Goal: Contribute content: Contribute content

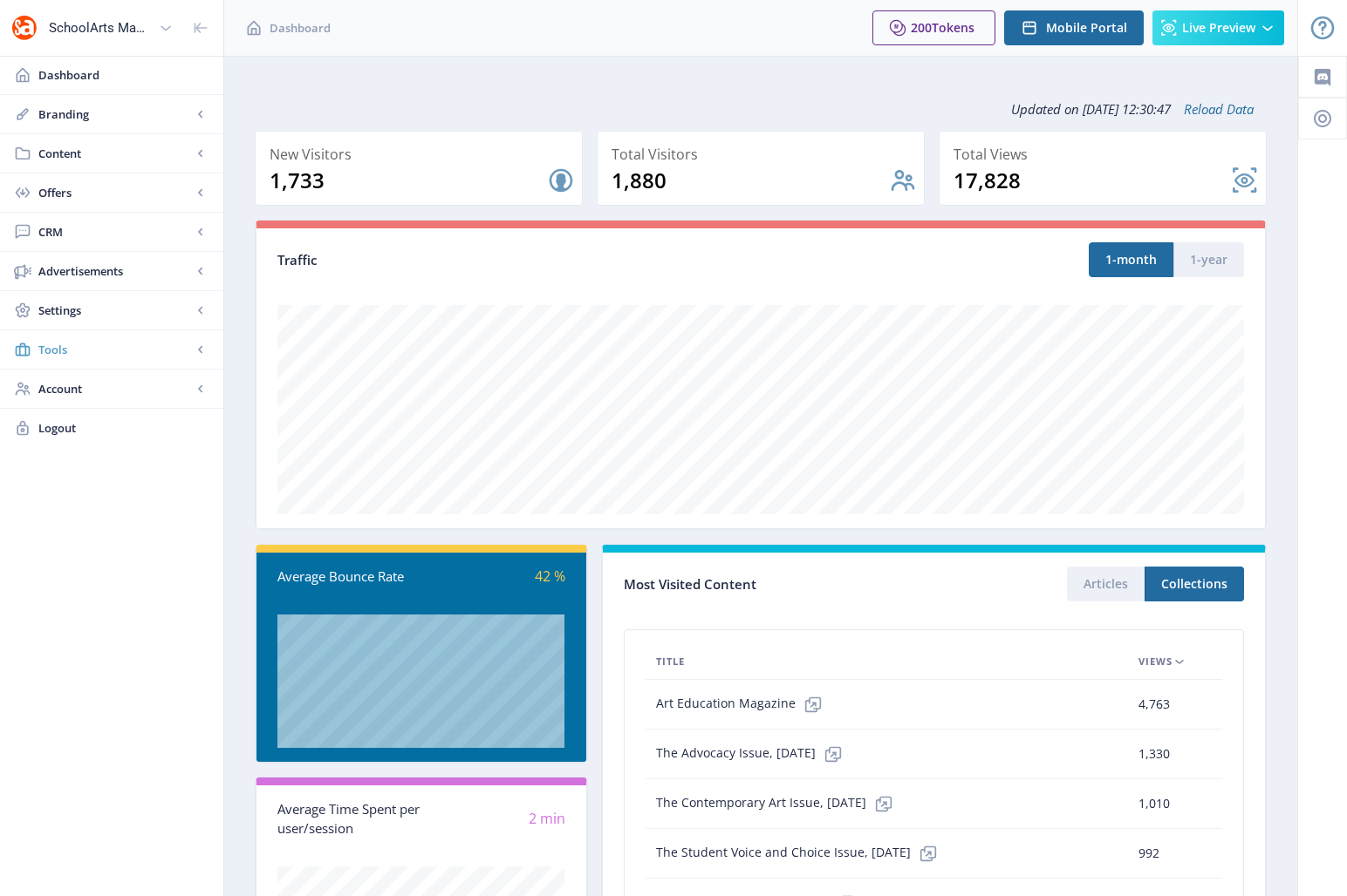
click at [72, 351] on span "Tools" at bounding box center [115, 349] width 153 height 17
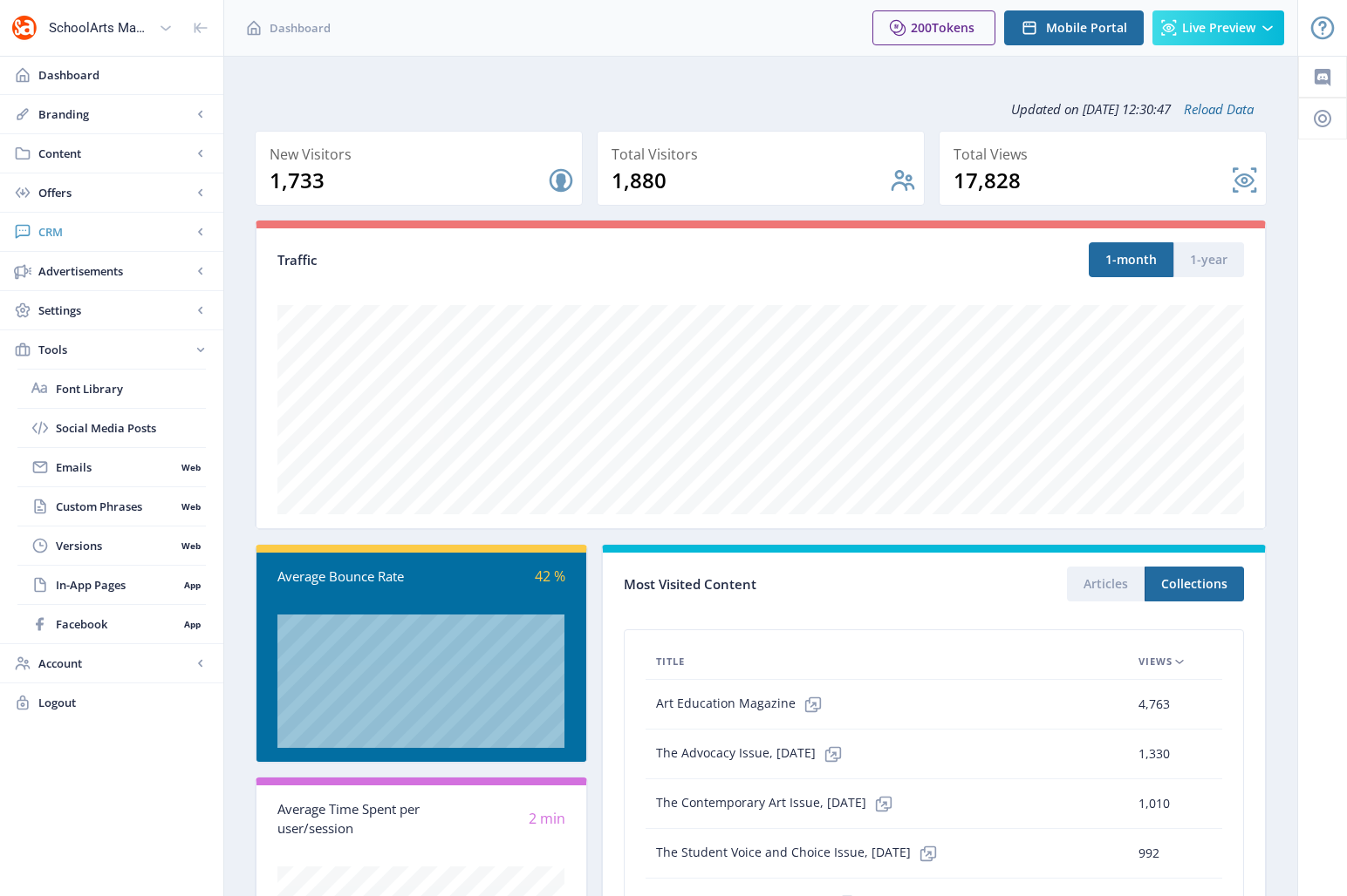
click at [72, 235] on span "CRM" at bounding box center [115, 232] width 153 height 17
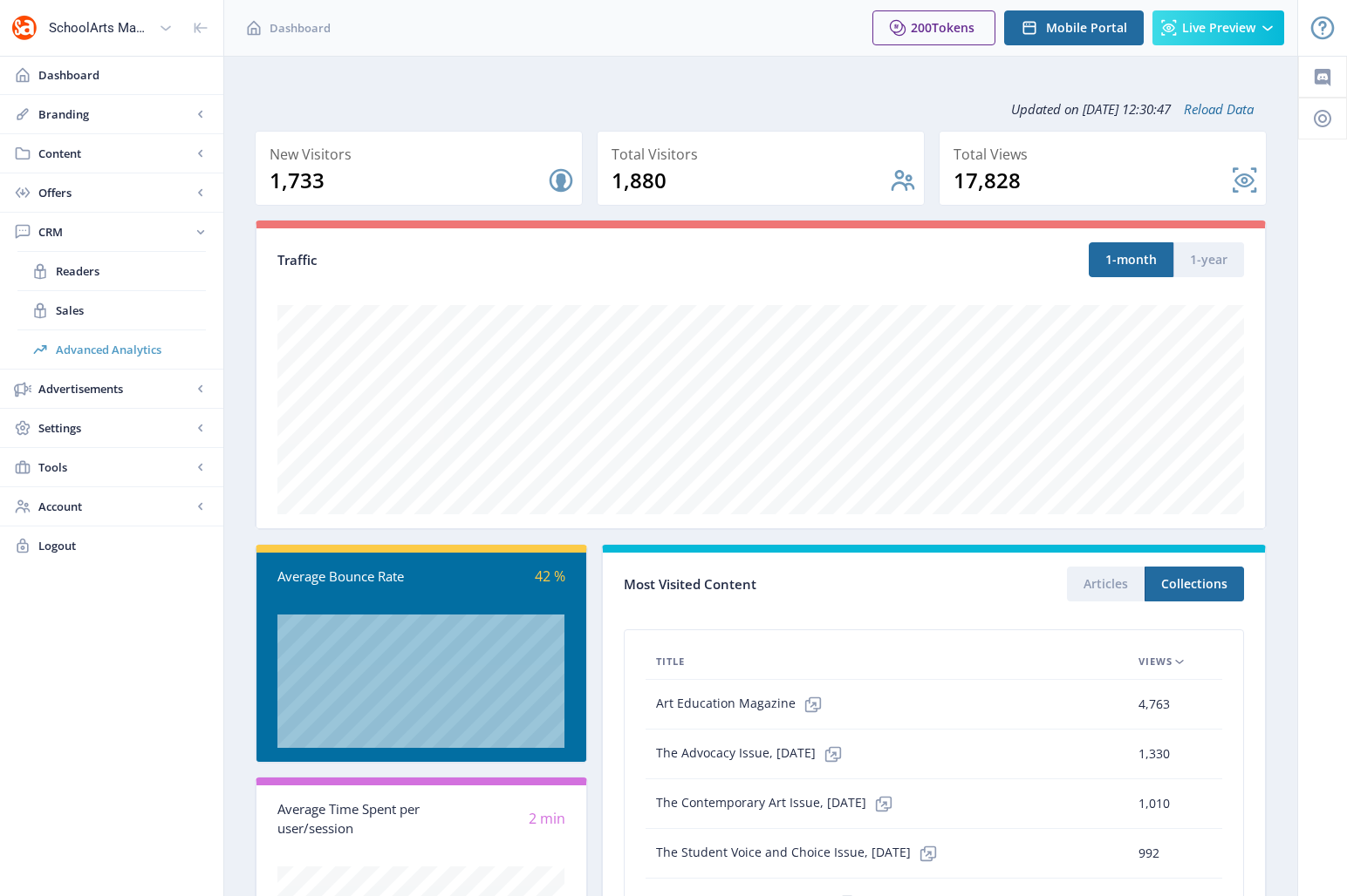
click at [94, 352] on span "Advanced Analytics" at bounding box center [131, 349] width 150 height 17
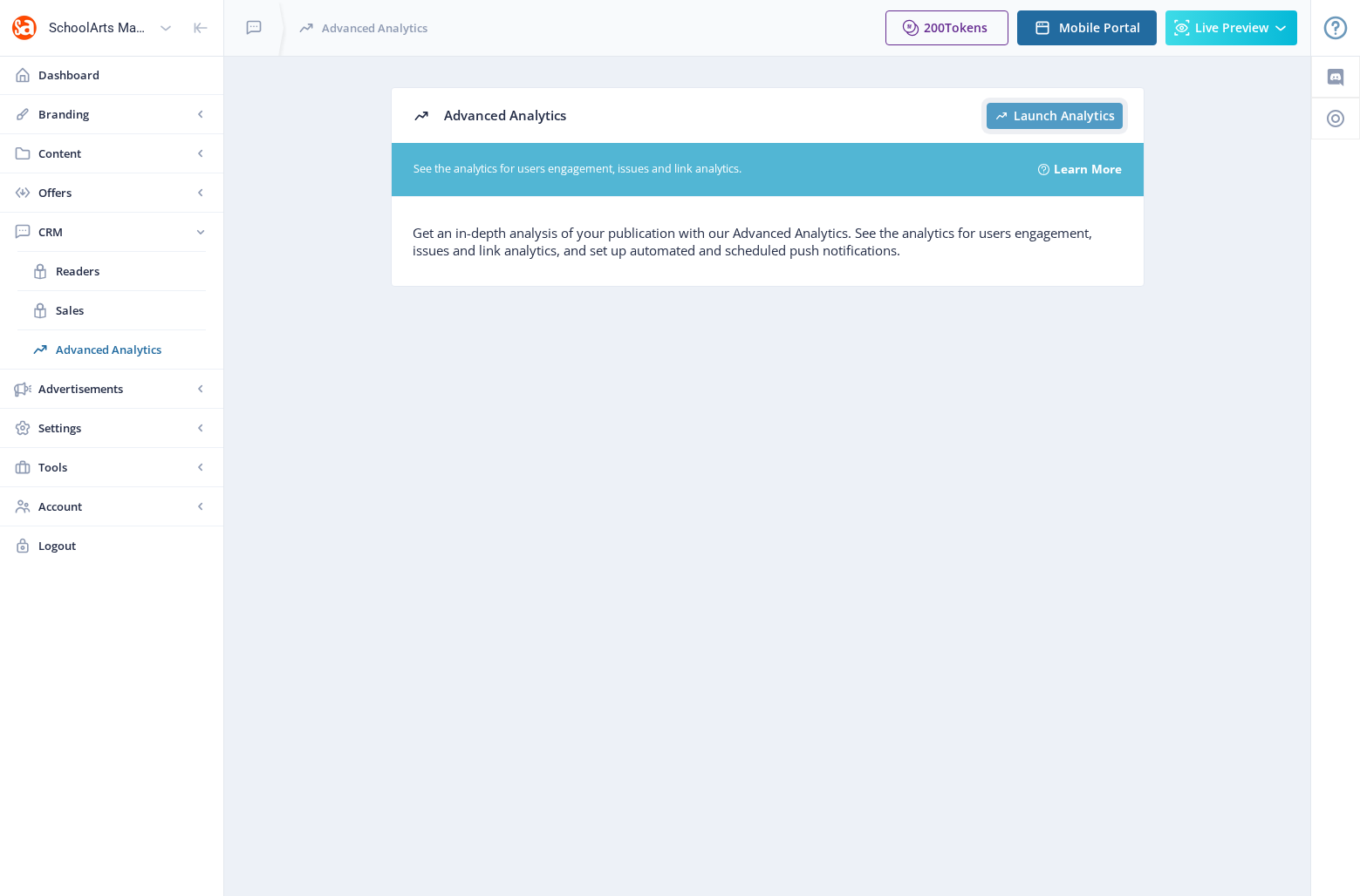
click at [1030, 123] on button "Launch Analytics" at bounding box center [1054, 115] width 136 height 26
click at [71, 158] on span "Content" at bounding box center [115, 153] width 153 height 17
click at [96, 239] on span "Collections" at bounding box center [131, 232] width 150 height 17
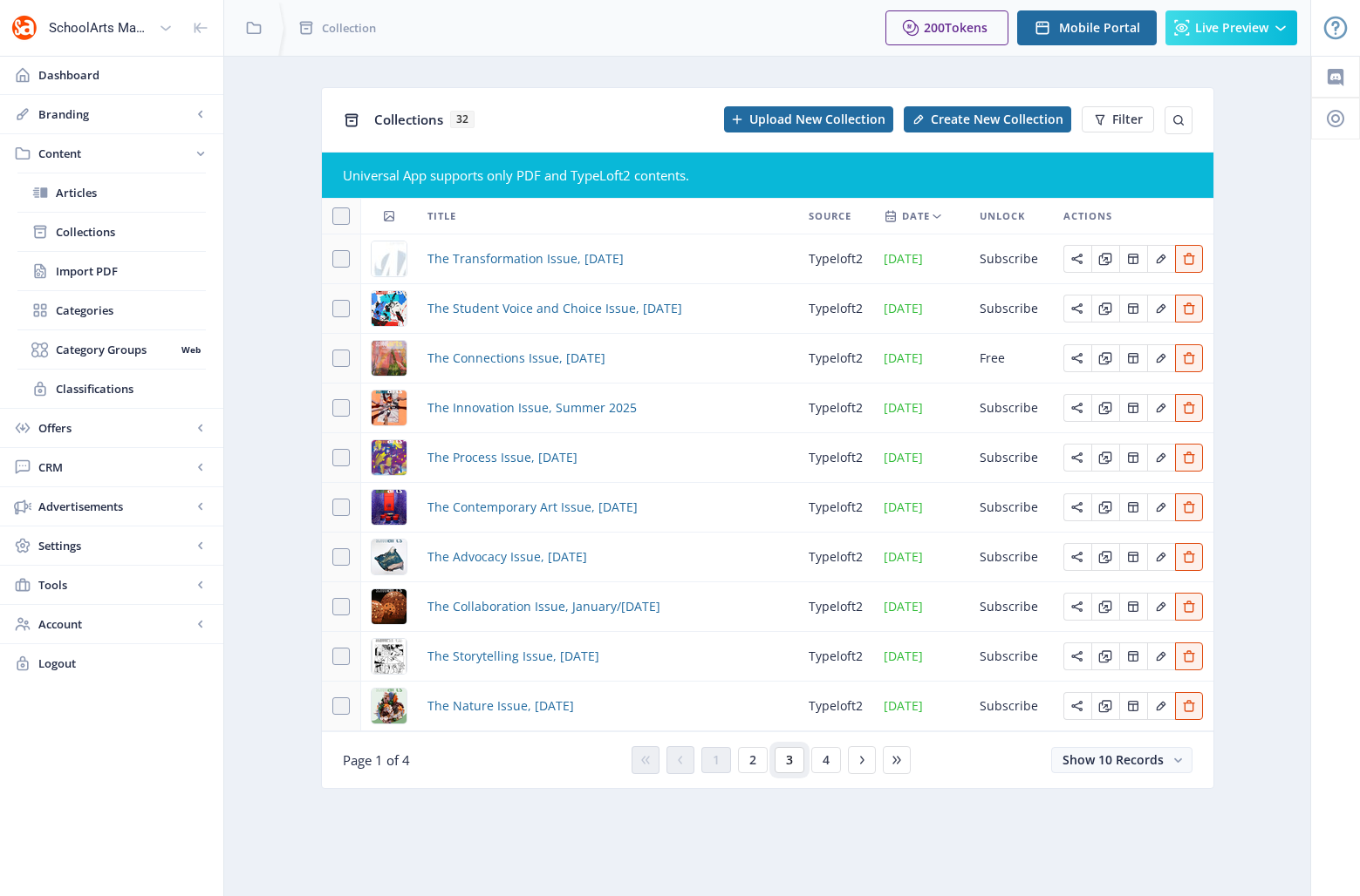
click at [785, 759] on span "3" at bounding box center [788, 760] width 7 height 13
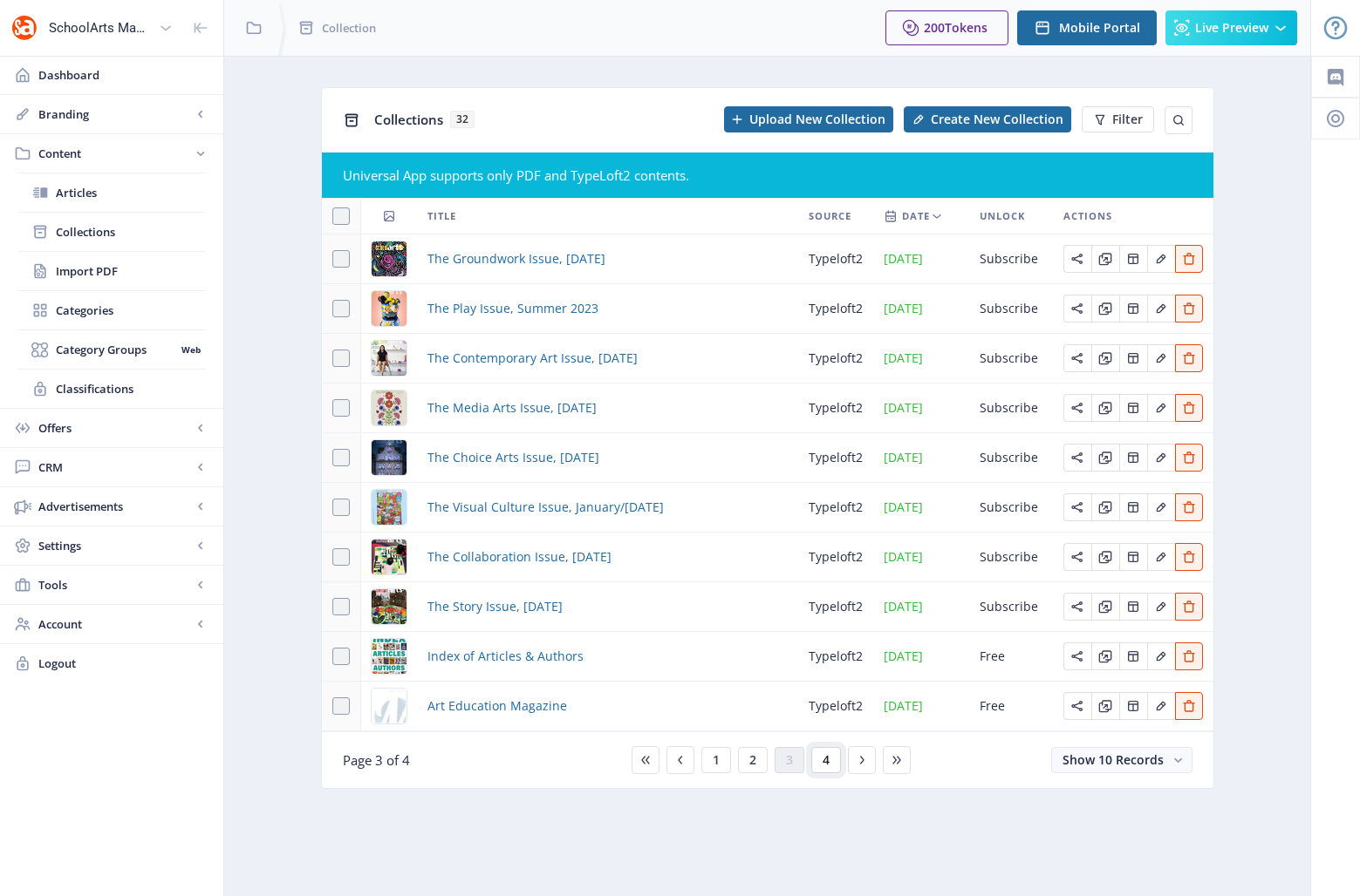
click at [831, 766] on button "4" at bounding box center [826, 760] width 30 height 26
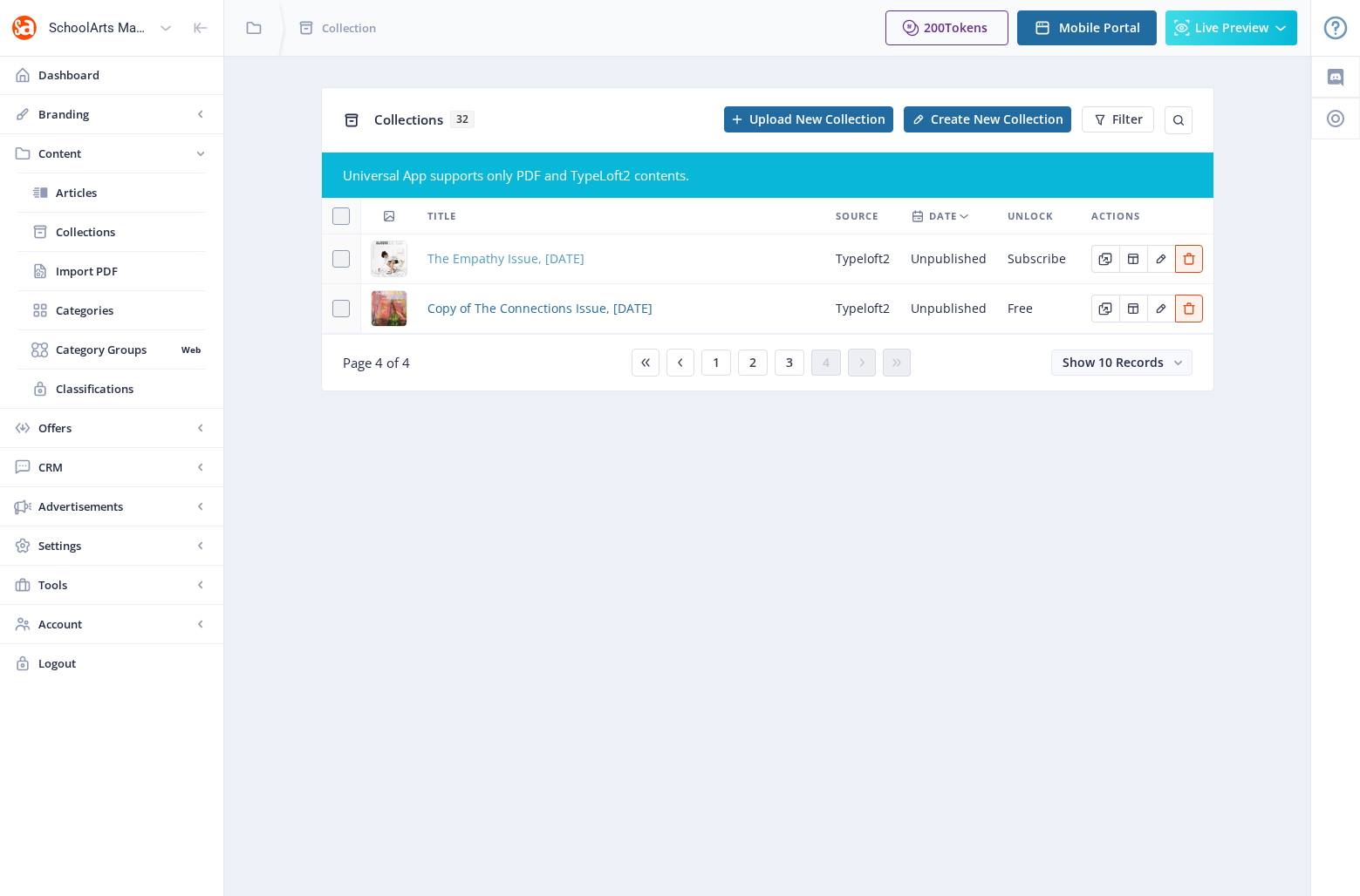
click at [521, 263] on span "The Empathy Issue, [DATE]" at bounding box center [505, 259] width 157 height 21
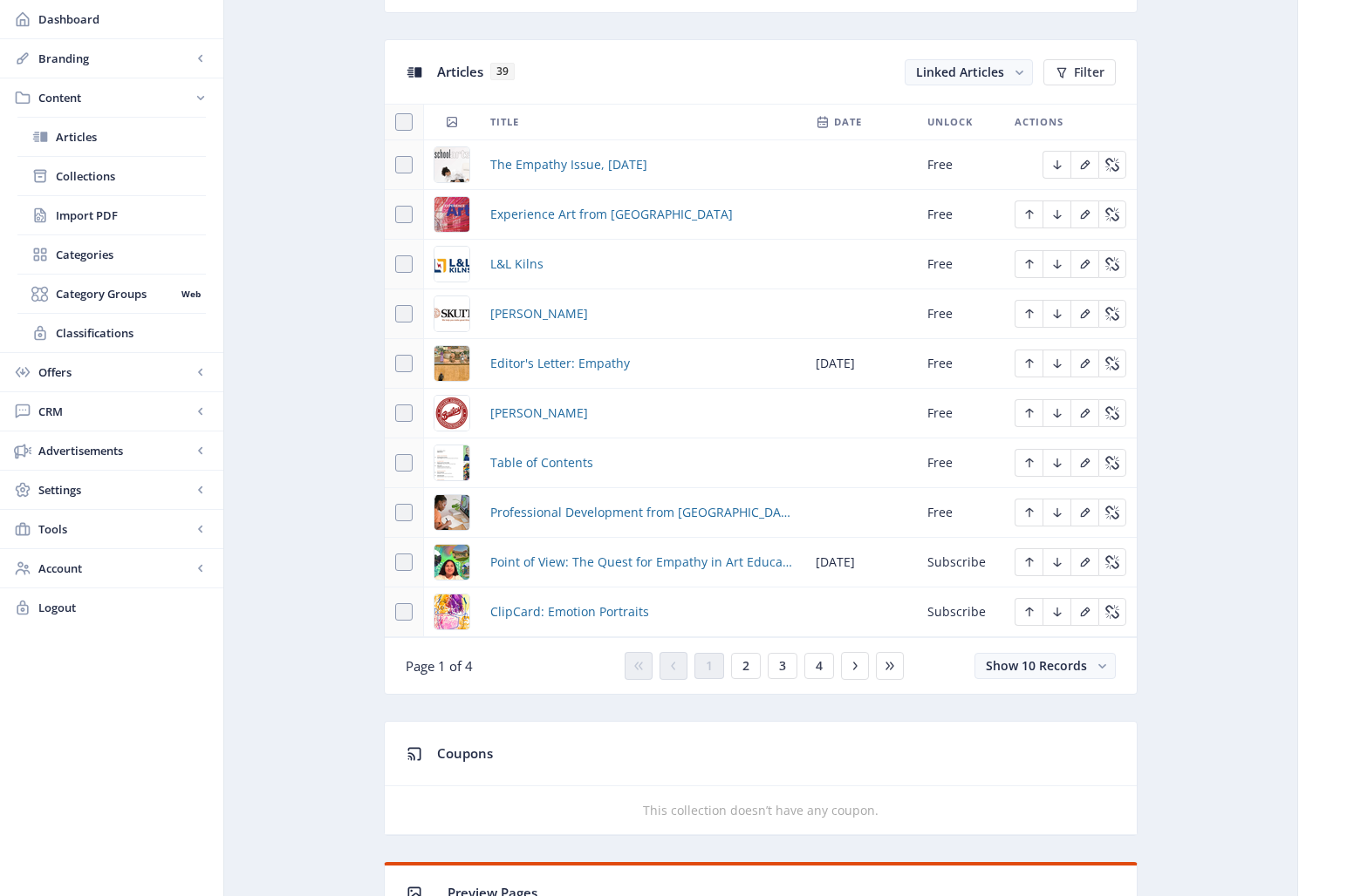
scroll to position [762, 0]
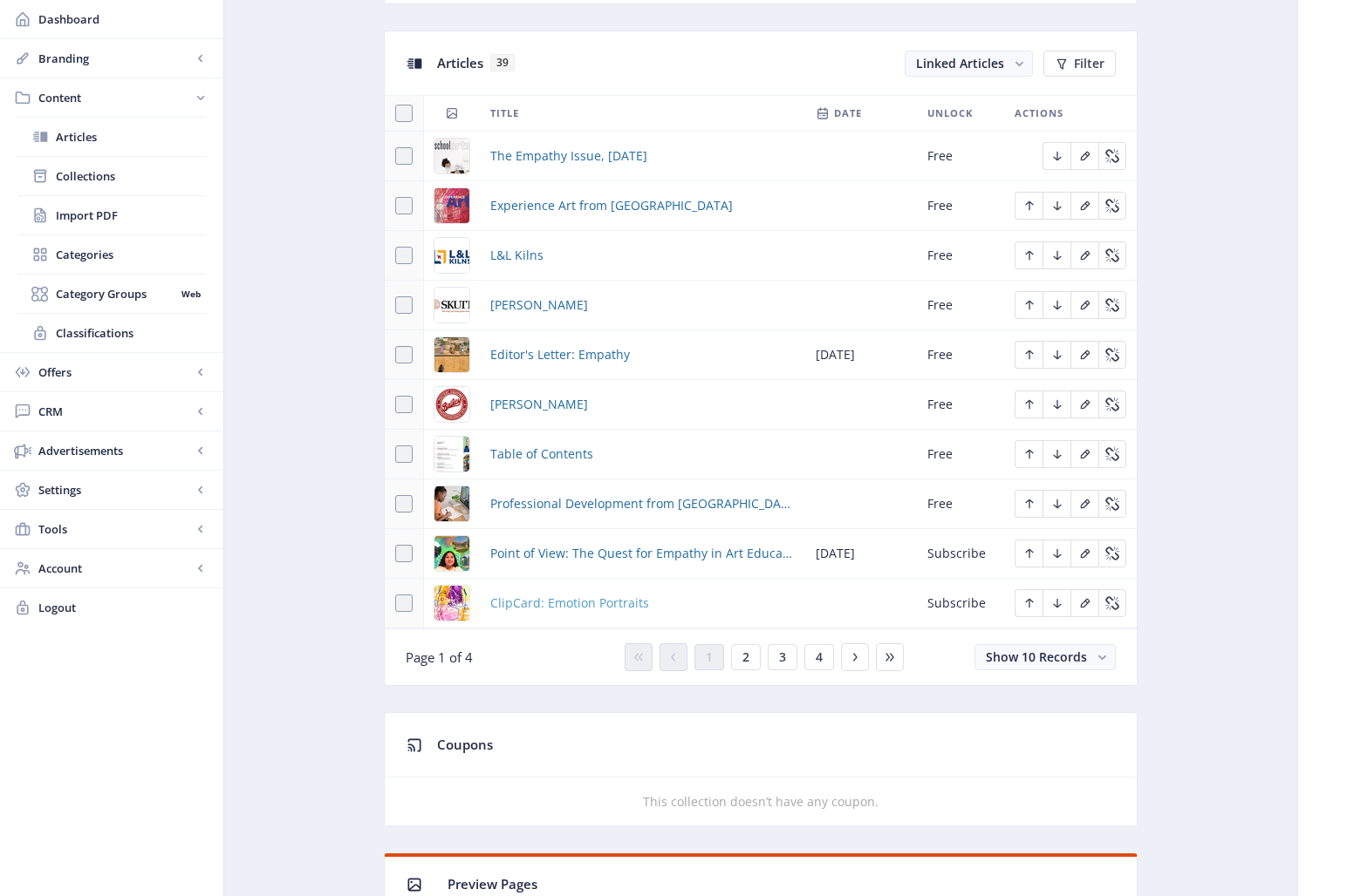
click at [596, 605] on span "ClipCard: Emotion Portraits" at bounding box center [569, 603] width 159 height 21
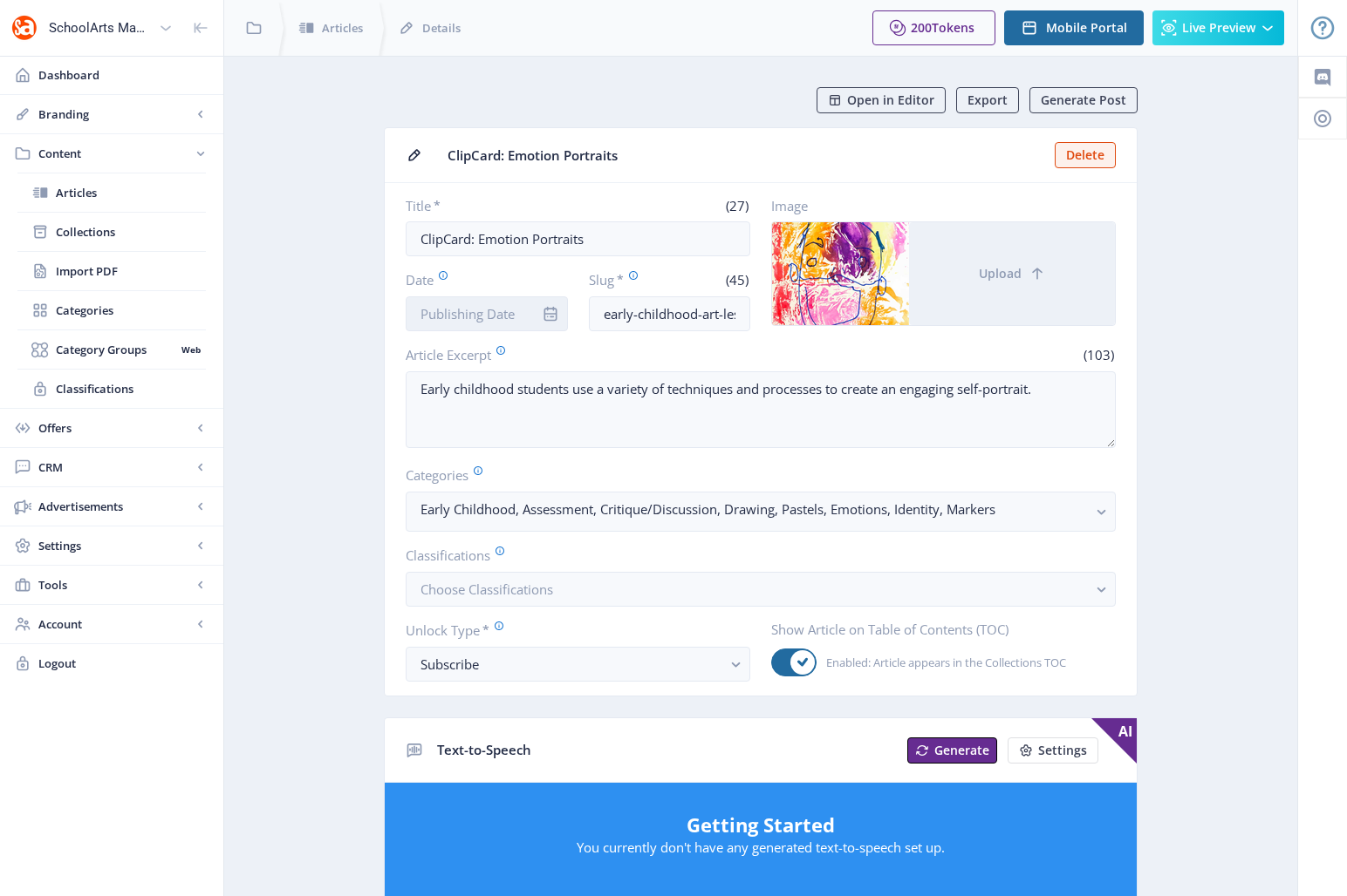
click at [478, 314] on input "Date" at bounding box center [486, 314] width 163 height 35
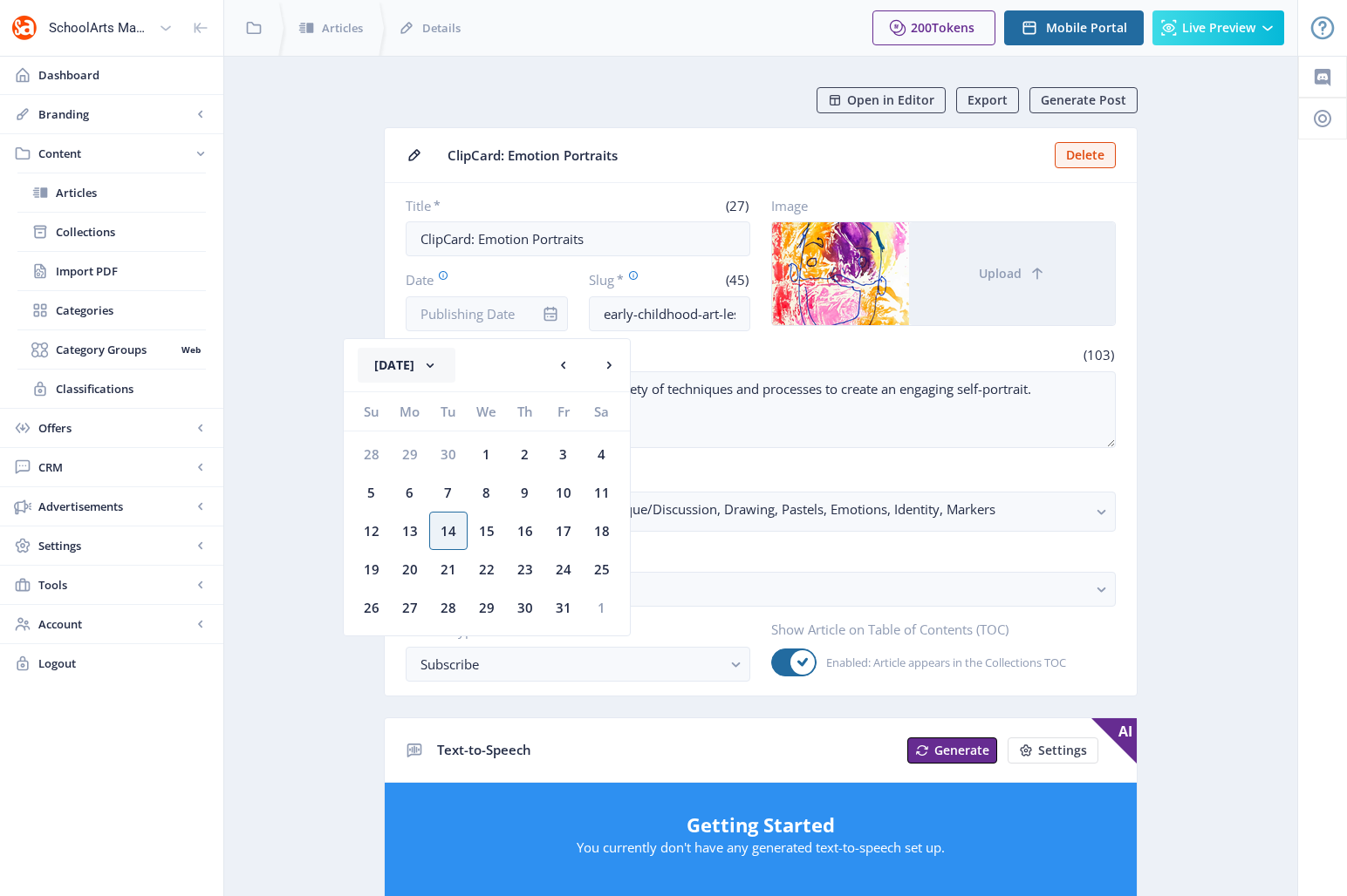
click at [430, 363] on button "[DATE]" at bounding box center [406, 366] width 97 height 35
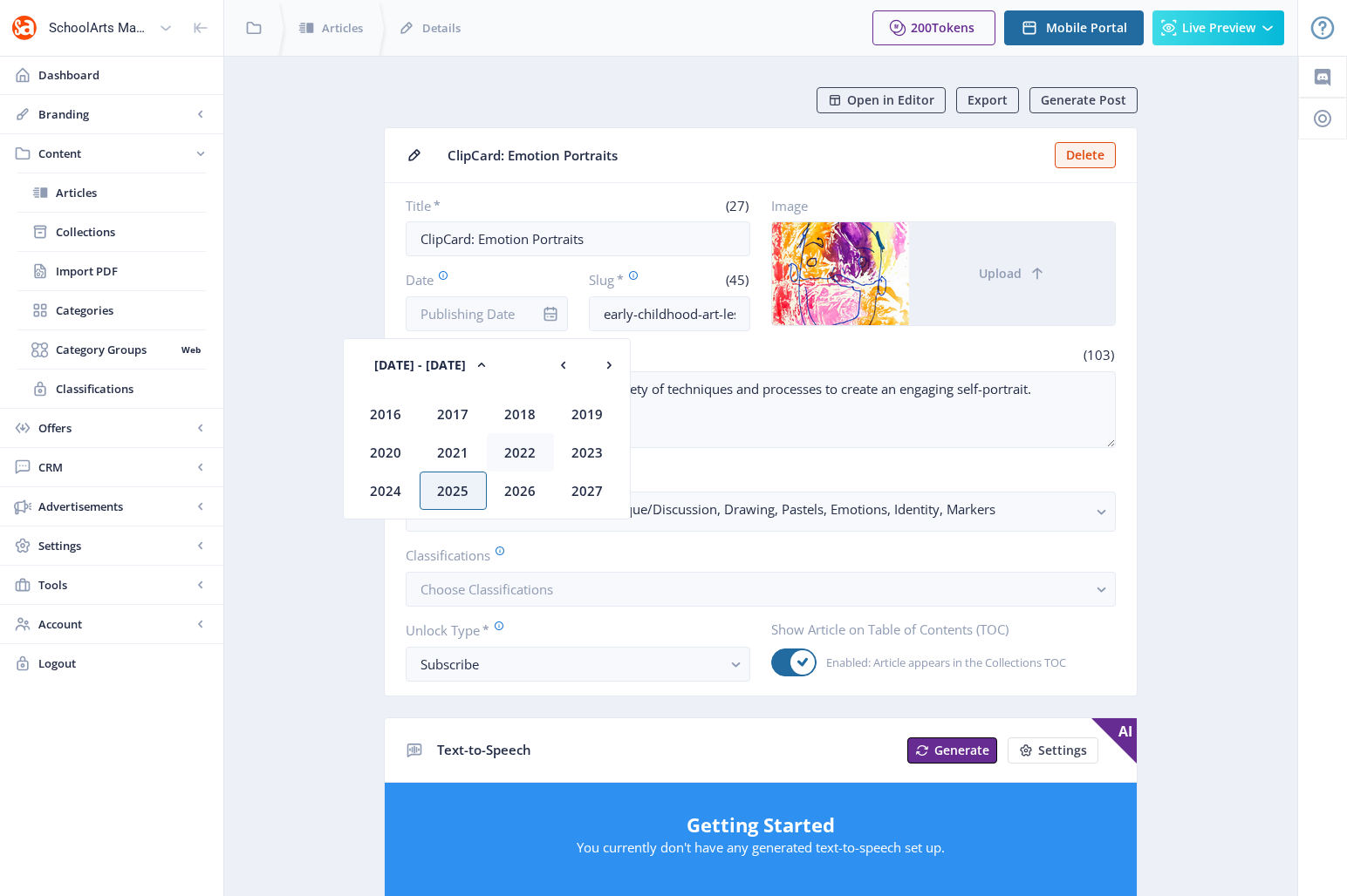
click at [531, 449] on div "2022" at bounding box center [521, 452] width 67 height 38
click at [464, 480] on div "Oct" at bounding box center [453, 491] width 67 height 38
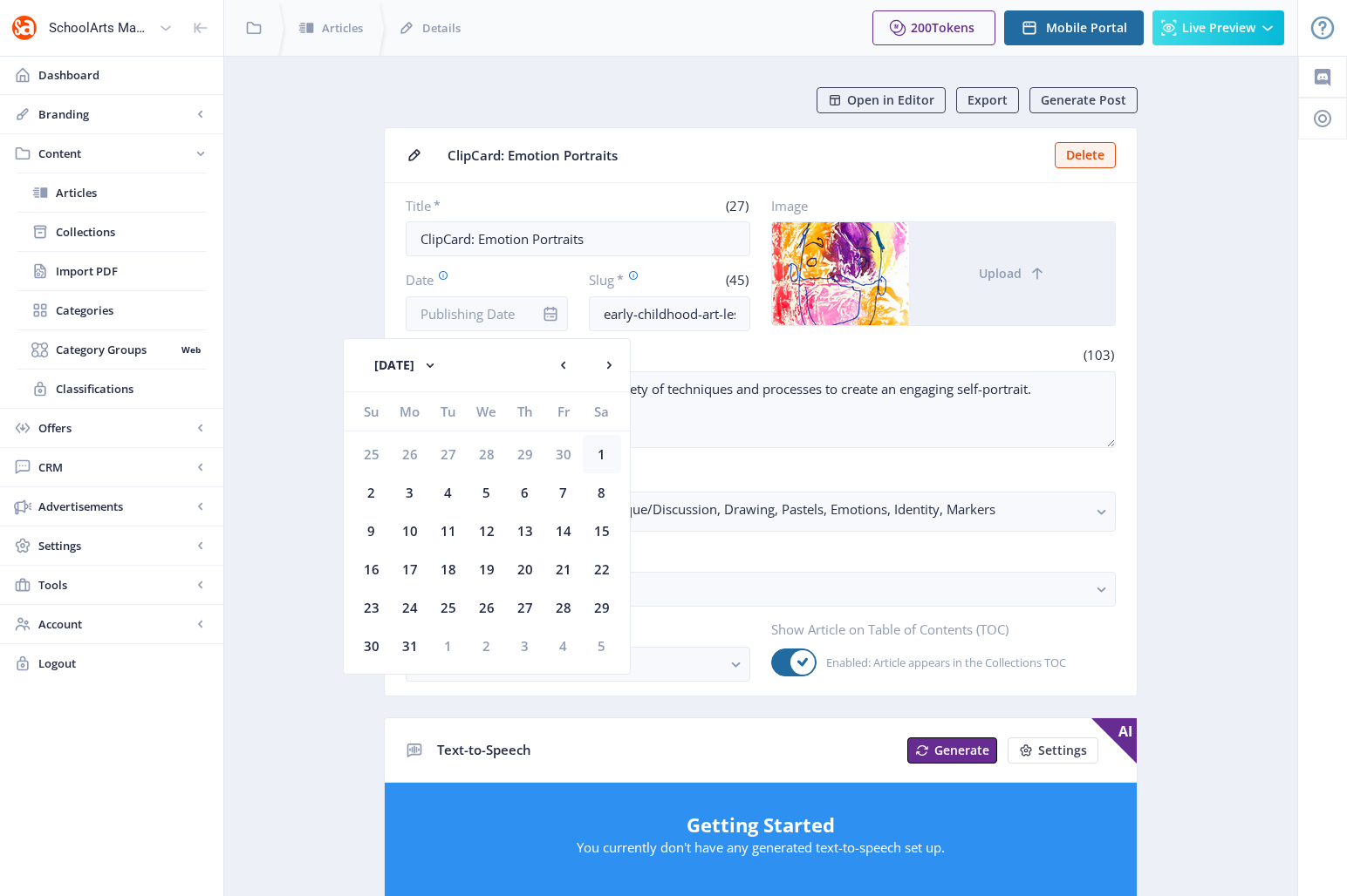
click at [598, 456] on div "1" at bounding box center [602, 454] width 39 height 38
type input "[DATE]"
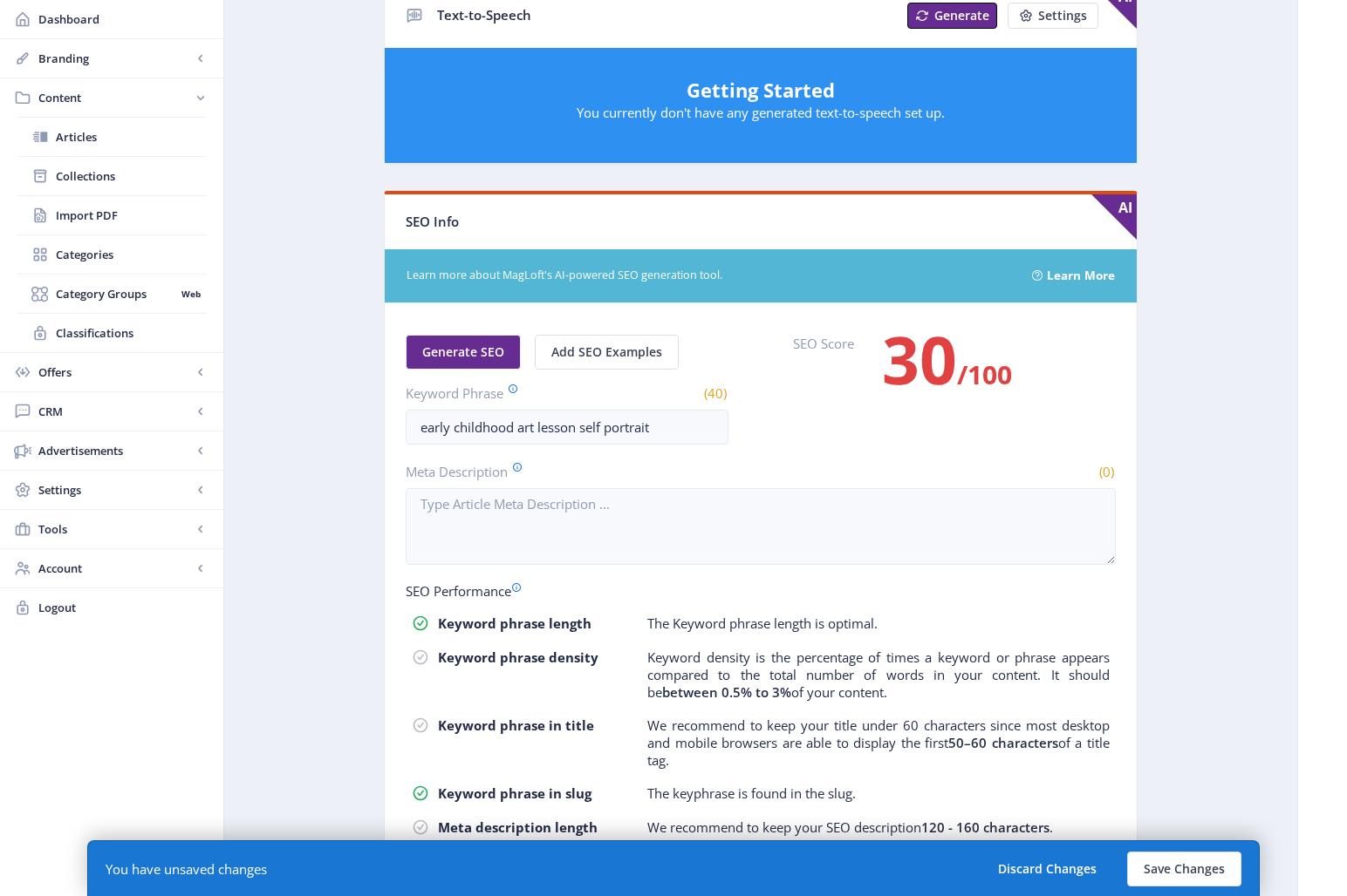
scroll to position [833, 0]
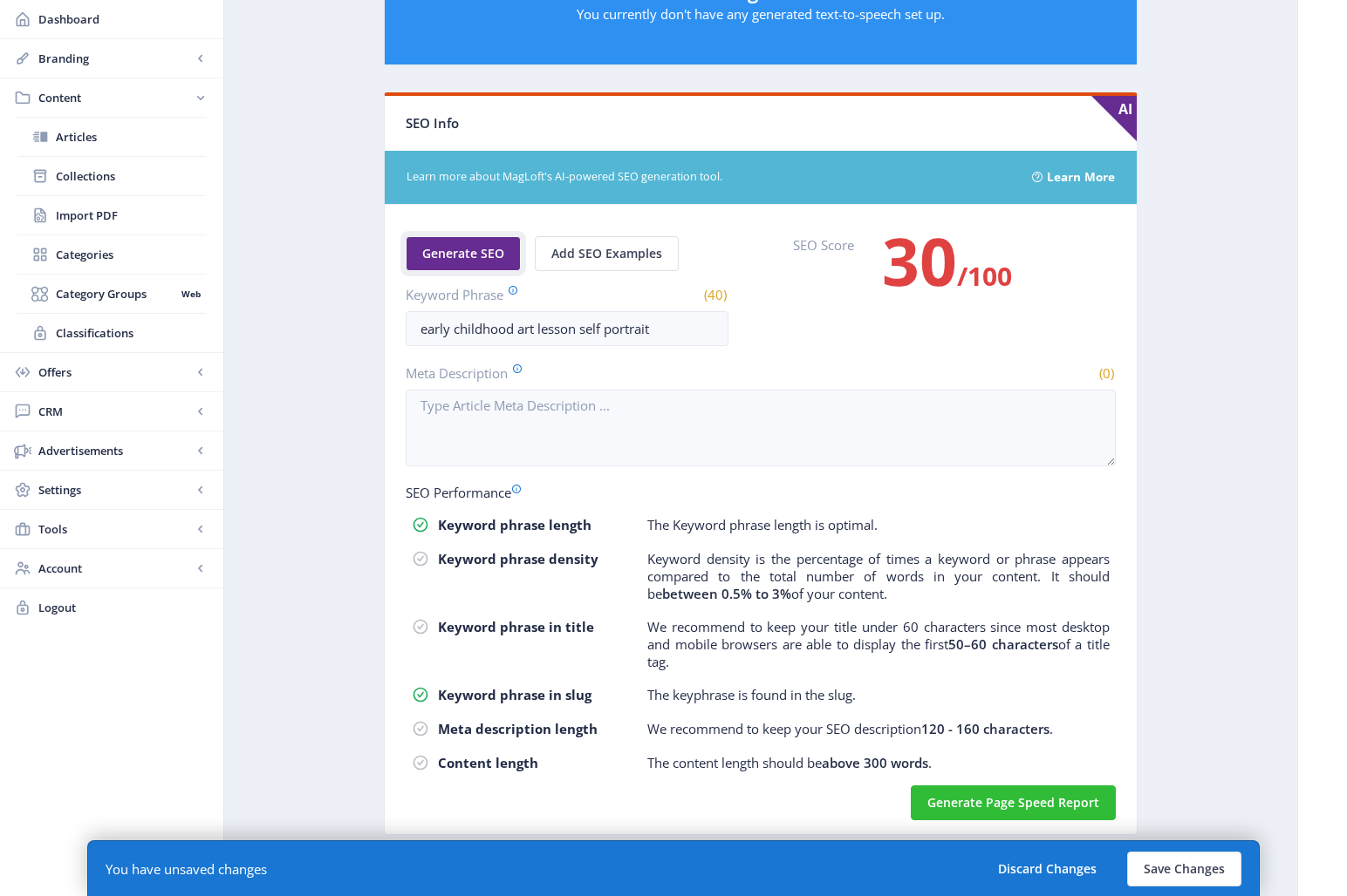
click at [479, 269] on button "Generate SEO" at bounding box center [463, 254] width 116 height 35
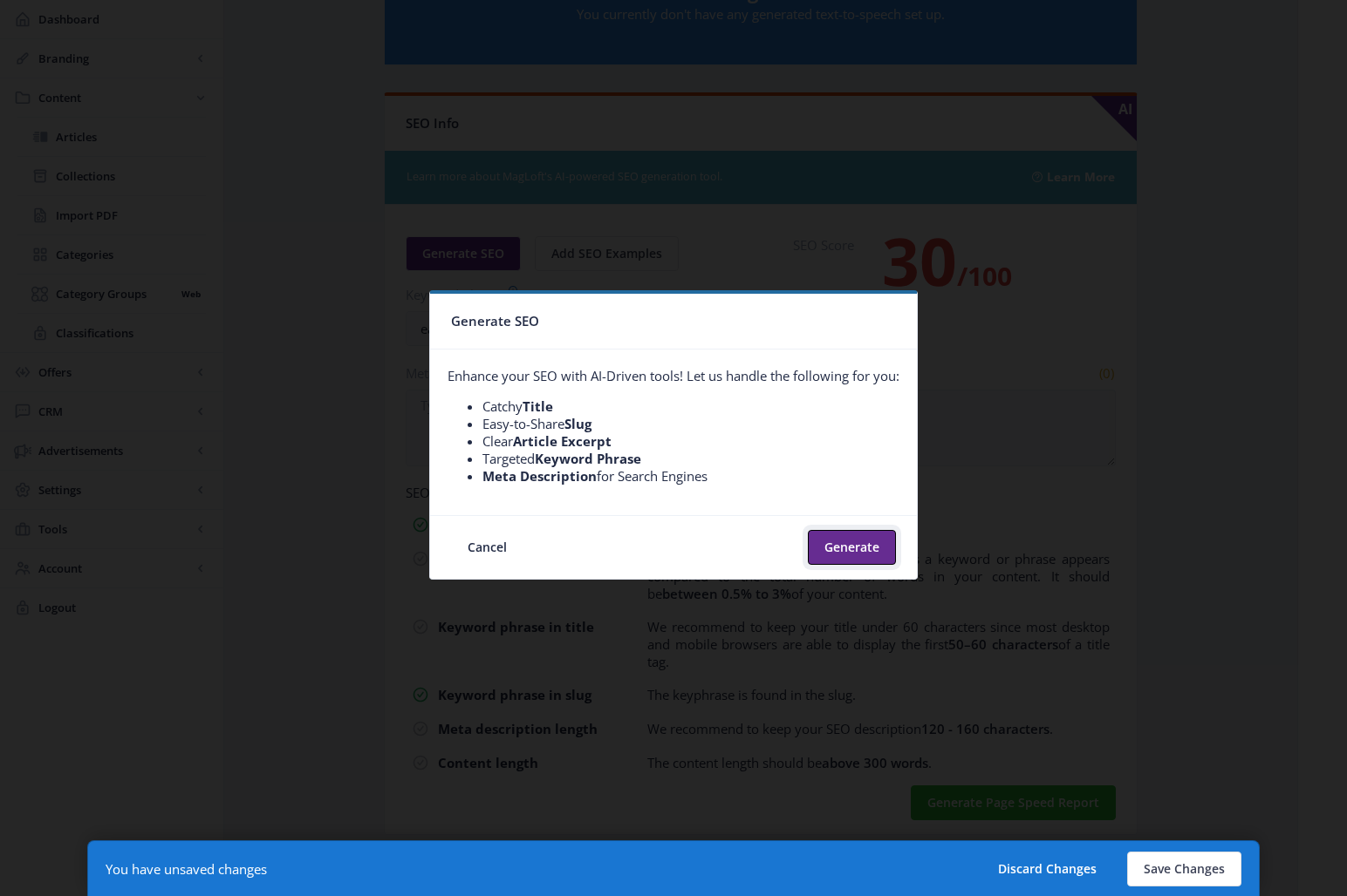
click at [864, 544] on button "Generate" at bounding box center [852, 548] width 89 height 35
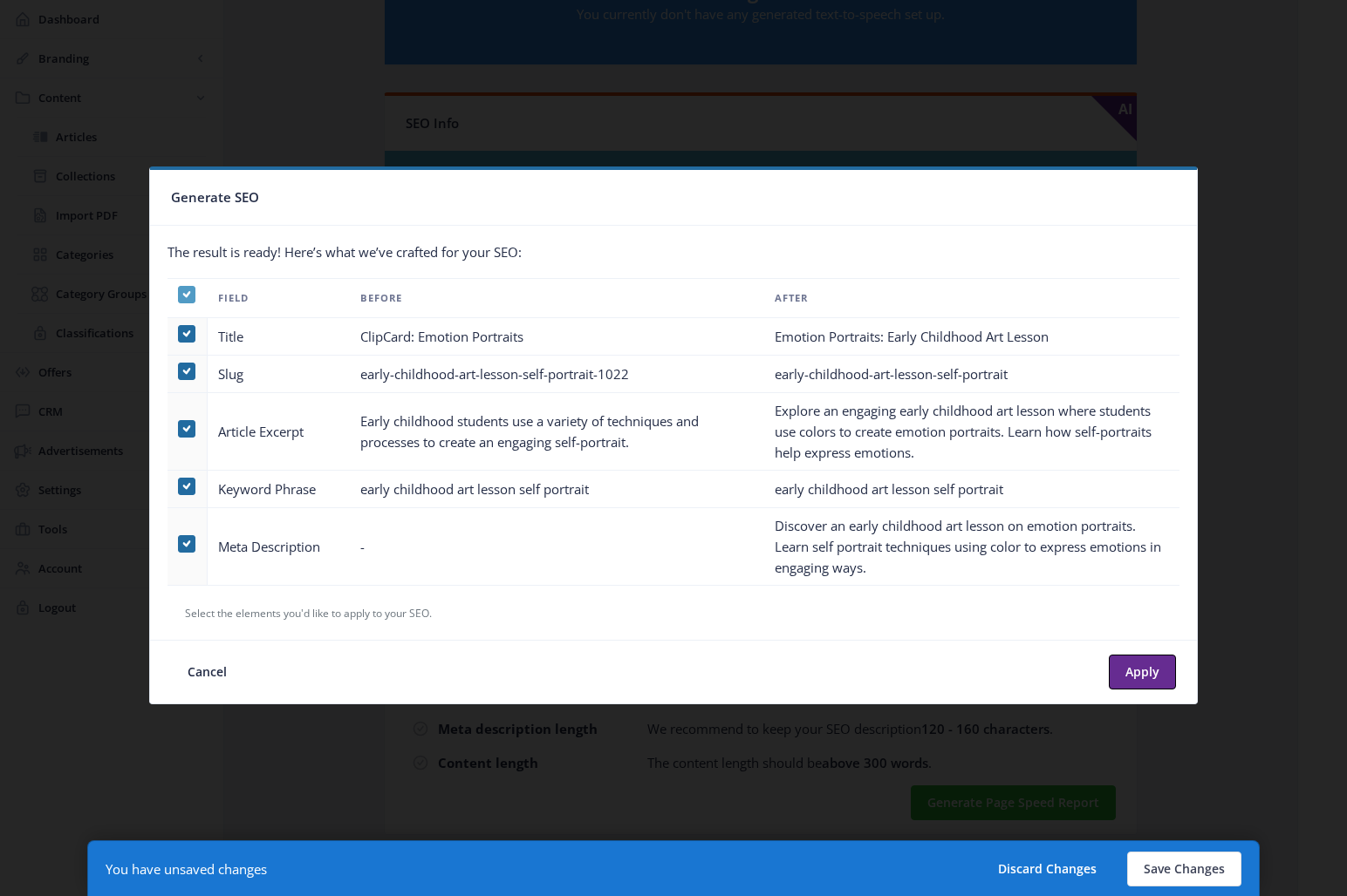
click at [180, 295] on span at bounding box center [187, 294] width 17 height 17
click at [179, 294] on input "checkbox" at bounding box center [178, 294] width 1 height 1
checkbox input "false"
click at [168, 539] on td at bounding box center [188, 547] width 40 height 78
click at [188, 545] on span at bounding box center [187, 544] width 17 height 17
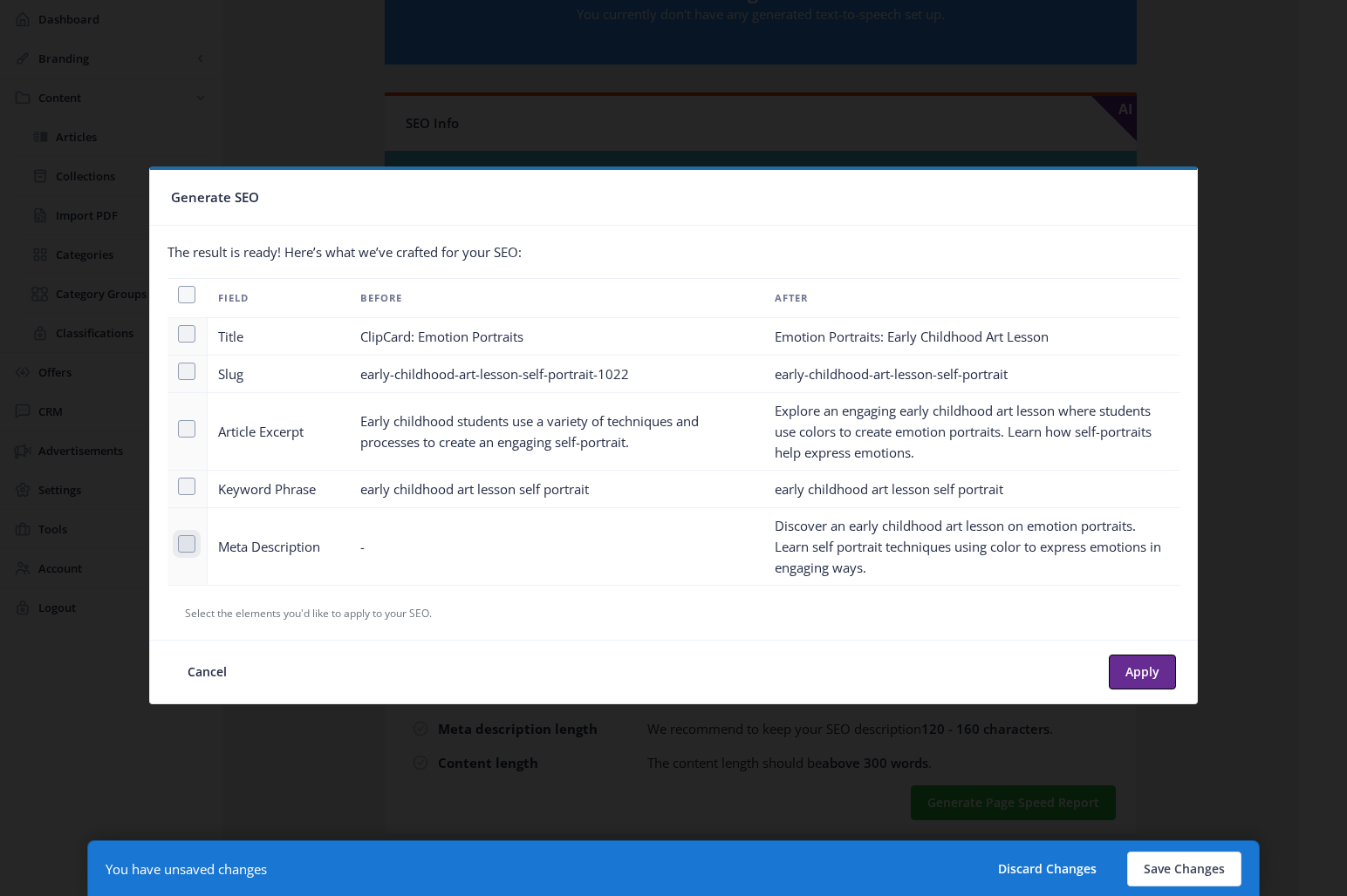
click at [179, 544] on input "checkbox" at bounding box center [178, 544] width 1 height 1
checkbox input "true"
click at [1131, 668] on button "Apply" at bounding box center [1143, 672] width 67 height 35
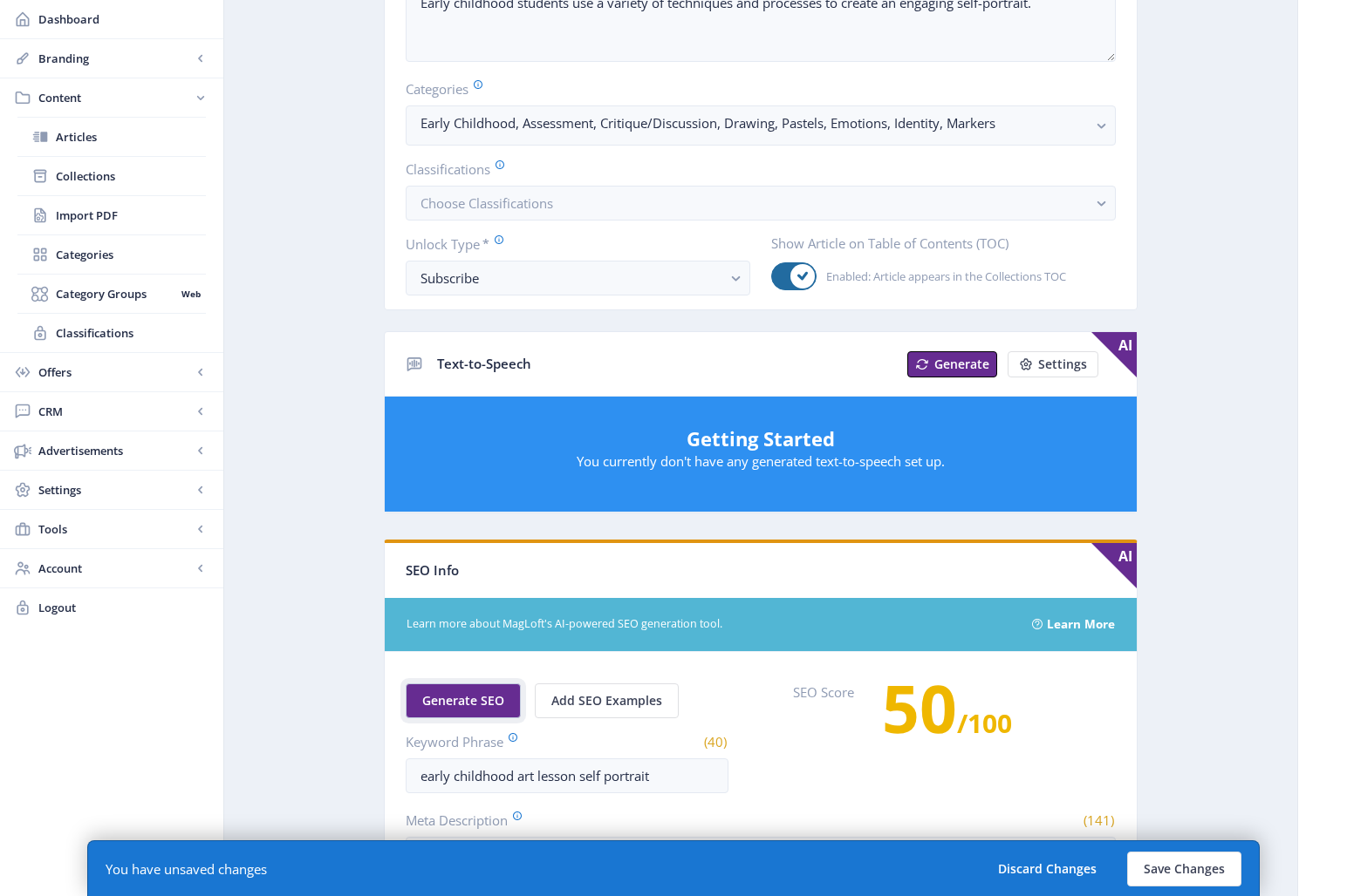
scroll to position [833, 0]
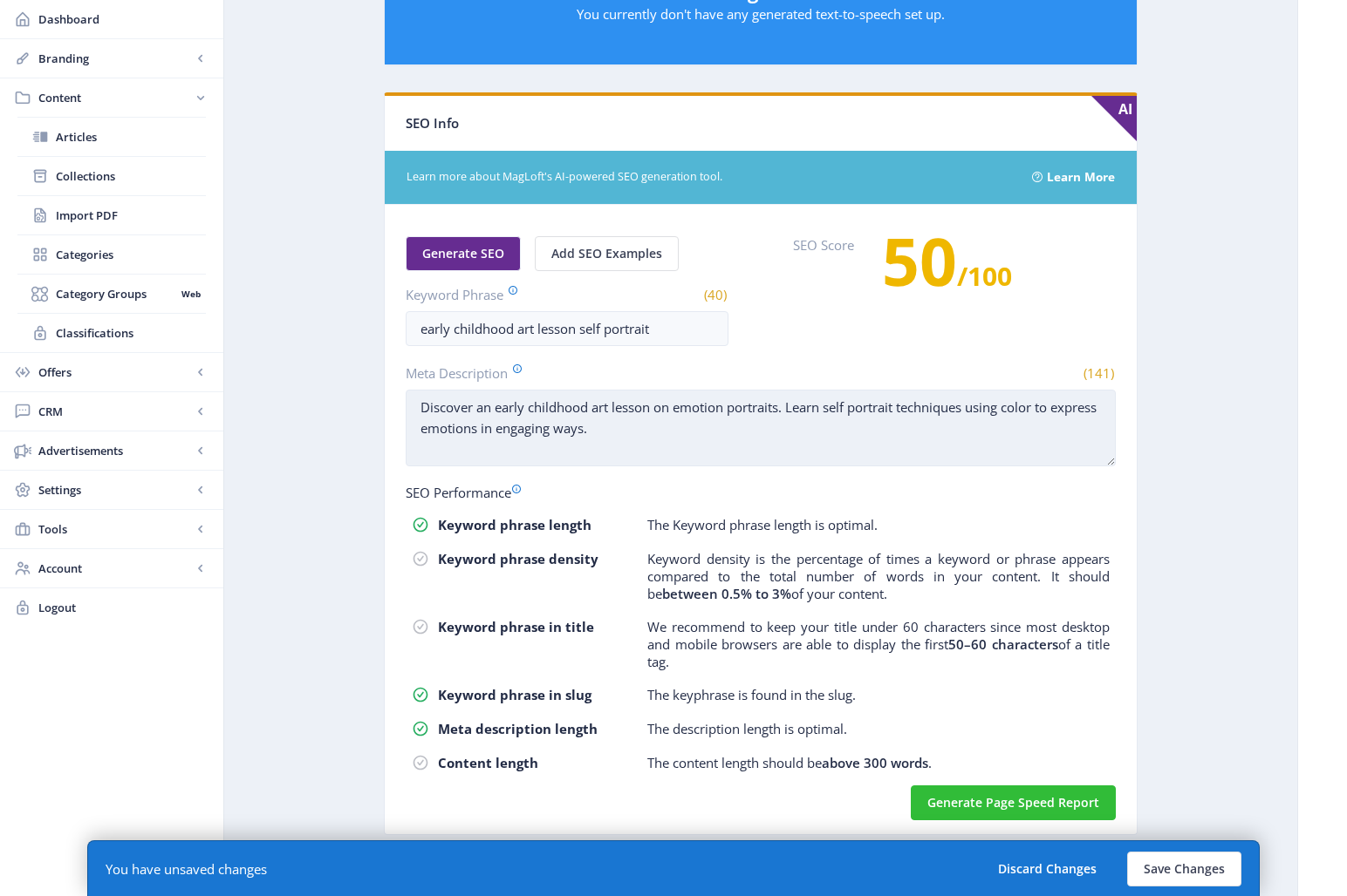
click at [730, 409] on textarea "Discover an early childhood art lesson on emotion portraits. Learn self portrai…" at bounding box center [761, 428] width 711 height 77
click at [822, 448] on textarea "Discover an early childhood art lesson on emotion self-portraits. Learn self po…" at bounding box center [761, 428] width 711 height 77
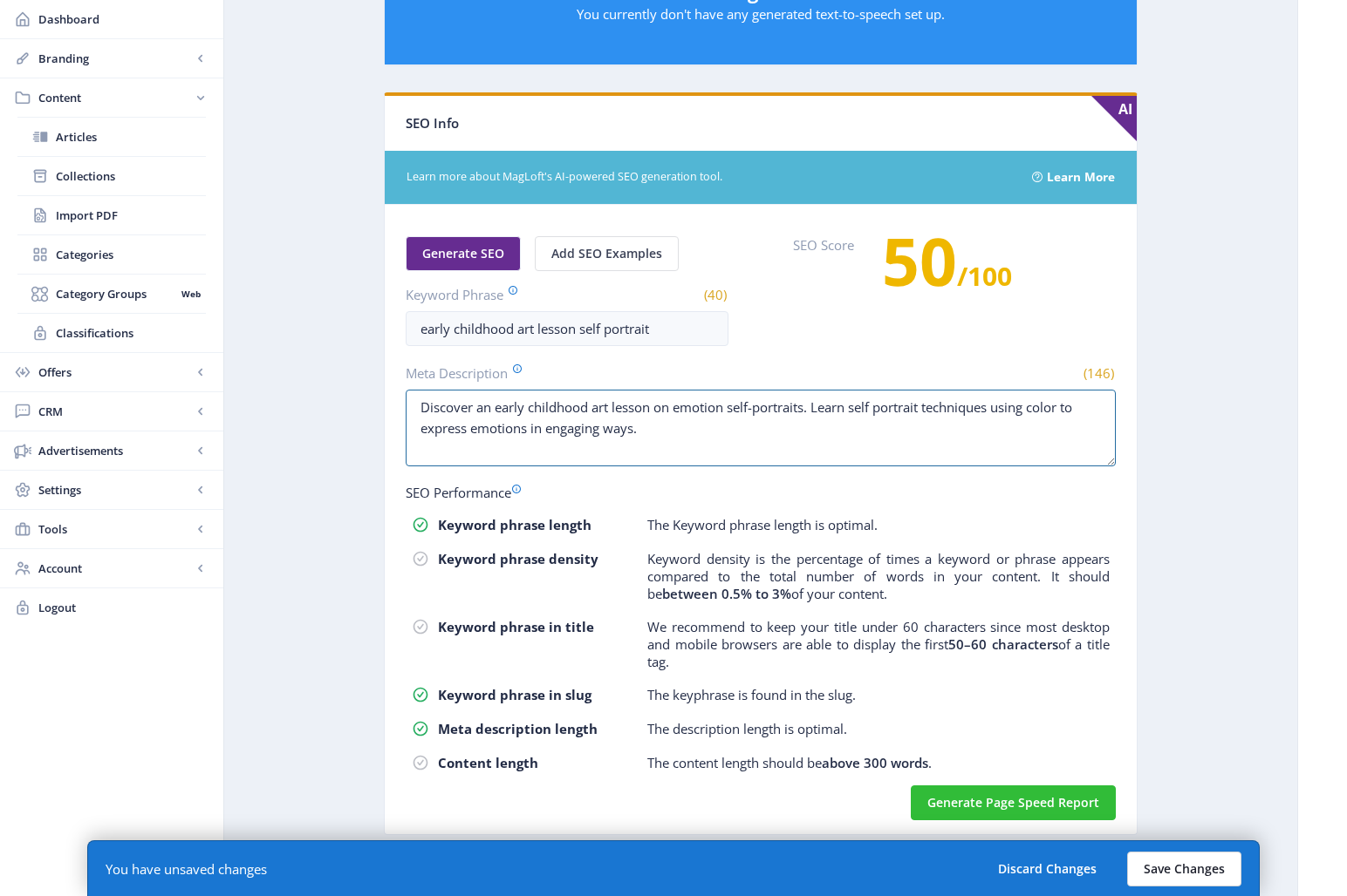
type textarea "Discover an early childhood art lesson on emotion self-portraits. Learn self po…"
click at [1171, 804] on button "Save Changes" at bounding box center [1184, 869] width 115 height 35
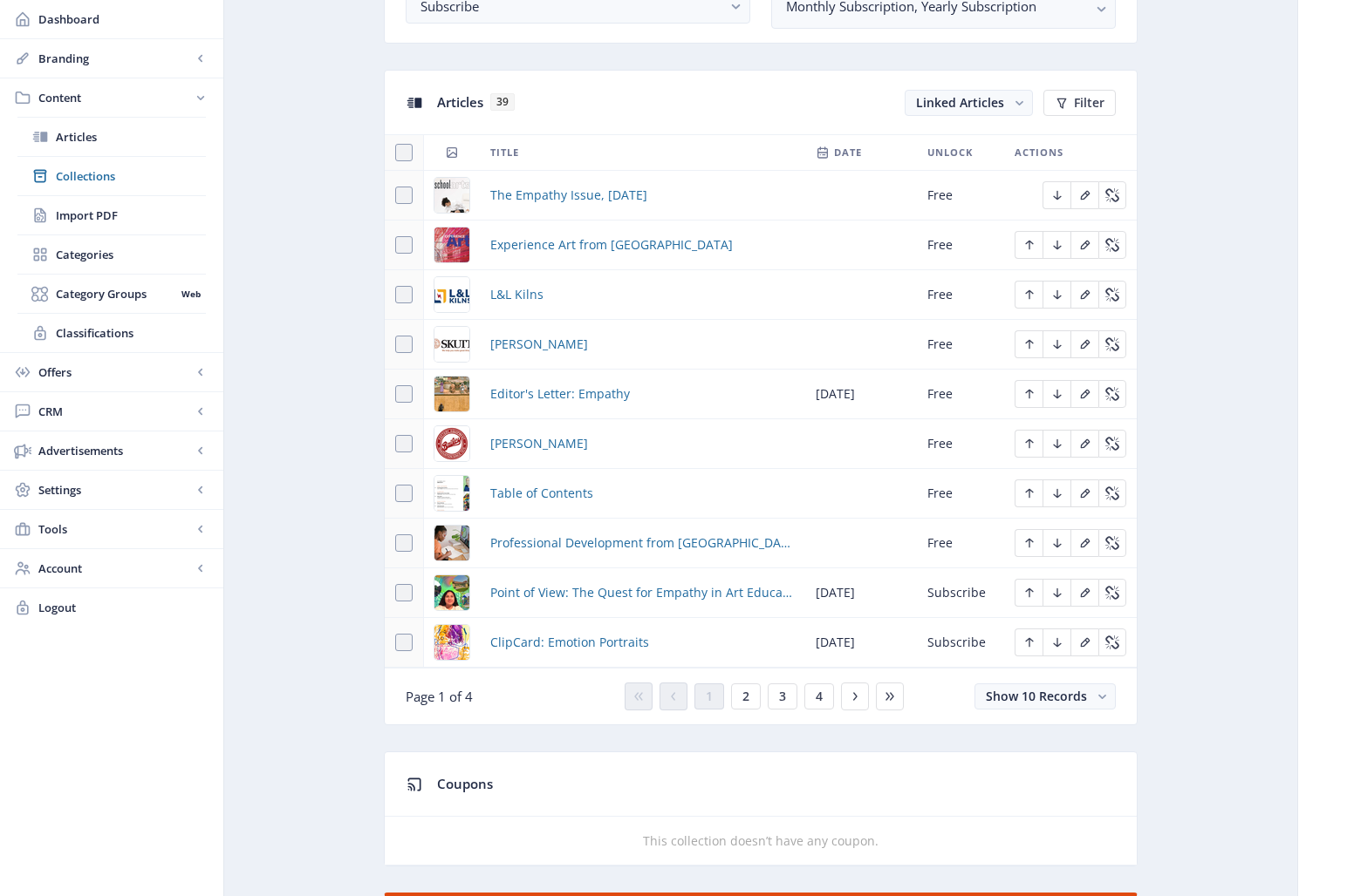
scroll to position [800, 0]
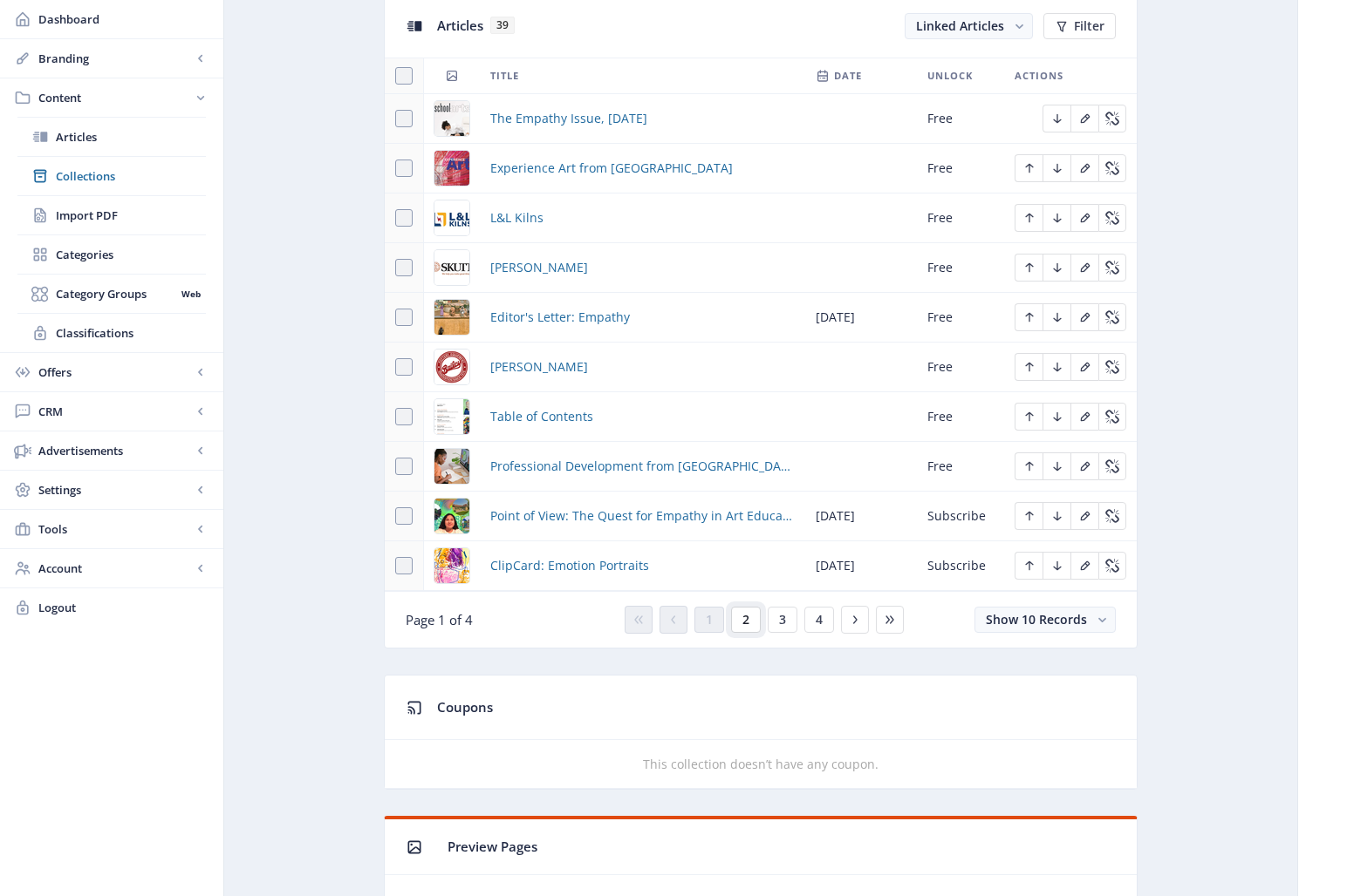
click at [754, 618] on button "2" at bounding box center [745, 620] width 30 height 26
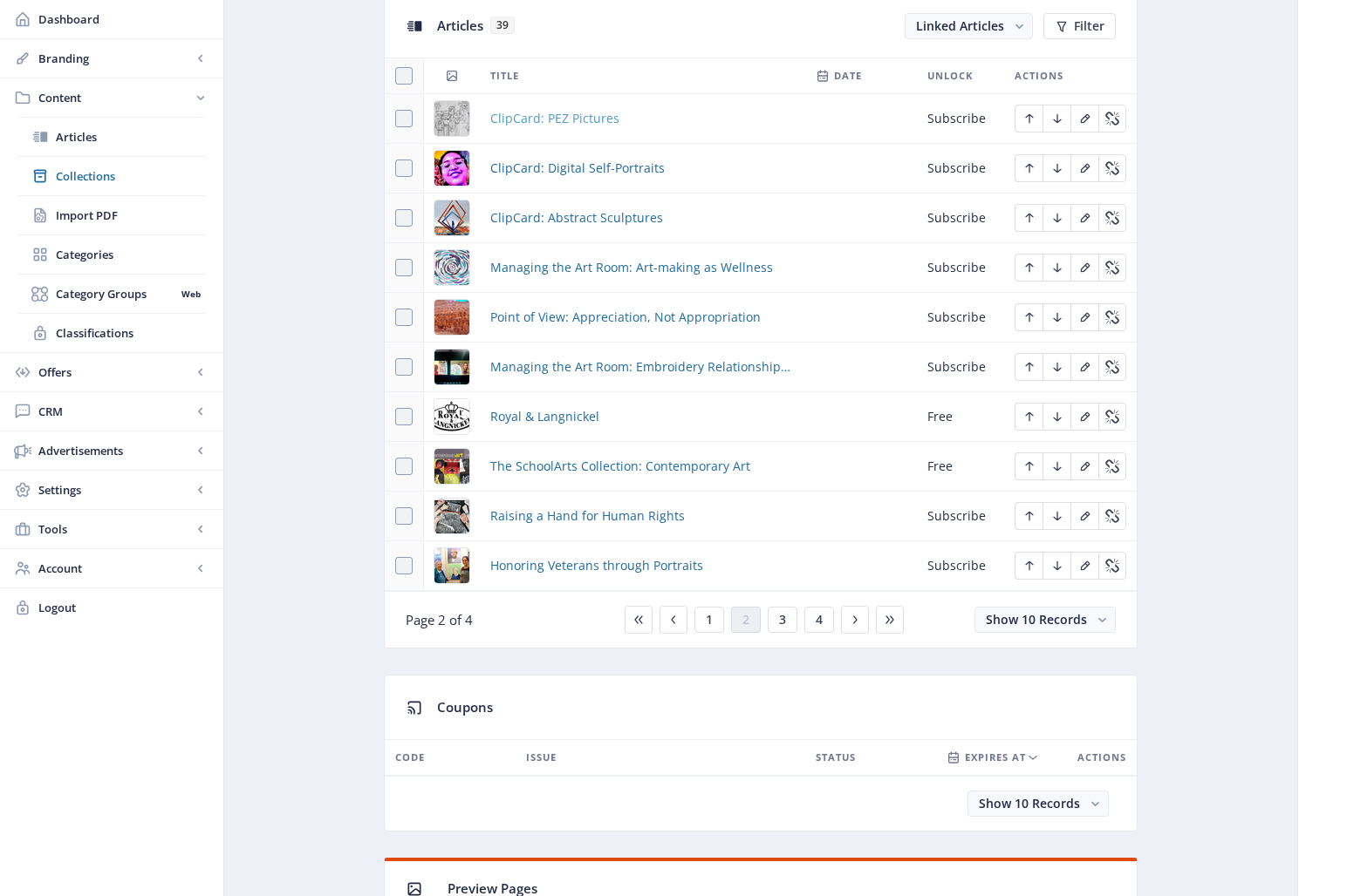
click at [551, 122] on span "ClipCard: PEZ Pictures" at bounding box center [555, 118] width 129 height 21
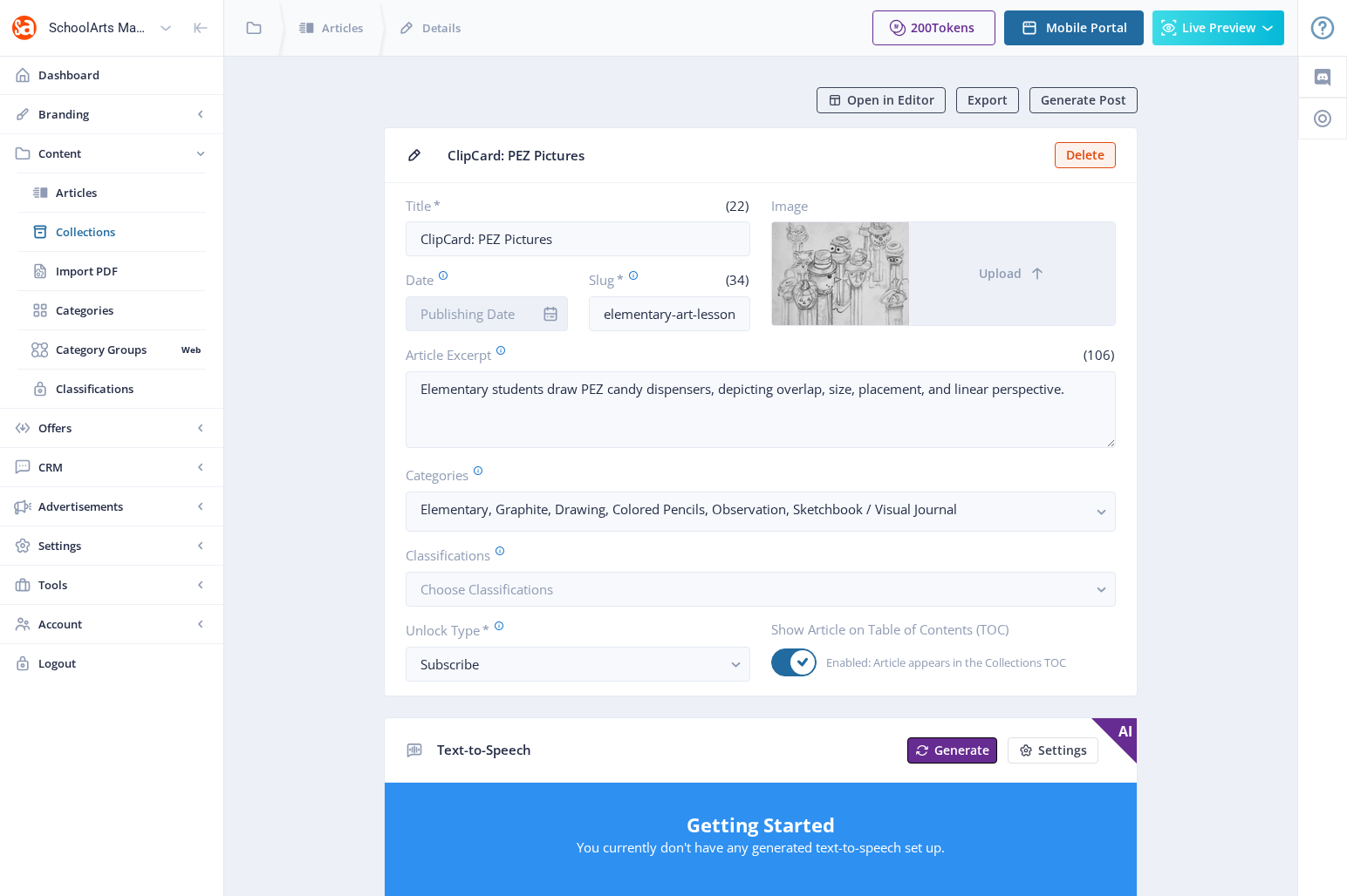
click at [476, 317] on input "Date" at bounding box center [486, 314] width 163 height 35
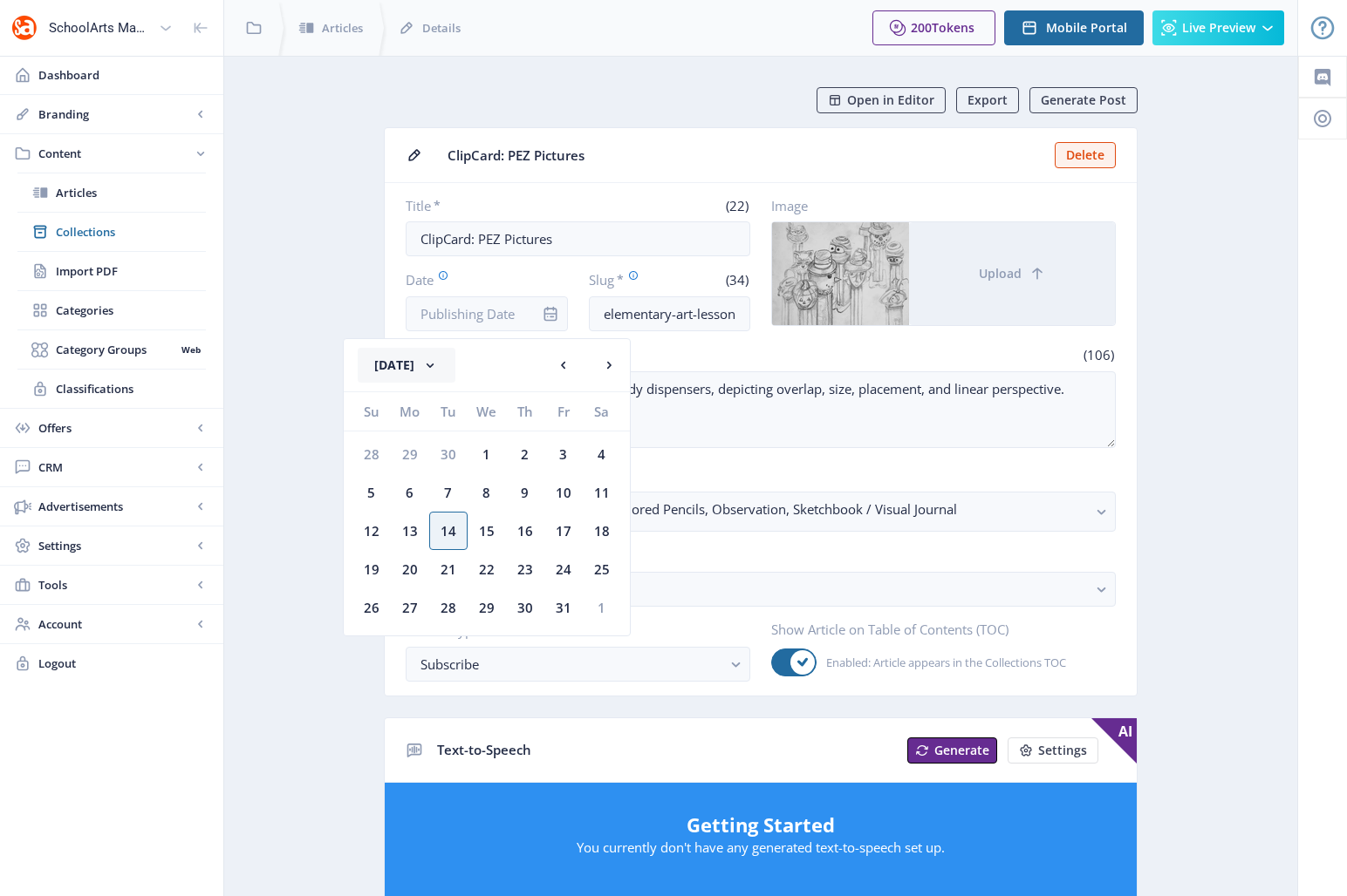
click at [417, 371] on button "[DATE]" at bounding box center [406, 366] width 97 height 35
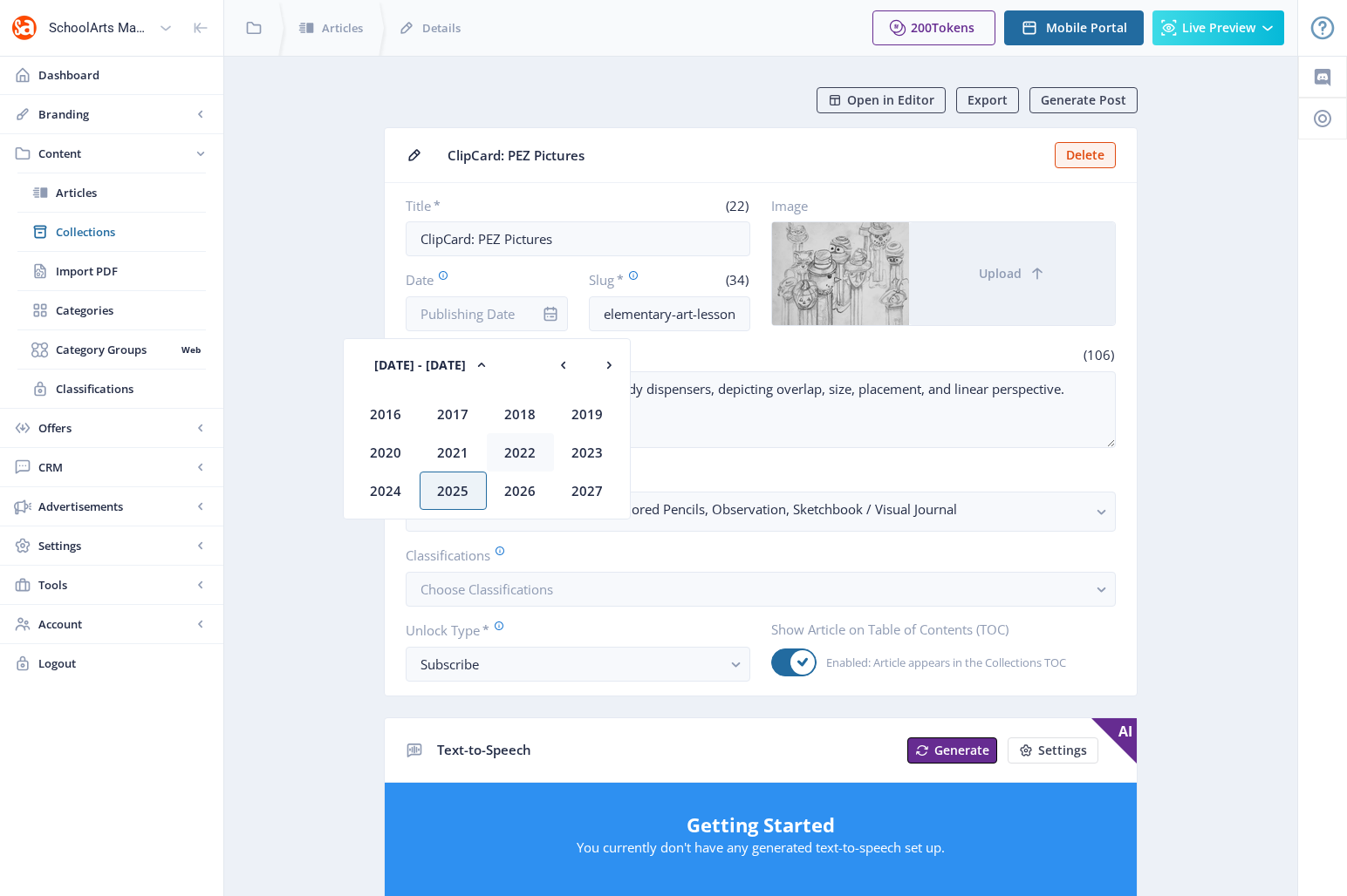
click at [517, 451] on div "2022" at bounding box center [521, 452] width 67 height 38
click at [453, 486] on div "Oct" at bounding box center [453, 491] width 67 height 38
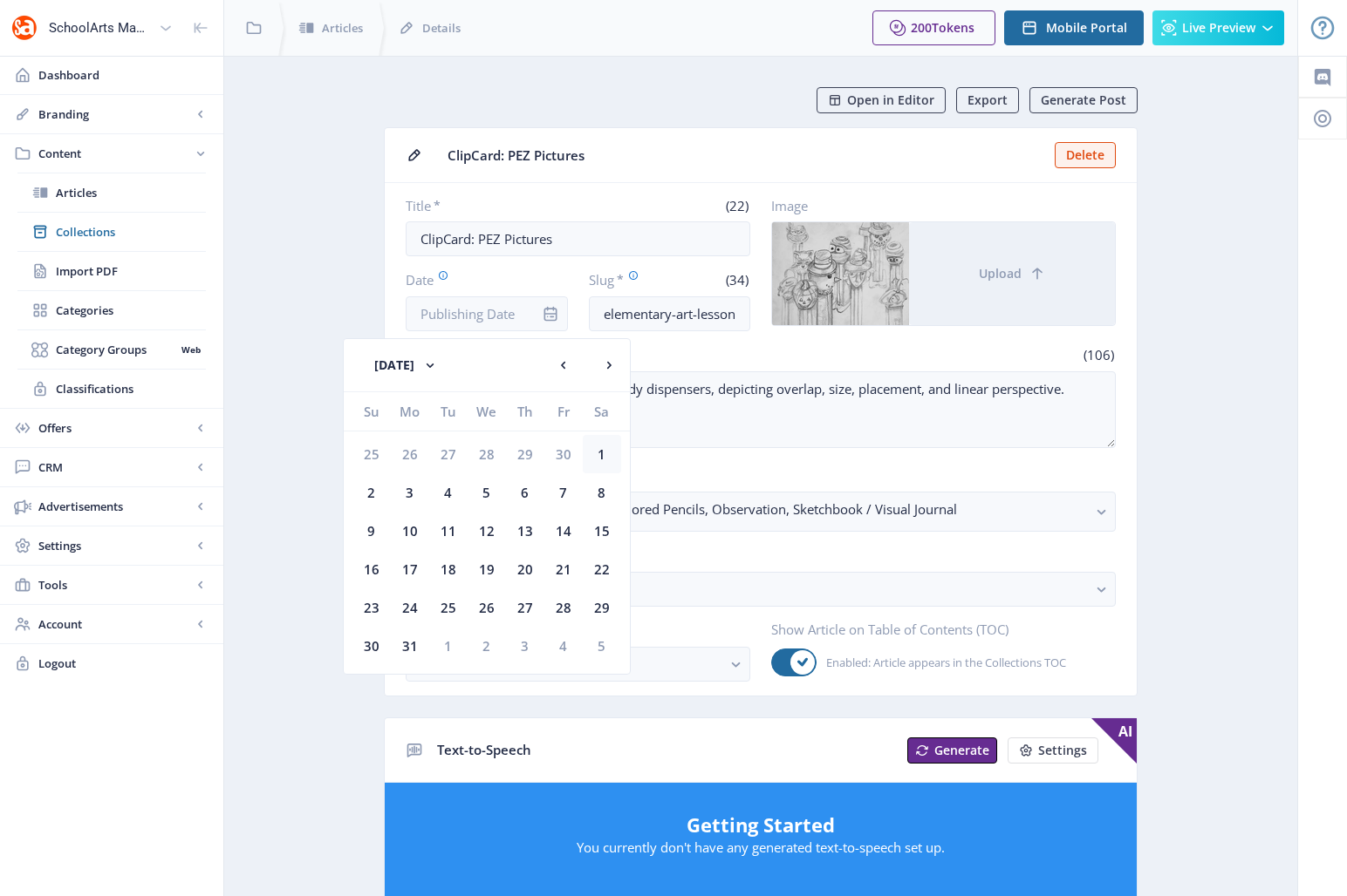
click at [607, 458] on div "1" at bounding box center [602, 454] width 39 height 38
type input "[DATE]"
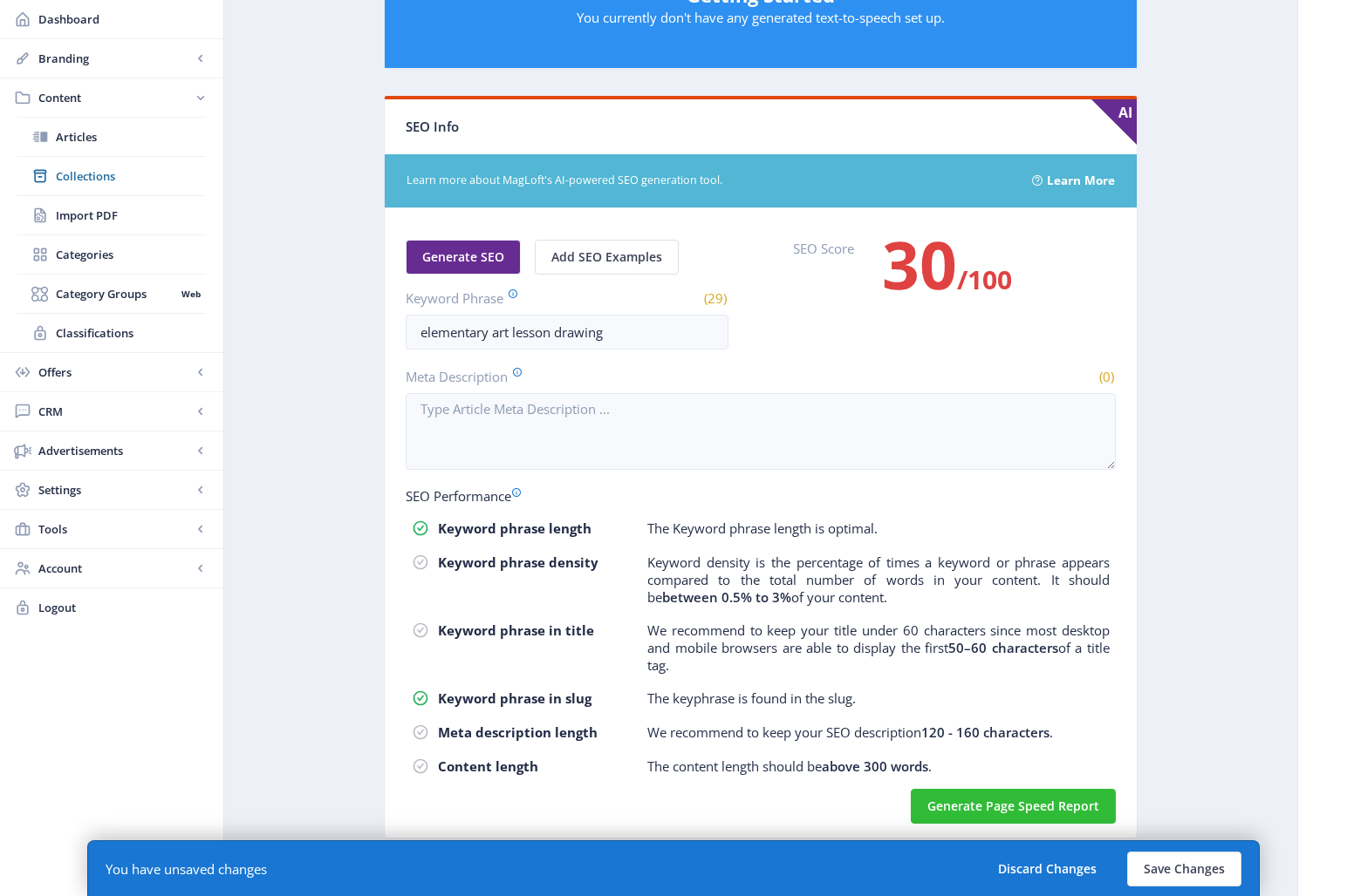
scroll to position [833, 0]
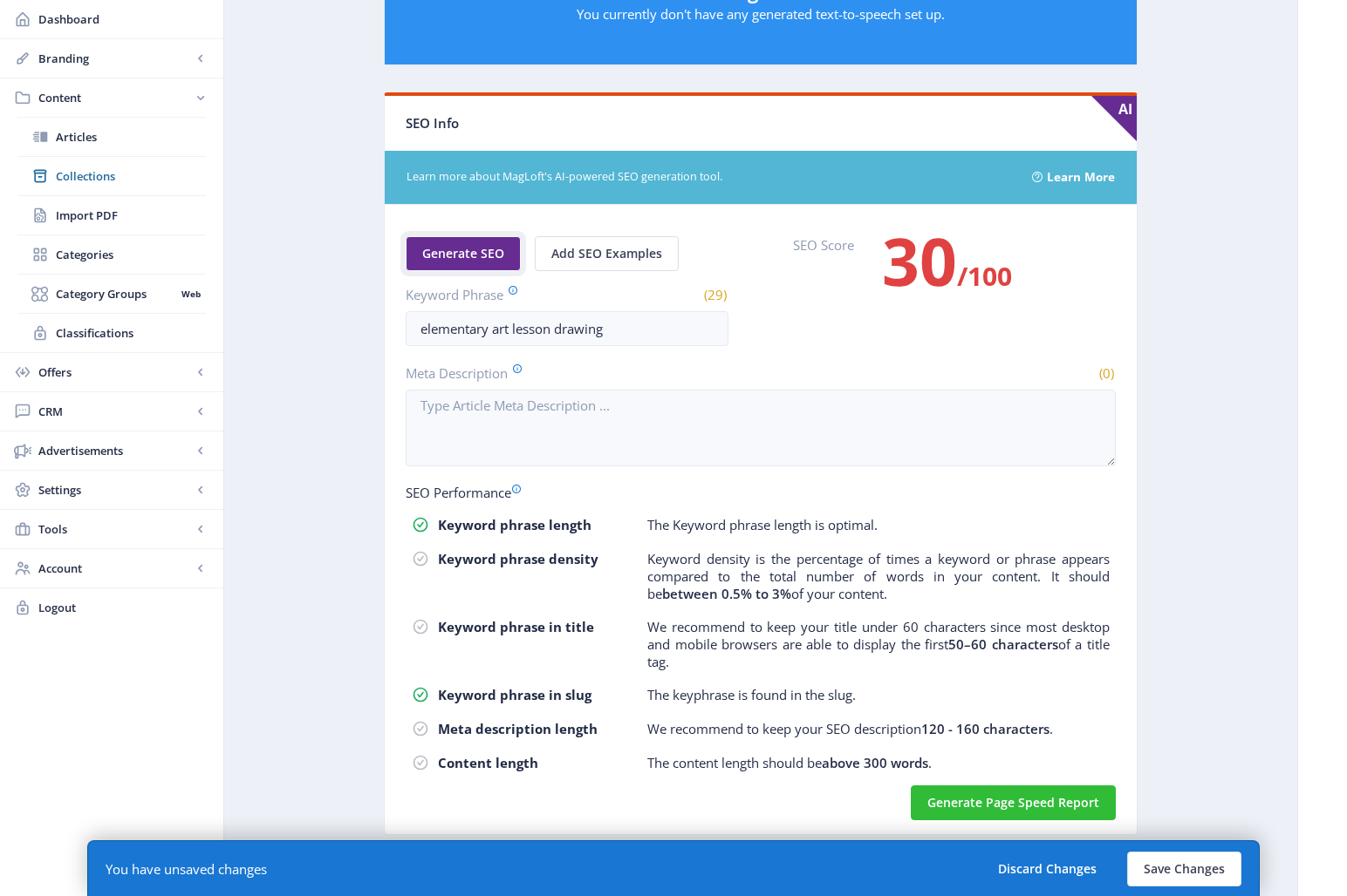
click at [479, 255] on span "Generate SEO" at bounding box center [463, 253] width 82 height 13
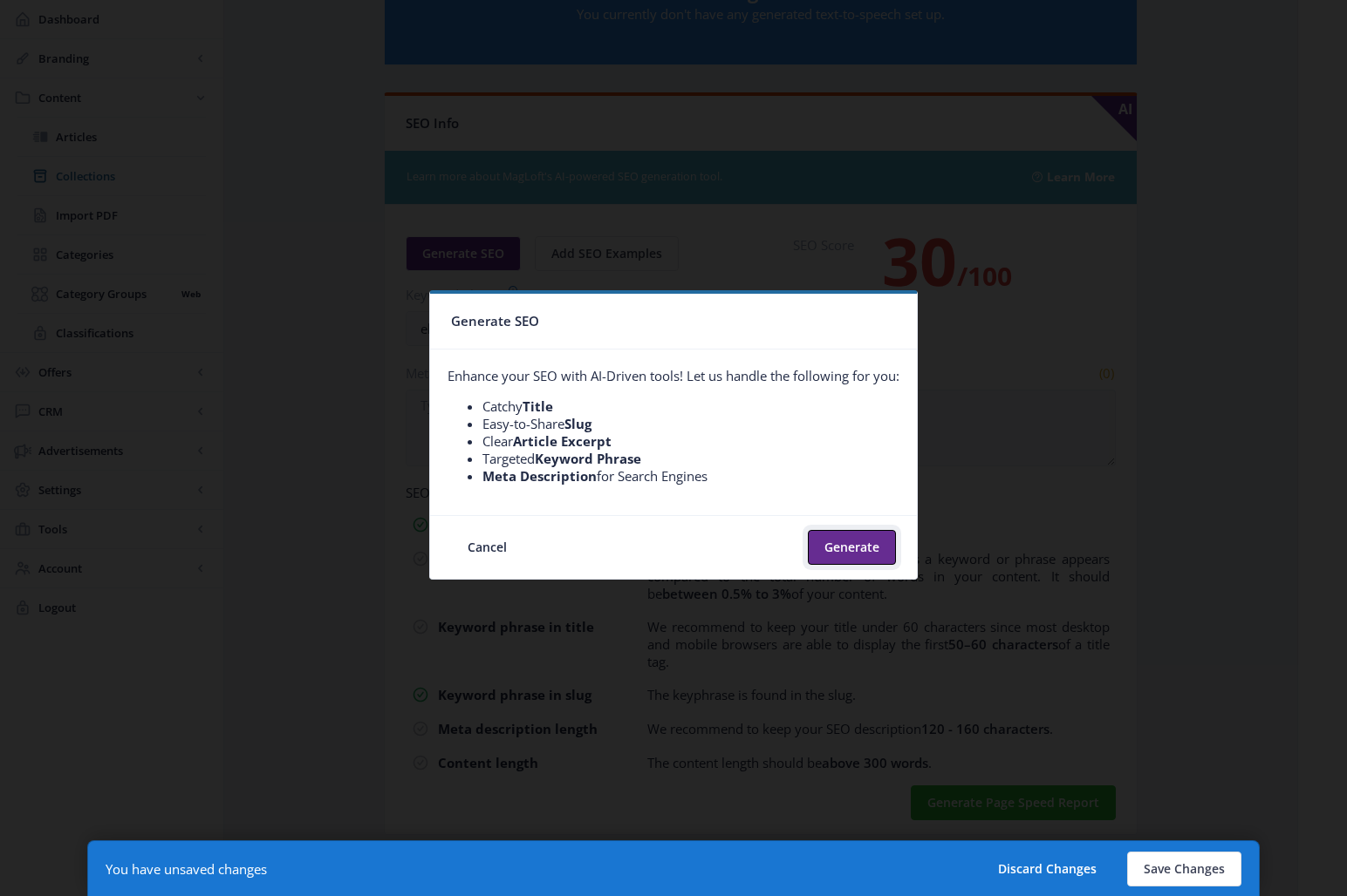
click at [868, 557] on button "Generate" at bounding box center [852, 548] width 89 height 35
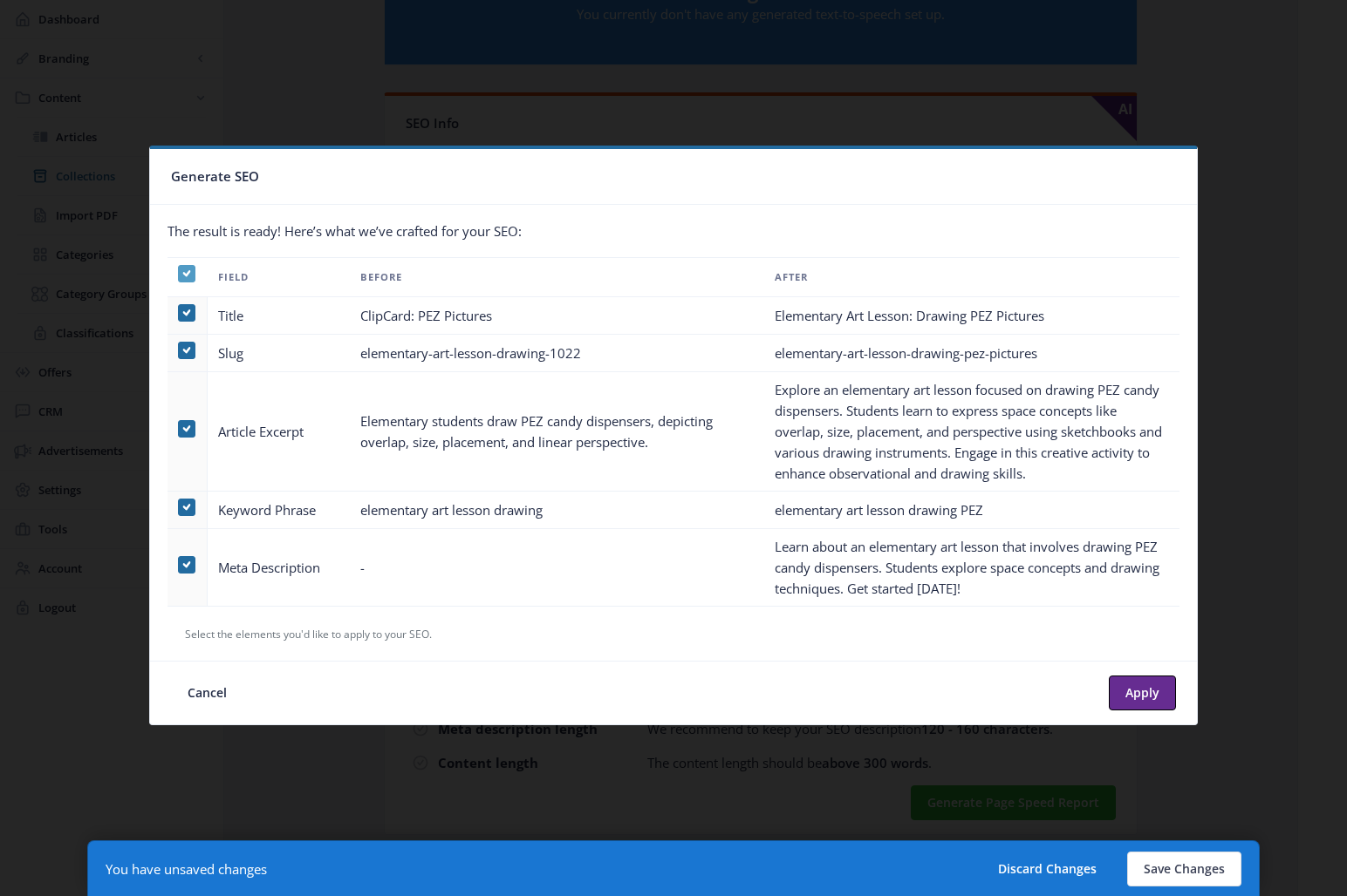
click at [187, 276] on icon at bounding box center [187, 273] width 8 height 17
click at [179, 274] on input "checkbox" at bounding box center [178, 273] width 1 height 1
checkbox input "false"
click at [181, 562] on span at bounding box center [187, 565] width 17 height 17
click at [179, 564] on input "checkbox" at bounding box center [178, 564] width 1 height 1
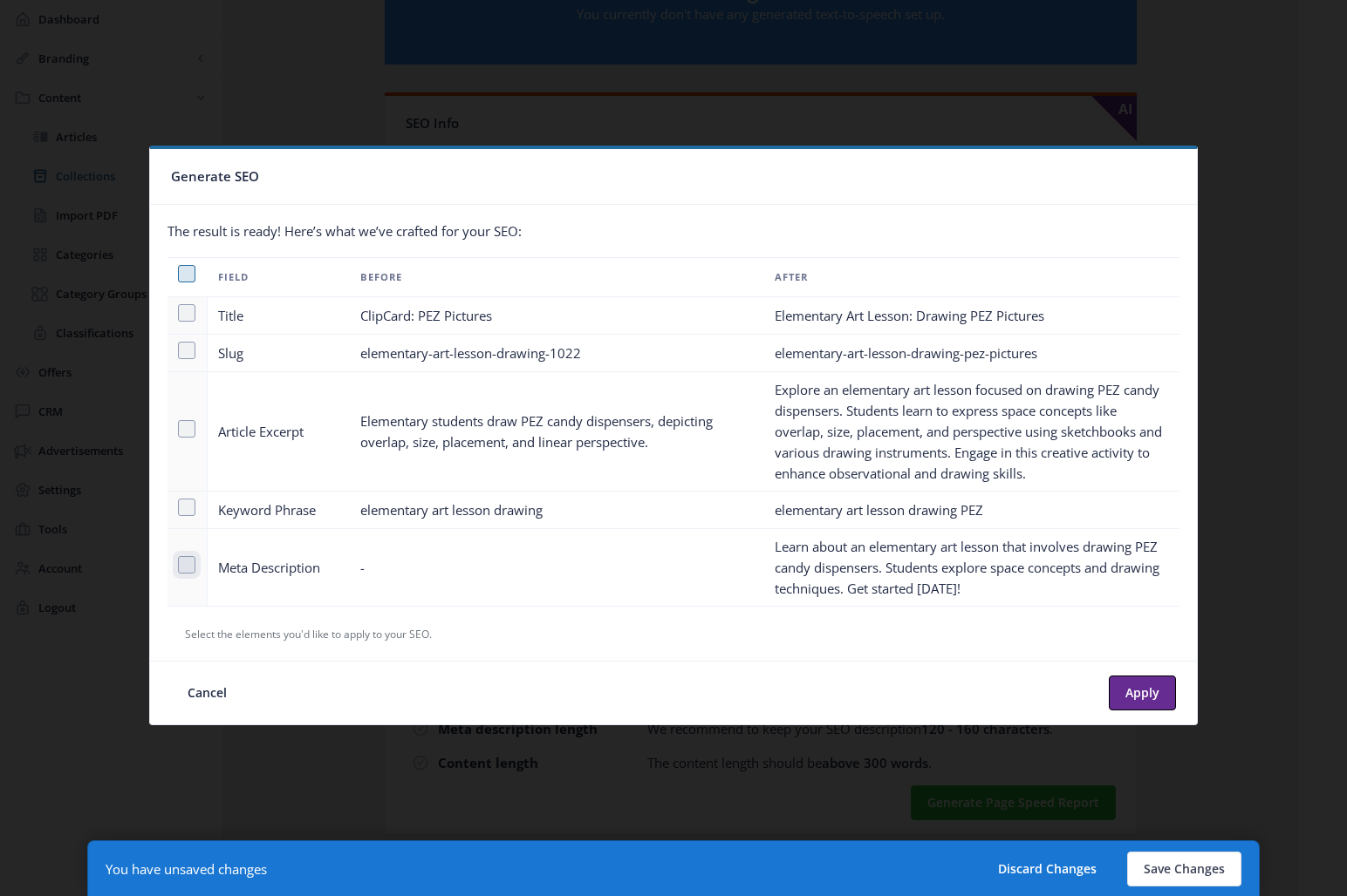
checkbox input "true"
click at [1139, 690] on button "Apply" at bounding box center [1143, 693] width 67 height 35
type textarea "Learn about an elementary art lesson that involves drawing PEZ candy dispensers…"
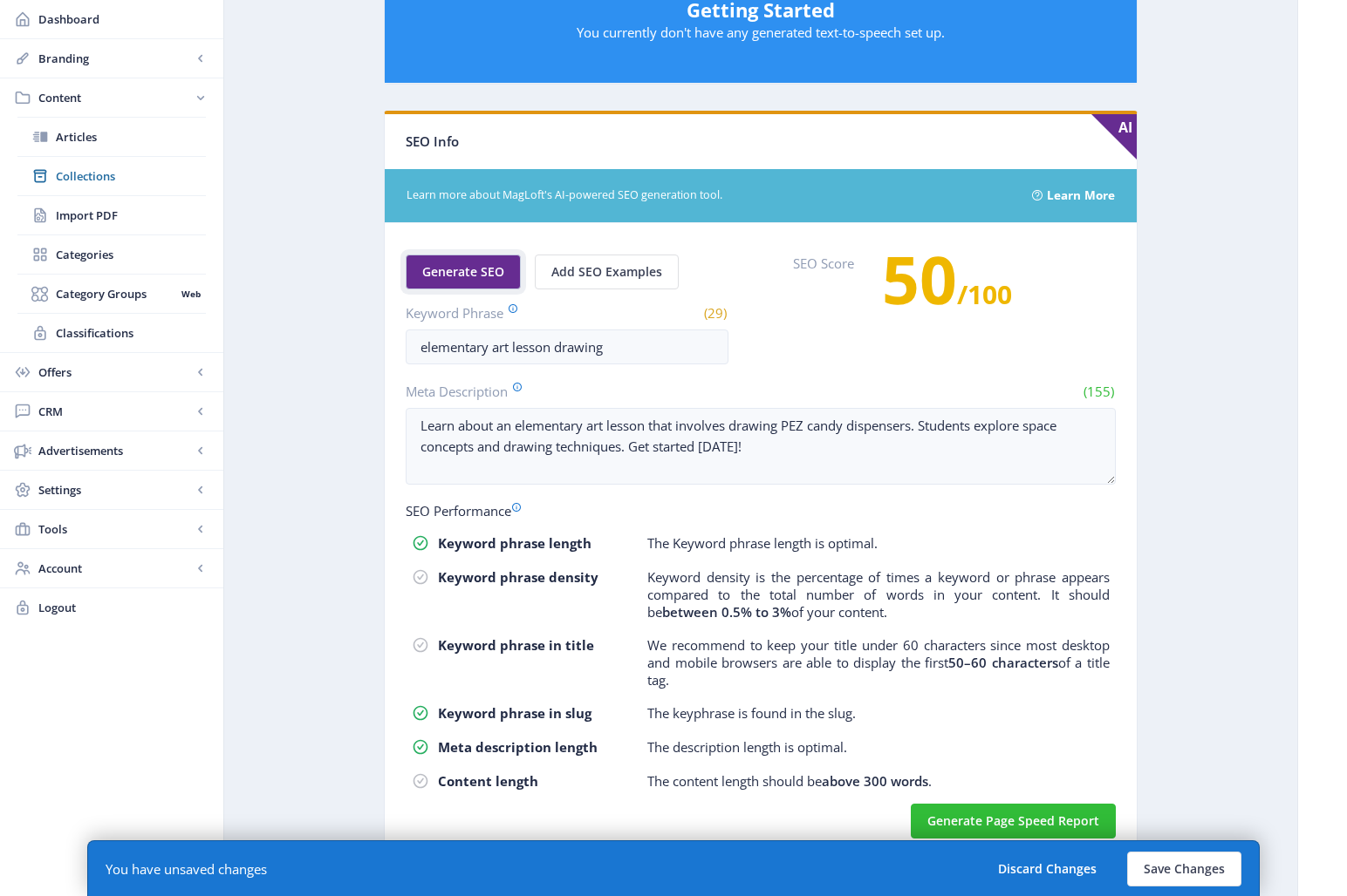
scroll to position [833, 0]
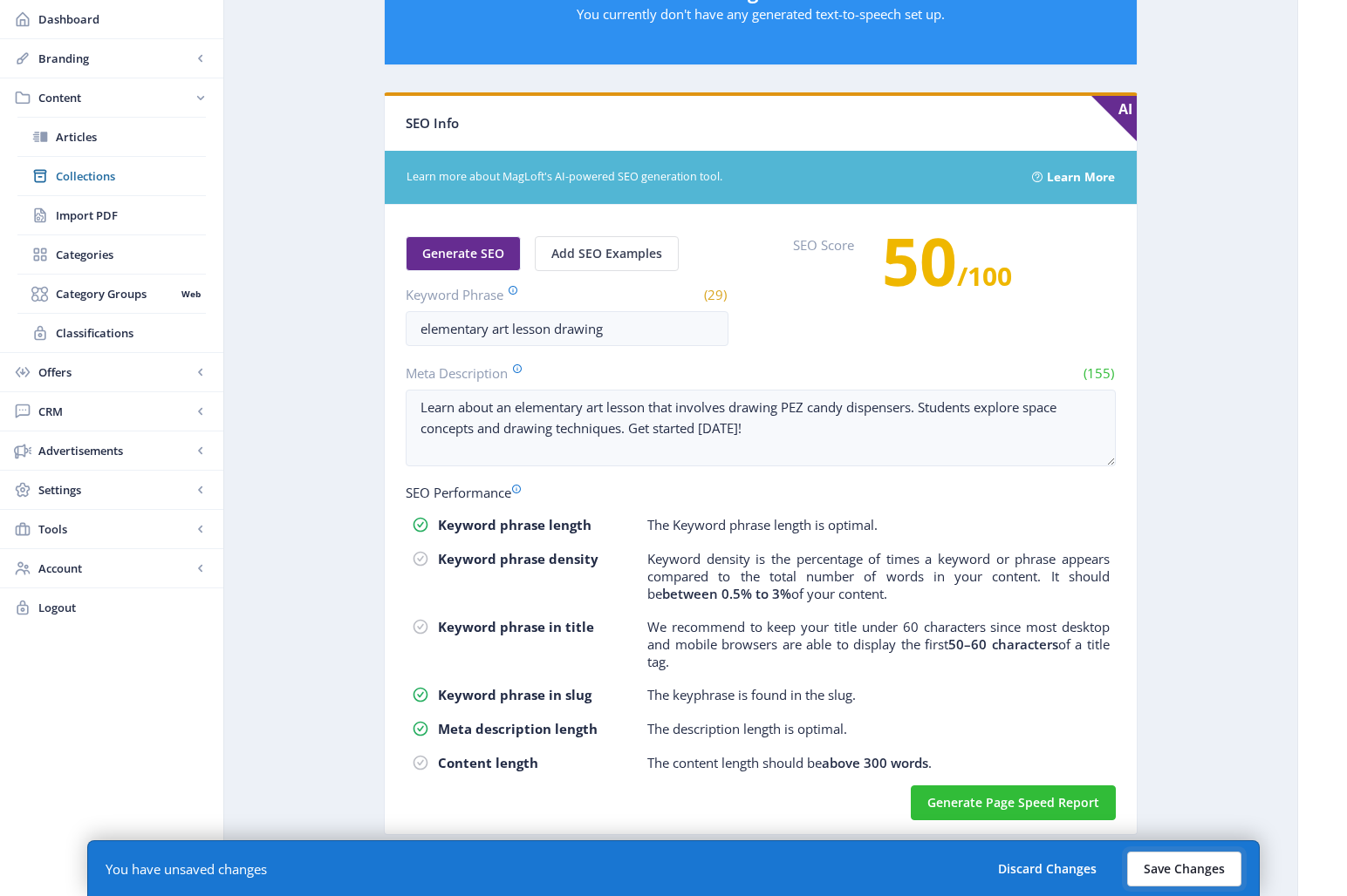
click at [1181, 804] on button "Save Changes" at bounding box center [1184, 869] width 115 height 35
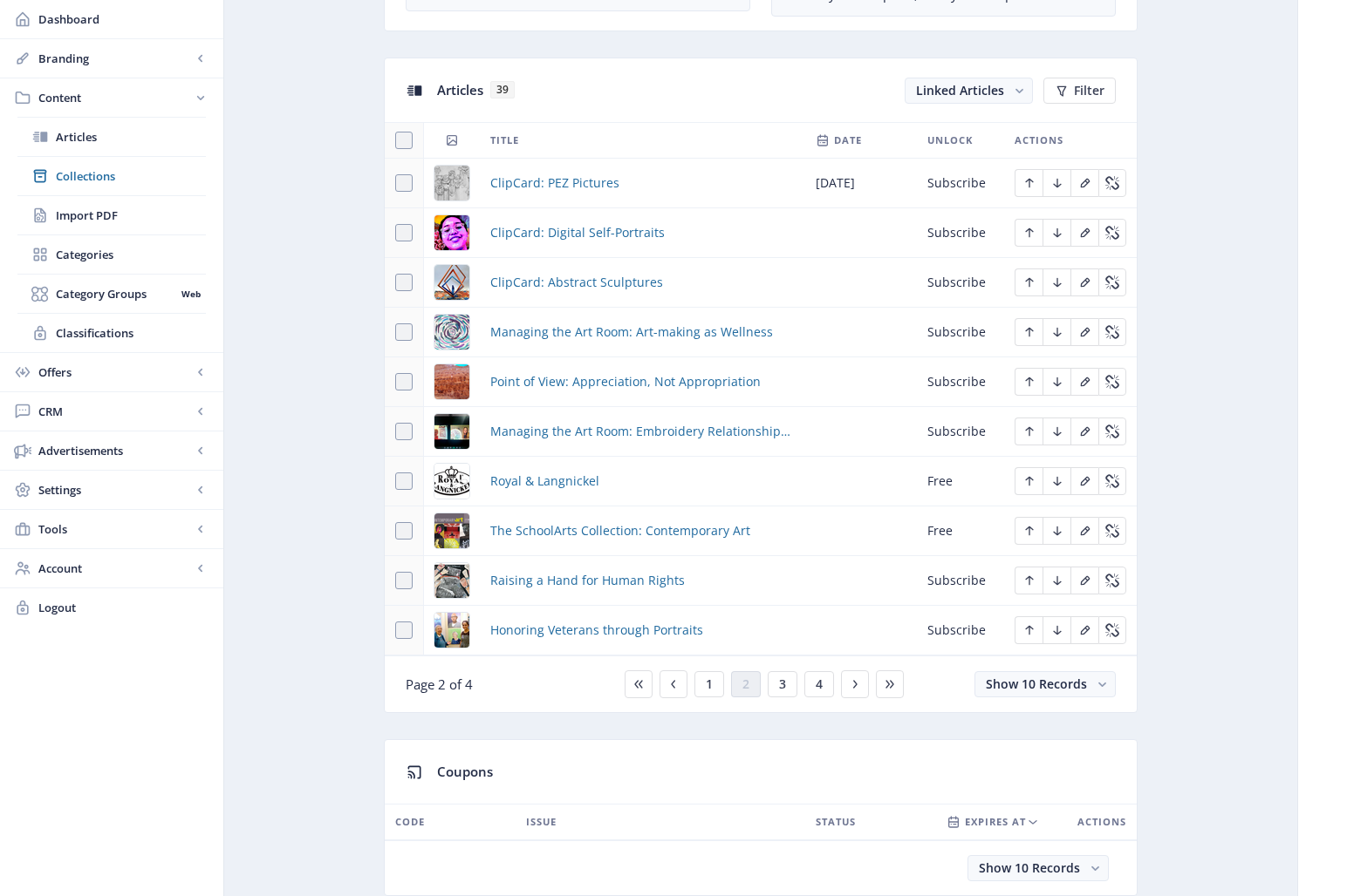
scroll to position [549, 0]
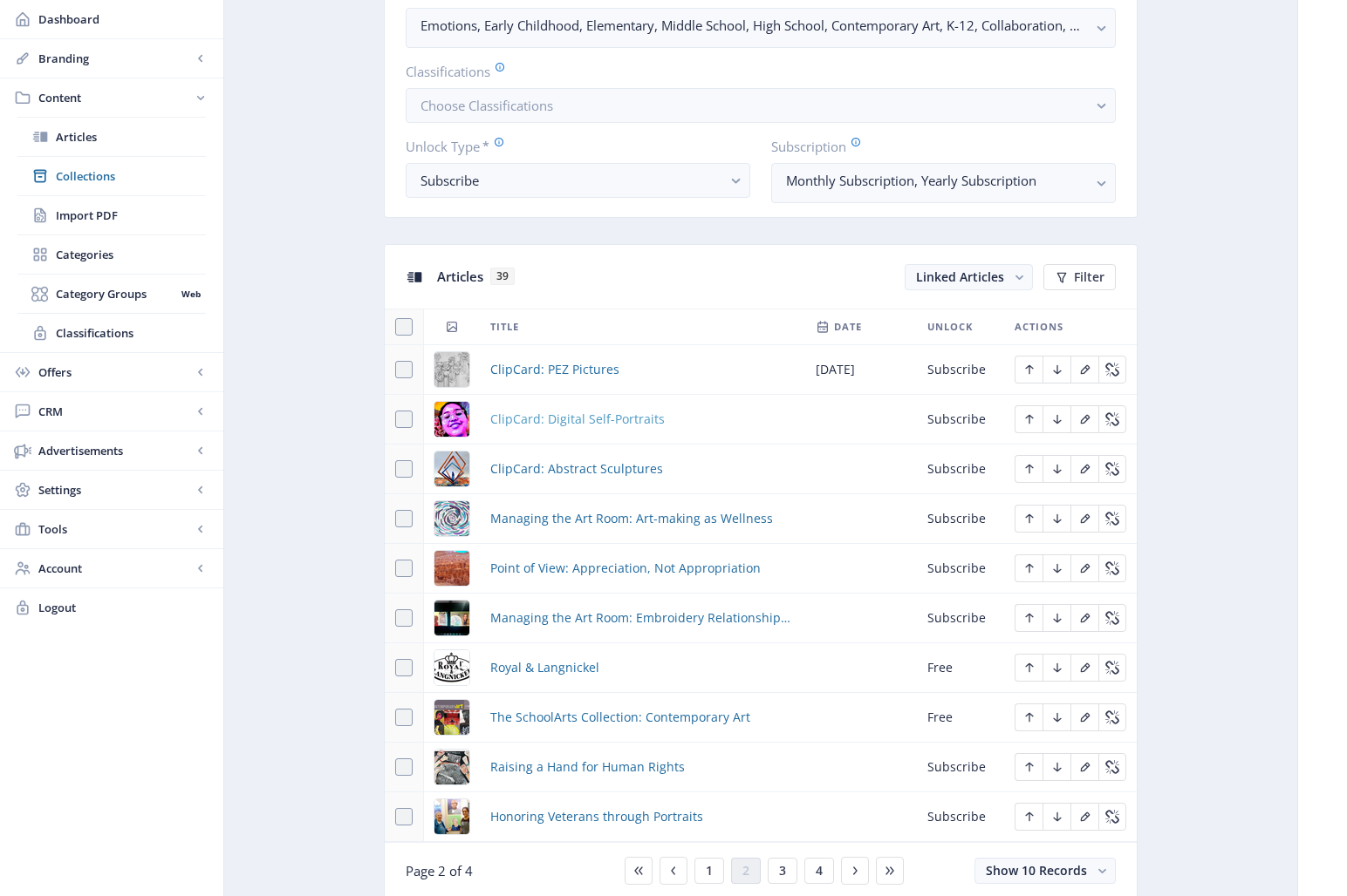
click at [583, 420] on span "ClipCard: Digital Self-Portraits" at bounding box center [577, 420] width 174 height 21
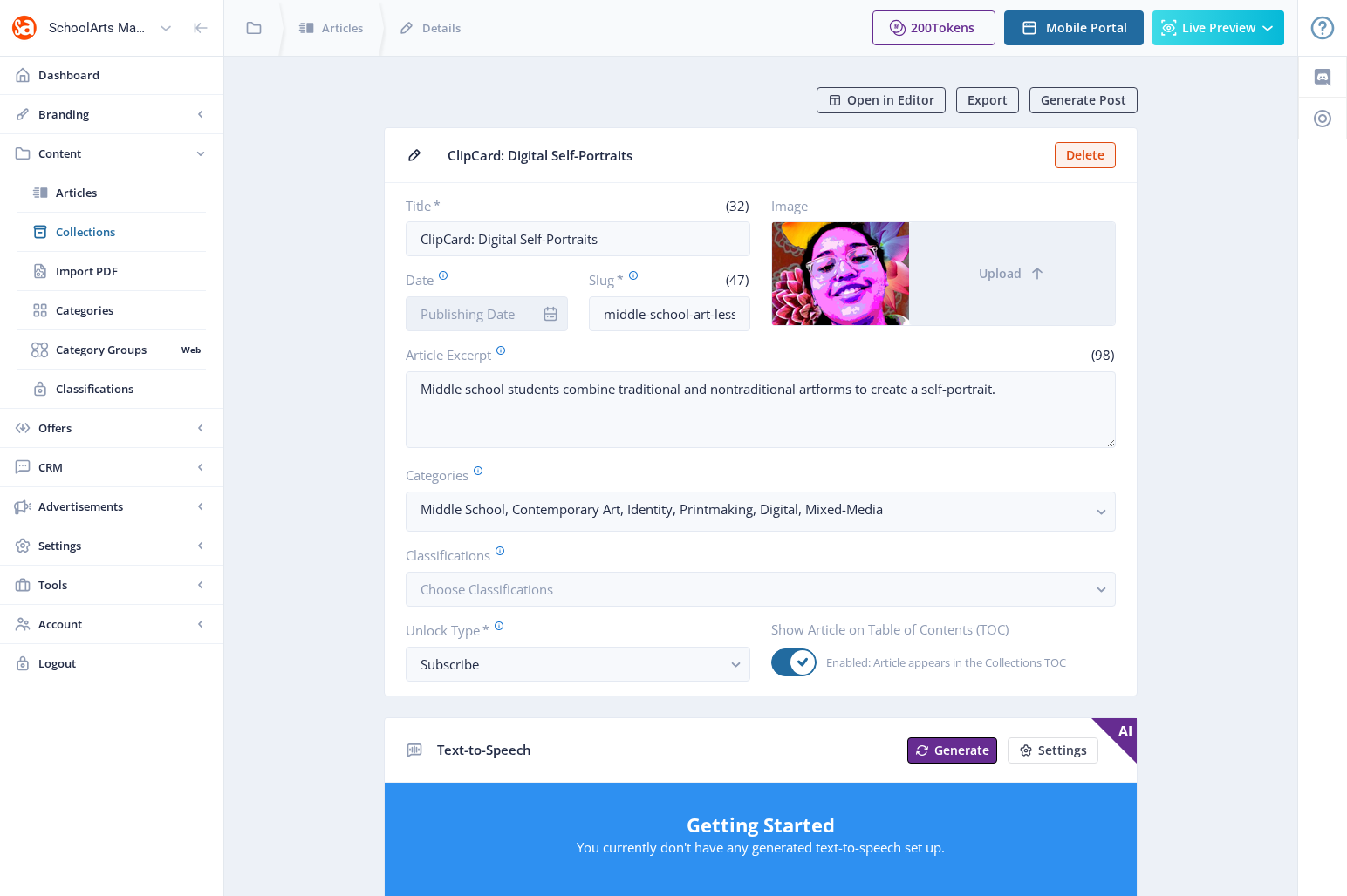
click at [453, 309] on input "Date" at bounding box center [486, 314] width 163 height 35
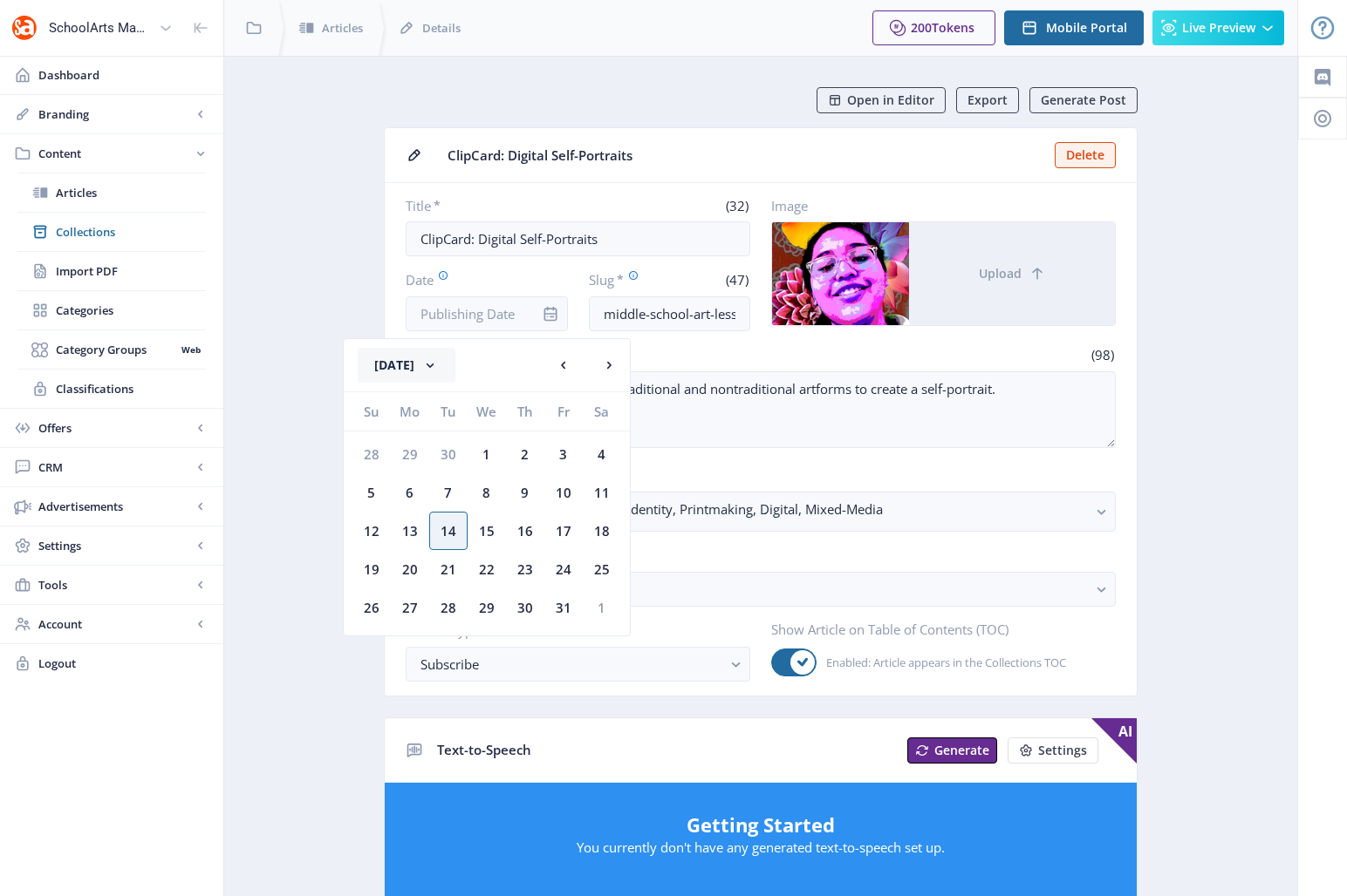
click at [423, 366] on button "[DATE]" at bounding box center [406, 366] width 97 height 35
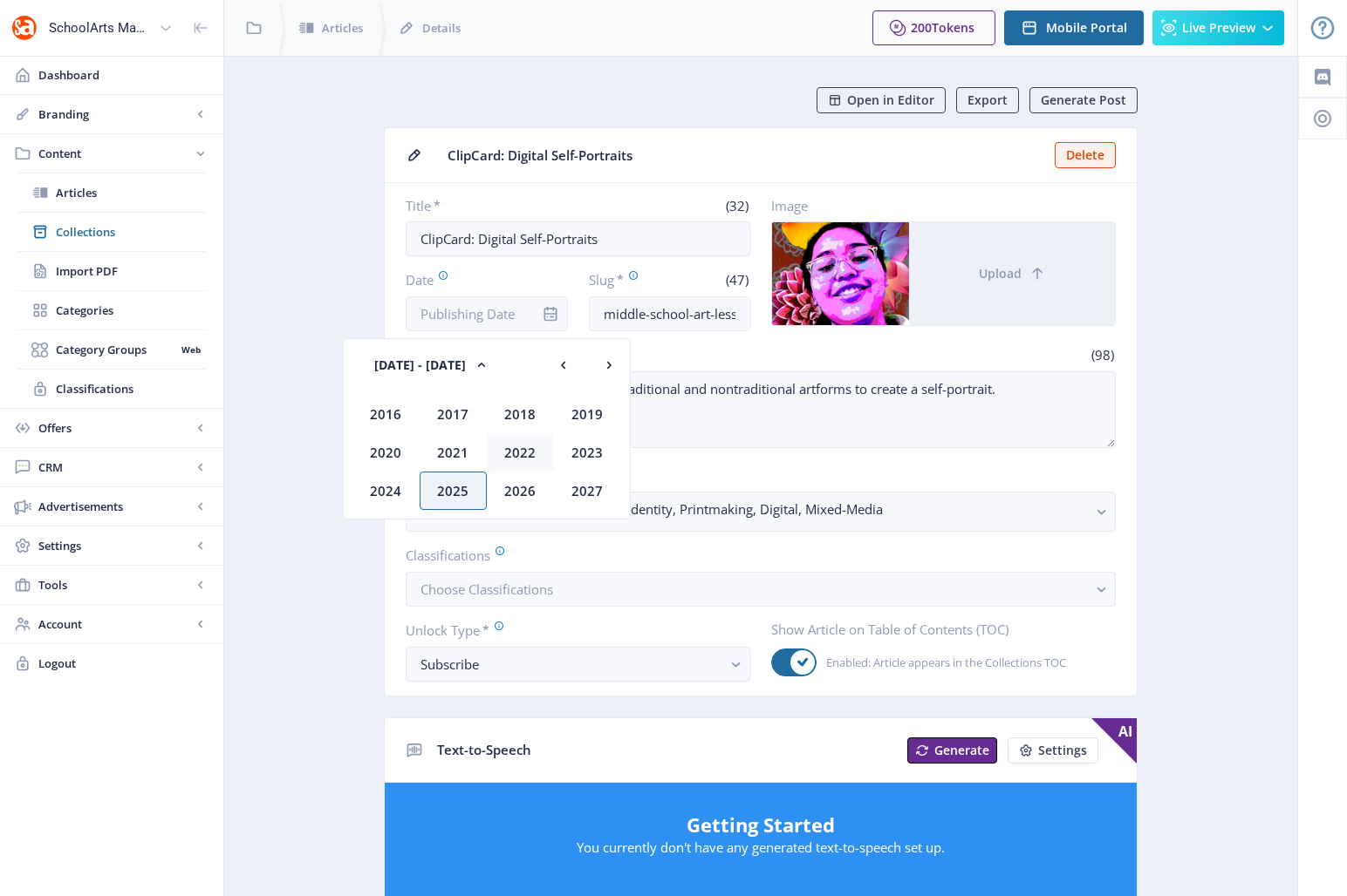
click at [527, 450] on div "2022" at bounding box center [521, 452] width 67 height 38
click at [455, 492] on div "Oct" at bounding box center [453, 491] width 67 height 38
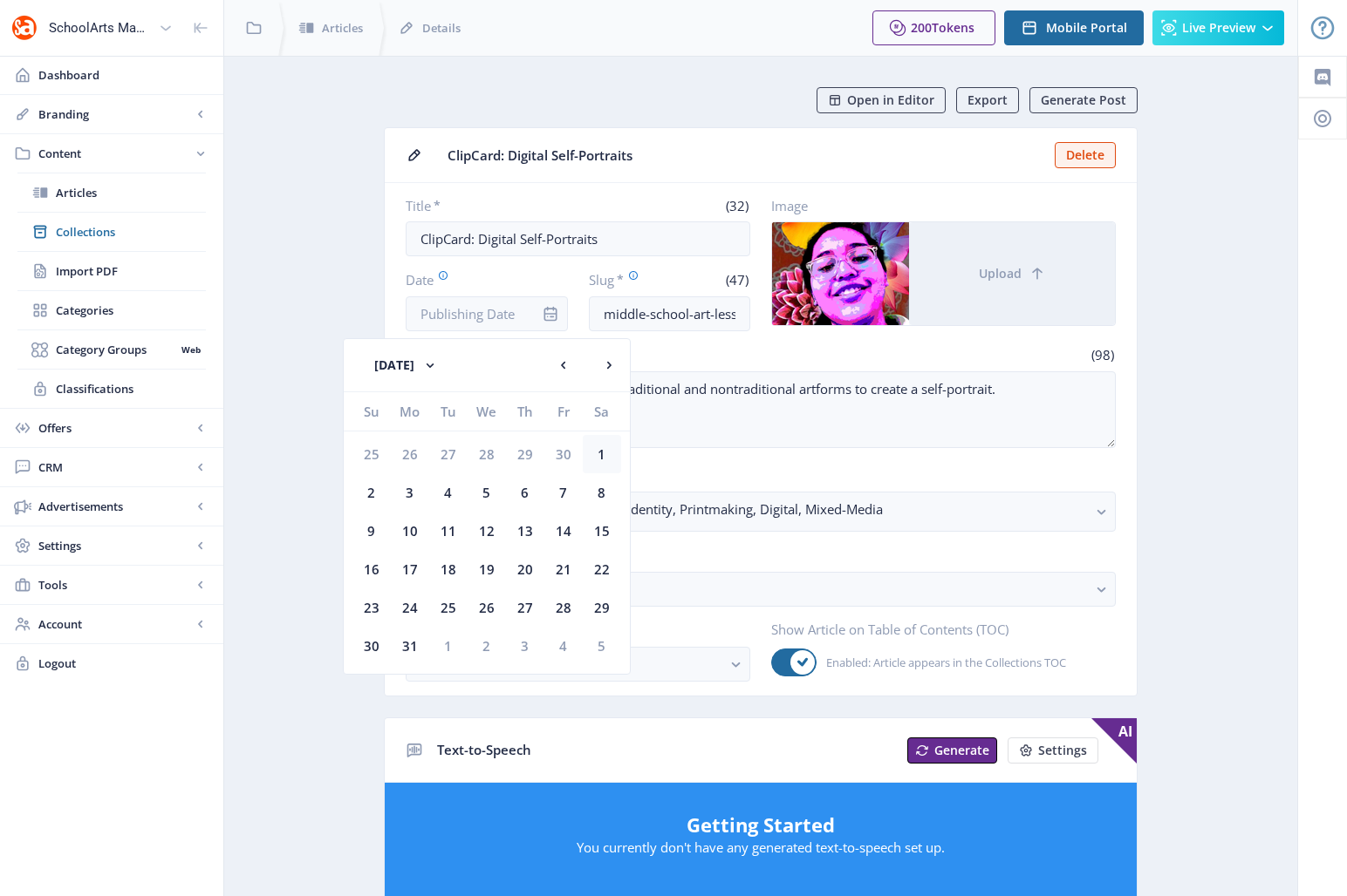
click at [602, 454] on div "1" at bounding box center [602, 454] width 39 height 38
type input "[DATE]"
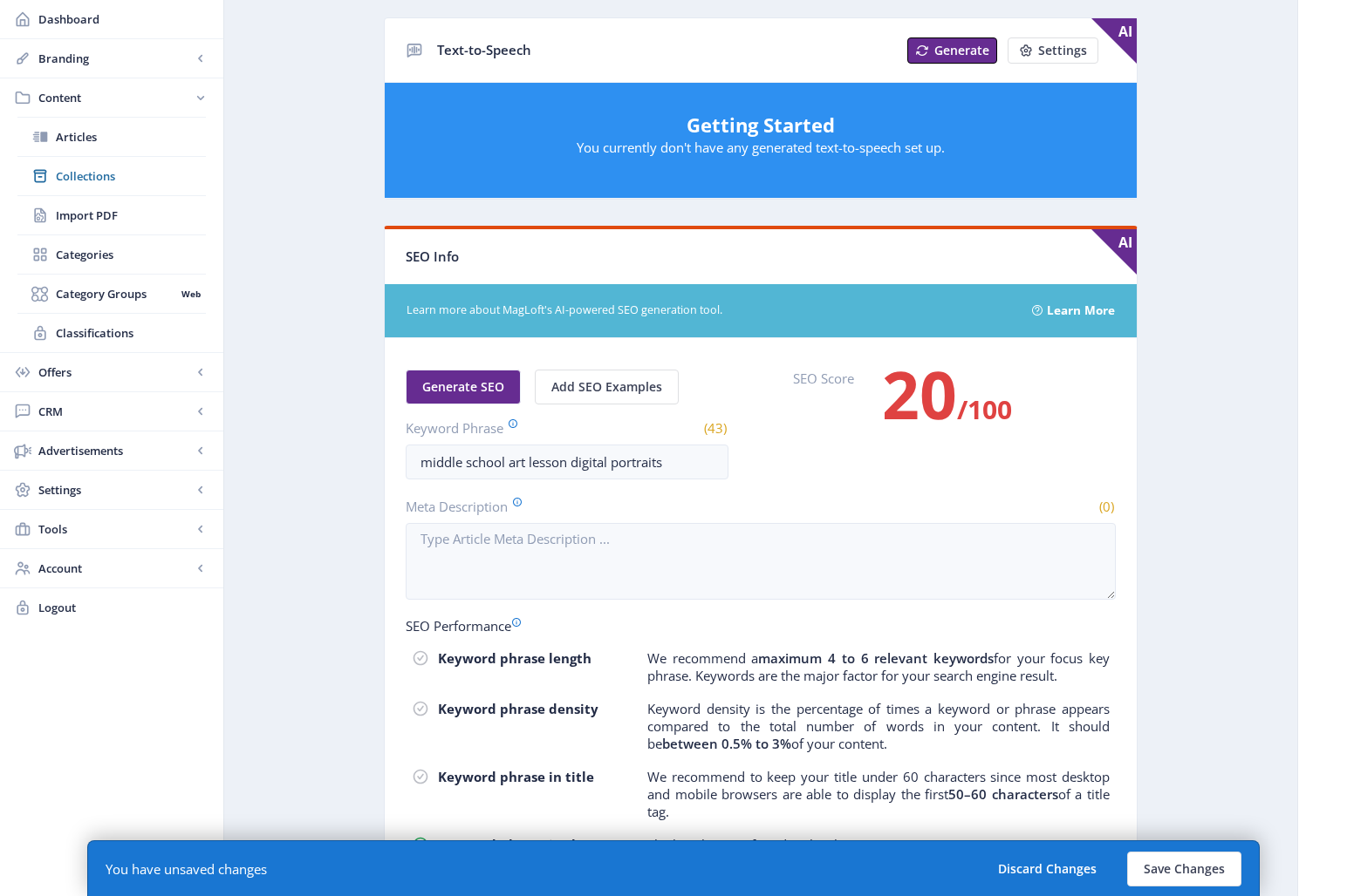
scroll to position [702, 0]
click at [483, 391] on span "Generate SEO" at bounding box center [463, 386] width 82 height 13
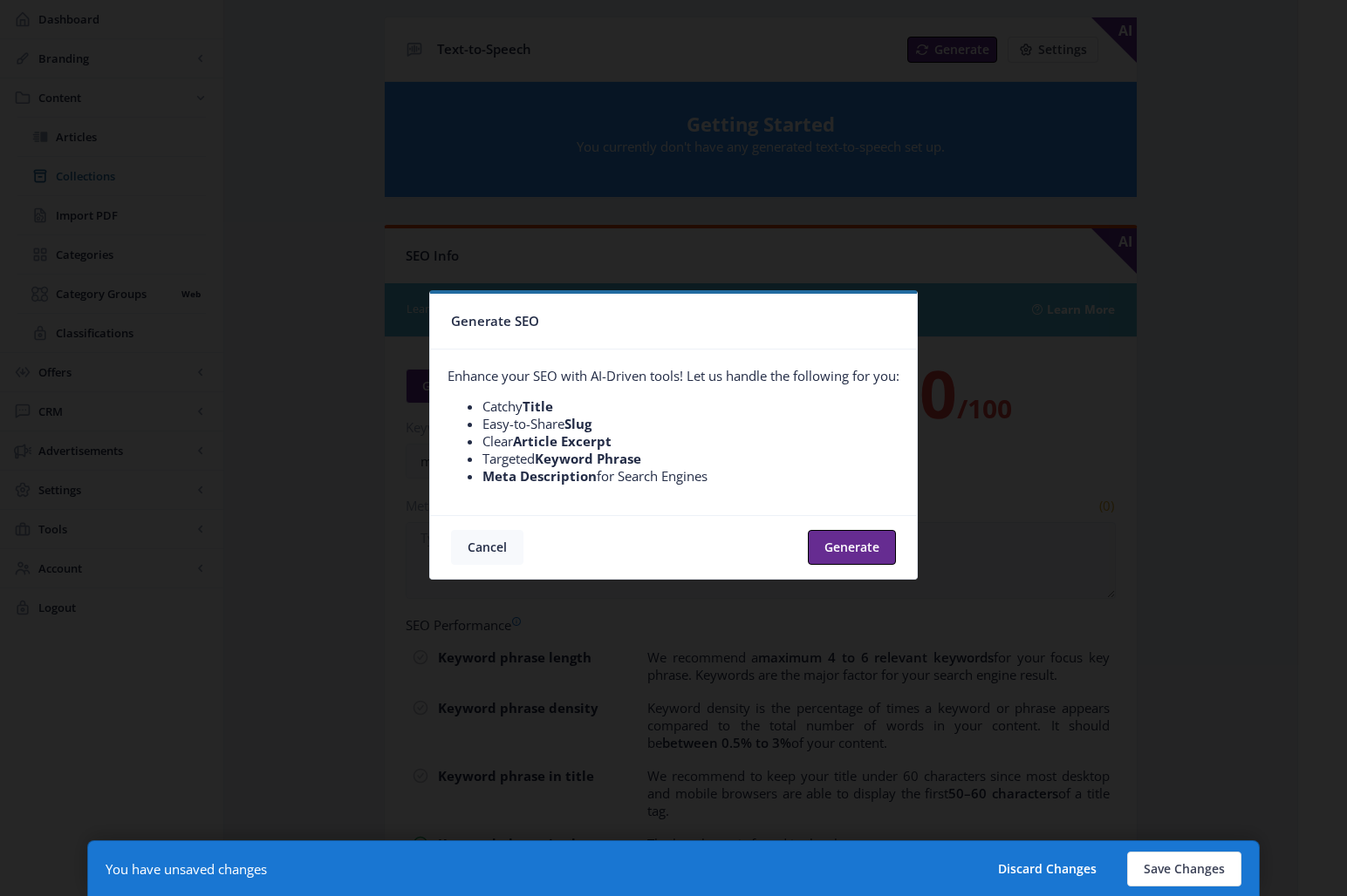
scroll to position [0, 0]
click at [855, 550] on button "Generate" at bounding box center [852, 548] width 89 height 35
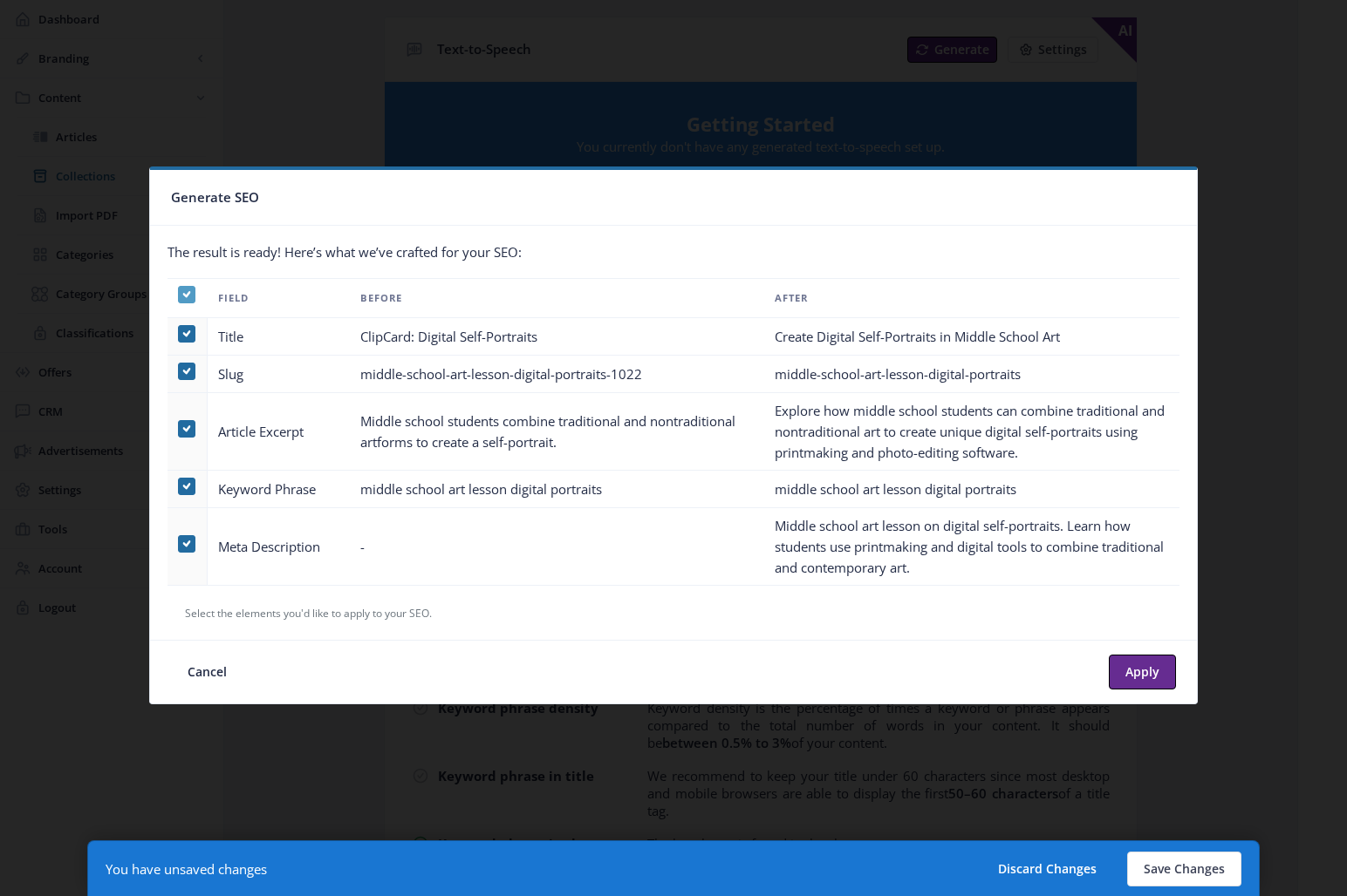
click at [183, 293] on use at bounding box center [186, 294] width 8 height 6
click at [179, 294] on input "checkbox" at bounding box center [178, 294] width 1 height 1
checkbox input "false"
click at [193, 539] on span at bounding box center [187, 544] width 17 height 17
click at [179, 544] on input "checkbox" at bounding box center [178, 544] width 1 height 1
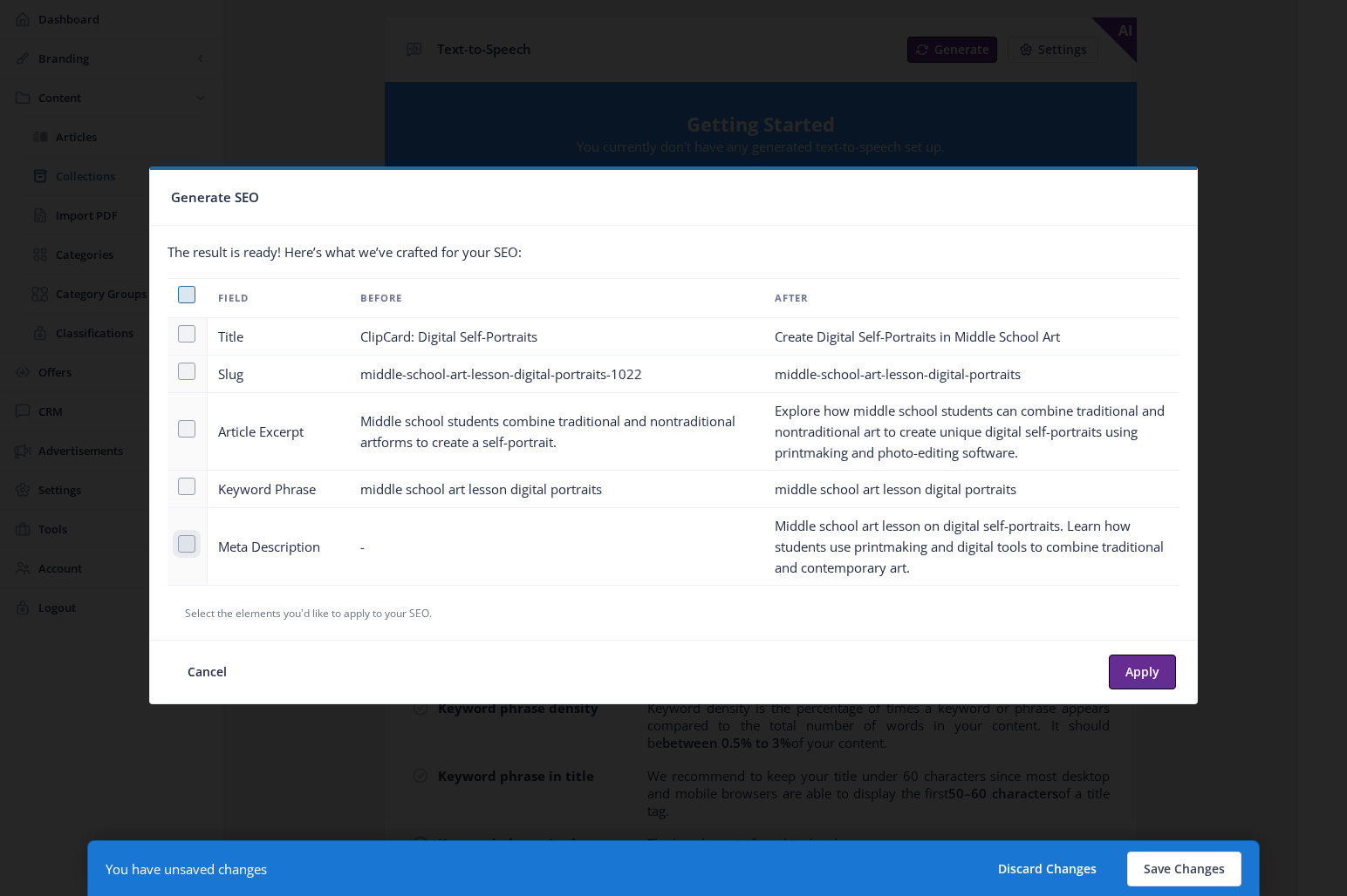
checkbox input "true"
click at [1142, 668] on button "Apply" at bounding box center [1143, 672] width 67 height 35
type textarea "Middle school art lesson on digital self-portraits. Learn how students use prin…"
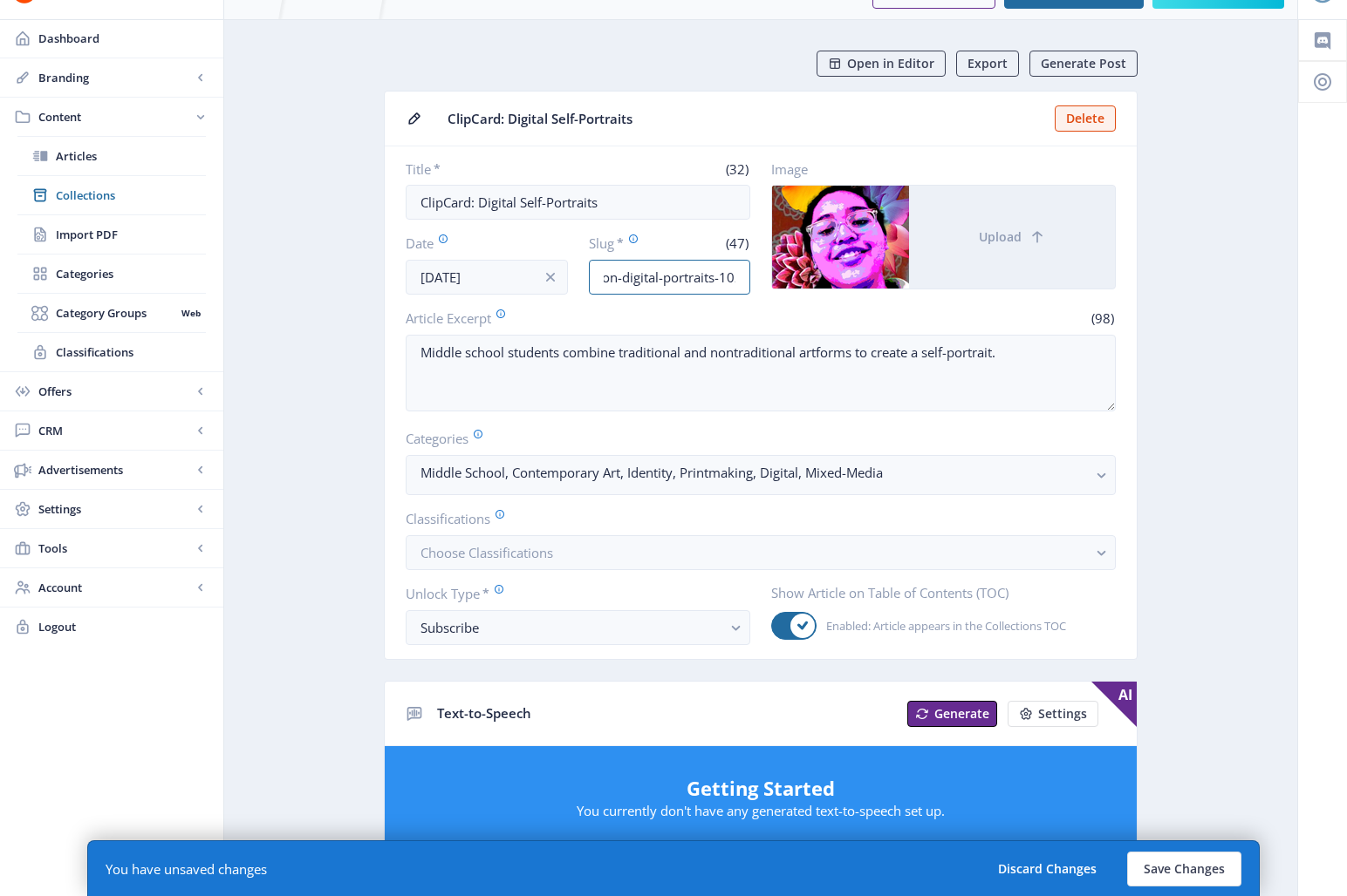
scroll to position [0, 150]
drag, startPoint x: 705, startPoint y: 281, endPoint x: 774, endPoint y: 280, distance: 69.0
click at [774, 280] on div "Title * (32) ClipCard: Digital Self-Portraits Date [DATE] Slug * (47) middle-sc…" at bounding box center [761, 228] width 711 height 135
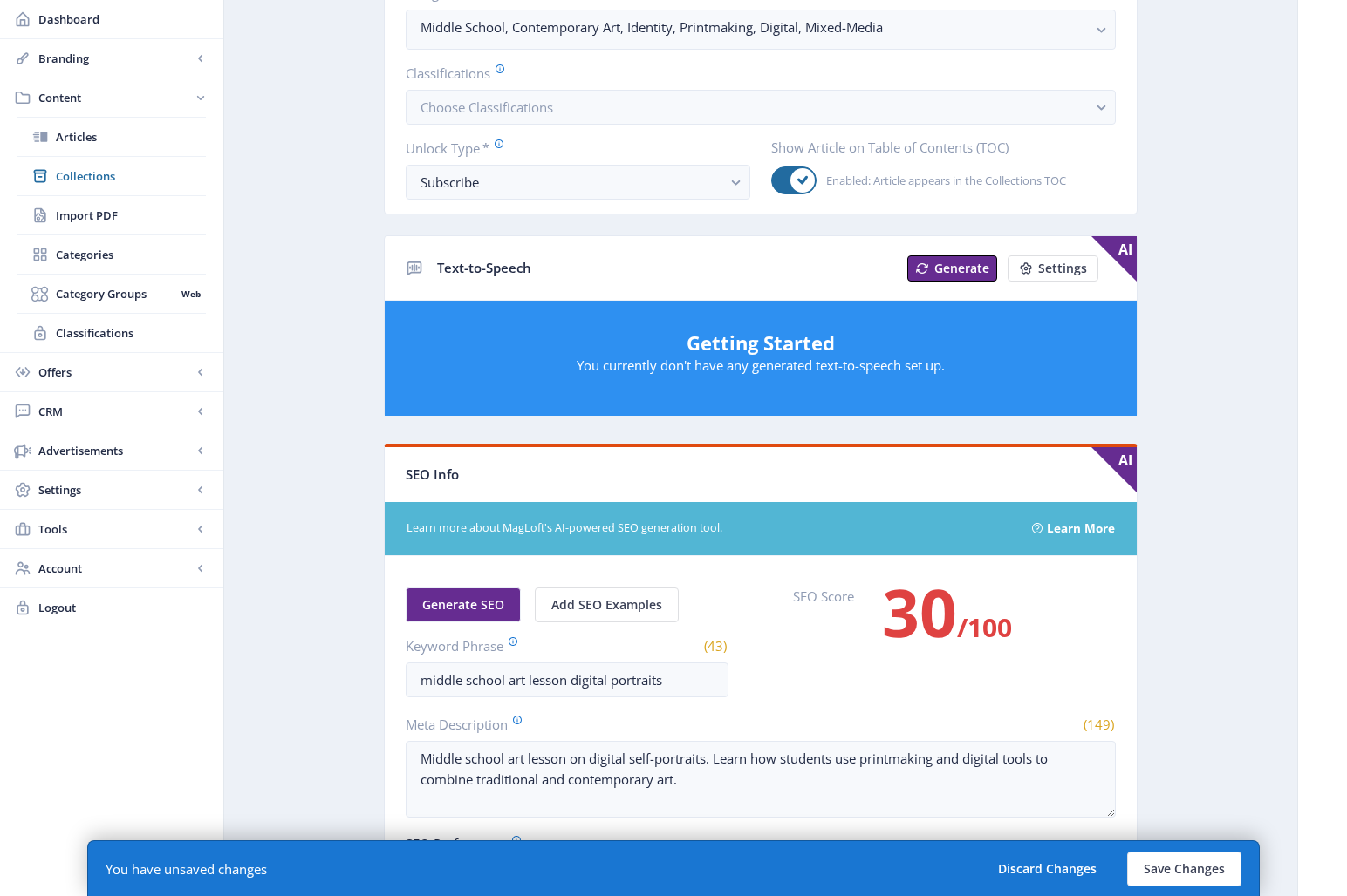
scroll to position [0, 0]
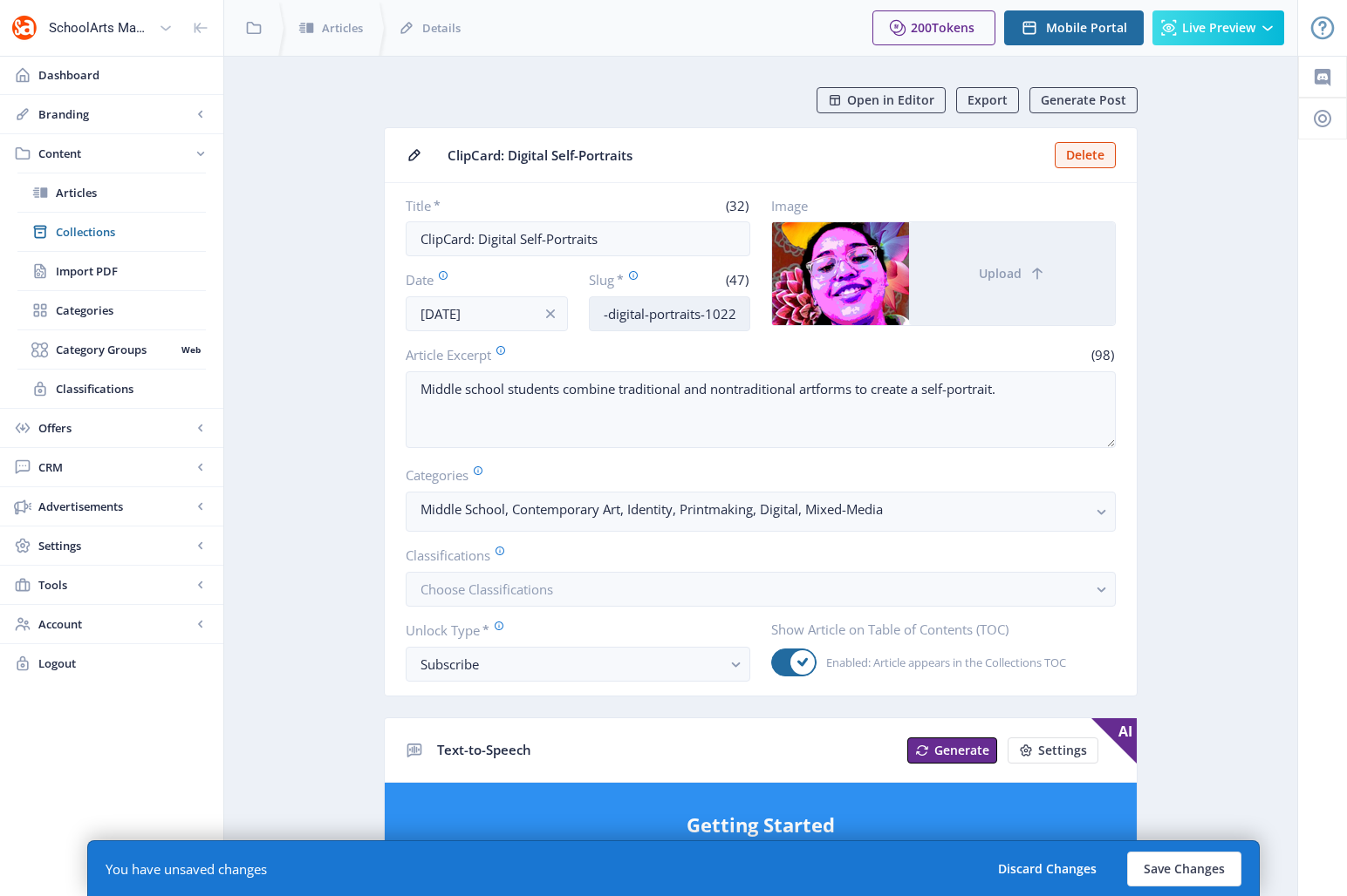
click at [653, 319] on input "middle-school-art-lesson-digital-portraits-1022" at bounding box center [670, 314] width 163 height 35
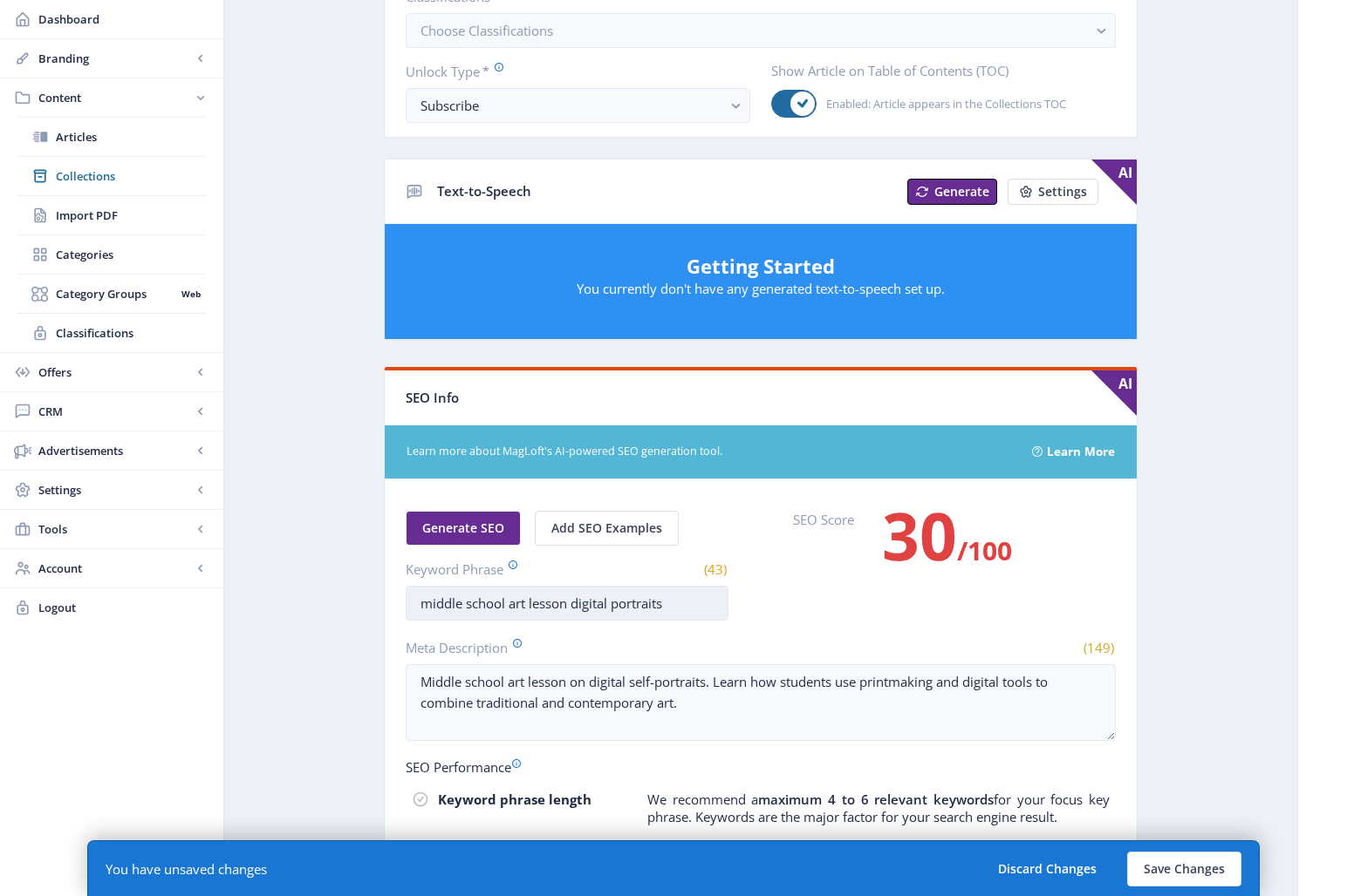
scroll to position [562, 0]
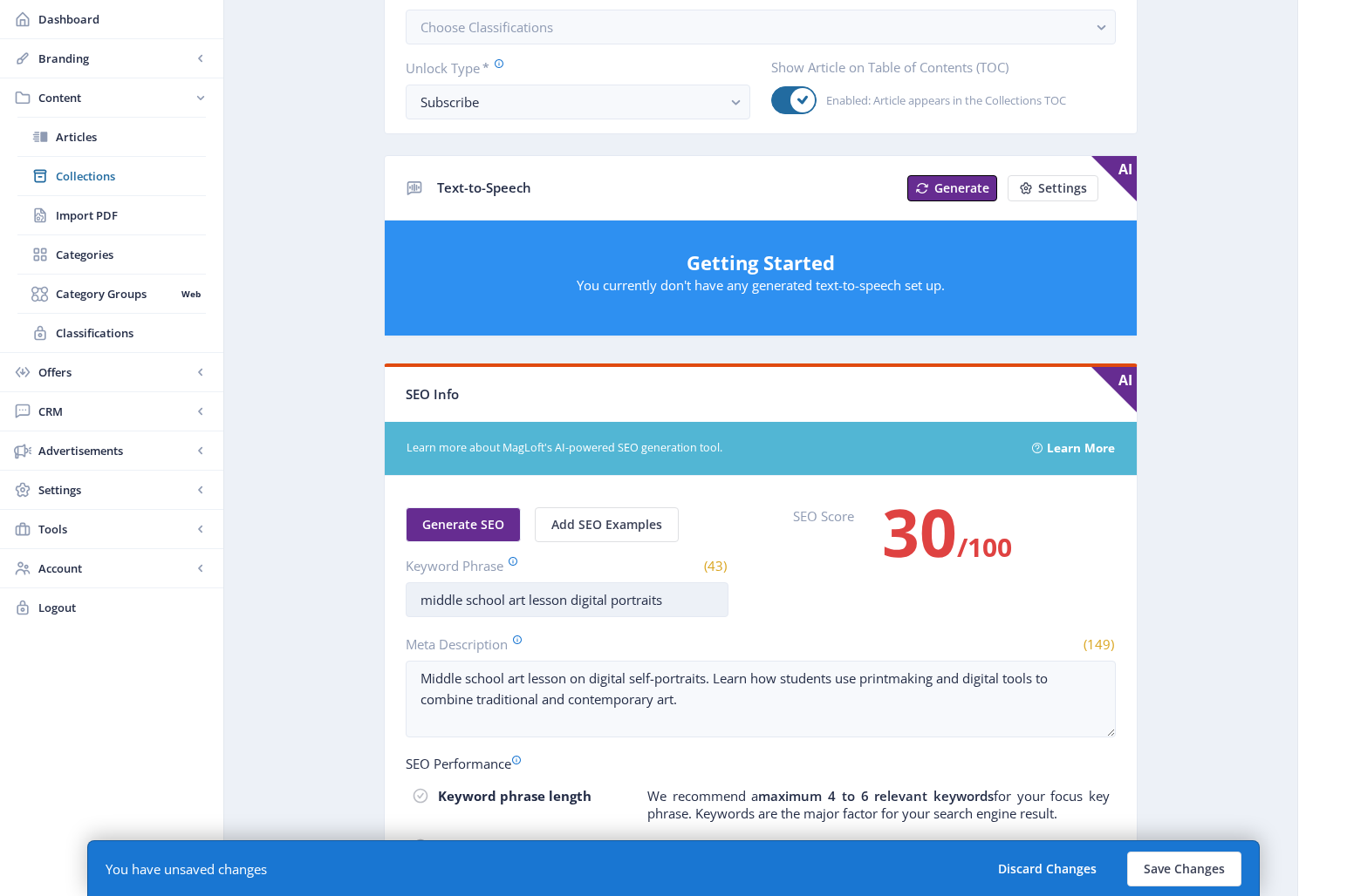
type input "middle-school-art-lesson-digital-self-portraits-1022"
click at [615, 601] on input "middle school art lesson digital portraits" at bounding box center [566, 600] width 323 height 35
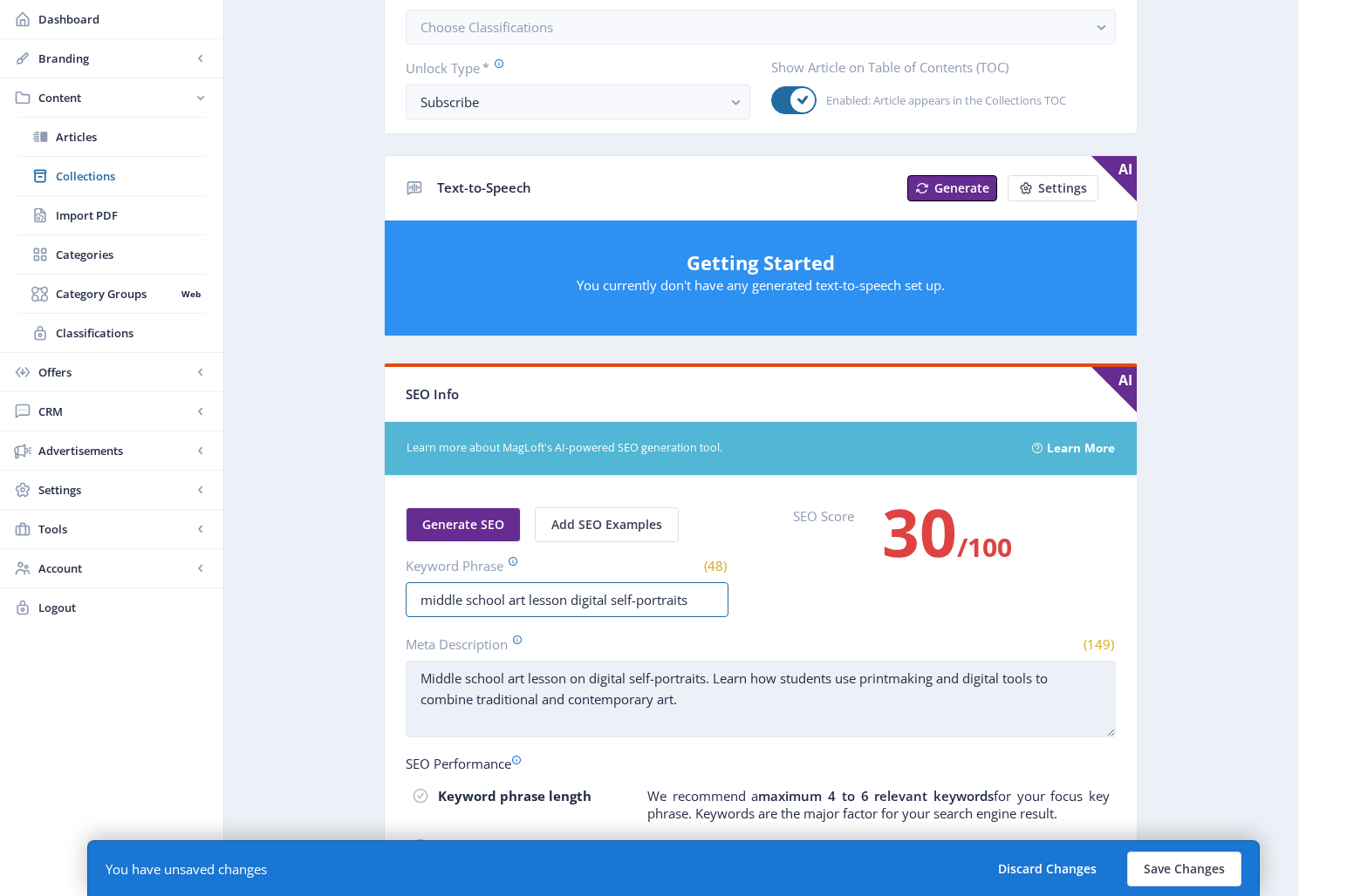
type input "middle school art lesson digital self-portraits"
click at [748, 706] on textarea "Middle school art lesson on digital self-portraits. Learn how students use prin…" at bounding box center [761, 700] width 711 height 77
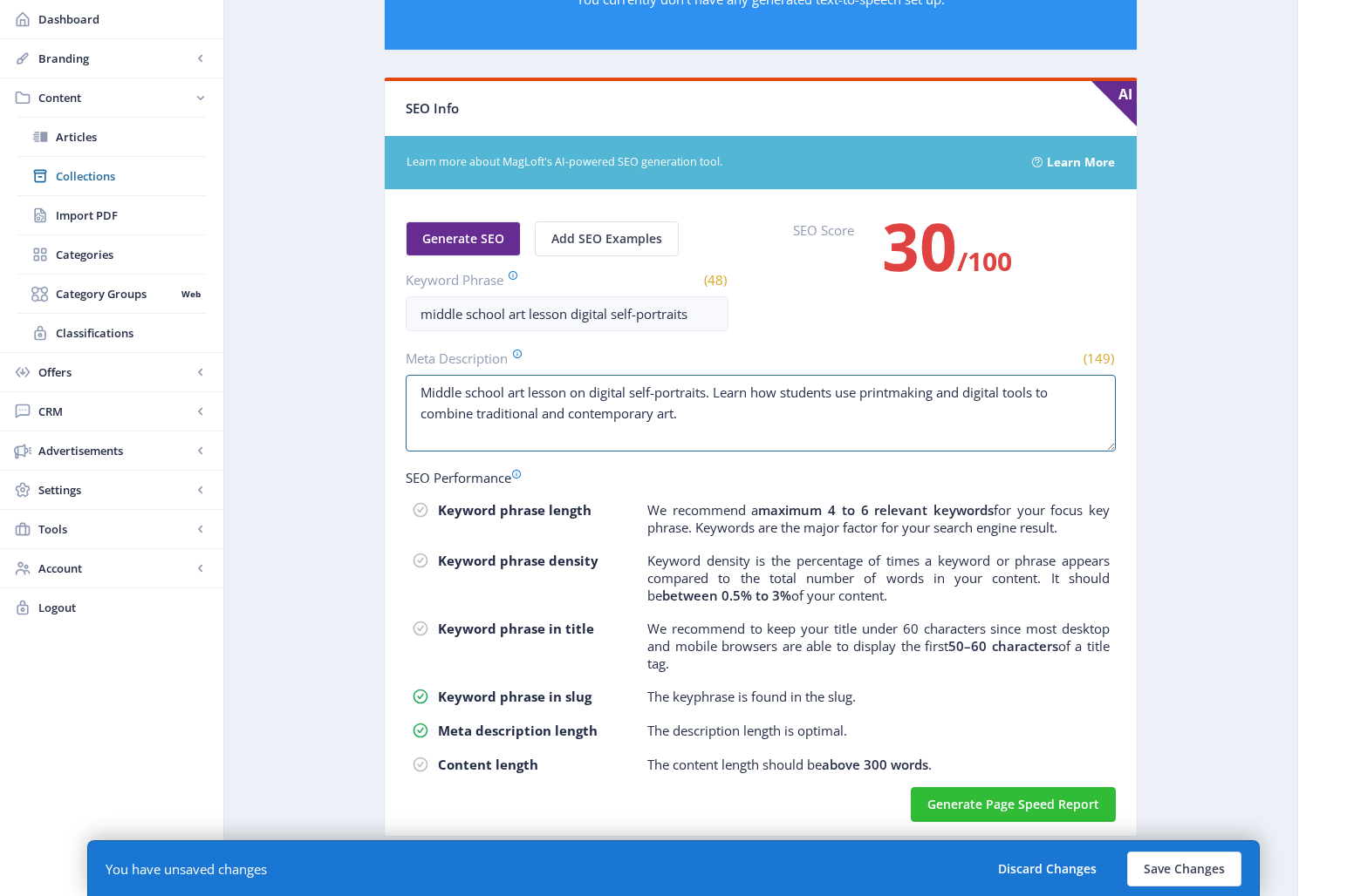
scroll to position [850, 0]
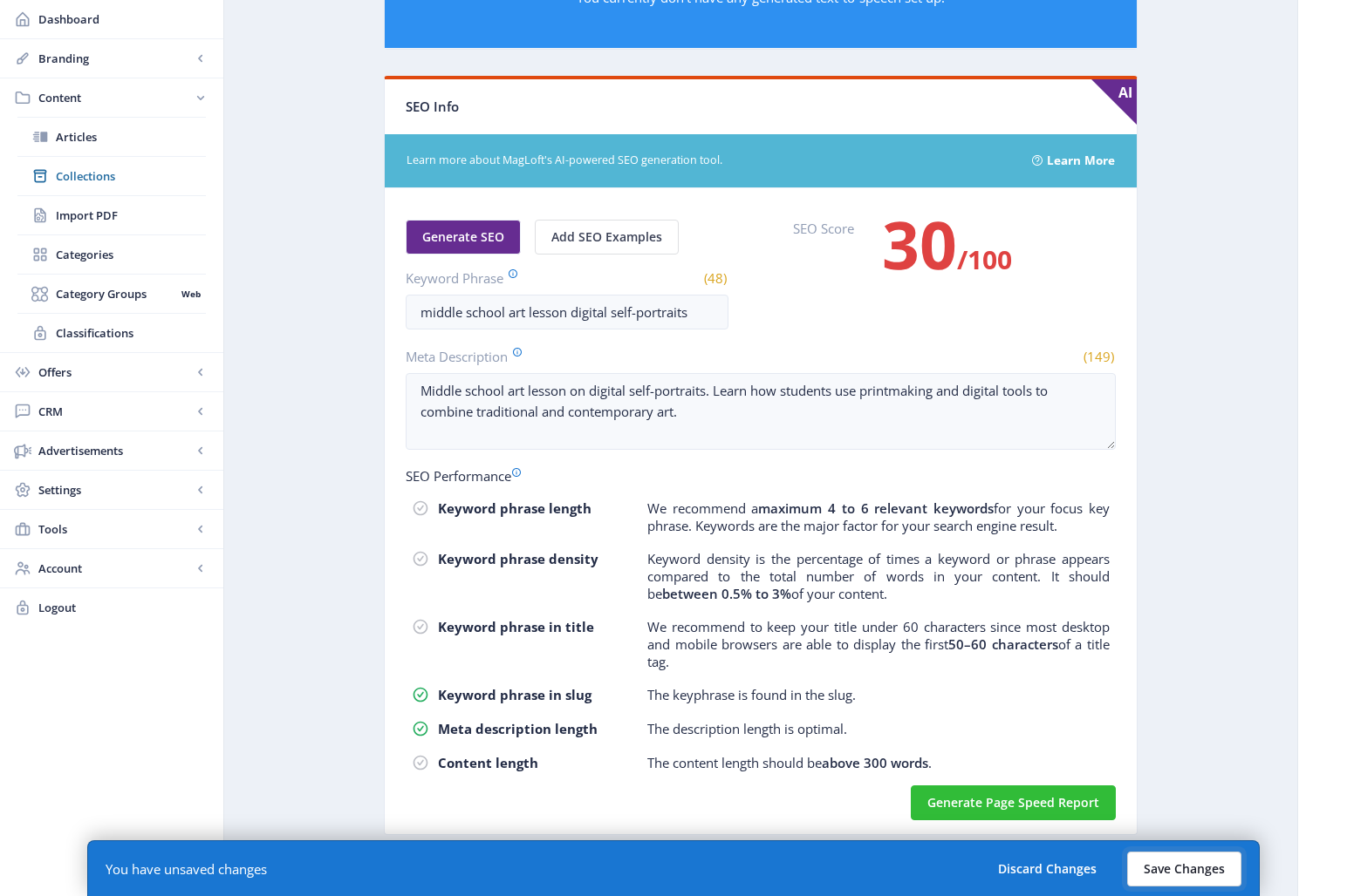
click at [1179, 804] on button "Save Changes" at bounding box center [1184, 869] width 115 height 35
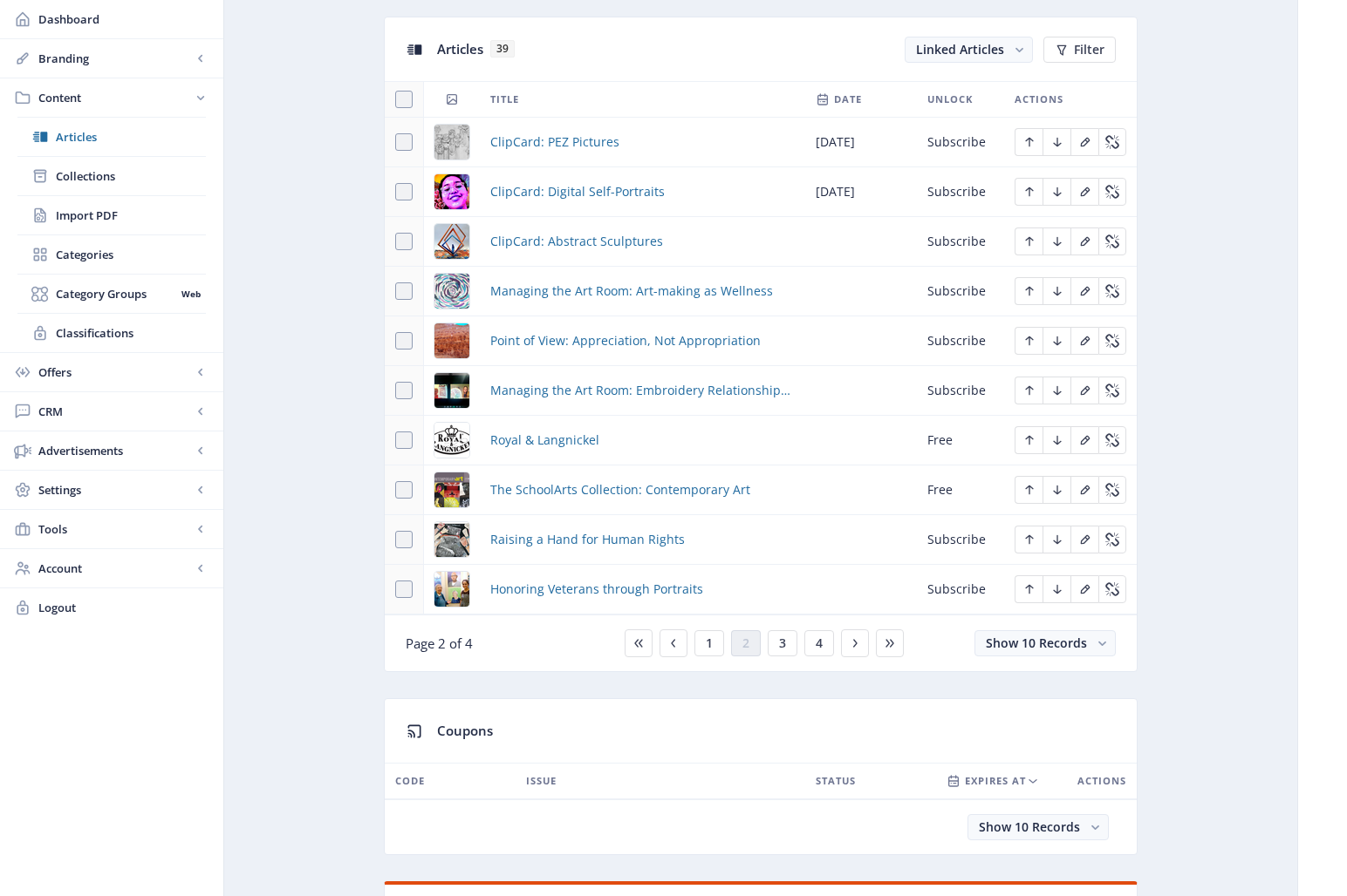
scroll to position [778, 0]
click at [570, 243] on span "ClipCard: Abstract Sculptures" at bounding box center [576, 240] width 172 height 21
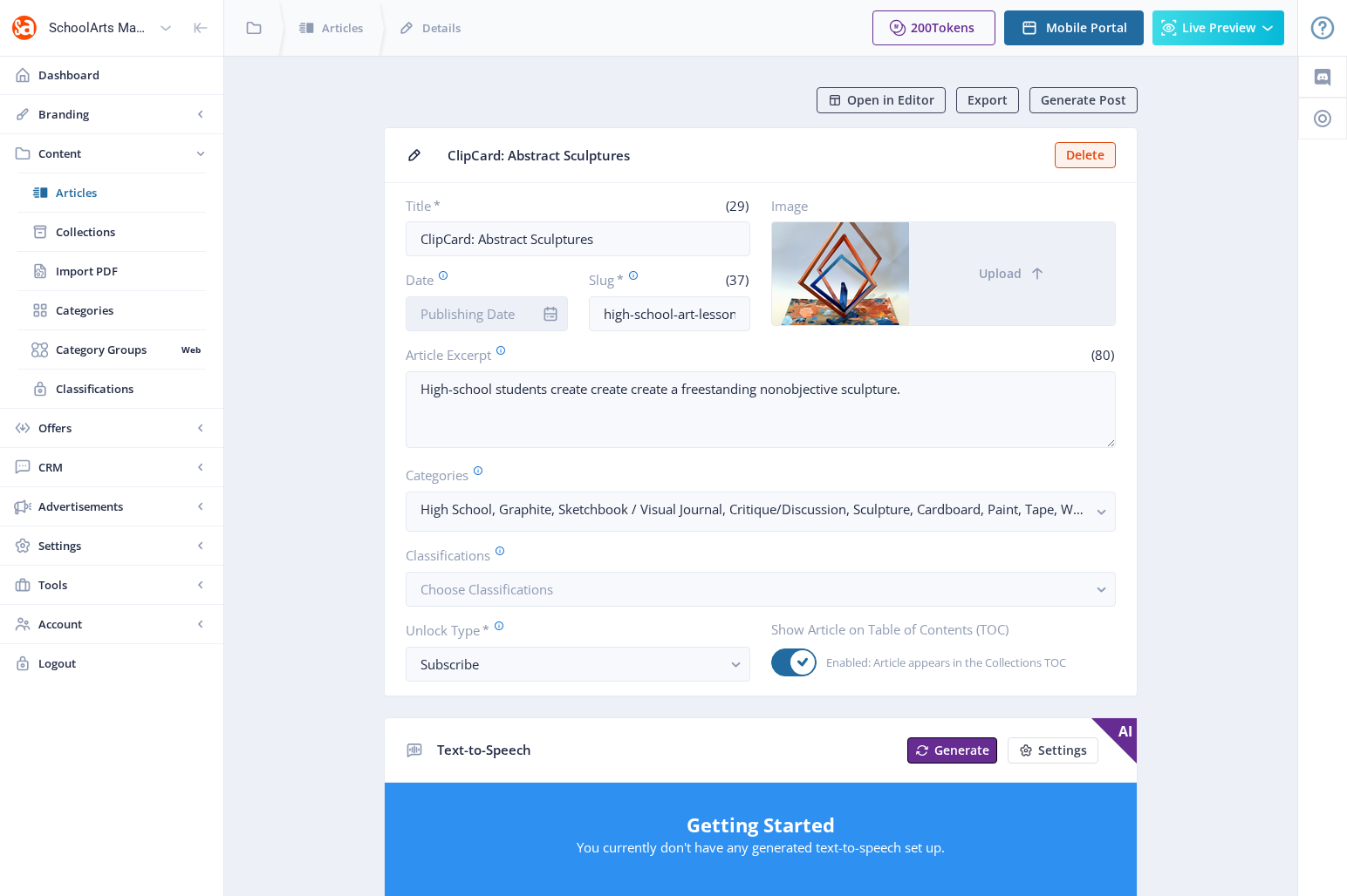
click at [510, 312] on input "Date" at bounding box center [486, 314] width 163 height 35
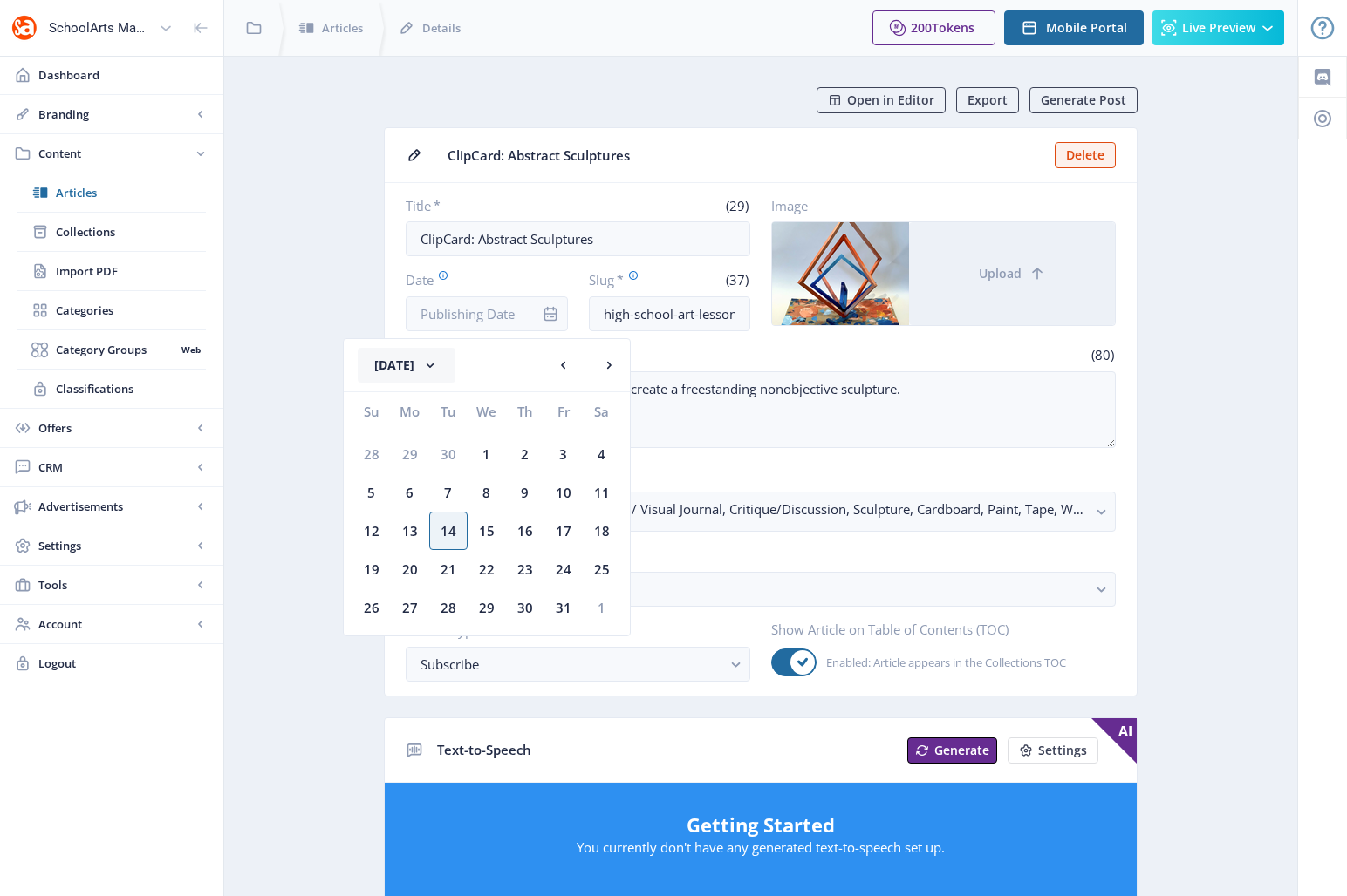
click at [436, 355] on button "[DATE]" at bounding box center [406, 366] width 97 height 35
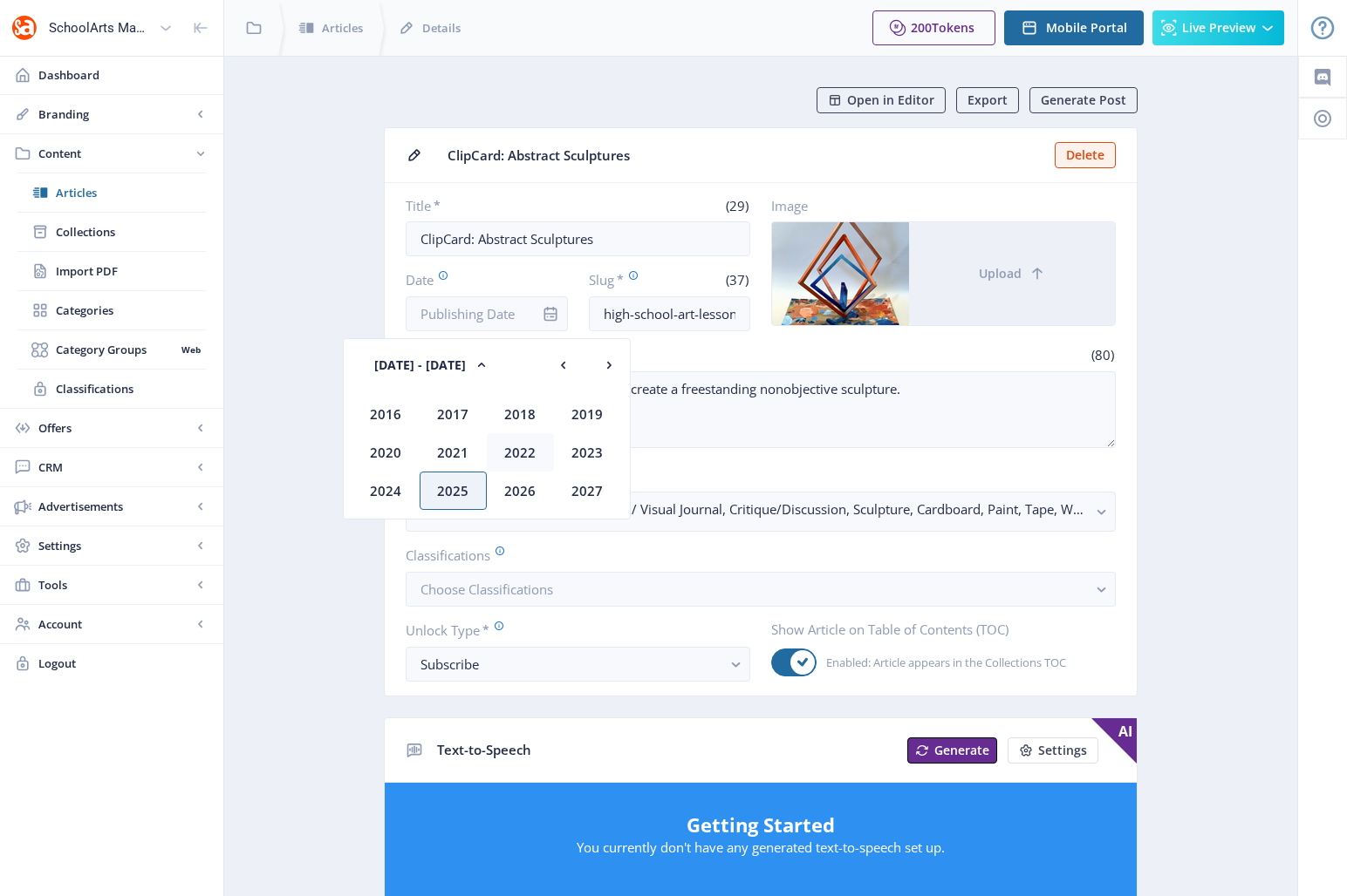
click at [526, 455] on div "2022" at bounding box center [521, 452] width 67 height 38
click at [468, 488] on div "Oct" at bounding box center [453, 491] width 67 height 38
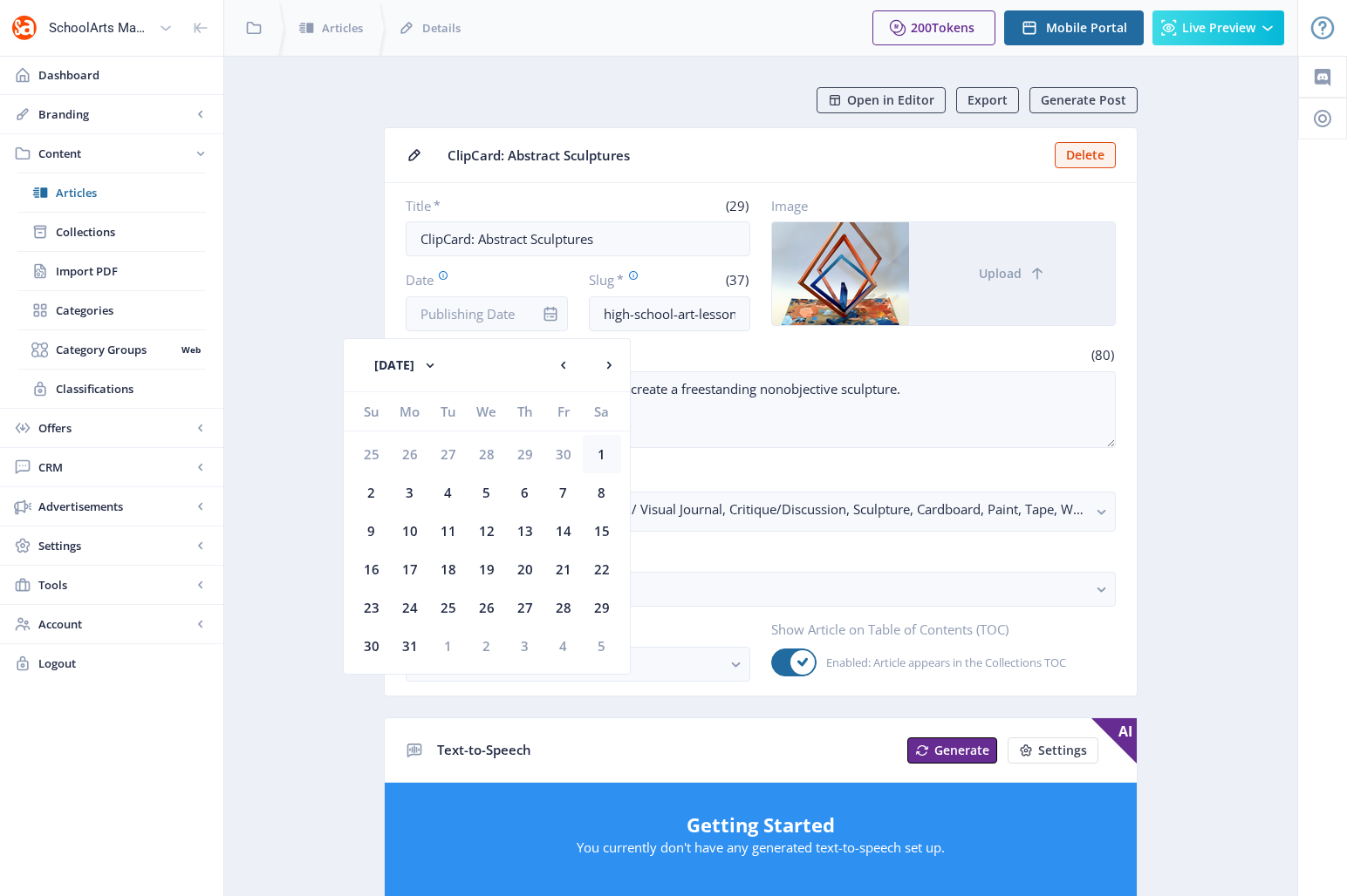
click at [592, 452] on div "1" at bounding box center [602, 454] width 39 height 38
type input "[DATE]"
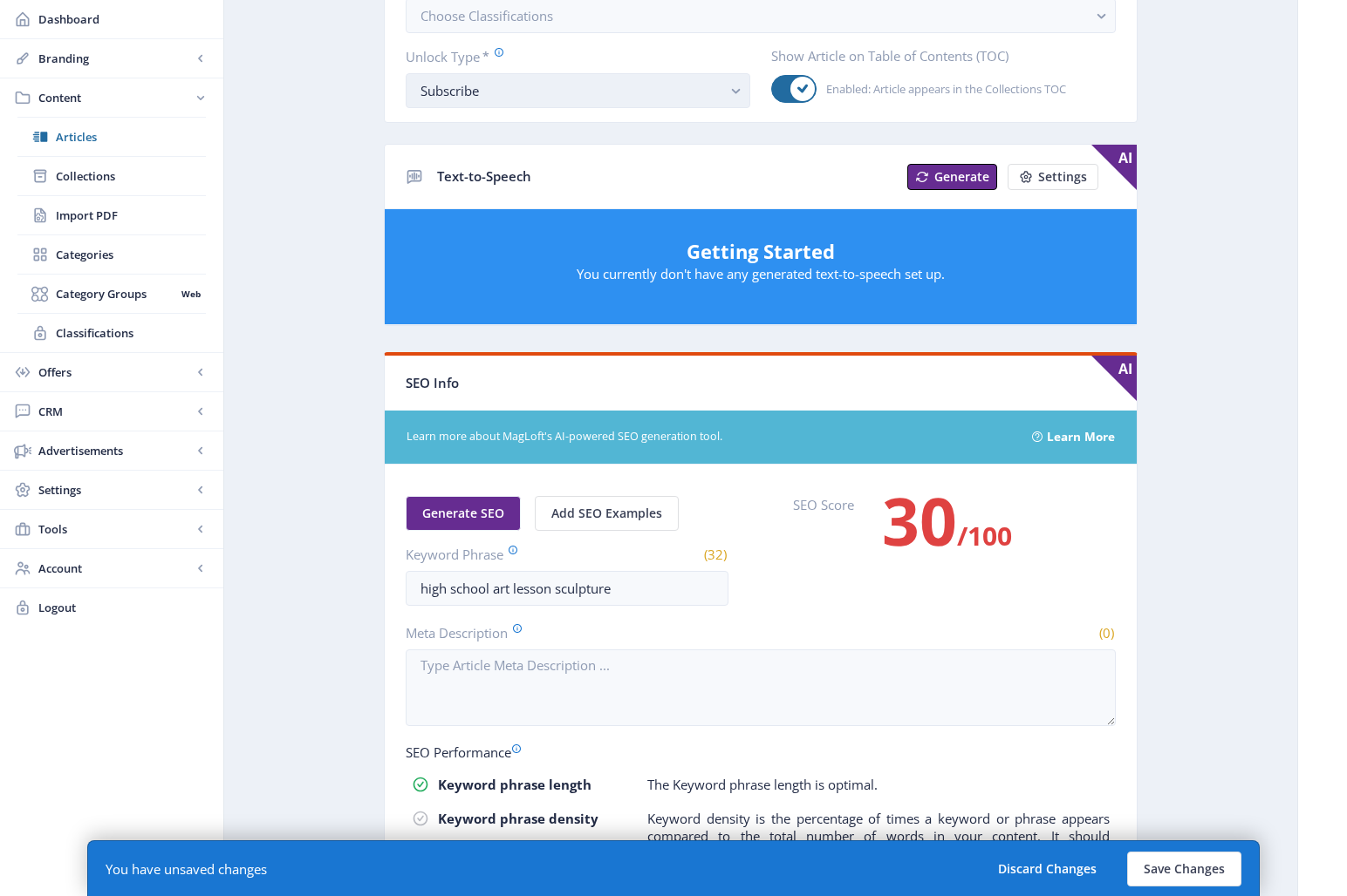
scroll to position [833, 0]
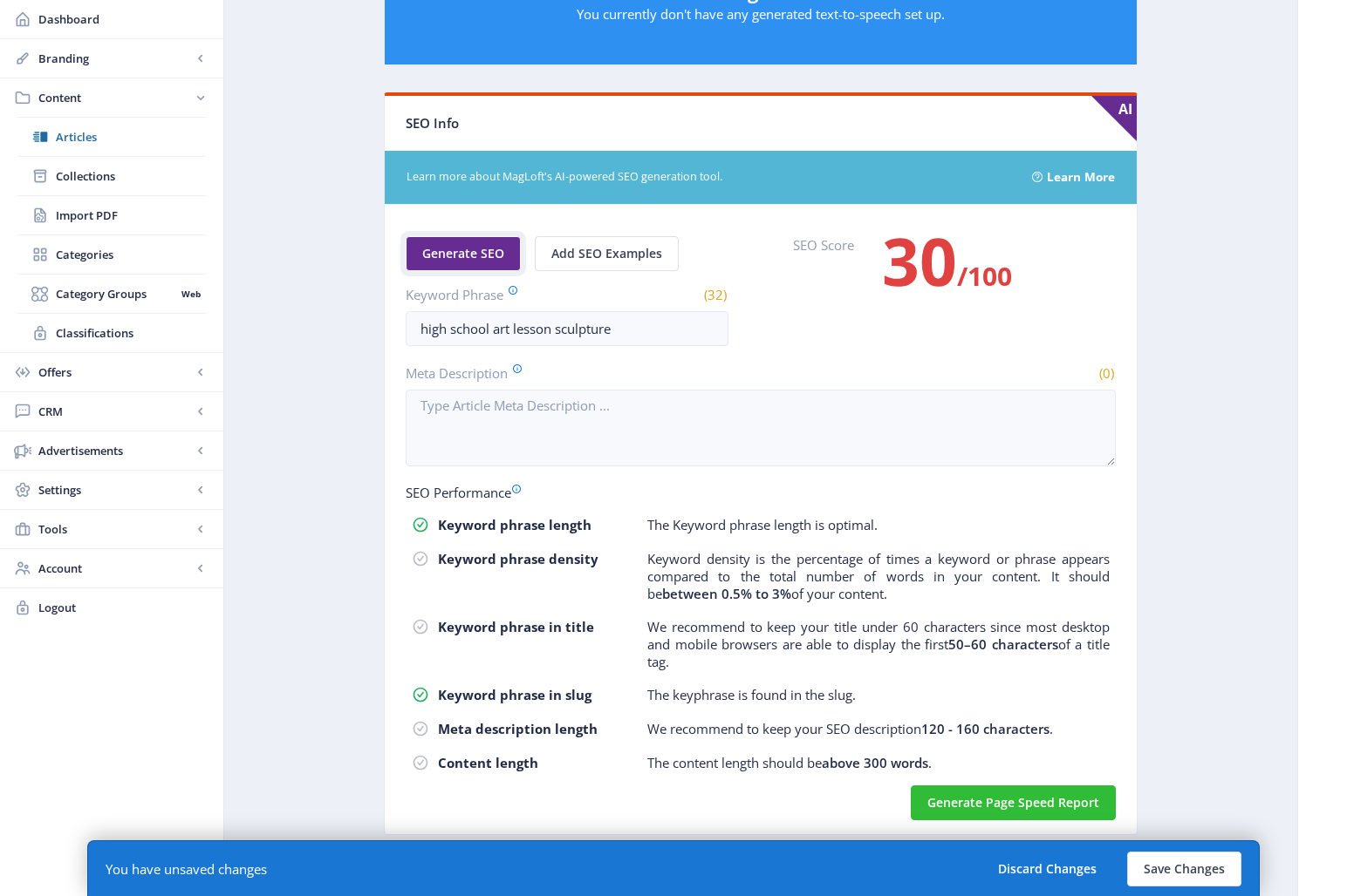
click at [460, 255] on span "Generate SEO" at bounding box center [463, 253] width 82 height 13
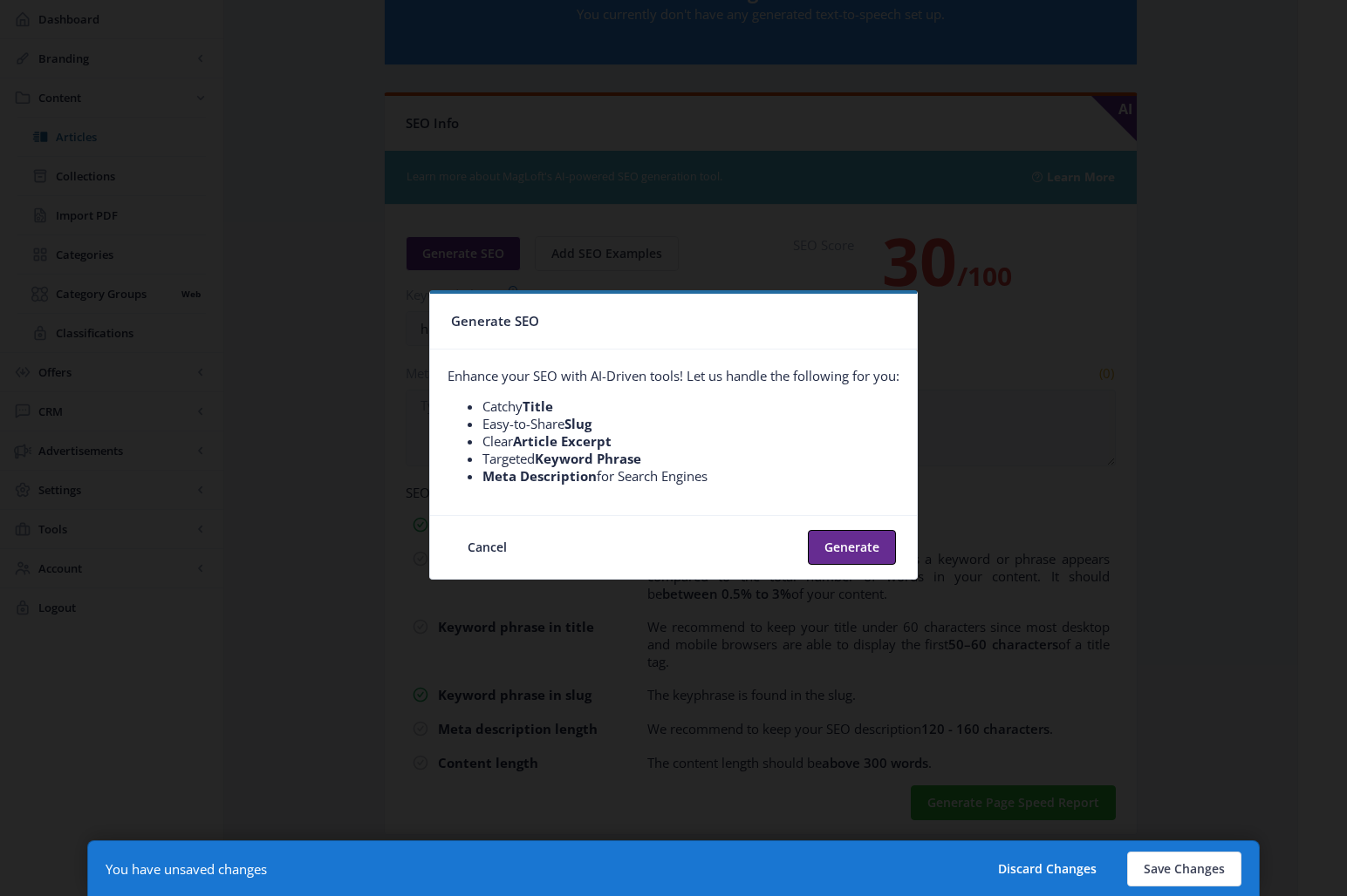
scroll to position [0, 0]
click at [832, 542] on button "Generate" at bounding box center [852, 548] width 89 height 35
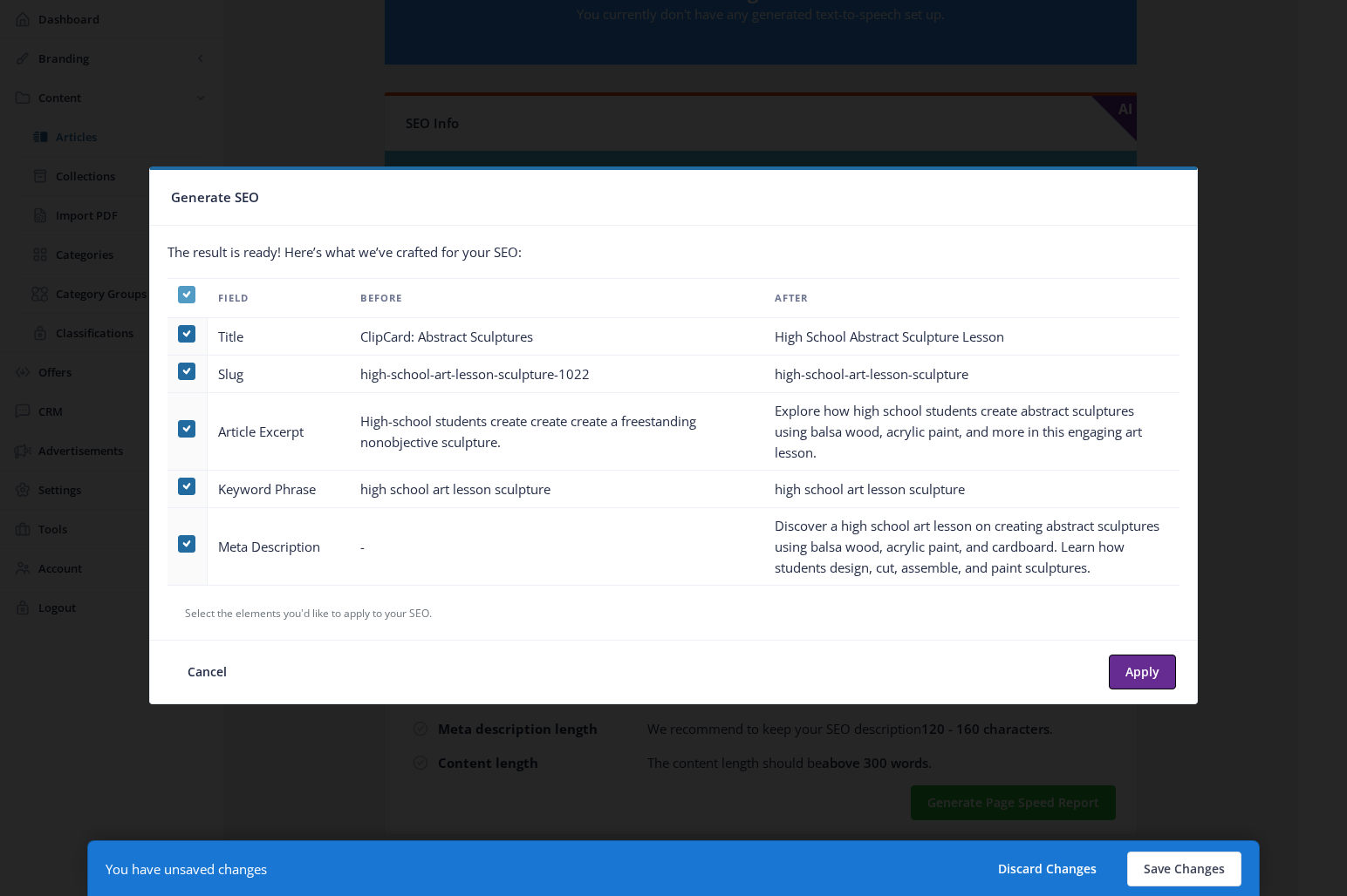
click at [186, 289] on icon at bounding box center [187, 294] width 8 height 17
click at [179, 294] on input "checkbox" at bounding box center [178, 294] width 1 height 1
checkbox input "false"
click at [183, 542] on span at bounding box center [187, 544] width 17 height 17
click at [179, 544] on input "checkbox" at bounding box center [178, 544] width 1 height 1
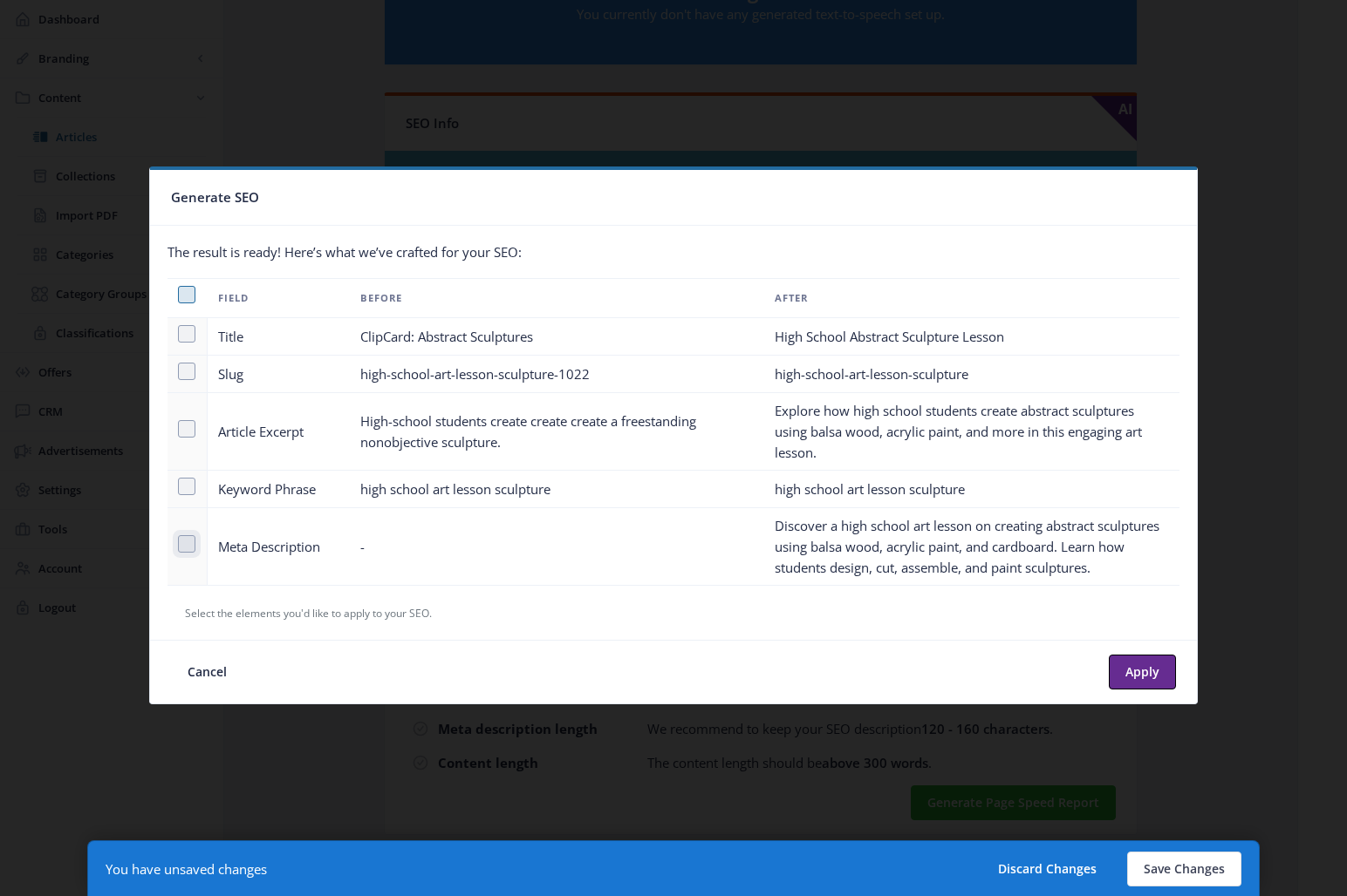
checkbox input "true"
click at [1132, 674] on button "Apply" at bounding box center [1143, 672] width 67 height 35
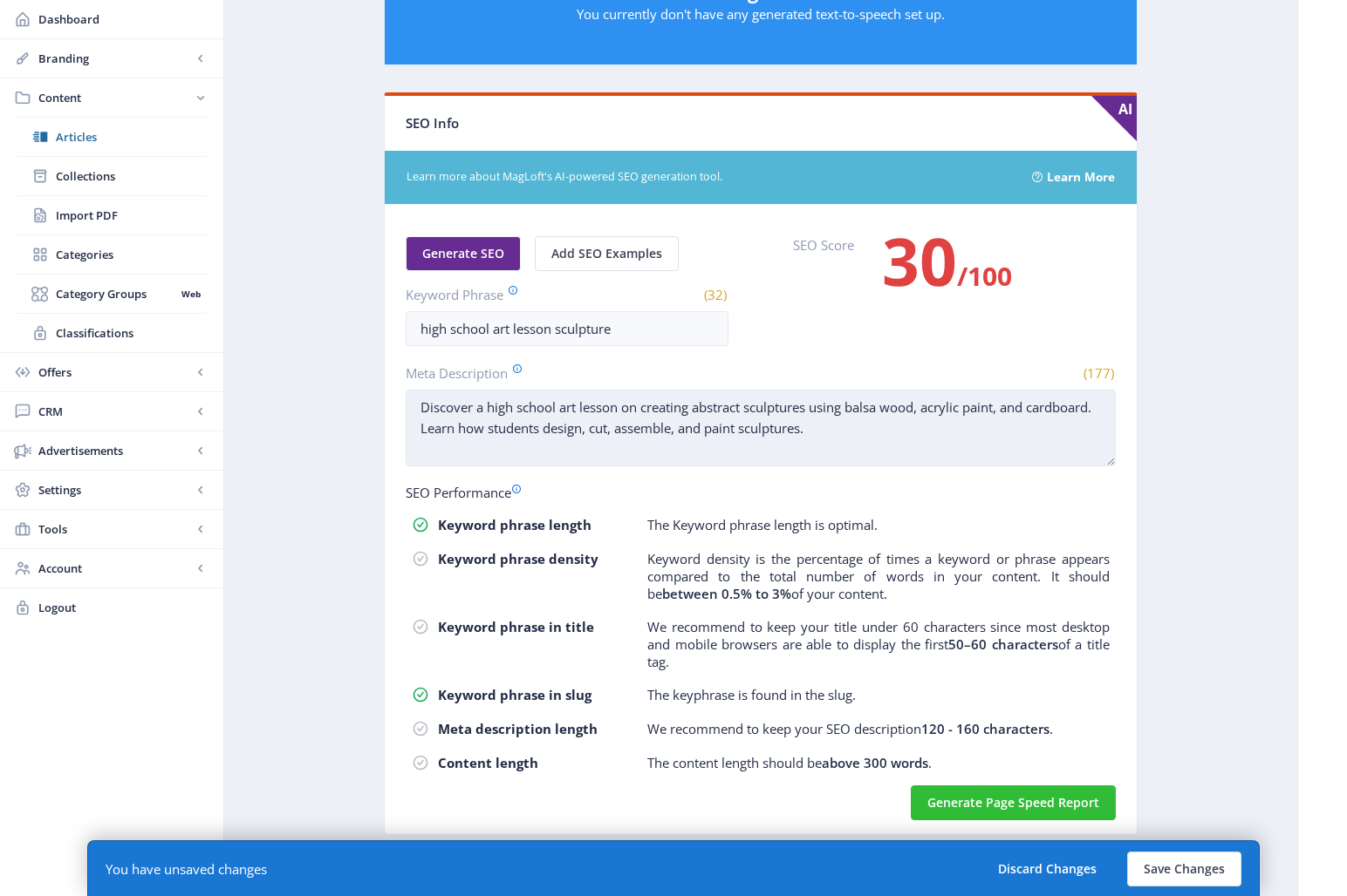
click at [599, 430] on textarea "Discover a high school art lesson on creating abstract sculptures using balsa w…" at bounding box center [761, 428] width 711 height 77
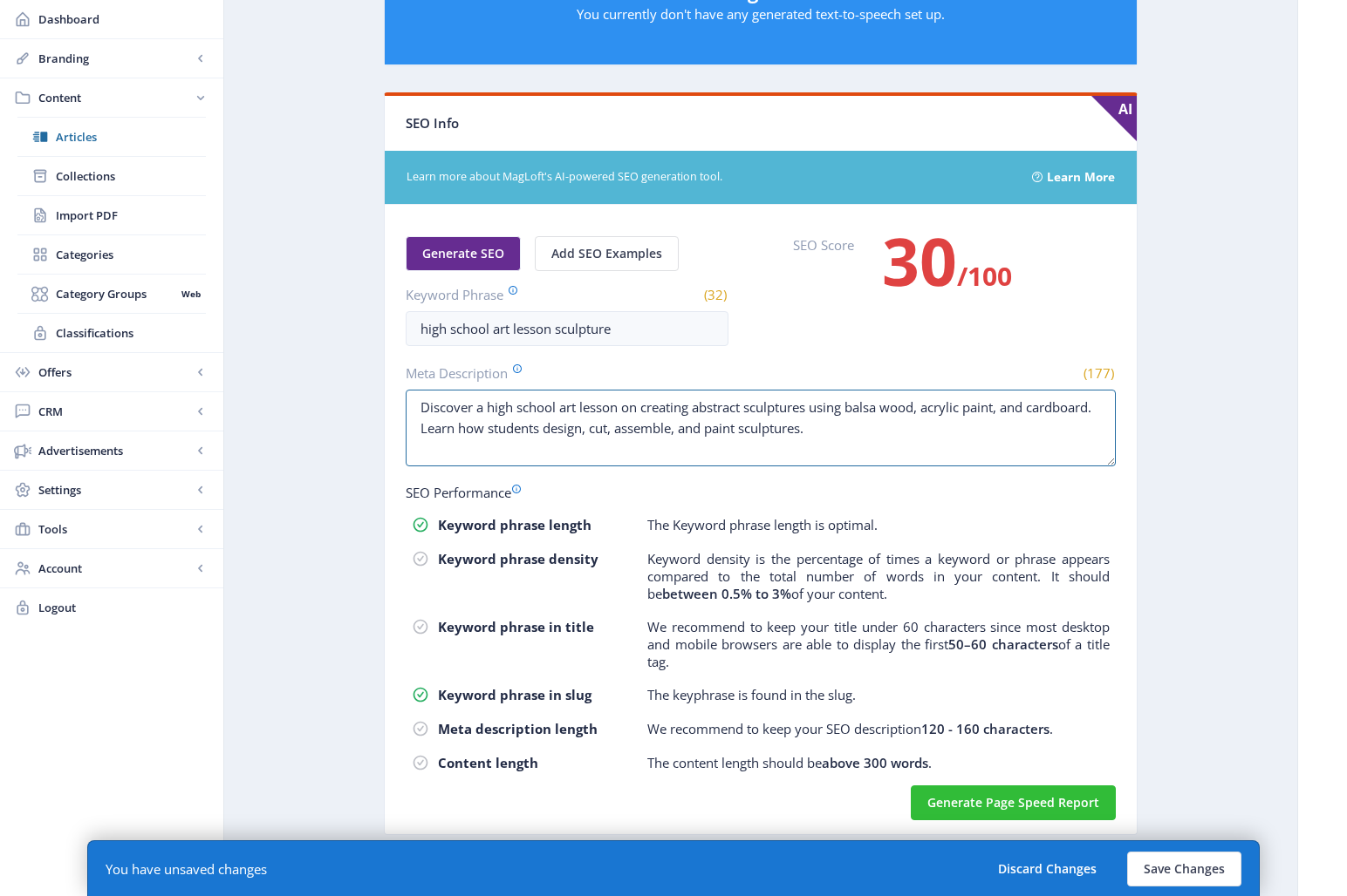
drag, startPoint x: 812, startPoint y: 422, endPoint x: 376, endPoint y: 431, distance: 436.1
click at [376, 431] on app-content-article "Open in Editor Export Generate Post ClipCard: Abstract Sculptures Delete Title …" at bounding box center [761, 57] width 1012 height 1608
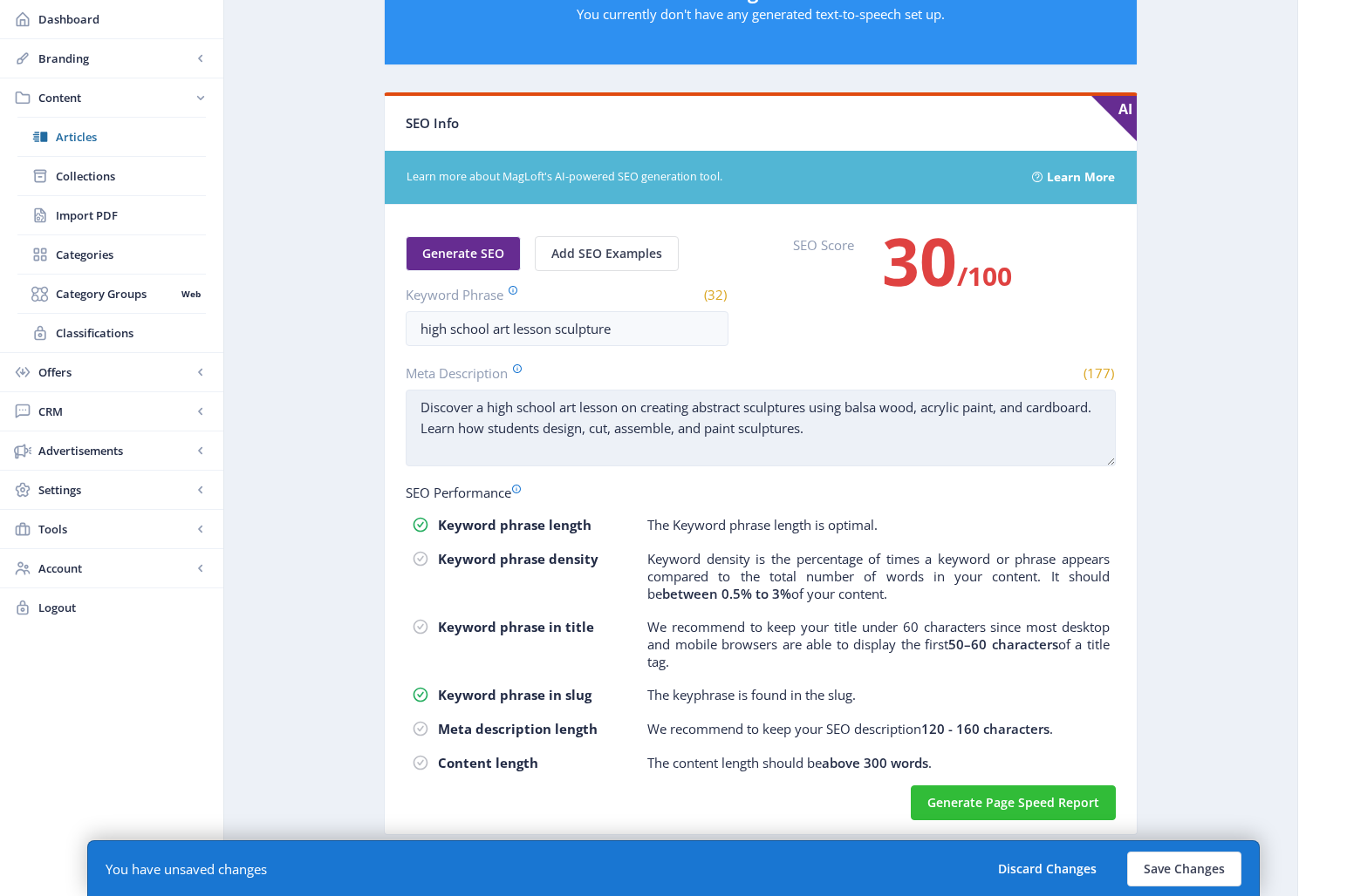
click at [618, 428] on textarea "Discover a high school art lesson on creating abstract sculptures using balsa w…" at bounding box center [761, 428] width 711 height 77
drag, startPoint x: 583, startPoint y: 430, endPoint x: 739, endPoint y: 430, distance: 156.0
click at [739, 430] on textarea "Discover a high school art lesson on creating abstract sculptures using balsa w…" at bounding box center [761, 428] width 711 height 77
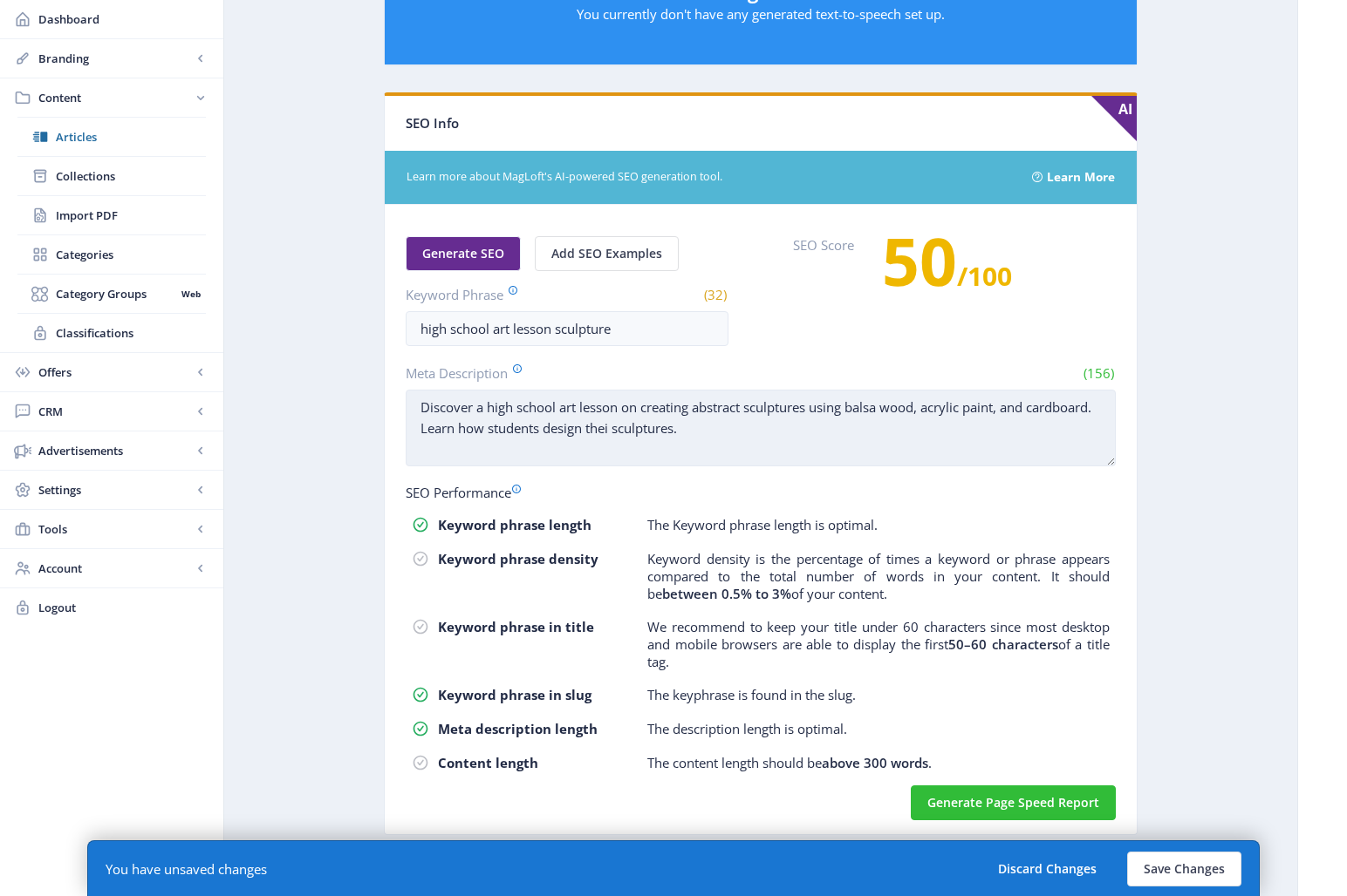
click at [757, 438] on textarea "Discover a high school art lesson on creating abstract sculptures using balsa w…" at bounding box center [761, 428] width 711 height 77
click at [610, 428] on textarea "Discover a high school art lesson on creating abstract sculptures using balsa w…" at bounding box center [761, 428] width 711 height 77
click at [726, 441] on textarea "Discover a high school art lesson on creating abstract sculptures using balsa w…" at bounding box center [761, 428] width 711 height 77
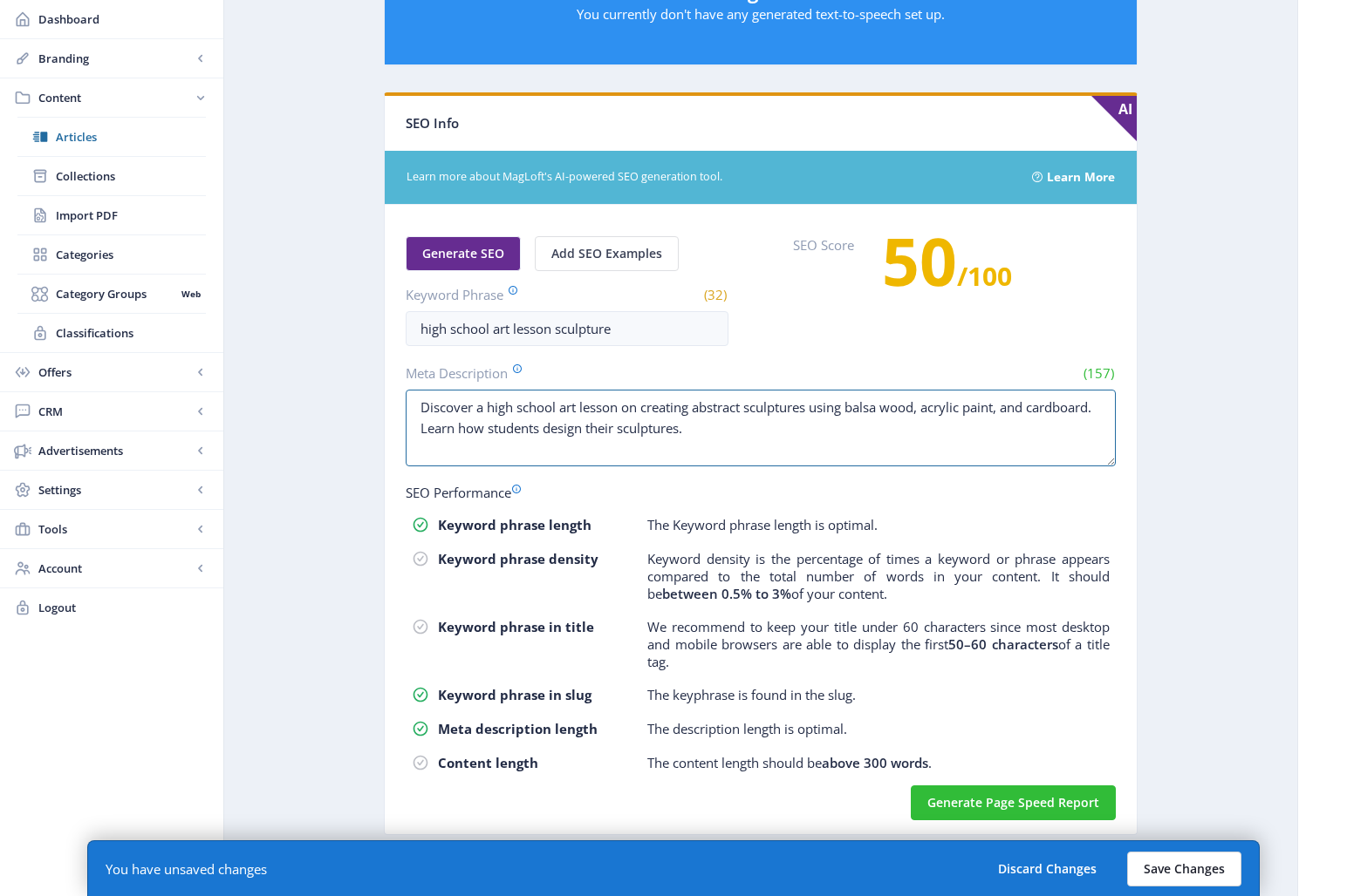
type textarea "Discover a high school art lesson on creating abstract sculptures using balsa w…"
click at [1183, 804] on button "Save Changes" at bounding box center [1184, 869] width 115 height 35
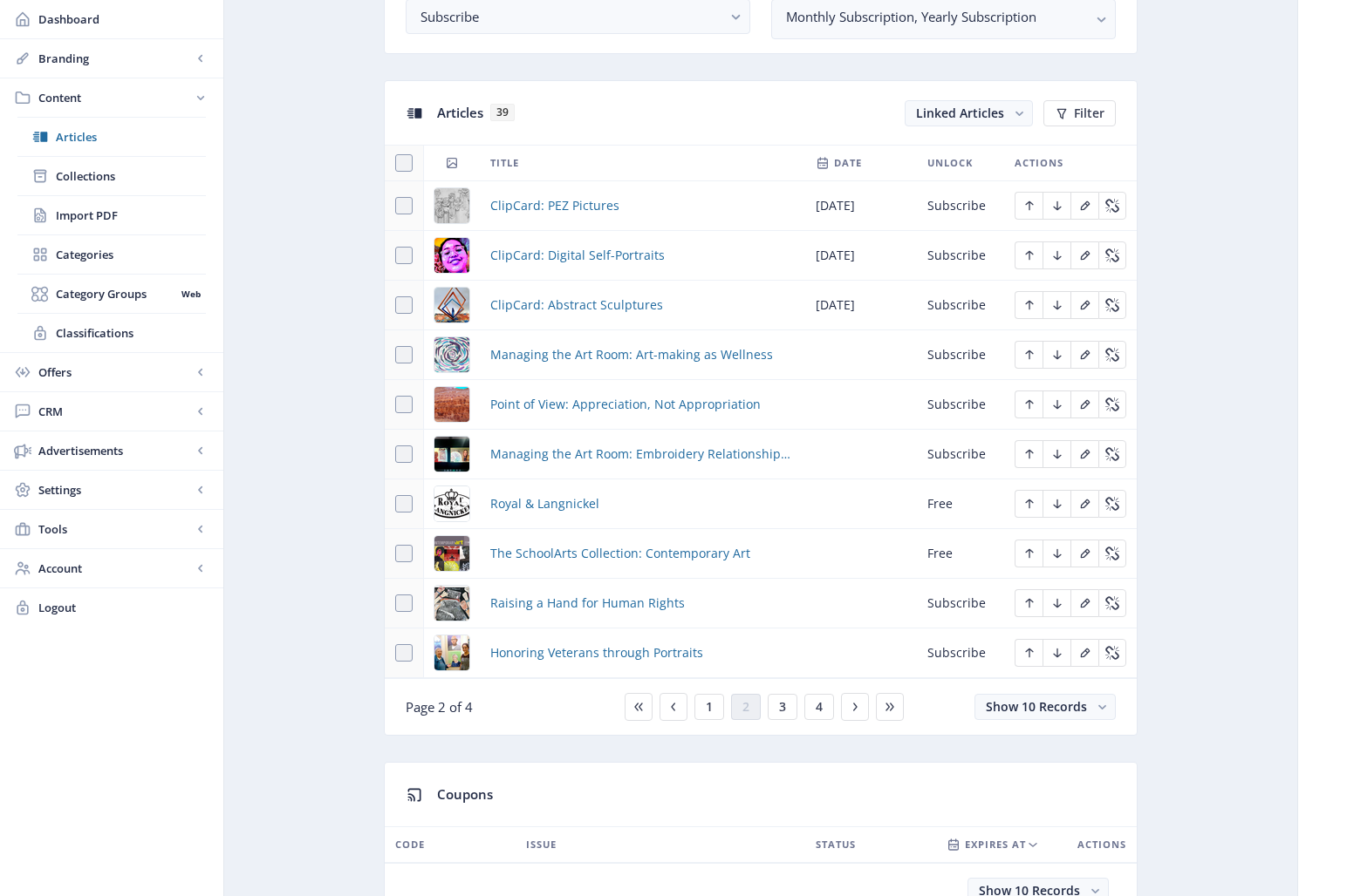
scroll to position [717, 0]
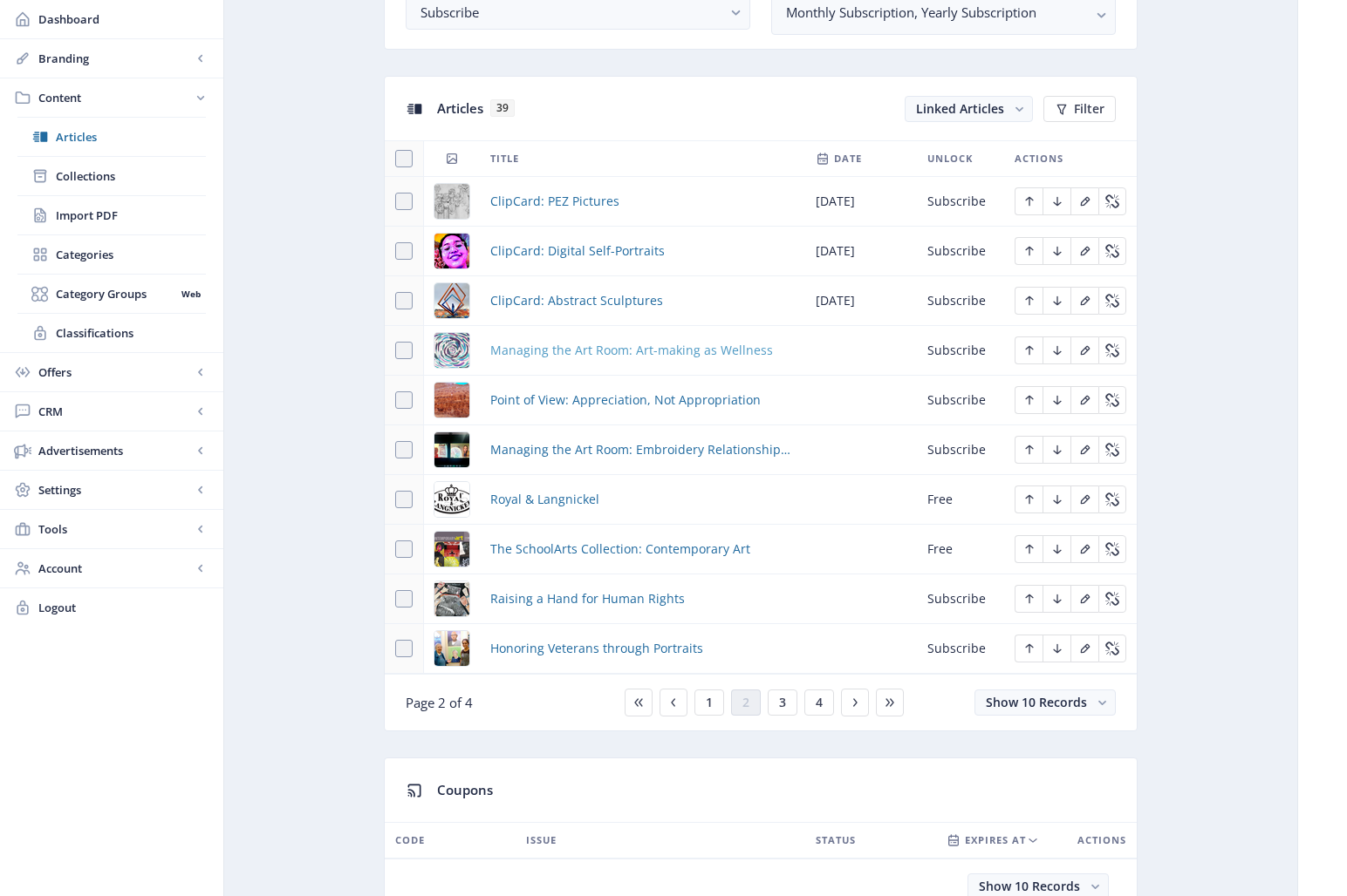
click at [563, 347] on span "Managing the Art Room: Art-making as Wellness" at bounding box center [632, 350] width 283 height 21
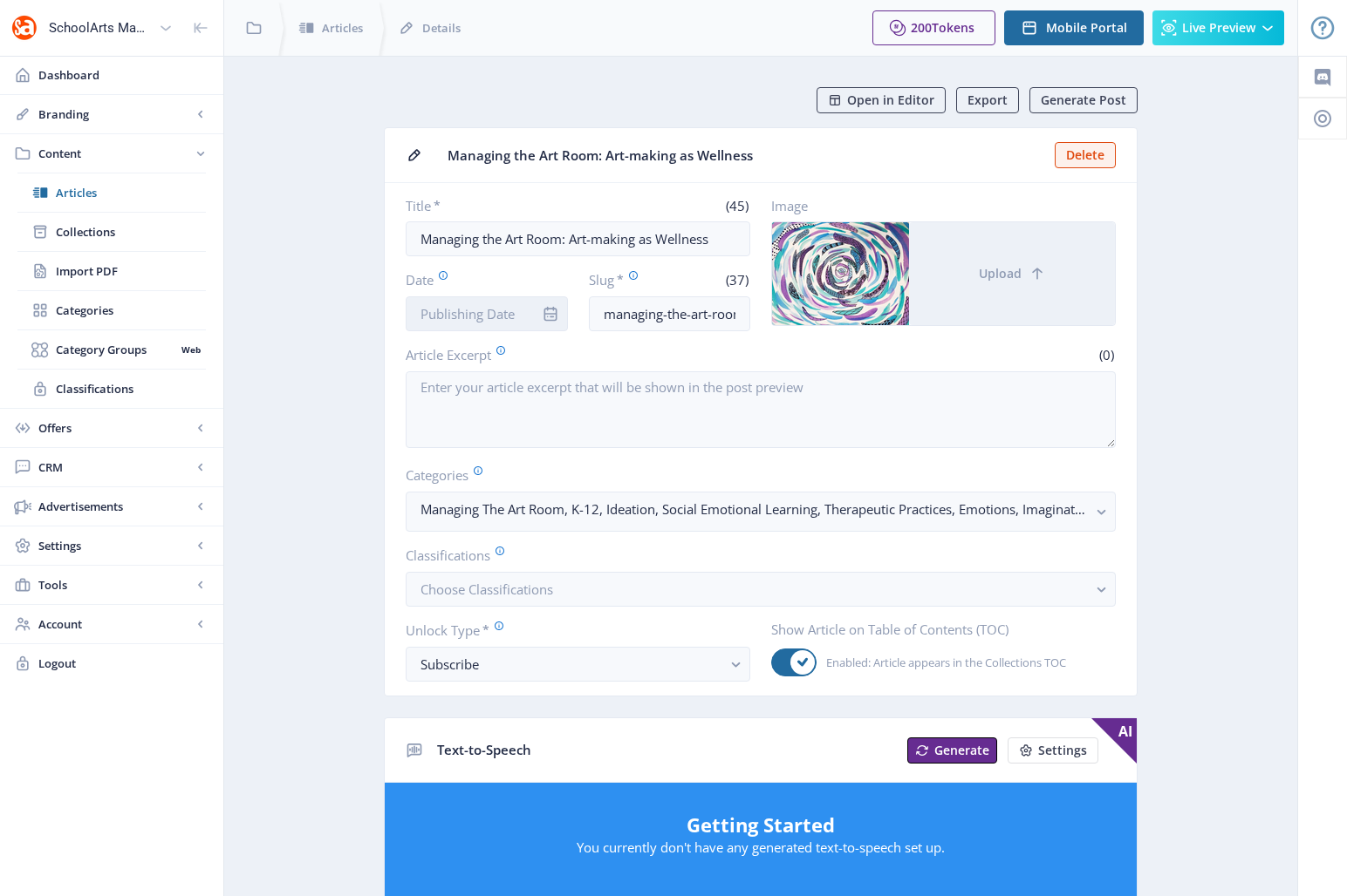
click at [467, 303] on input "Date" at bounding box center [486, 314] width 163 height 35
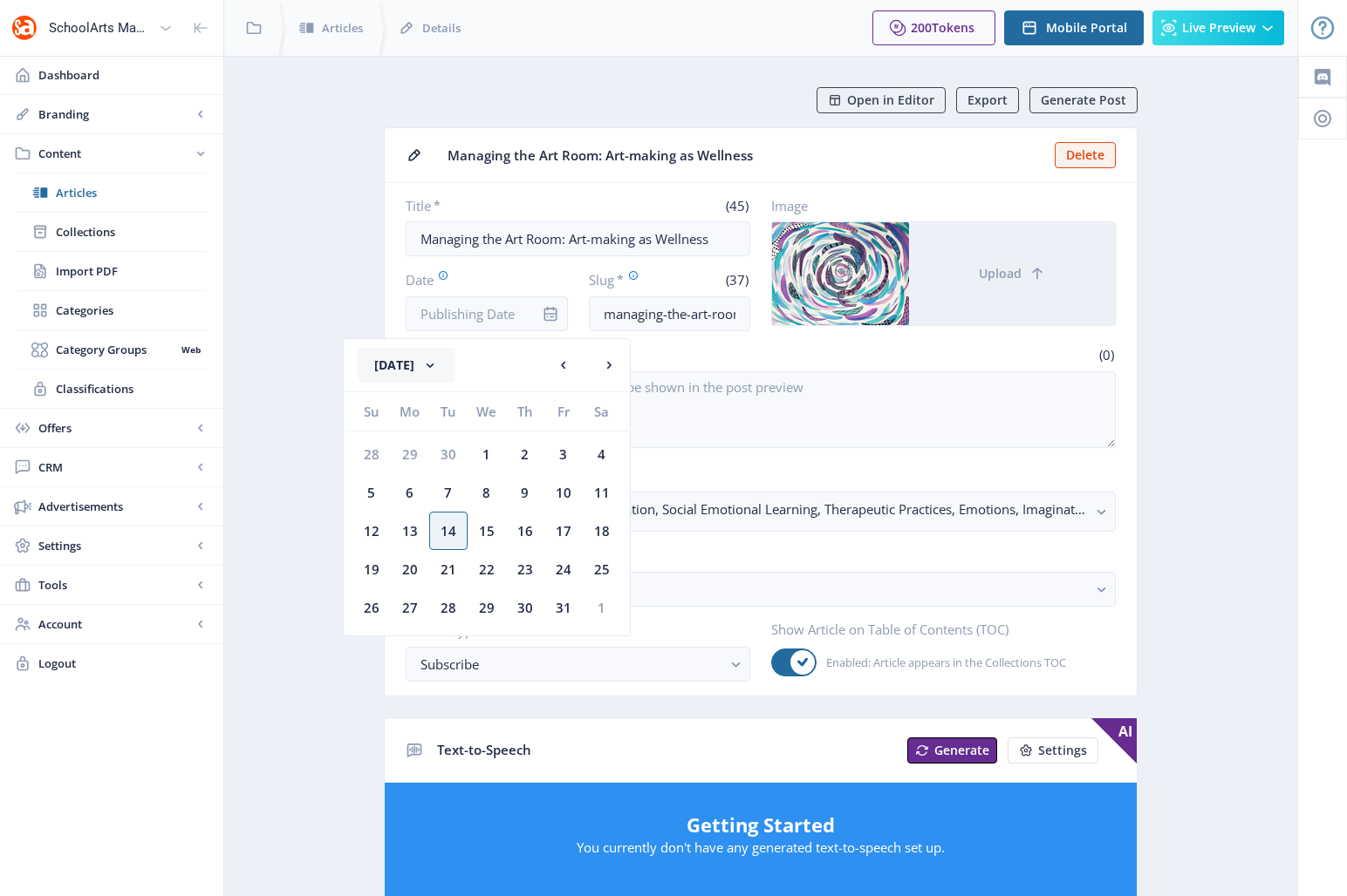
click at [439, 361] on button "[DATE]" at bounding box center [406, 366] width 97 height 35
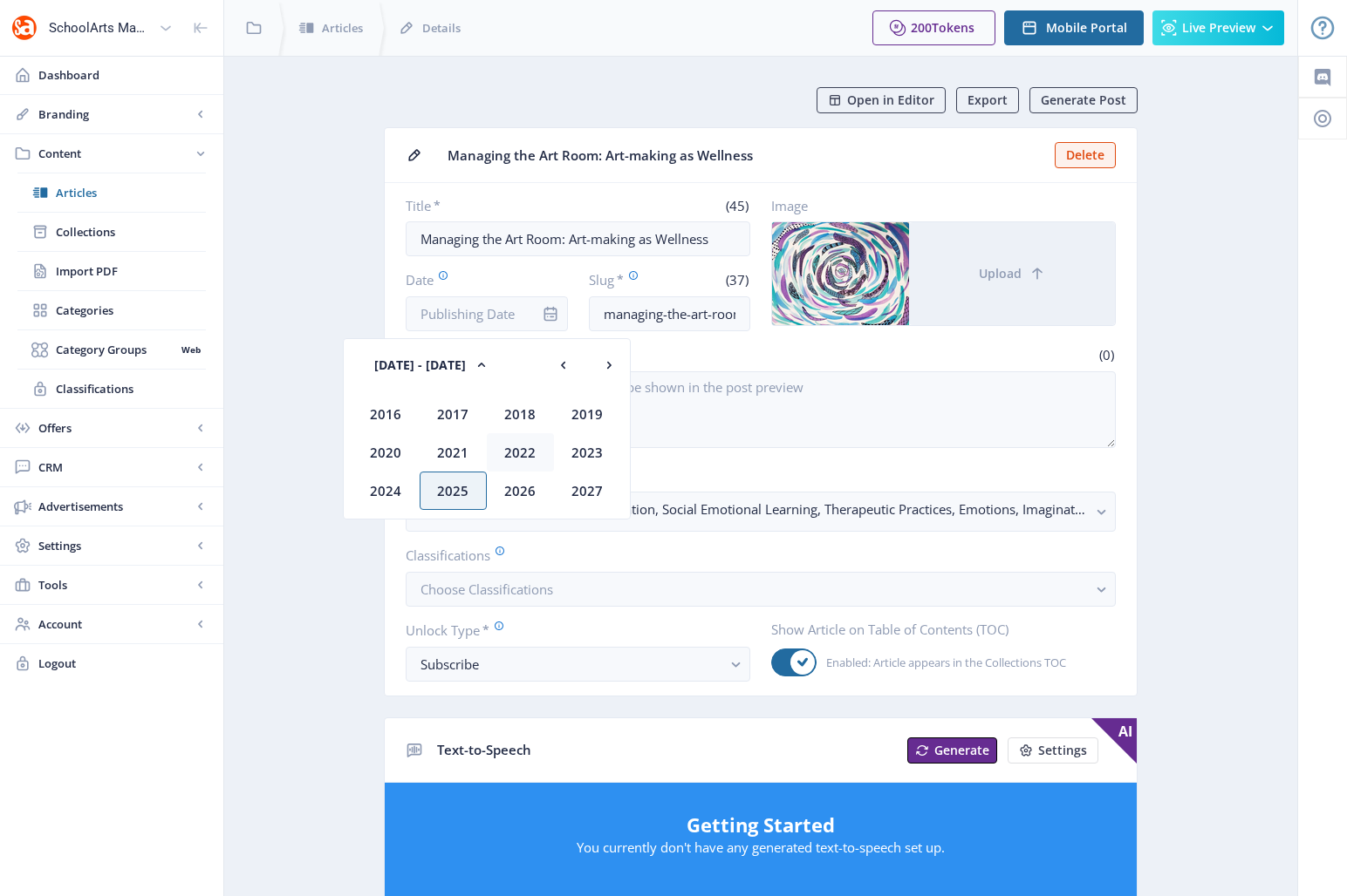
click at [527, 454] on div "2022" at bounding box center [521, 452] width 67 height 38
click at [455, 493] on div "Oct" at bounding box center [453, 491] width 67 height 38
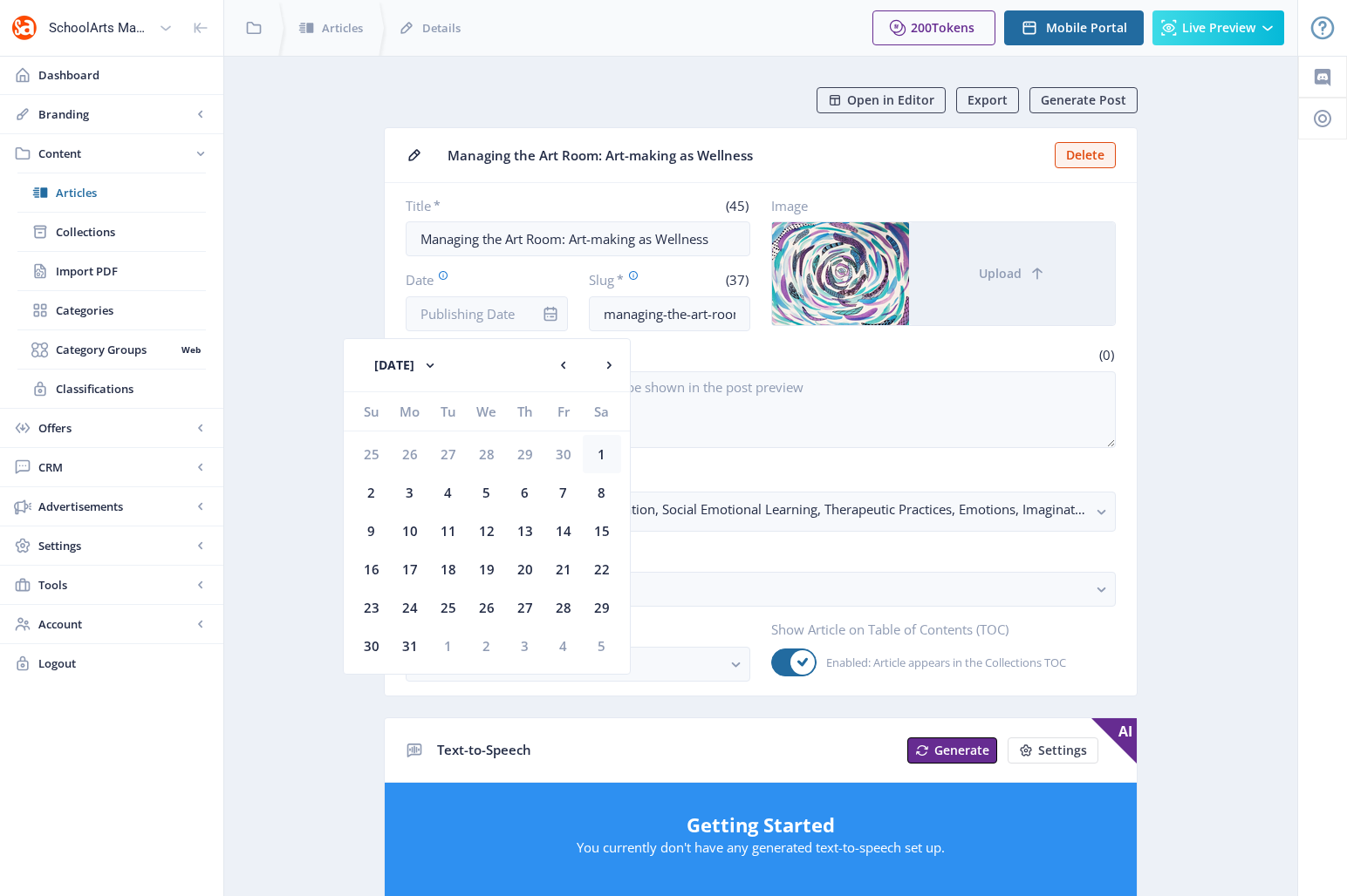
click at [607, 451] on div "1" at bounding box center [602, 454] width 39 height 38
type input "[DATE]"
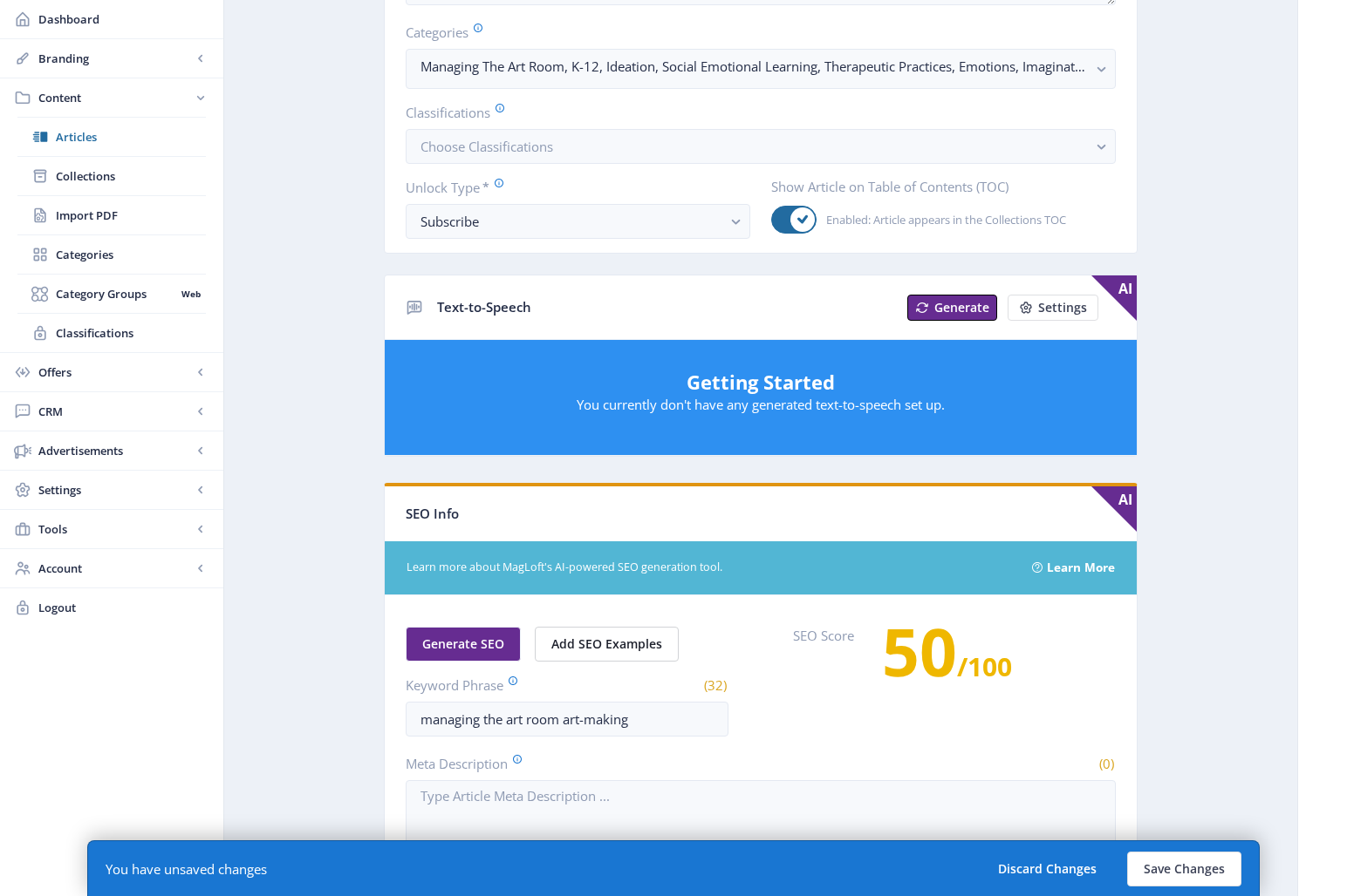
scroll to position [461, 0]
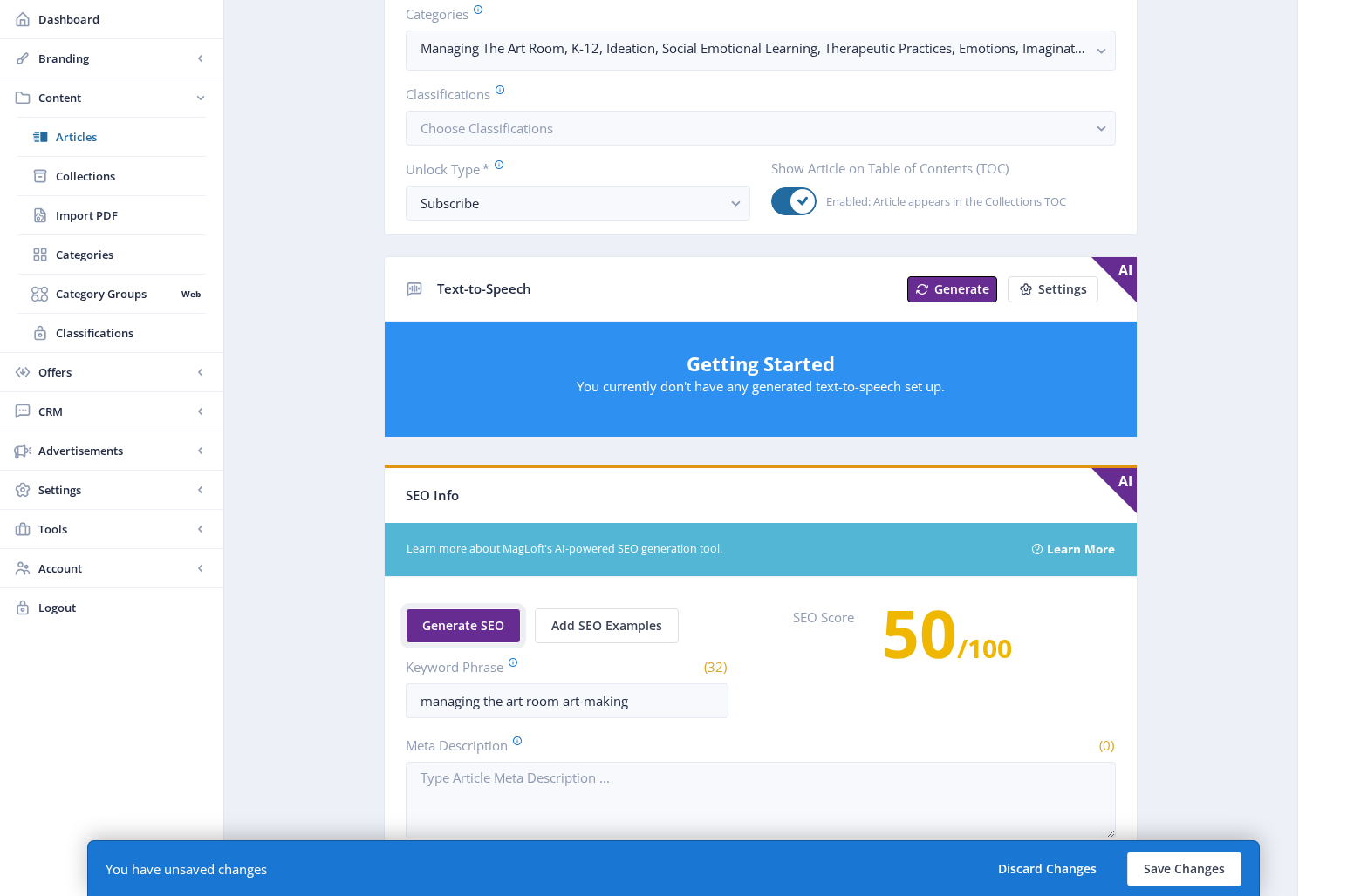
click at [469, 624] on span "Generate SEO" at bounding box center [463, 626] width 82 height 13
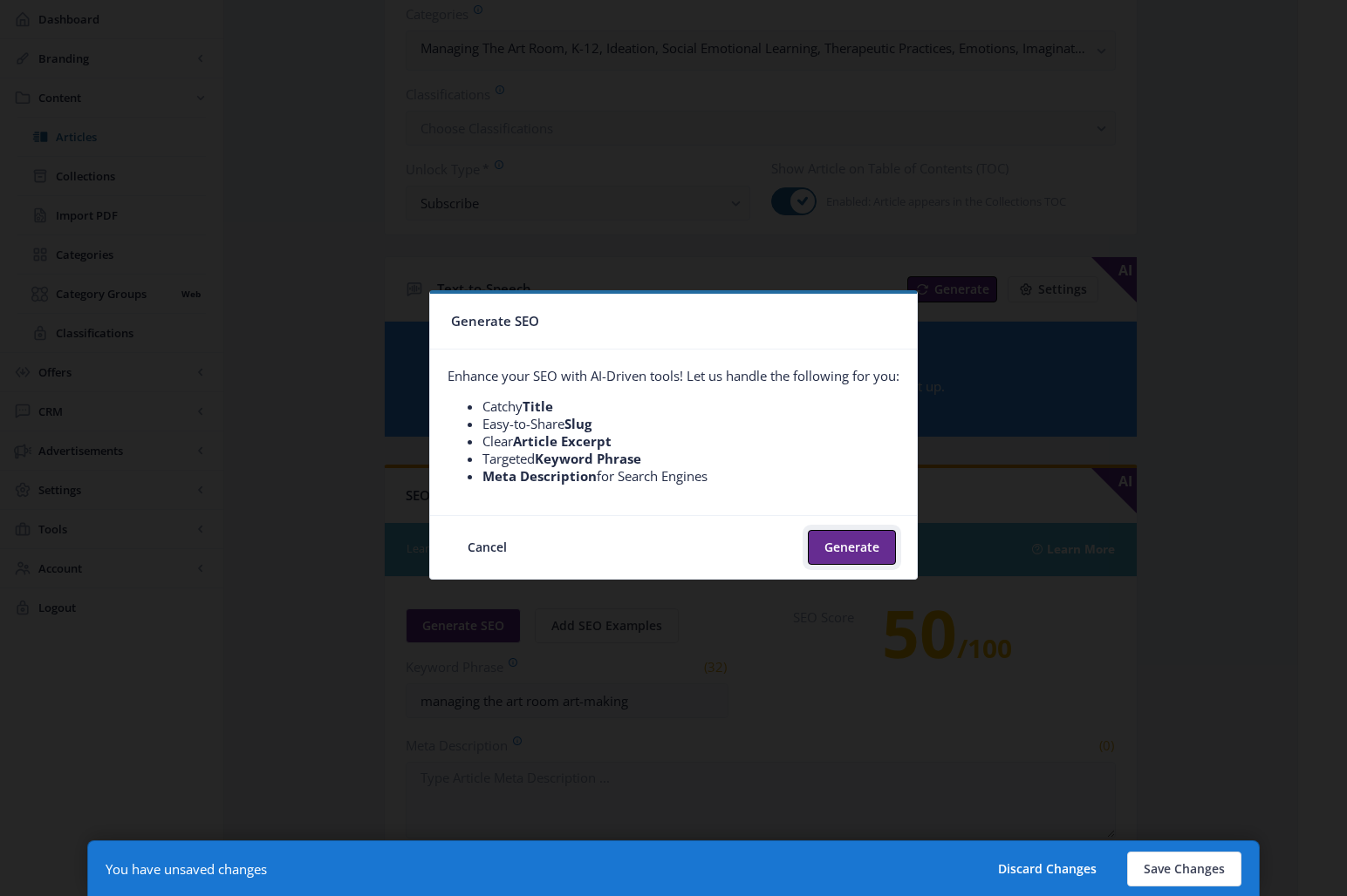
click at [841, 554] on button "Generate" at bounding box center [852, 548] width 89 height 35
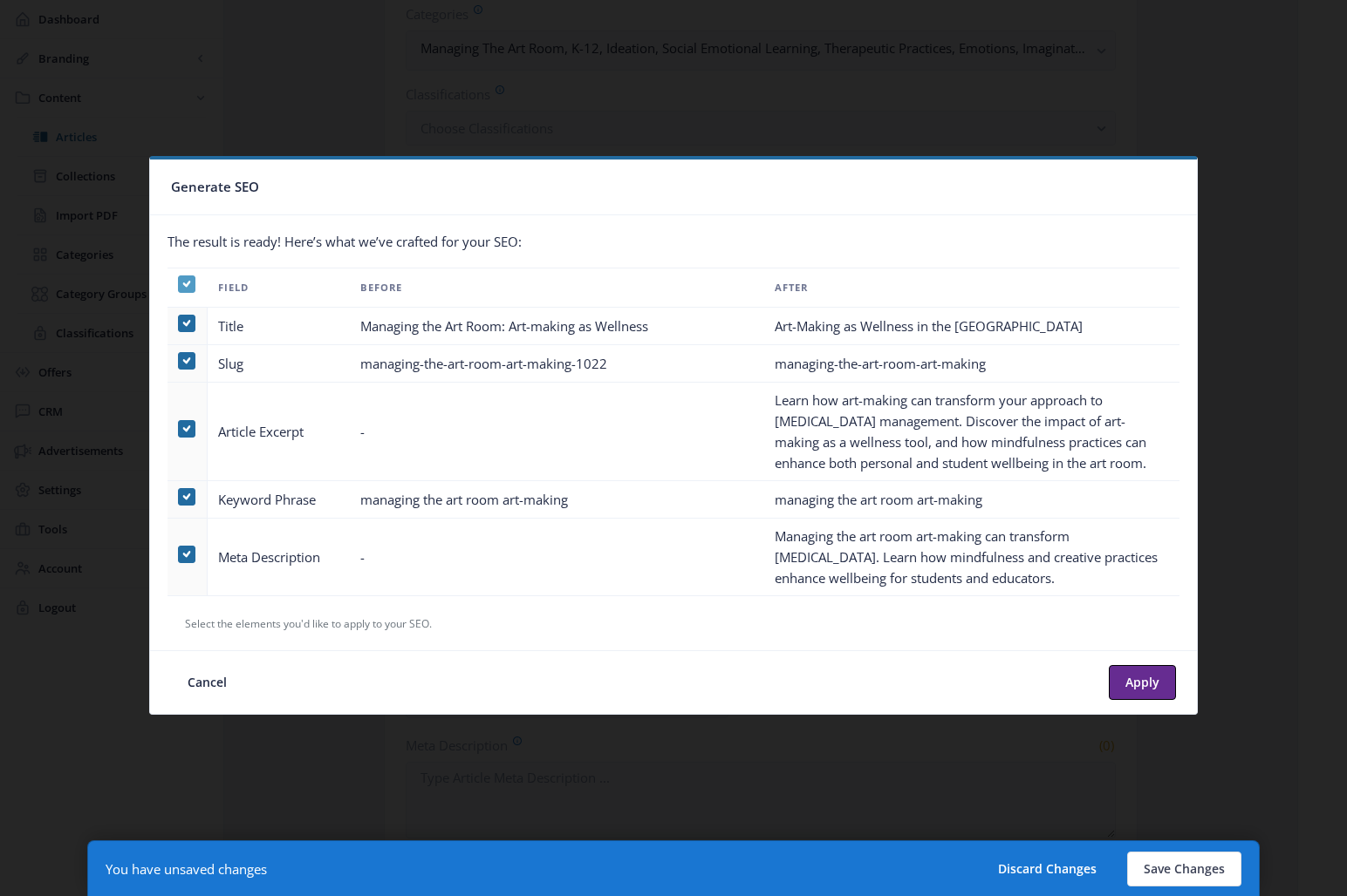
click at [191, 284] on span at bounding box center [187, 284] width 17 height 17
click at [179, 284] on input "checkbox" at bounding box center [178, 283] width 1 height 1
checkbox input "false"
click at [184, 429] on span at bounding box center [187, 429] width 17 height 17
click at [179, 429] on input "checkbox" at bounding box center [178, 428] width 1 height 1
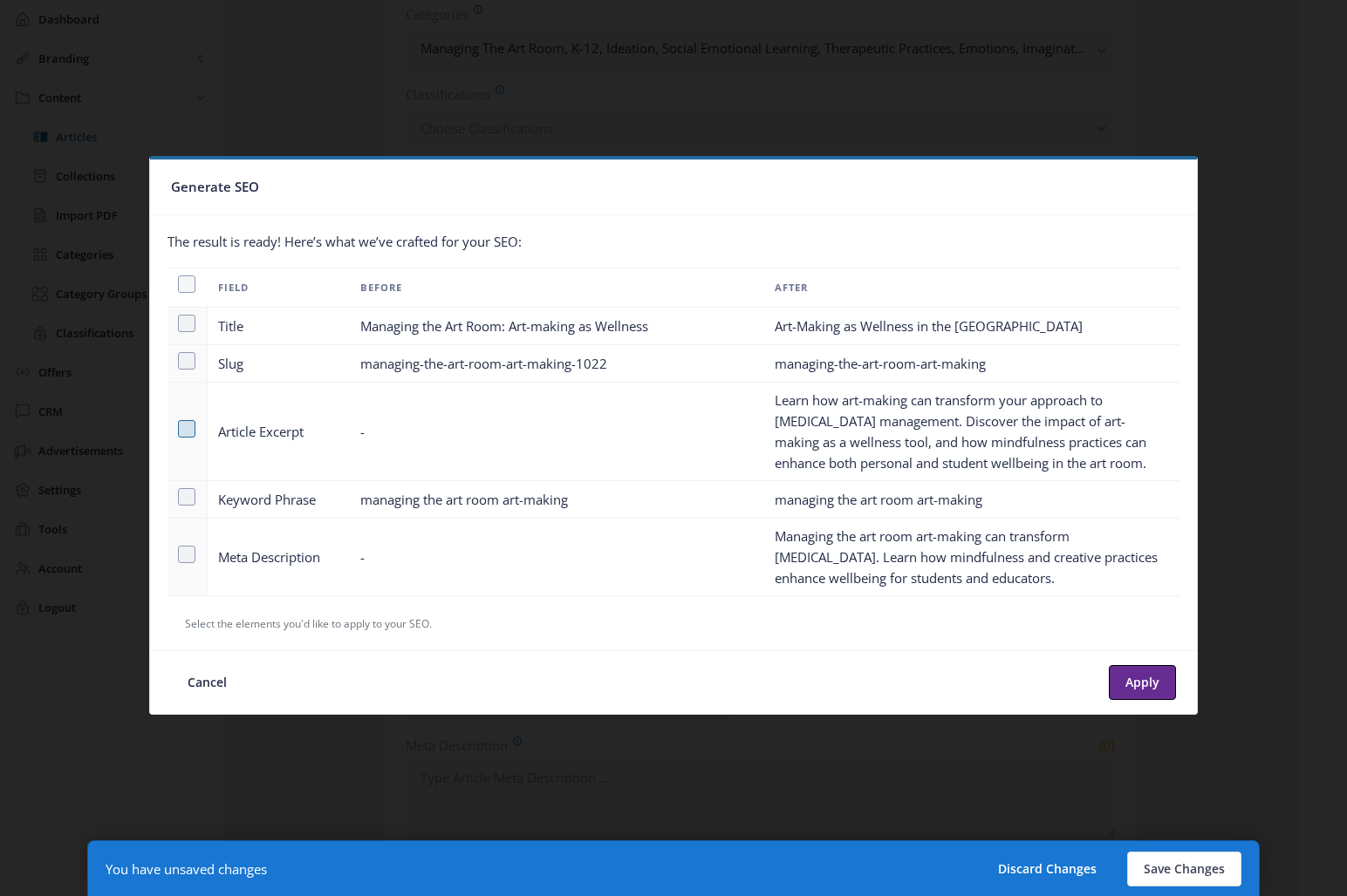
checkbox input "true"
drag, startPoint x: 183, startPoint y: 550, endPoint x: 197, endPoint y: 552, distance: 14.1
click at [183, 550] on span at bounding box center [187, 554] width 17 height 17
click at [179, 553] on input "checkbox" at bounding box center [178, 553] width 1 height 1
checkbox input "true"
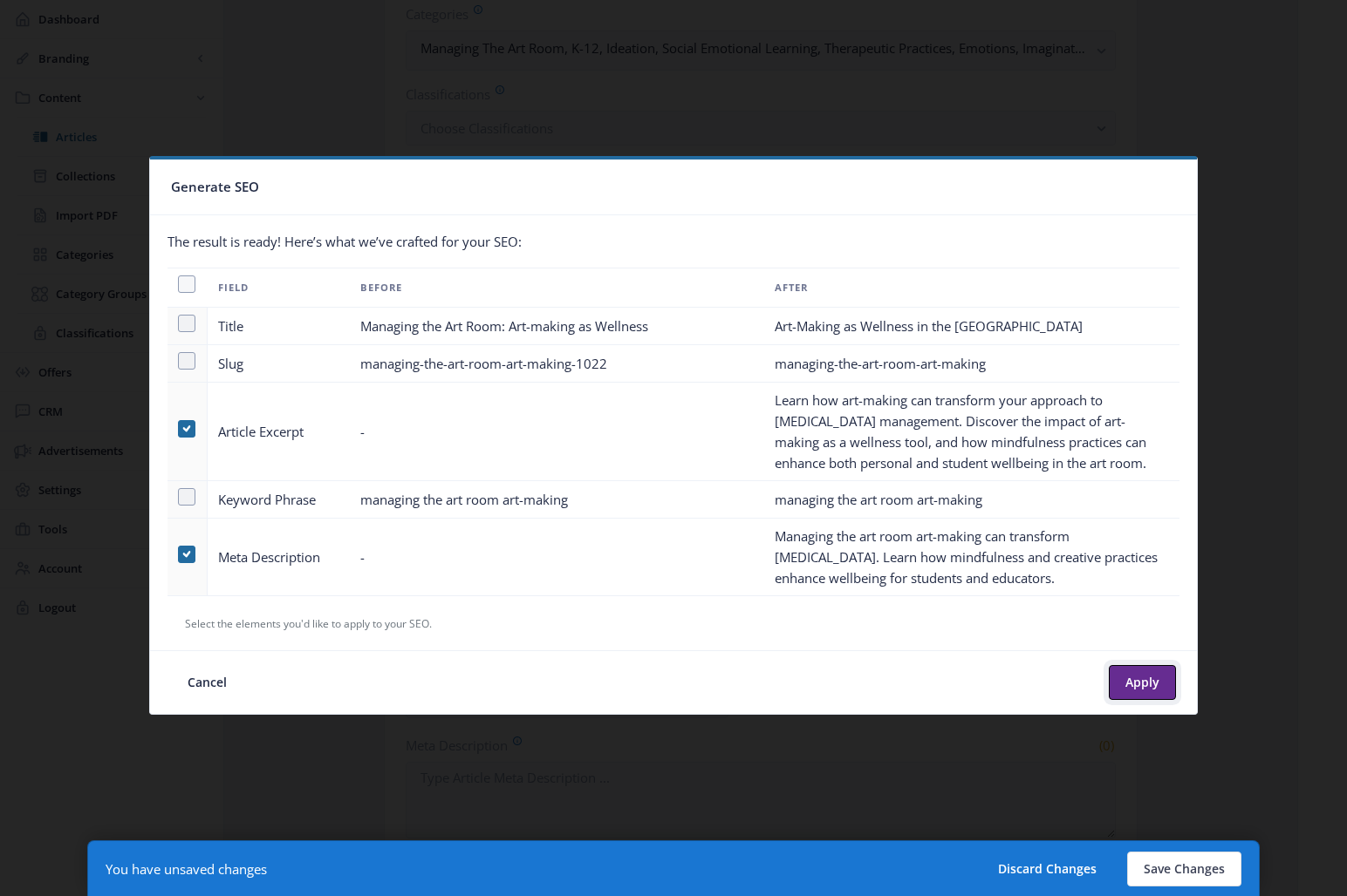
click at [1118, 680] on button "Apply" at bounding box center [1143, 682] width 67 height 35
type textarea "Learn how art-making can transform your approach to [MEDICAL_DATA] management. …"
type textarea "Managing the art room art-making can transform [MEDICAL_DATA]. Learn how mindfu…"
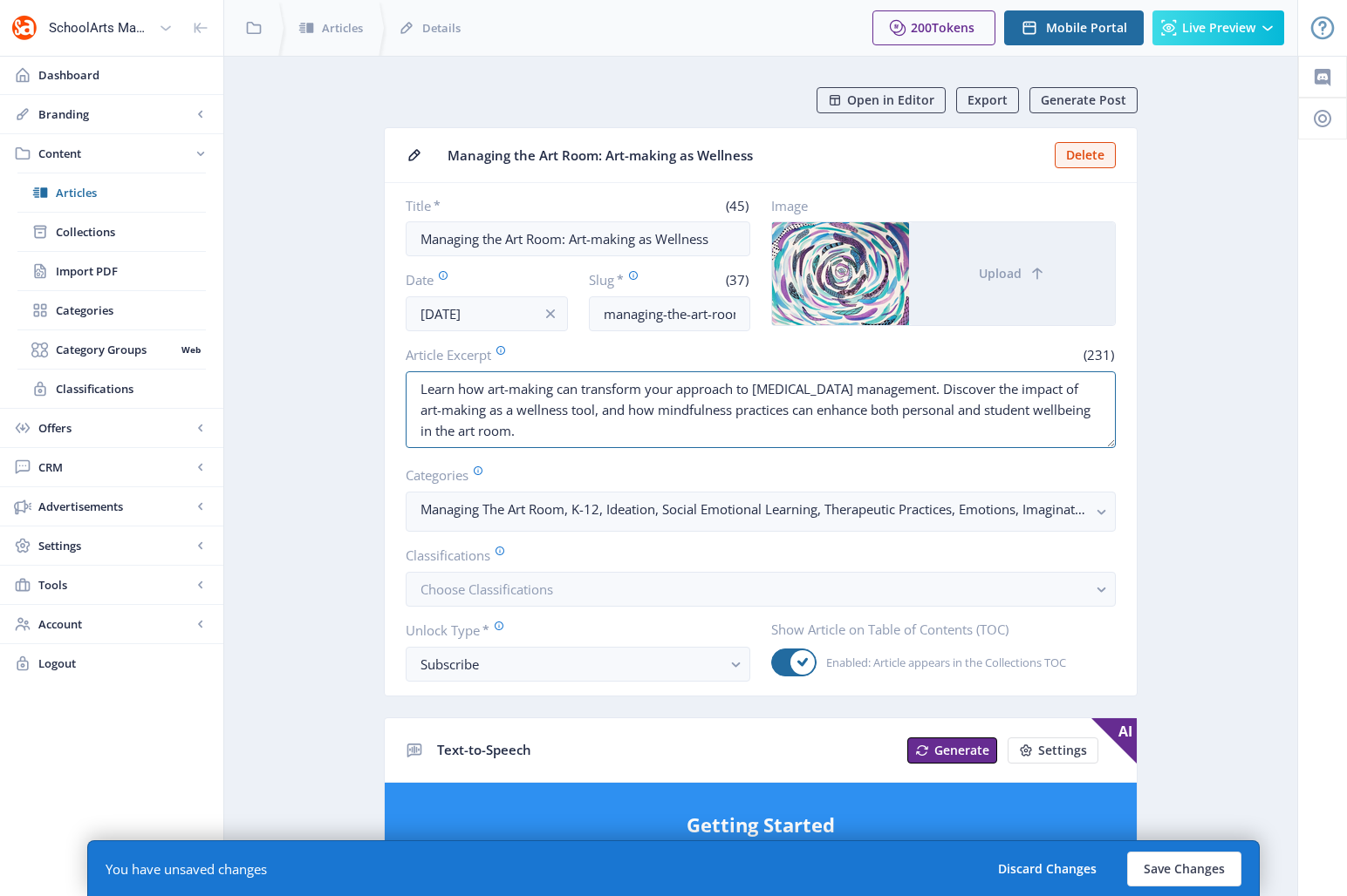
drag, startPoint x: 957, startPoint y: 389, endPoint x: 369, endPoint y: 375, distance: 588.2
click at [369, 375] on app-content-article "Open in Editor Export Generate Post Managing the Art Room: Art-making as Wellne…" at bounding box center [761, 891] width 1012 height 1608
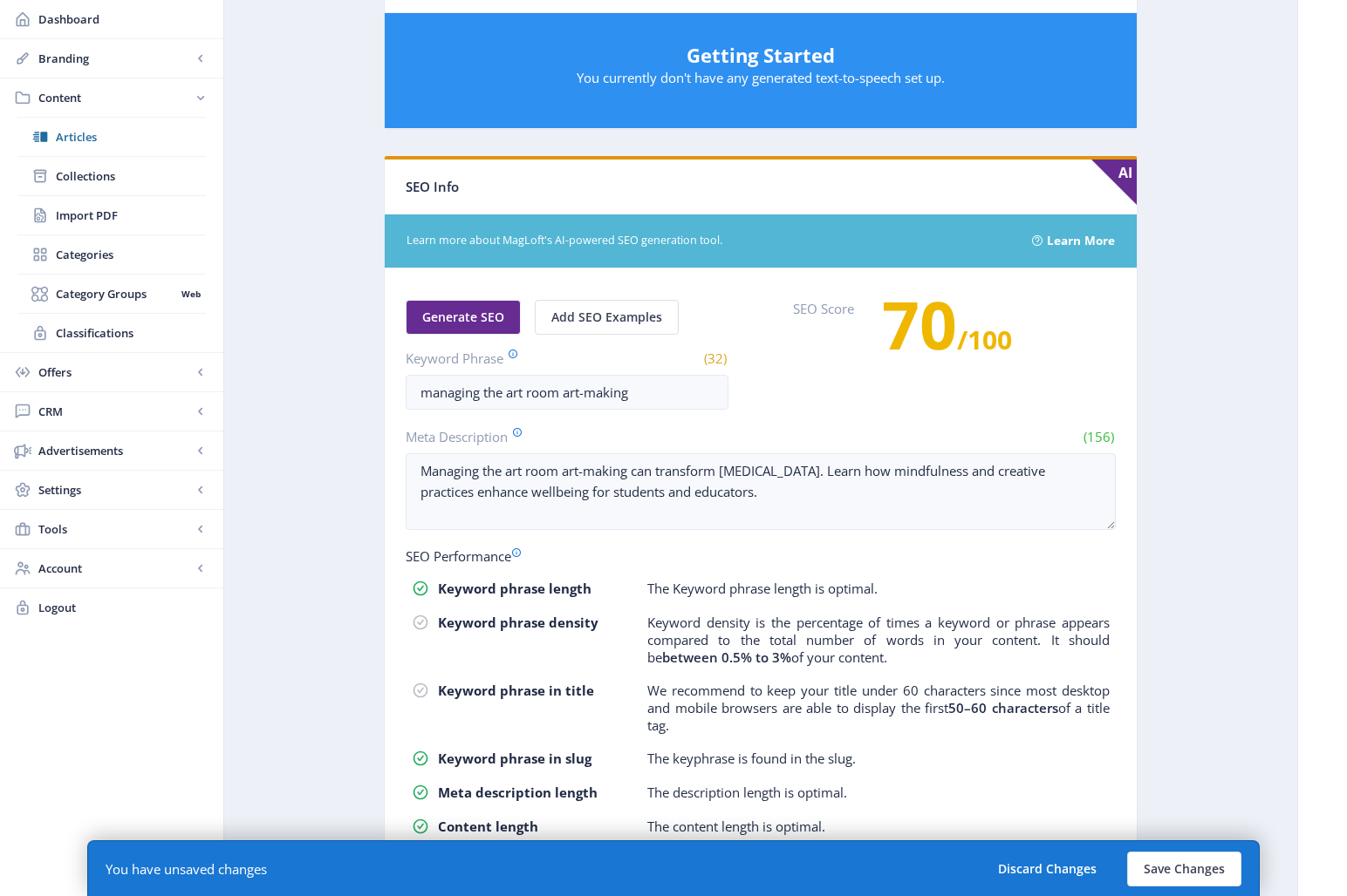
scroll to position [833, 0]
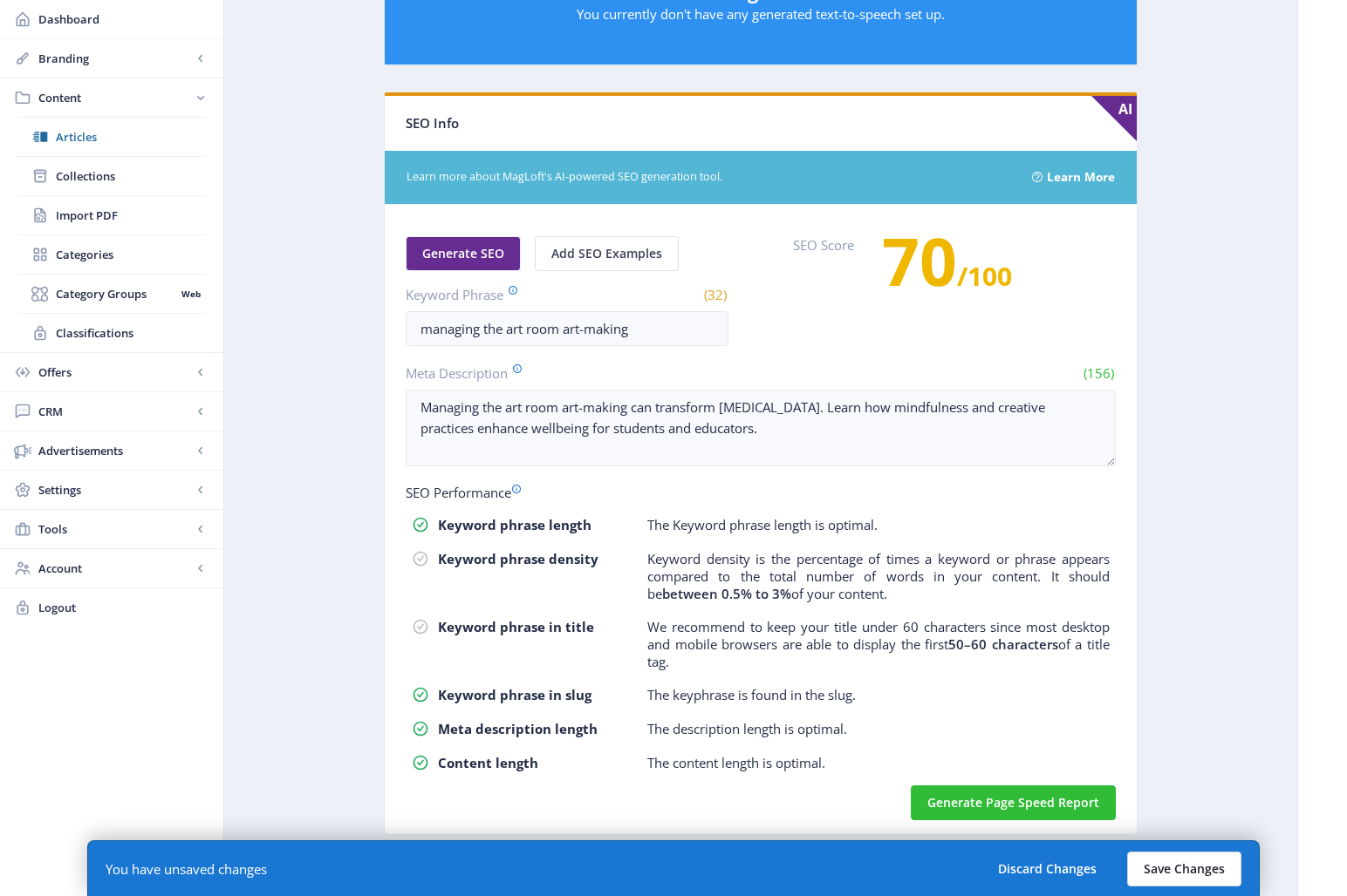
type textarea "Discover the impact of art-making as a wellness tool, and how mindfulness pract…"
click at [1184, 804] on button "Save Changes" at bounding box center [1184, 869] width 115 height 35
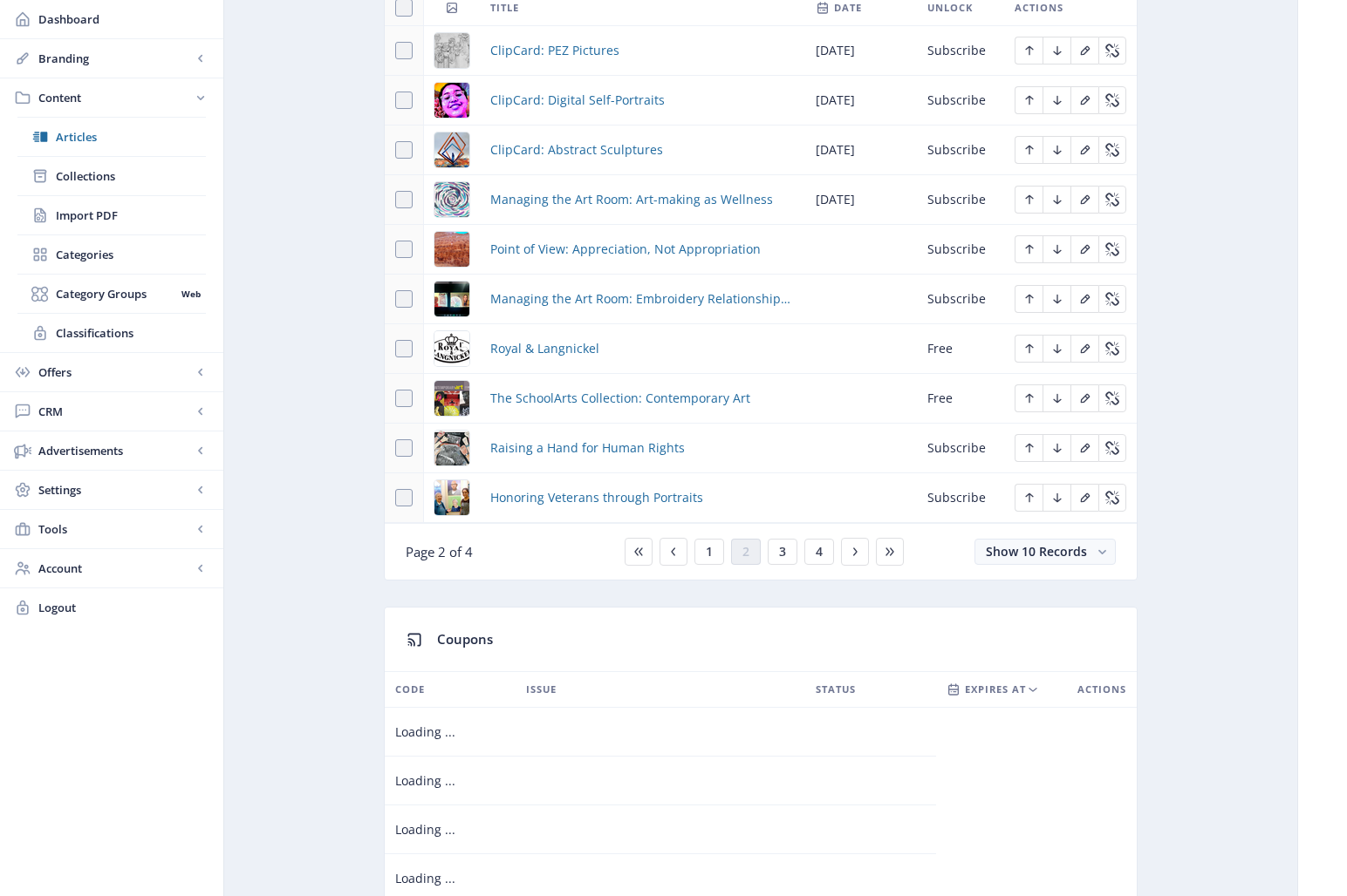
scroll to position [875, 0]
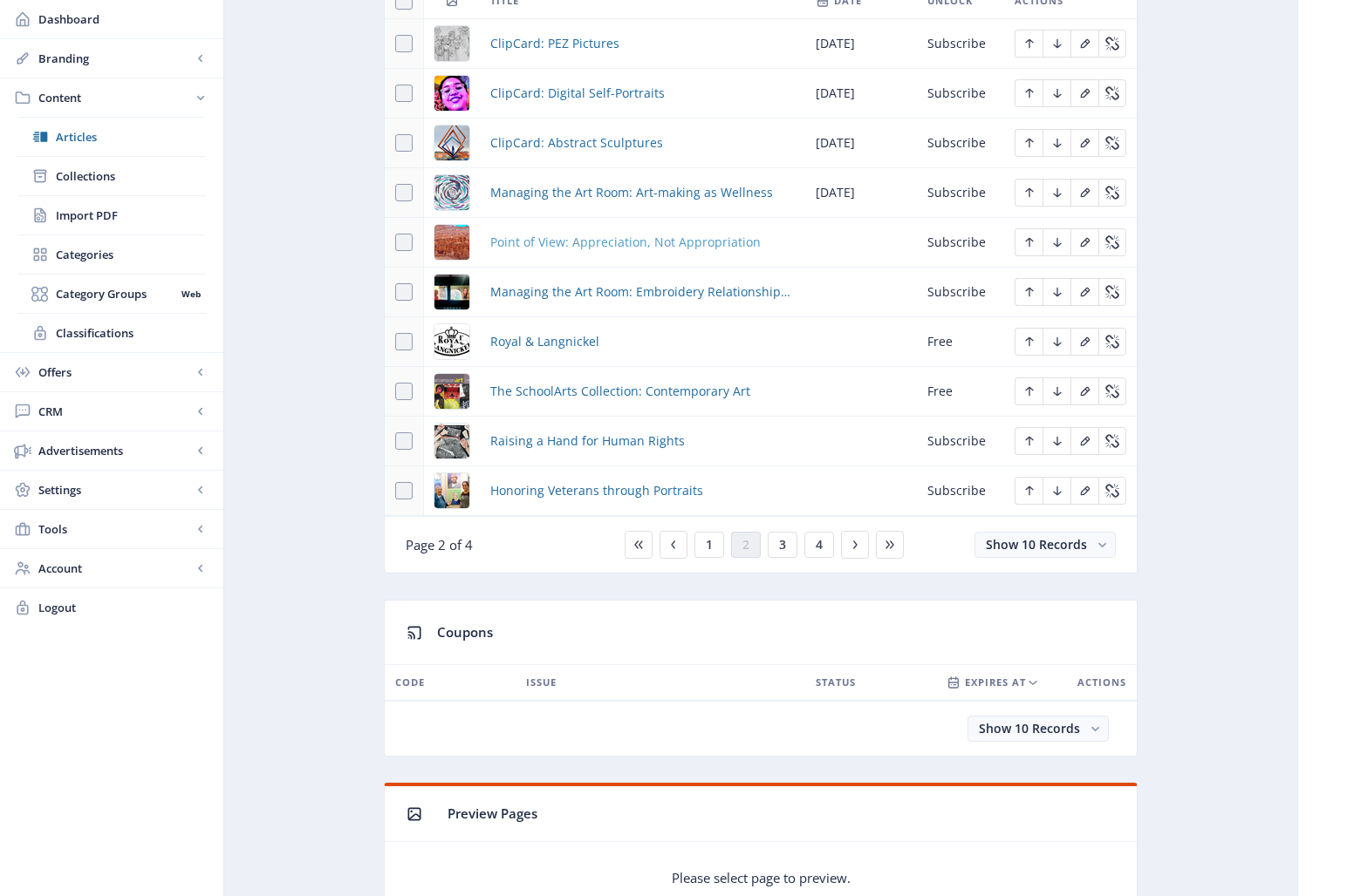
click at [617, 243] on span "Point of View: Appreciation, Not Appropriation" at bounding box center [625, 243] width 271 height 21
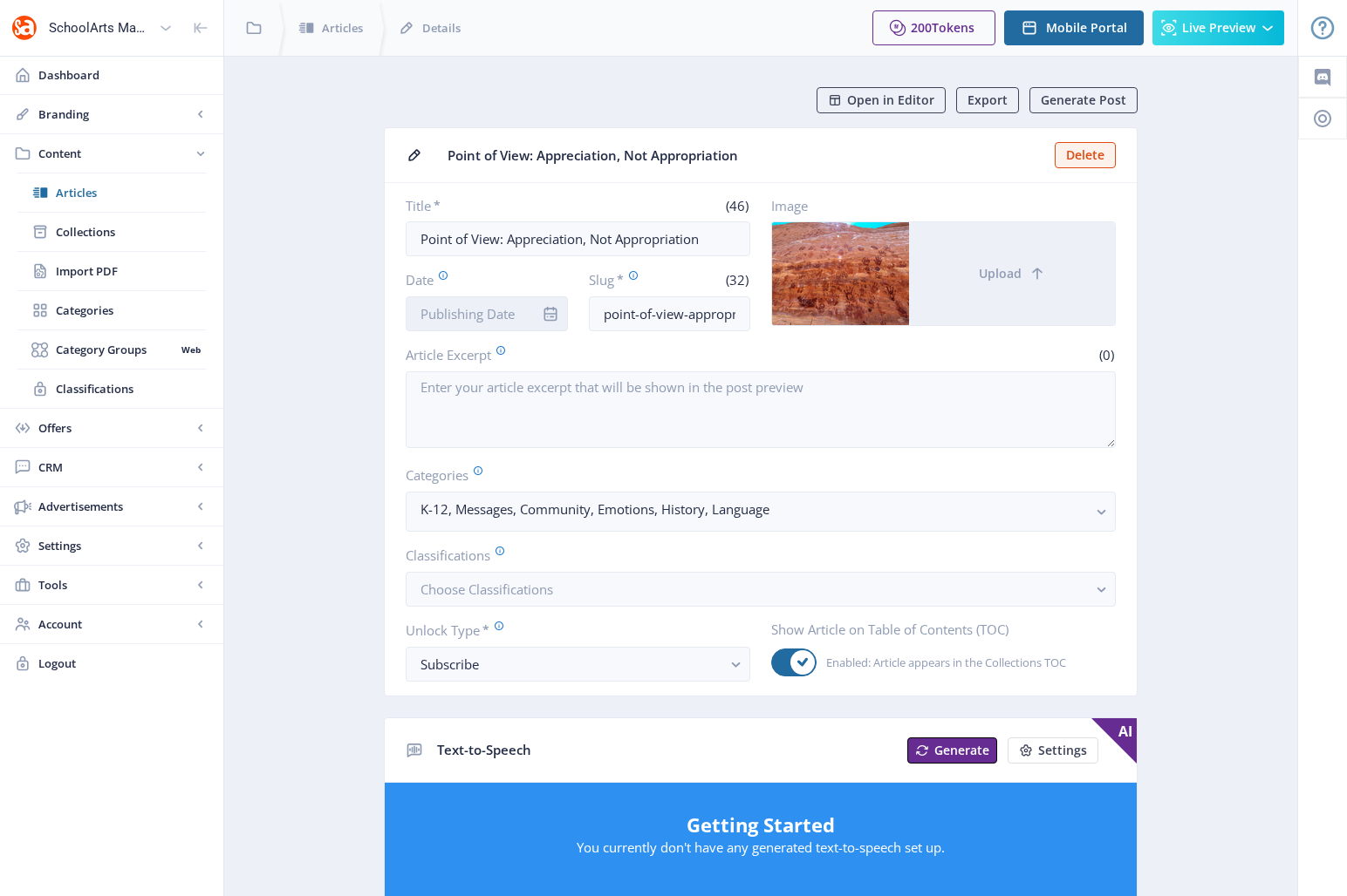
click at [470, 318] on input "Date" at bounding box center [486, 314] width 163 height 35
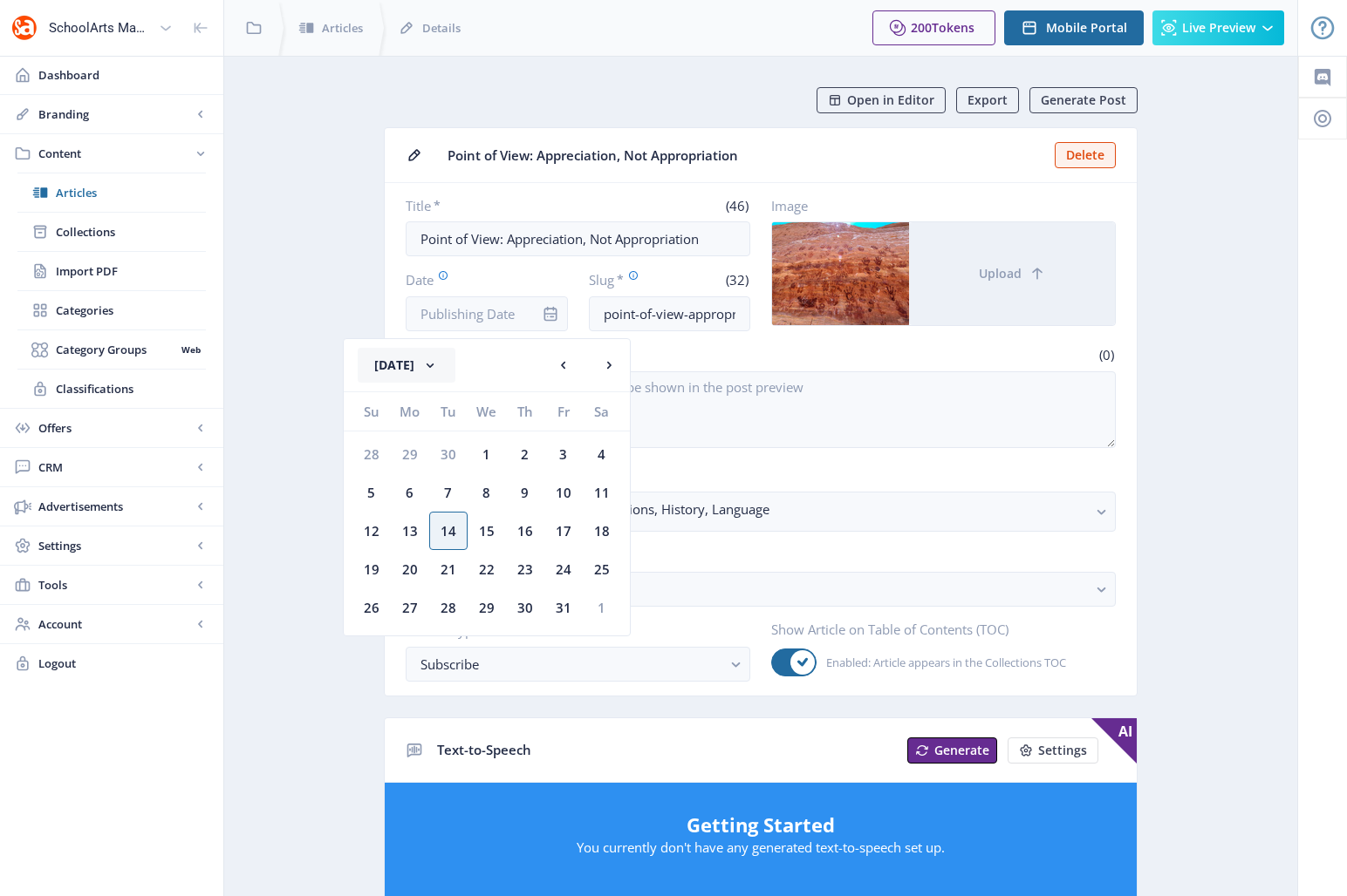
click at [437, 361] on button "[DATE]" at bounding box center [406, 366] width 97 height 35
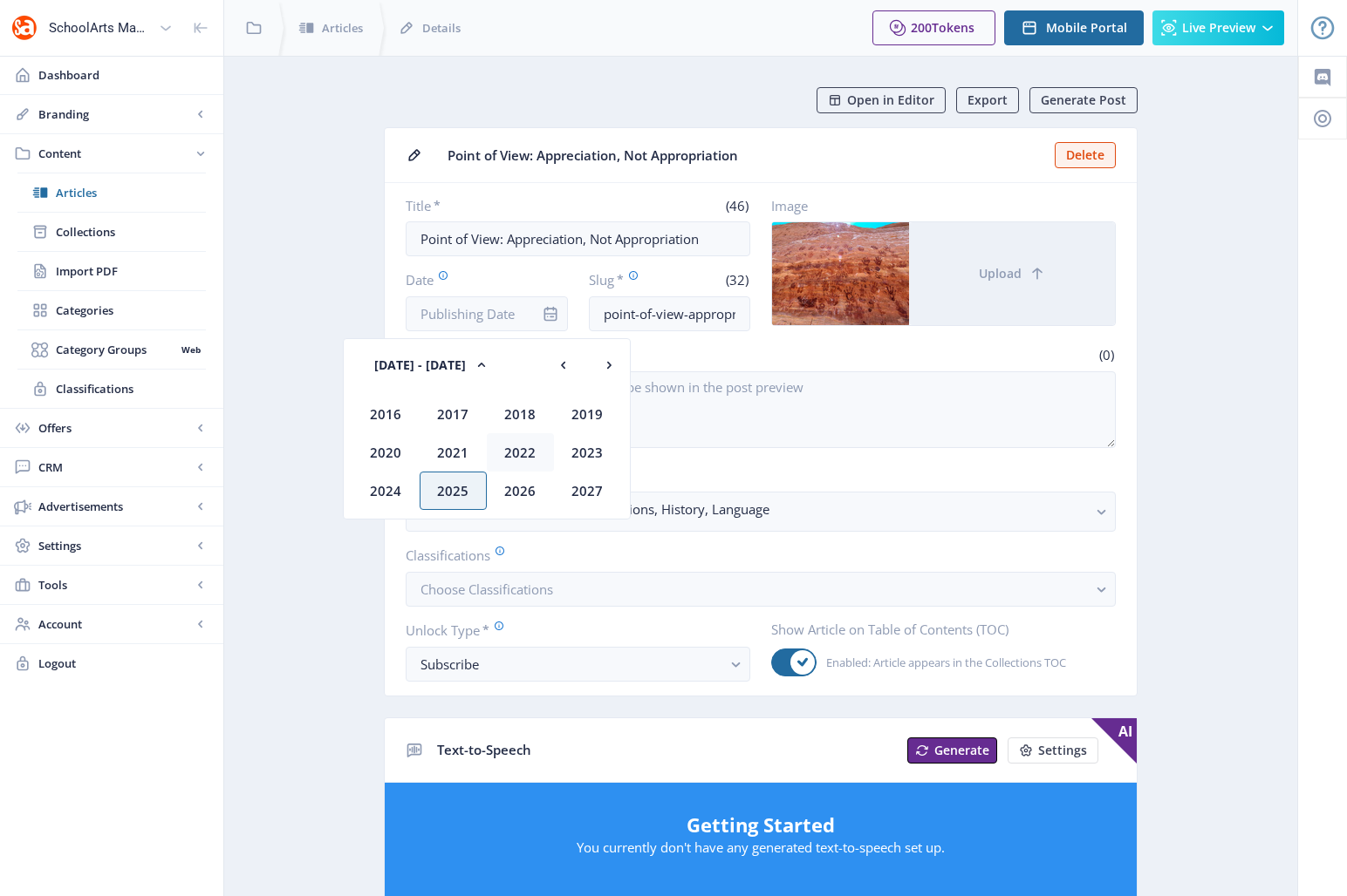
click at [522, 454] on div "2022" at bounding box center [521, 452] width 67 height 38
click at [460, 487] on div "Oct" at bounding box center [453, 491] width 67 height 38
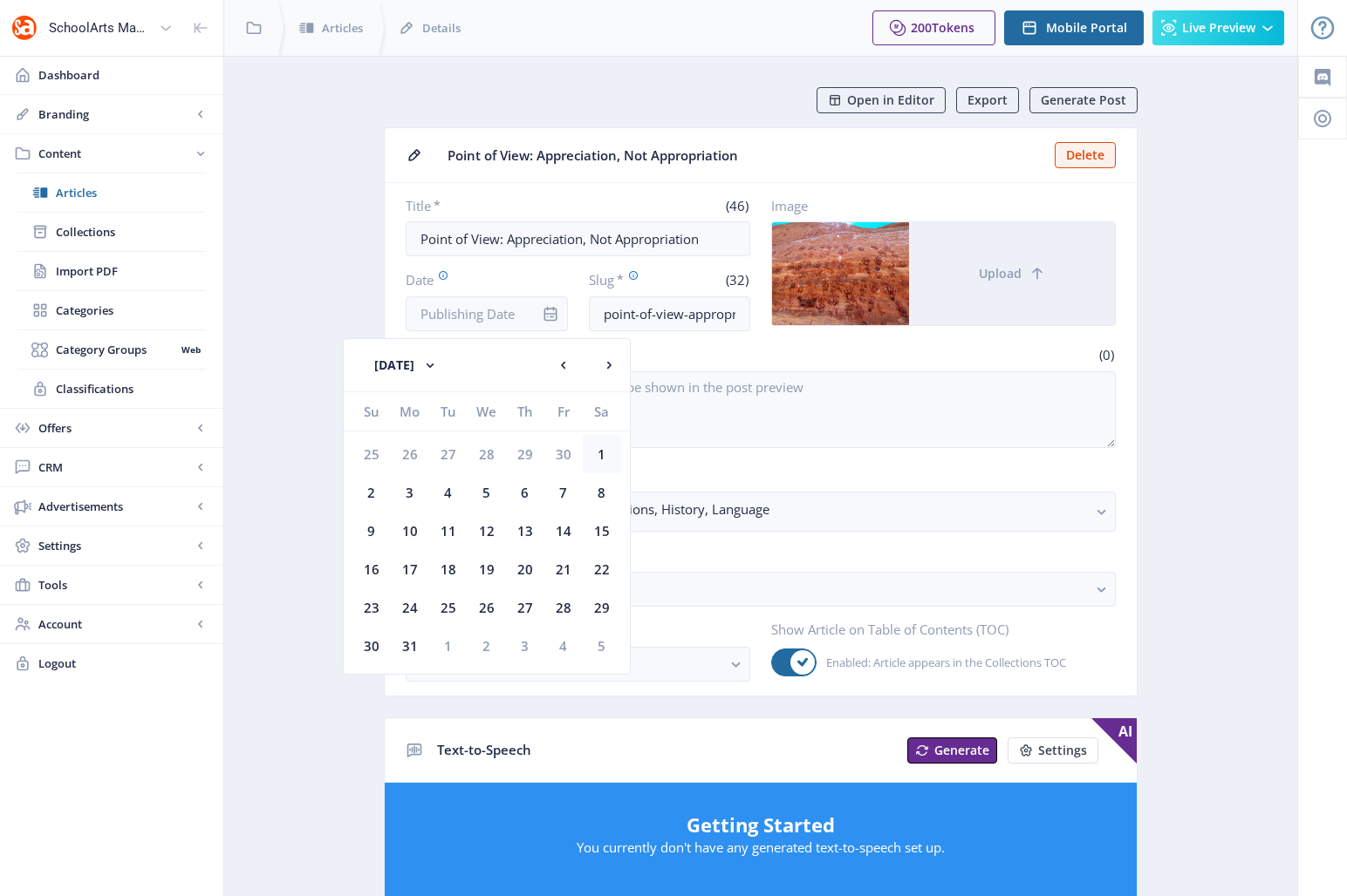
click at [608, 456] on div "1" at bounding box center [602, 454] width 39 height 38
type input "[DATE]"
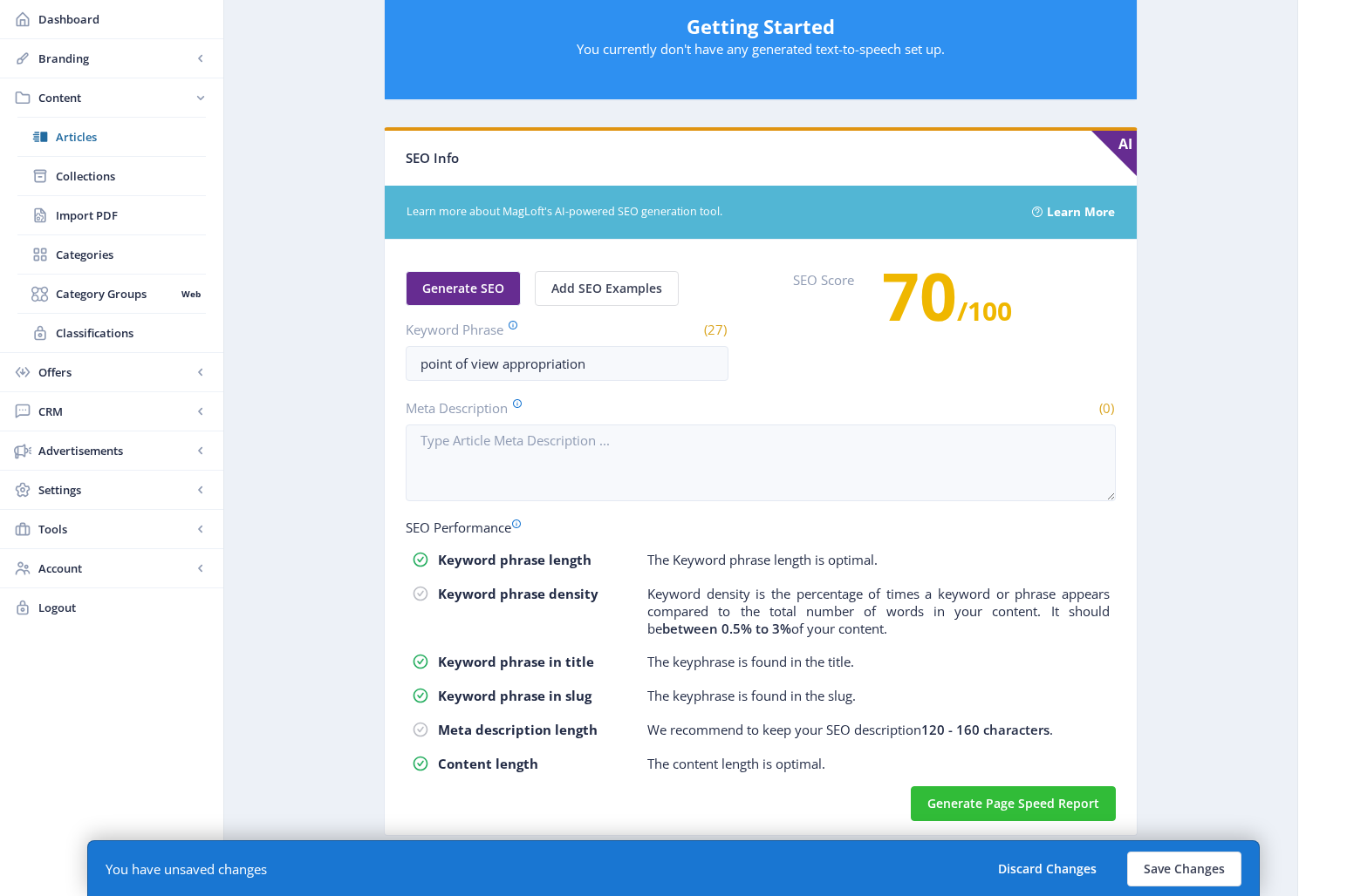
scroll to position [800, 0]
click at [469, 294] on span "Generate SEO" at bounding box center [463, 288] width 82 height 13
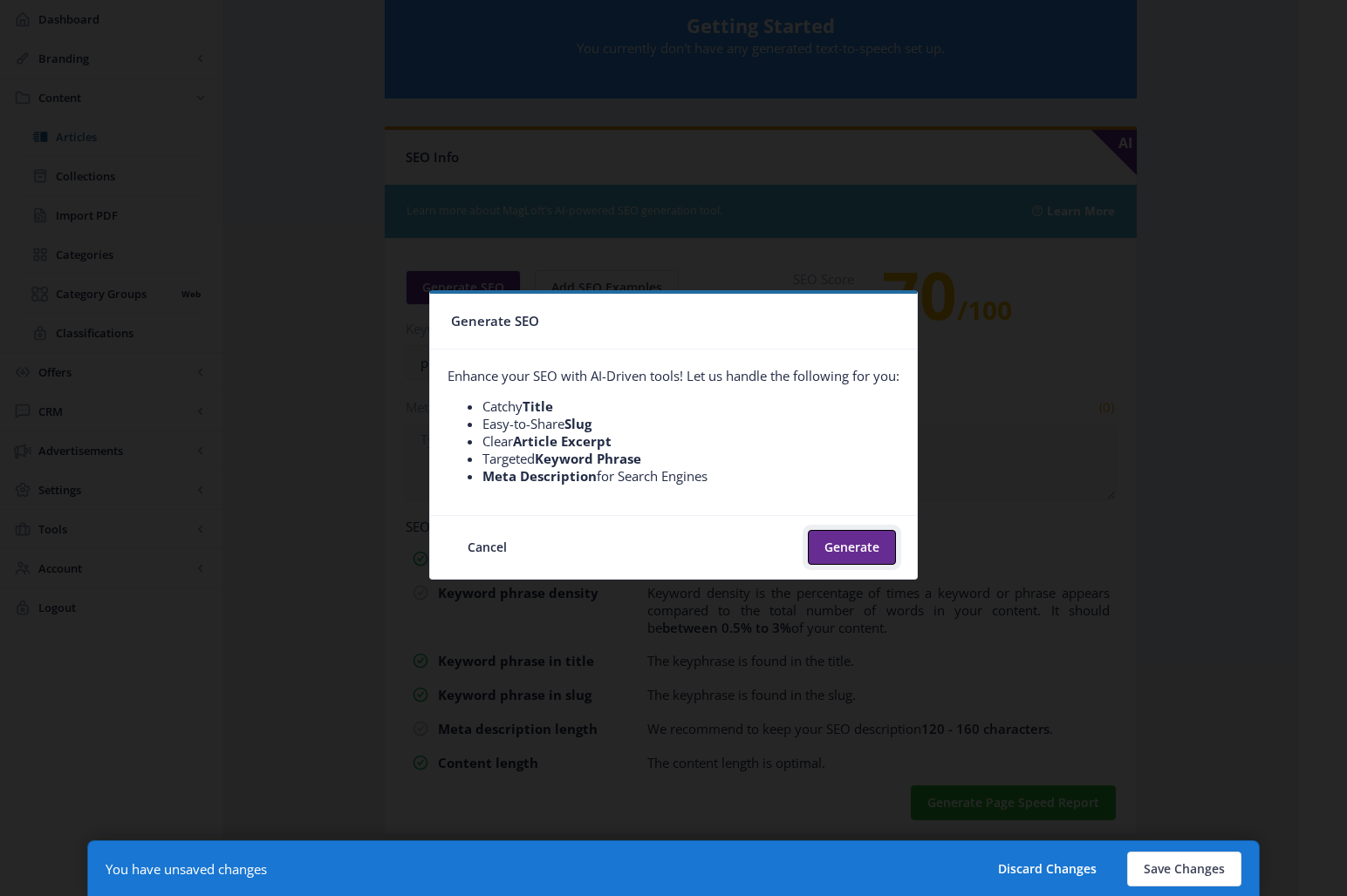
click at [812, 544] on button "Generate" at bounding box center [852, 548] width 89 height 35
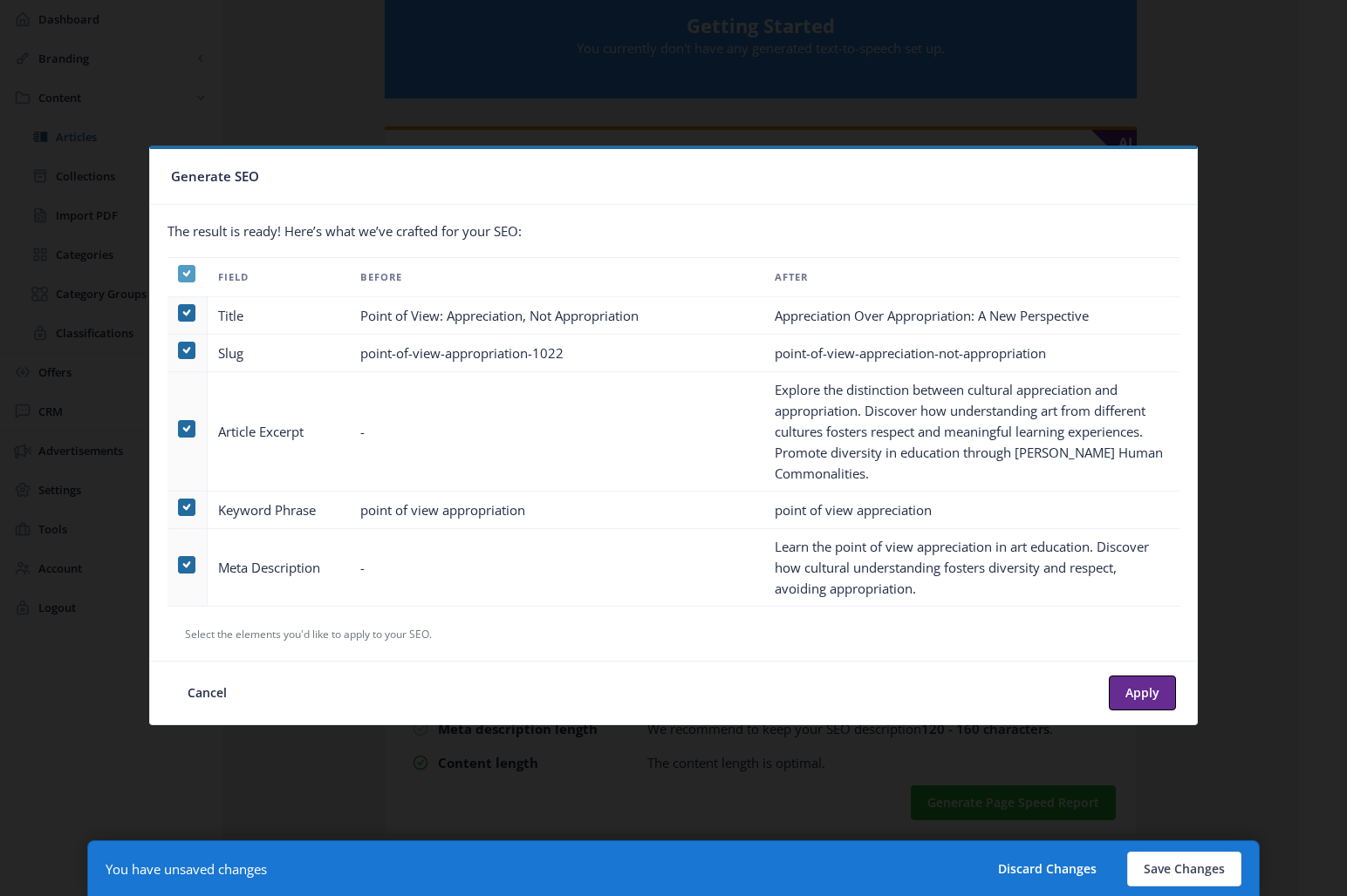
click at [184, 271] on icon at bounding box center [187, 273] width 8 height 17
click at [179, 273] on input "checkbox" at bounding box center [178, 273] width 1 height 1
checkbox input "false"
click at [181, 432] on span at bounding box center [187, 429] width 17 height 17
click at [179, 429] on input "checkbox" at bounding box center [178, 428] width 1 height 1
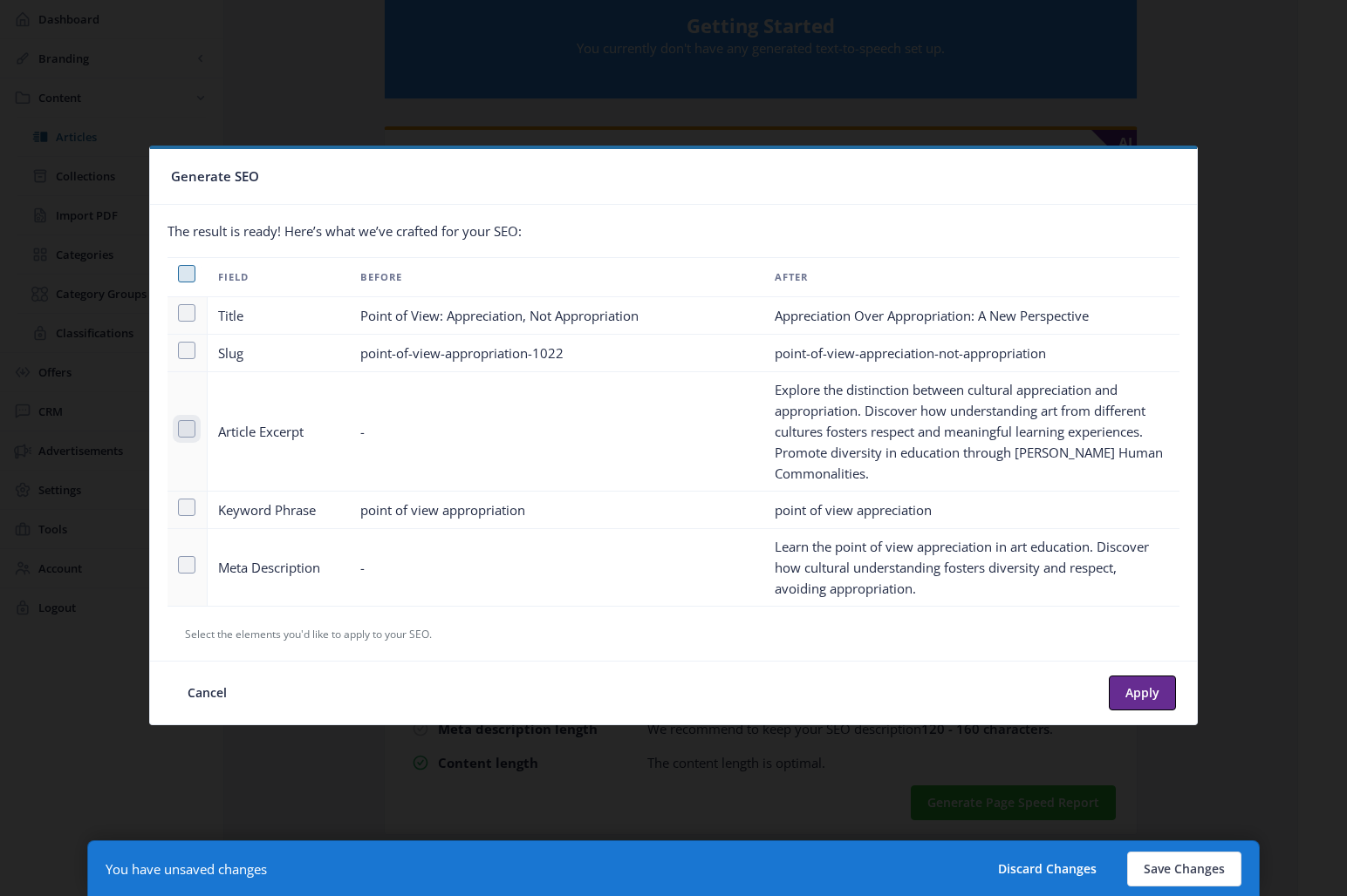
checkbox input "true"
click at [183, 563] on span at bounding box center [187, 565] width 17 height 17
click at [179, 564] on input "checkbox" at bounding box center [178, 564] width 1 height 1
checkbox input "true"
click at [1148, 693] on button "Apply" at bounding box center [1143, 693] width 67 height 35
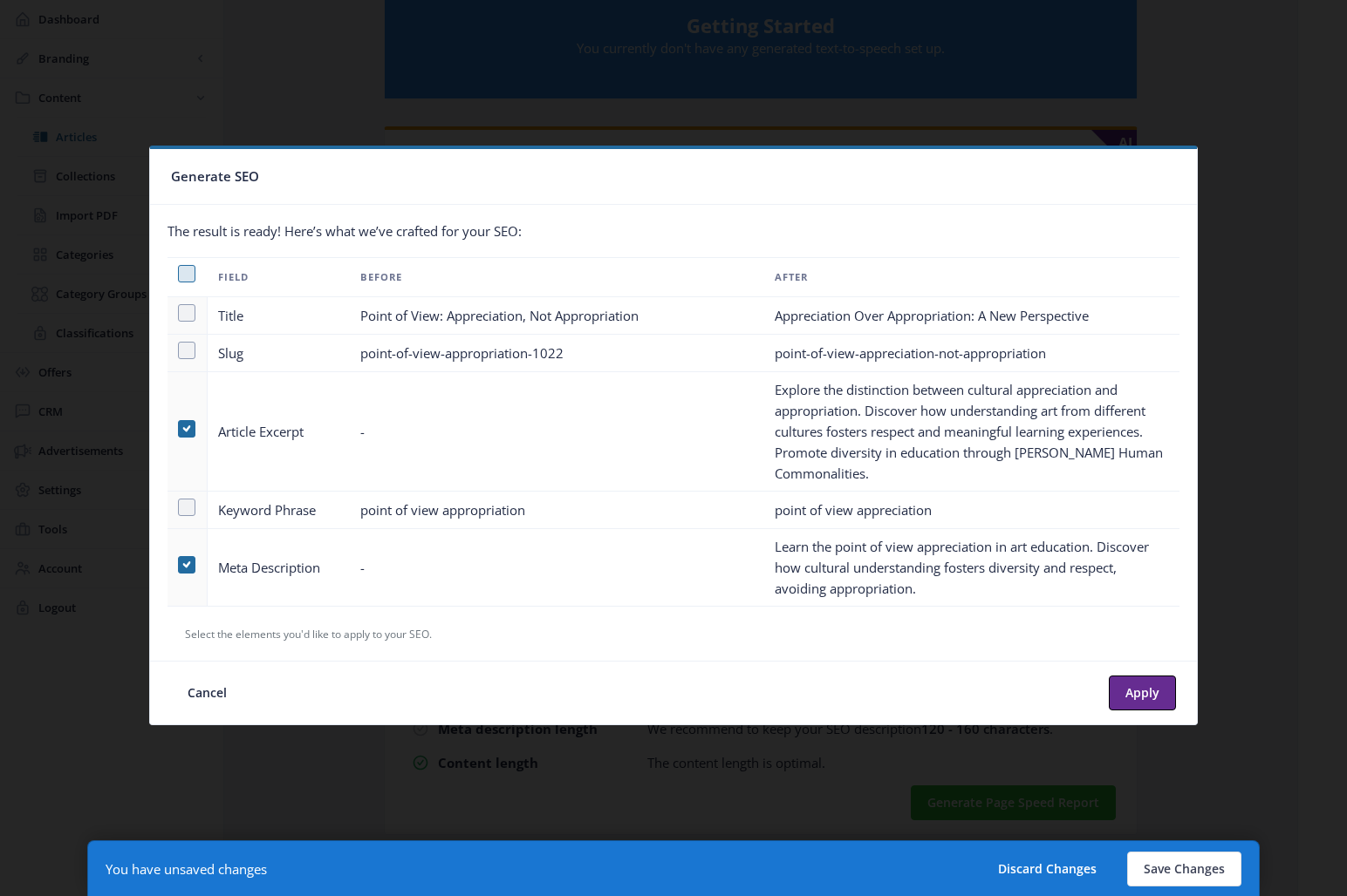
type textarea "Explore the distinction between cultural appreciation and appropriation. Discov…"
type textarea "Learn the point of view appreciation in art education. Discover how cultural un…"
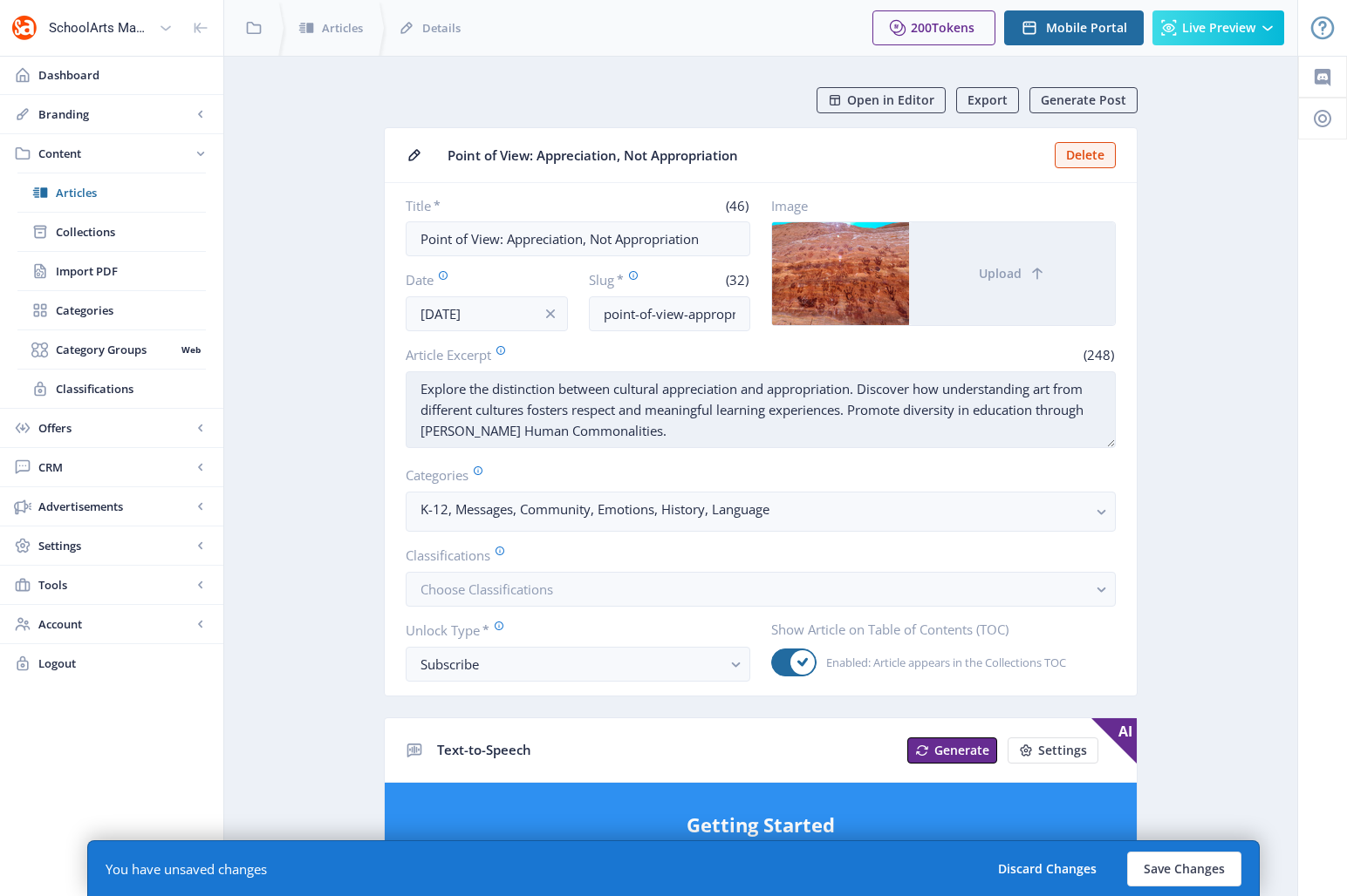
click at [860, 412] on textarea "Explore the distinction between cultural appreciation and appropriation. Discov…" at bounding box center [761, 410] width 711 height 77
drag, startPoint x: 856, startPoint y: 410, endPoint x: 860, endPoint y: 428, distance: 18.4
click at [860, 428] on textarea "Explore the distinction between cultural appreciation and appropriation. Discov…" at bounding box center [761, 410] width 711 height 77
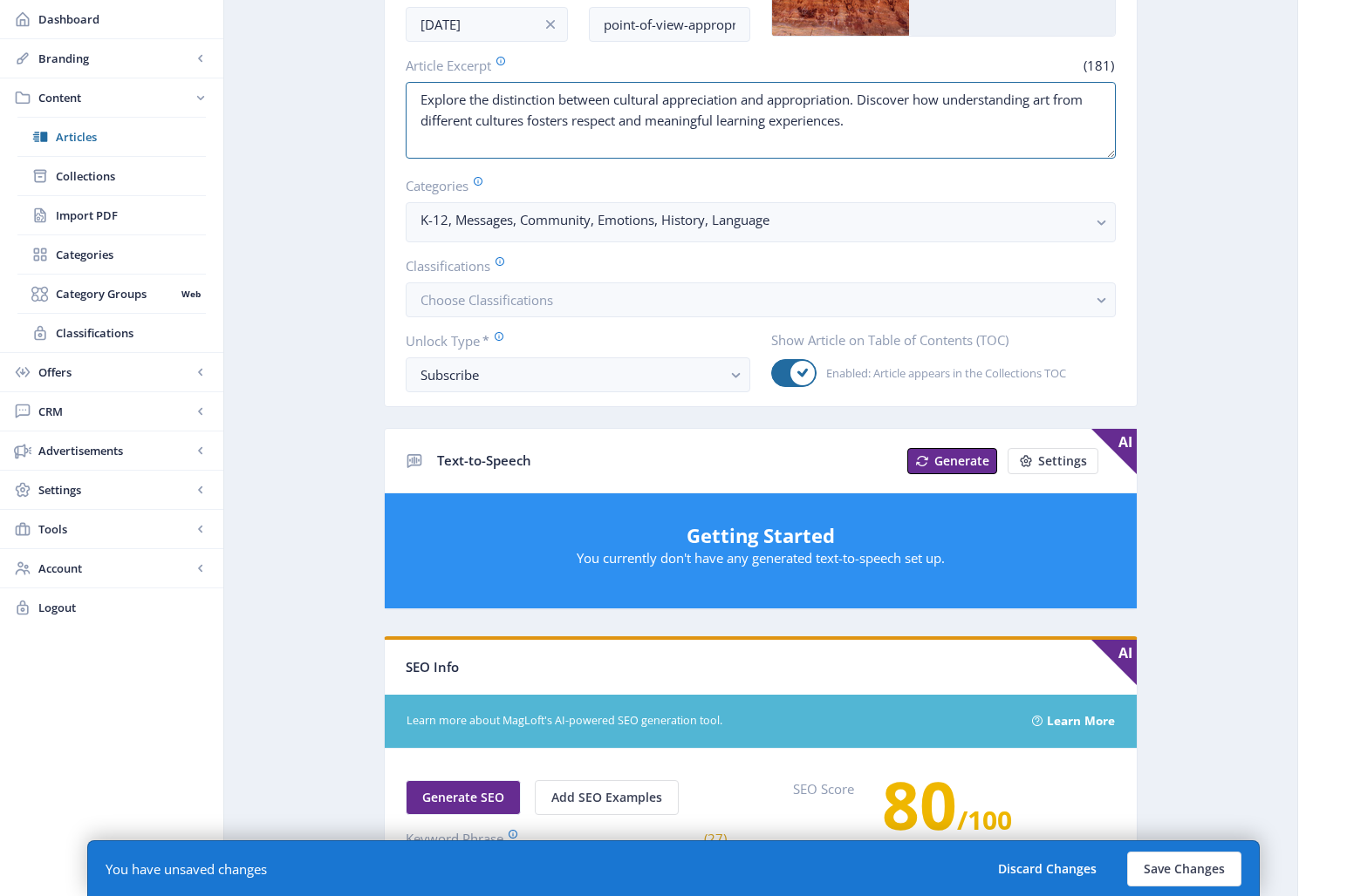
scroll to position [287, 0]
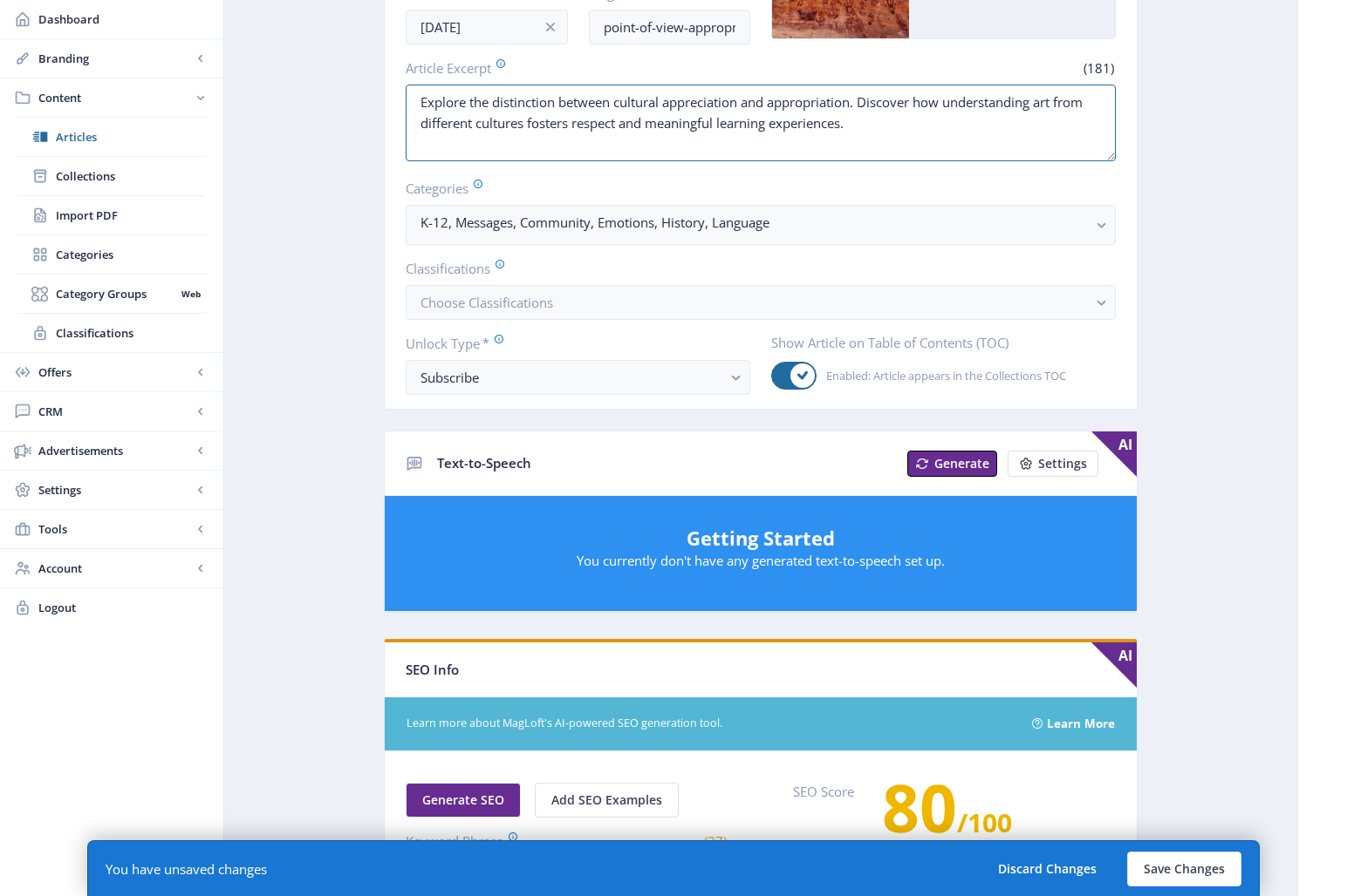
drag, startPoint x: 856, startPoint y: 123, endPoint x: 404, endPoint y: 107, distance: 452.3
click at [404, 107] on nb-card-body "Title * (46) Point of View: Appreciation, Not Appropriation Date [DATE] Slug * …" at bounding box center [761, 152] width 752 height 513
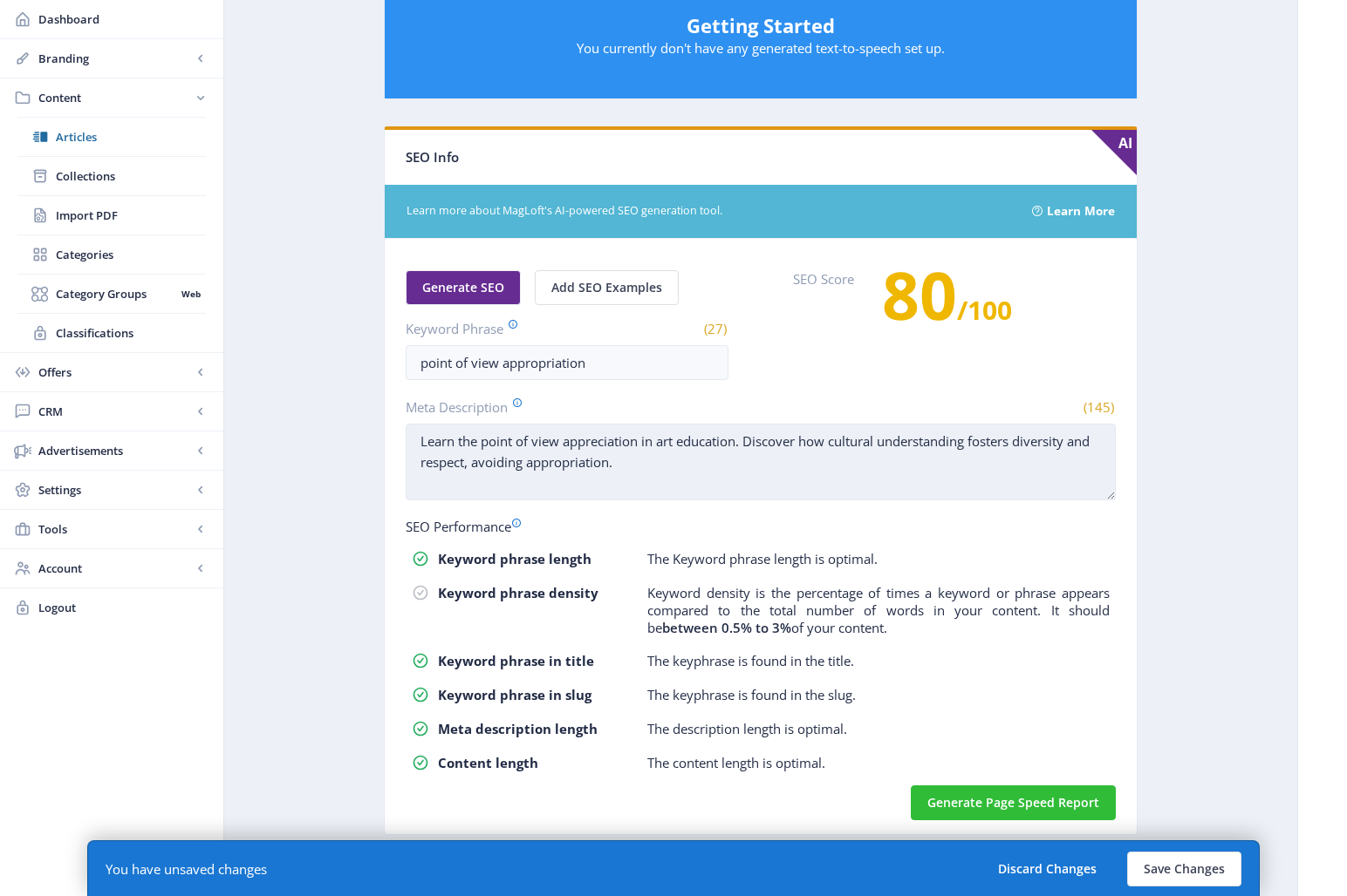
type textarea "Explore the distinction between cultural appreciation and appropriation. Discov…"
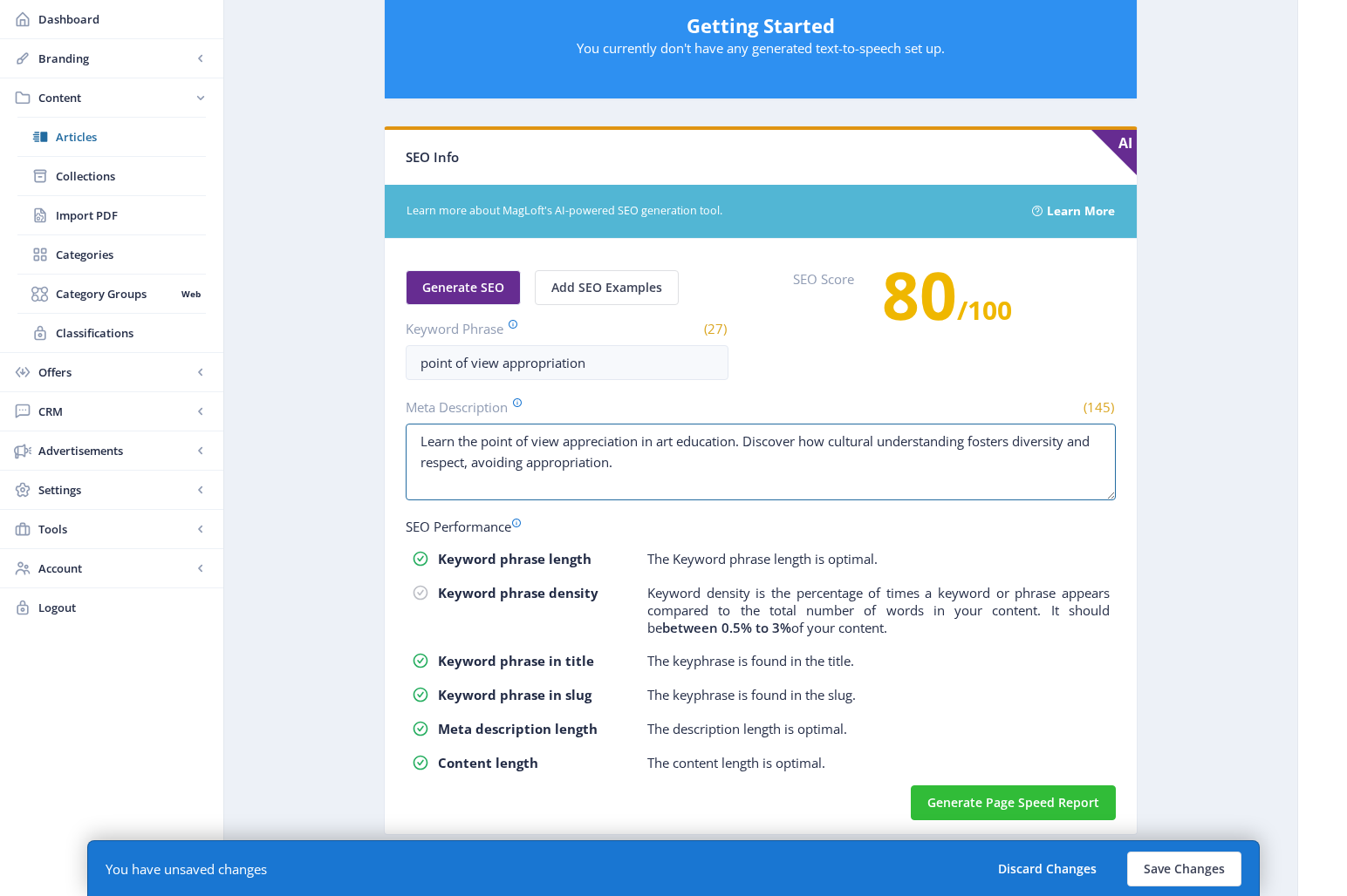
drag, startPoint x: 646, startPoint y: 452, endPoint x: 367, endPoint y: 444, distance: 279.1
click at [367, 444] on app-content-article "Open in Editor Export Generate Post Point of View: Appreciation, Not Appropriat…" at bounding box center [761, 75] width 1012 height 1574
paste textarea "Explore the distinction between cultural appreciation and appropriation. Discov…"
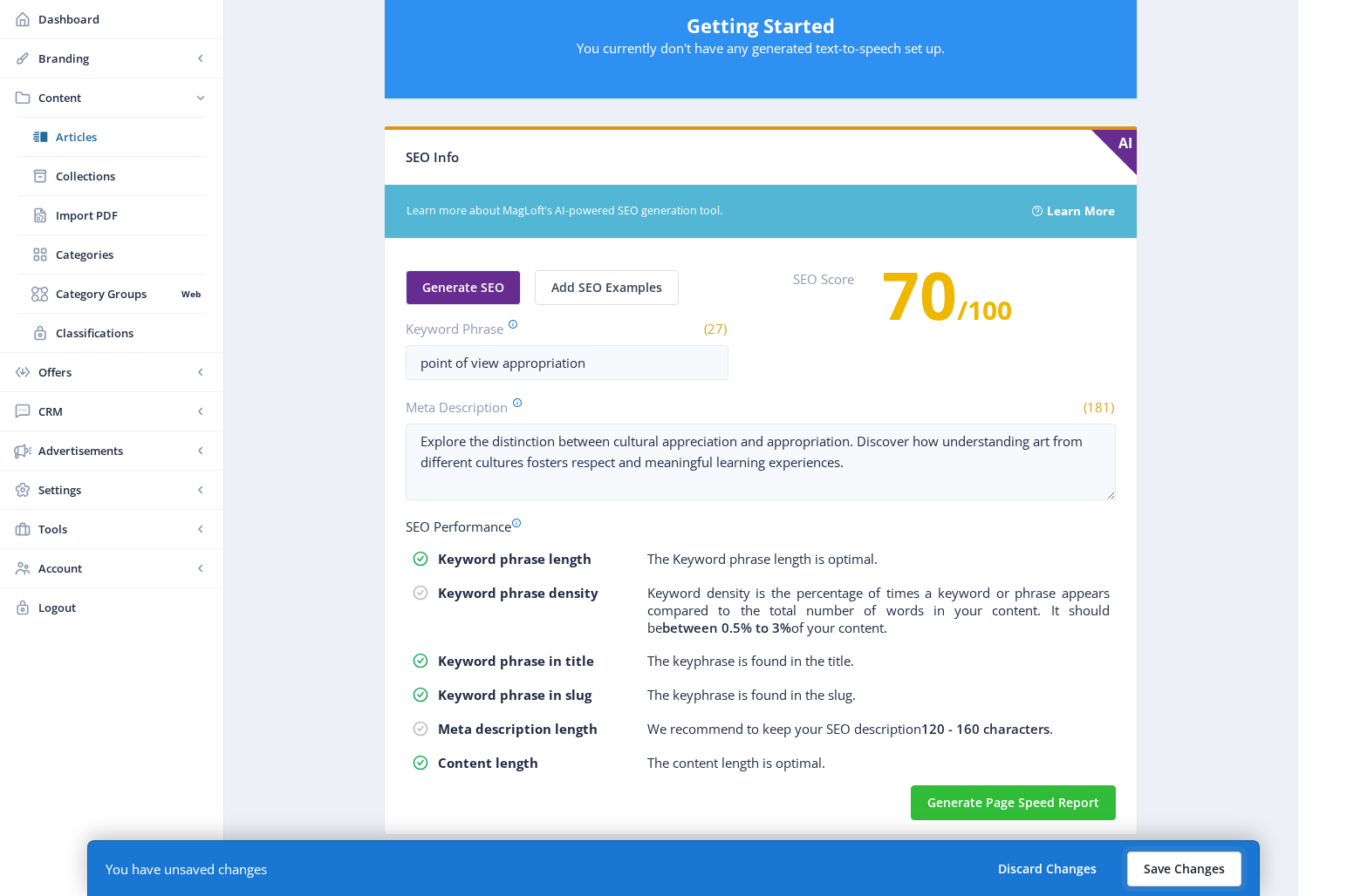
click at [1192, 804] on button "Save Changes" at bounding box center [1184, 869] width 115 height 35
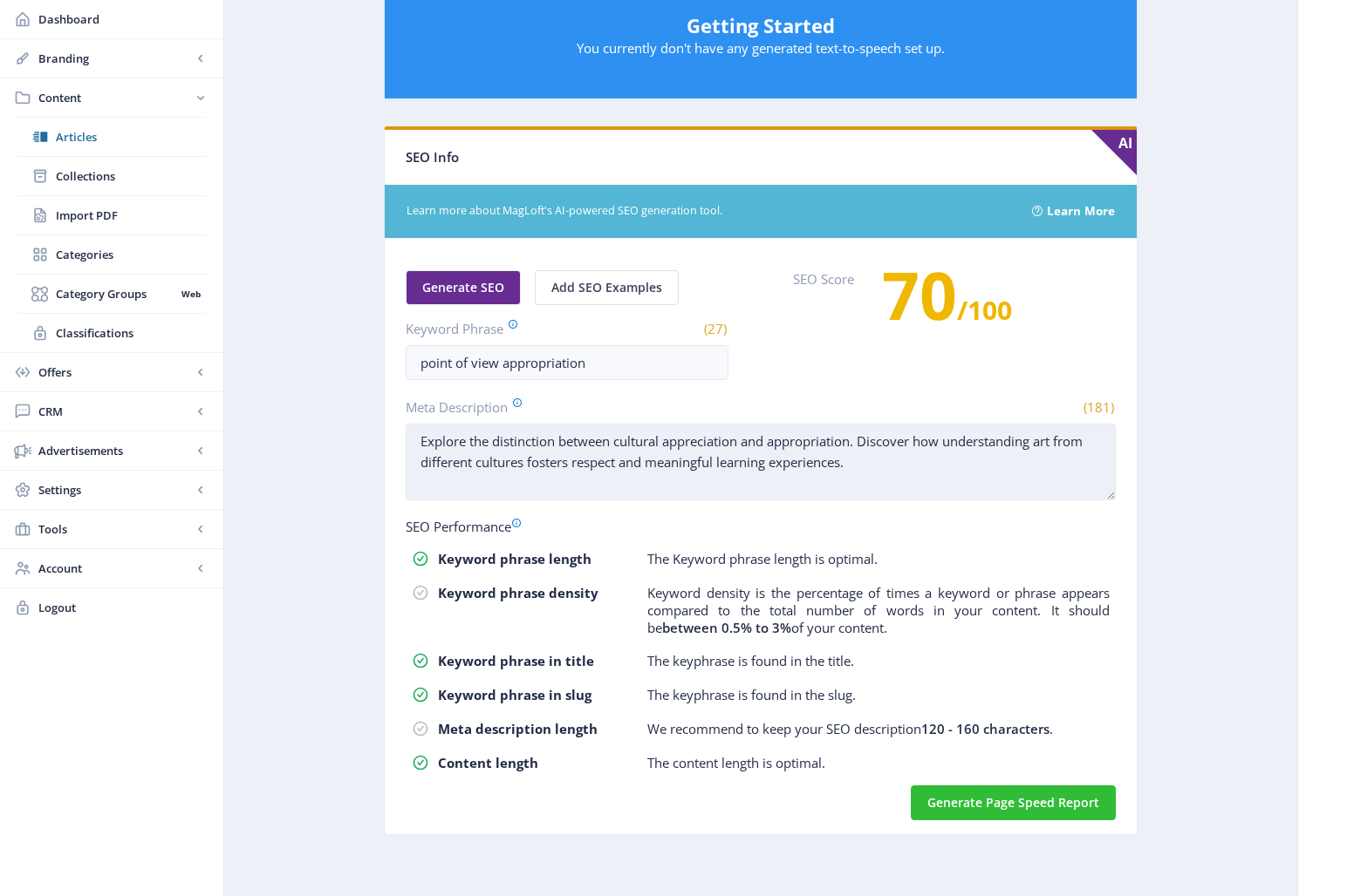
drag, startPoint x: 958, startPoint y: 443, endPoint x: 863, endPoint y: 433, distance: 95.5
click at [863, 433] on textarea "Explore the distinction between cultural appreciation and appropriation. Discov…" at bounding box center [761, 462] width 711 height 77
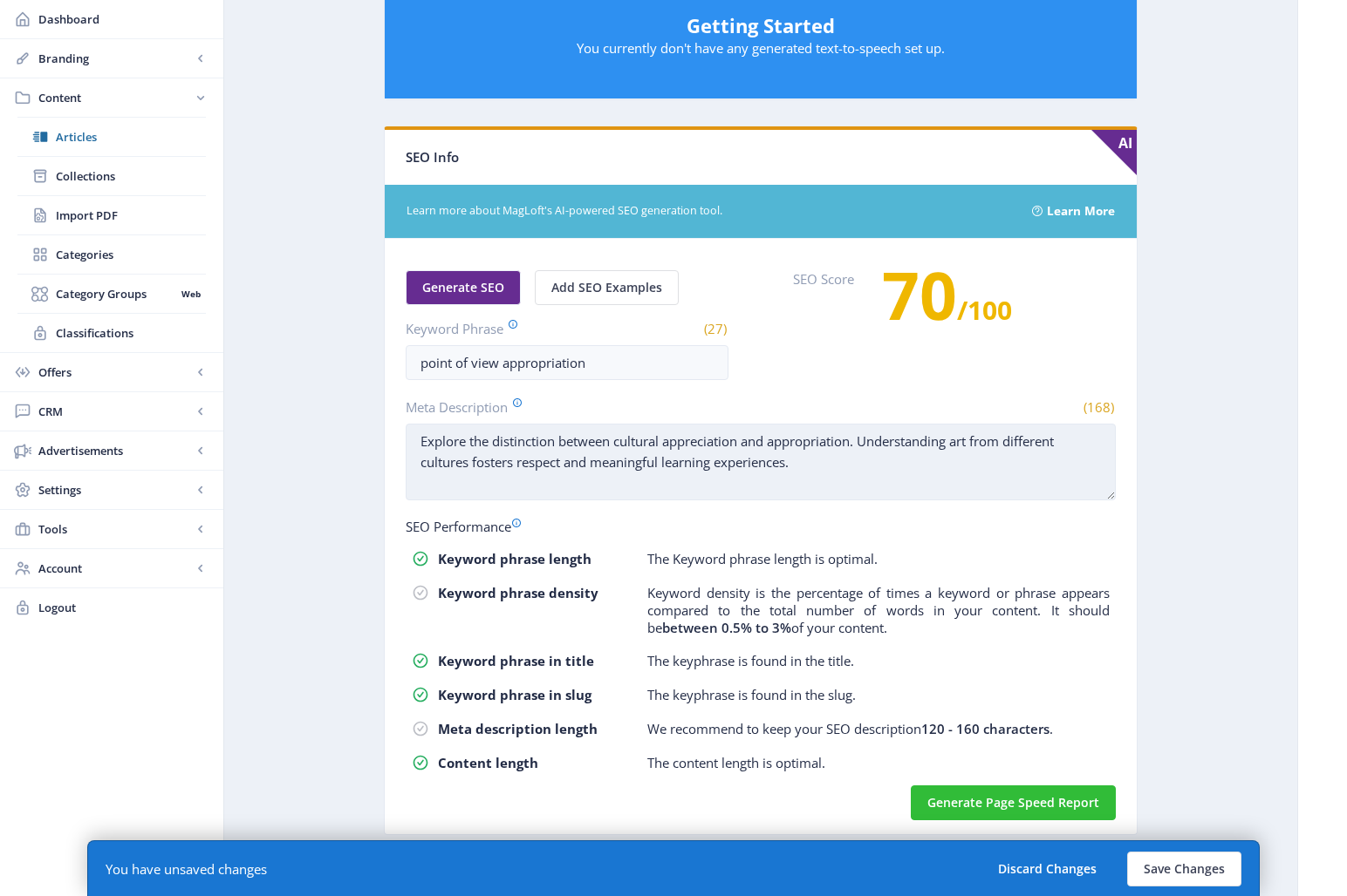
click at [937, 465] on textarea "Explore the distinction between cultural appreciation and appropriation. Unders…" at bounding box center [761, 462] width 711 height 77
drag, startPoint x: 522, startPoint y: 462, endPoint x: 590, endPoint y: 464, distance: 68.0
click at [590, 464] on textarea "Explore the distinction between cultural appreciation and appropriation. Unders…" at bounding box center [761, 462] width 711 height 77
click at [851, 469] on textarea "Explore the distinction between cultural appreciation and appropriation. Unders…" at bounding box center [761, 462] width 711 height 77
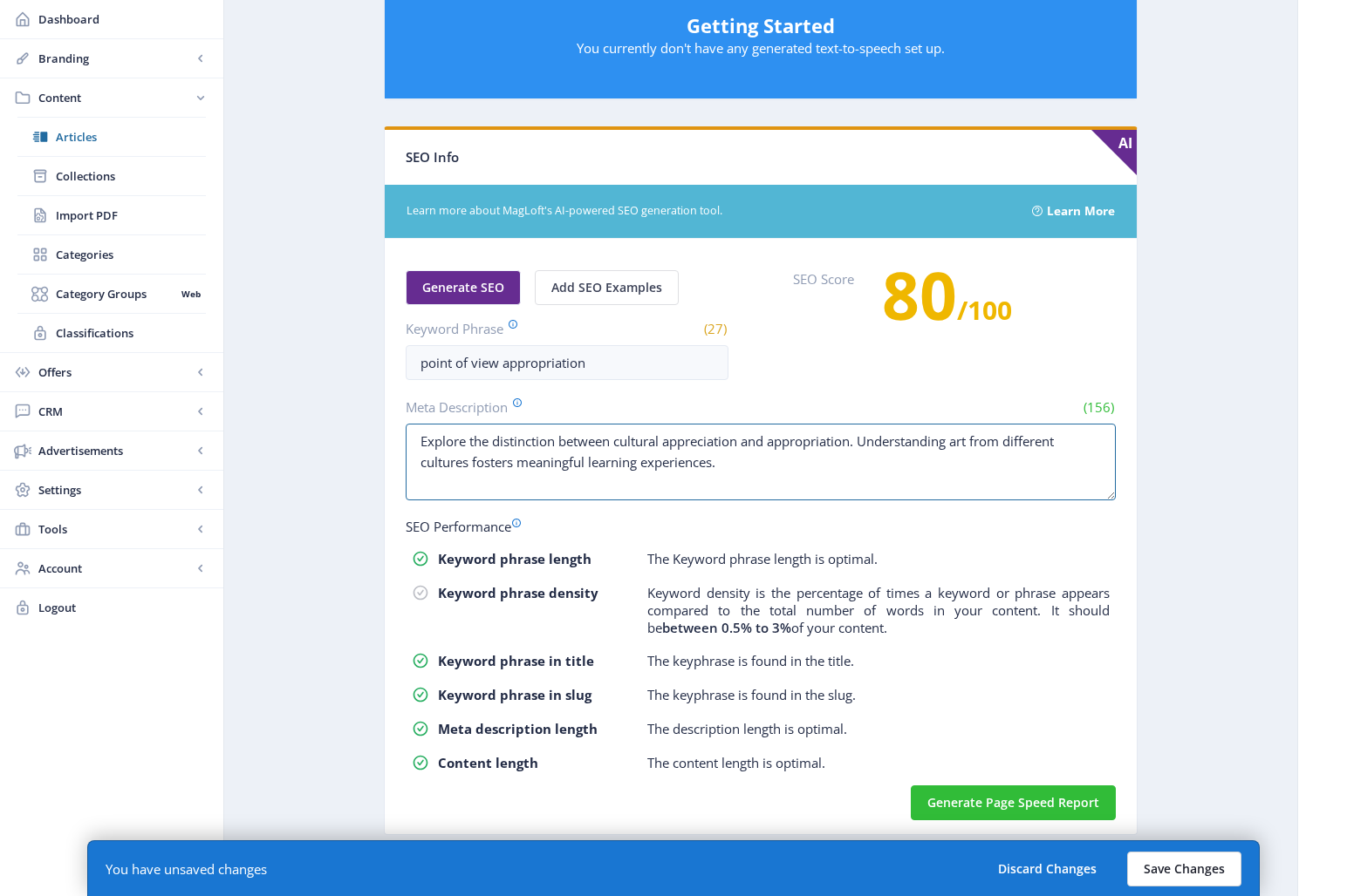
type textarea "Explore the distinction between cultural appreciation and appropriation. Unders…"
click at [1156, 804] on button "Save Changes" at bounding box center [1184, 869] width 115 height 35
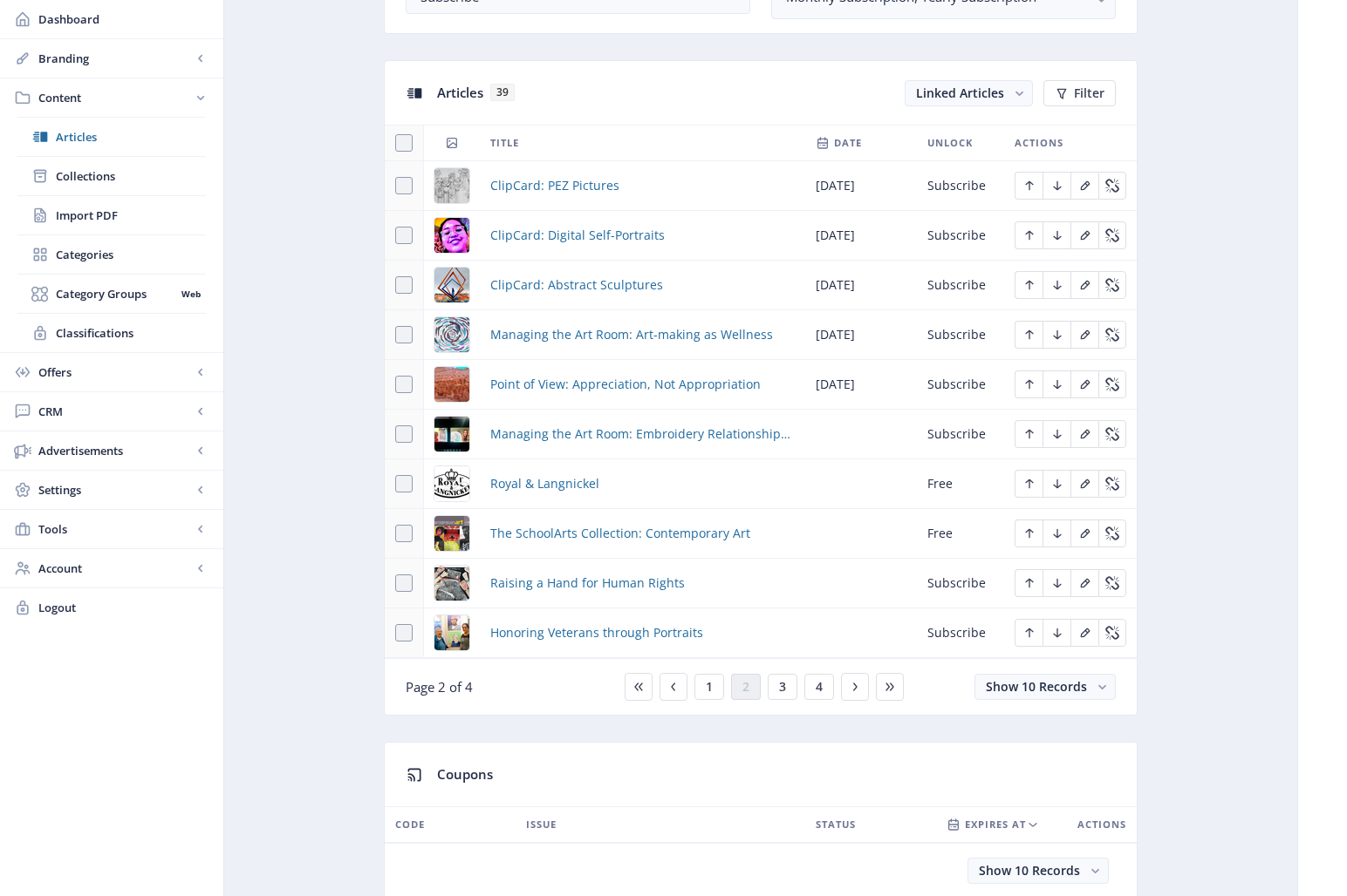
scroll to position [745, 0]
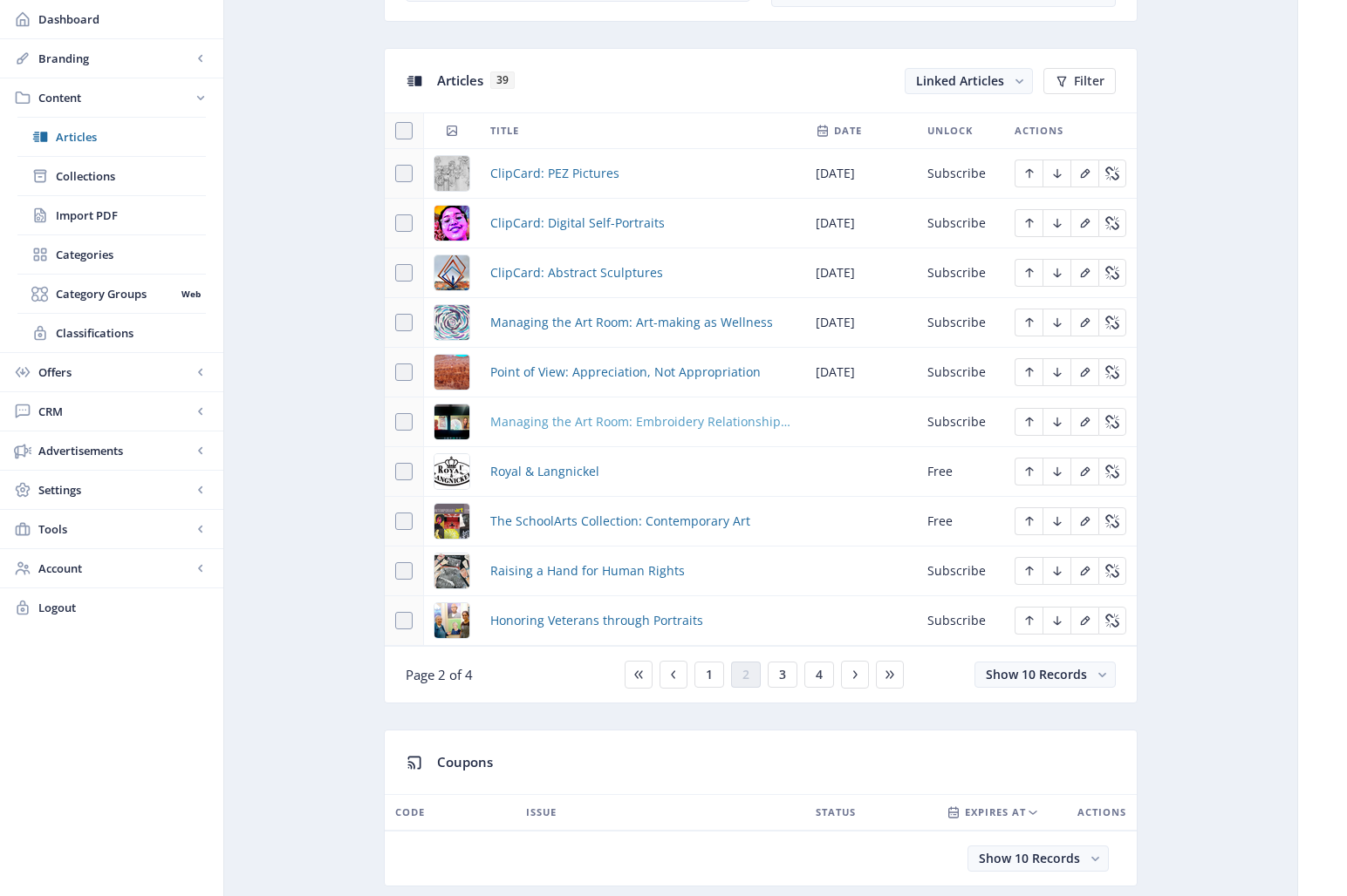
click at [660, 420] on span "Managing the Art Room: Embroidery Relationships at Home" at bounding box center [642, 422] width 304 height 21
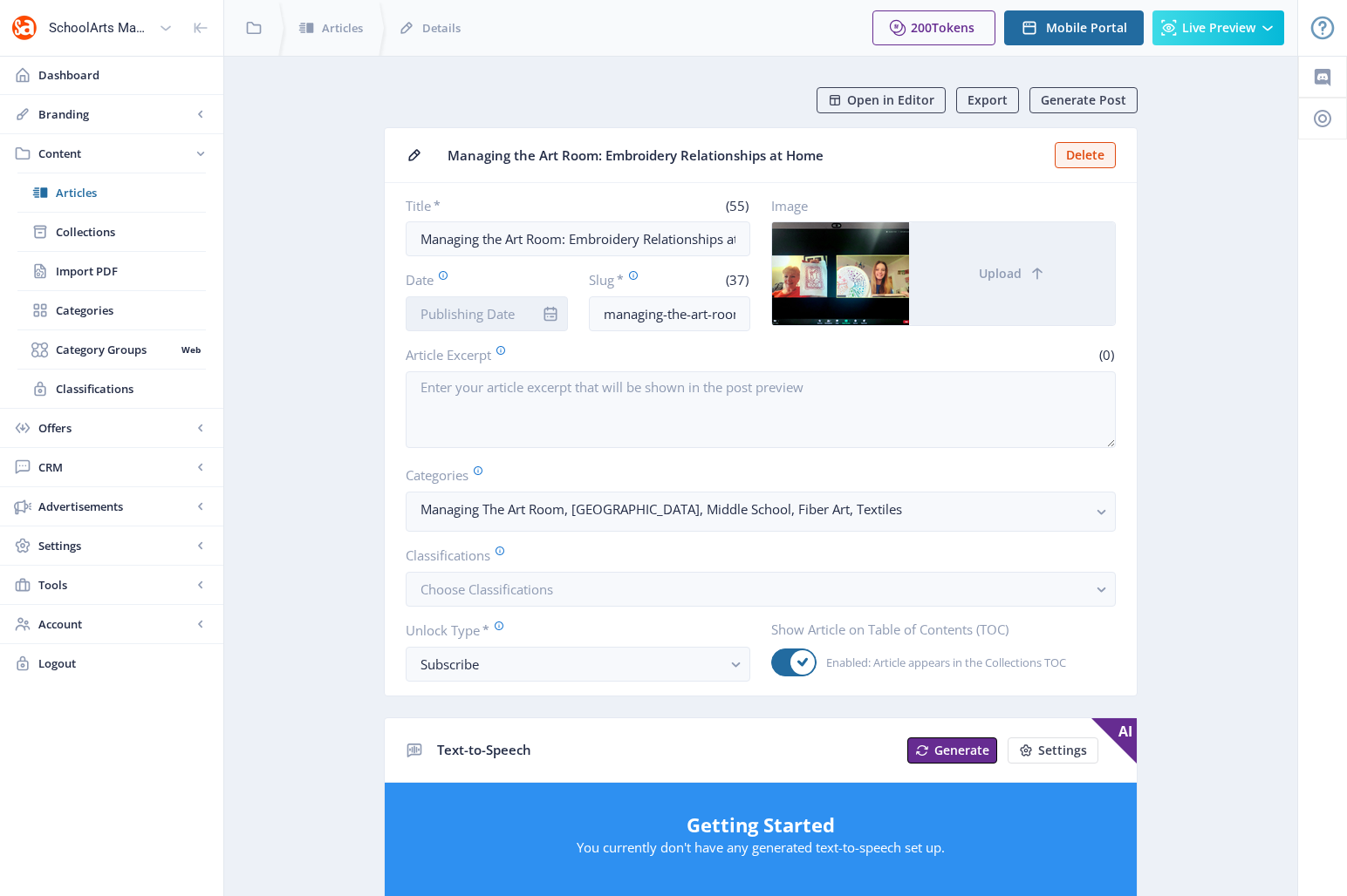
click at [476, 314] on input "Date" at bounding box center [486, 314] width 163 height 35
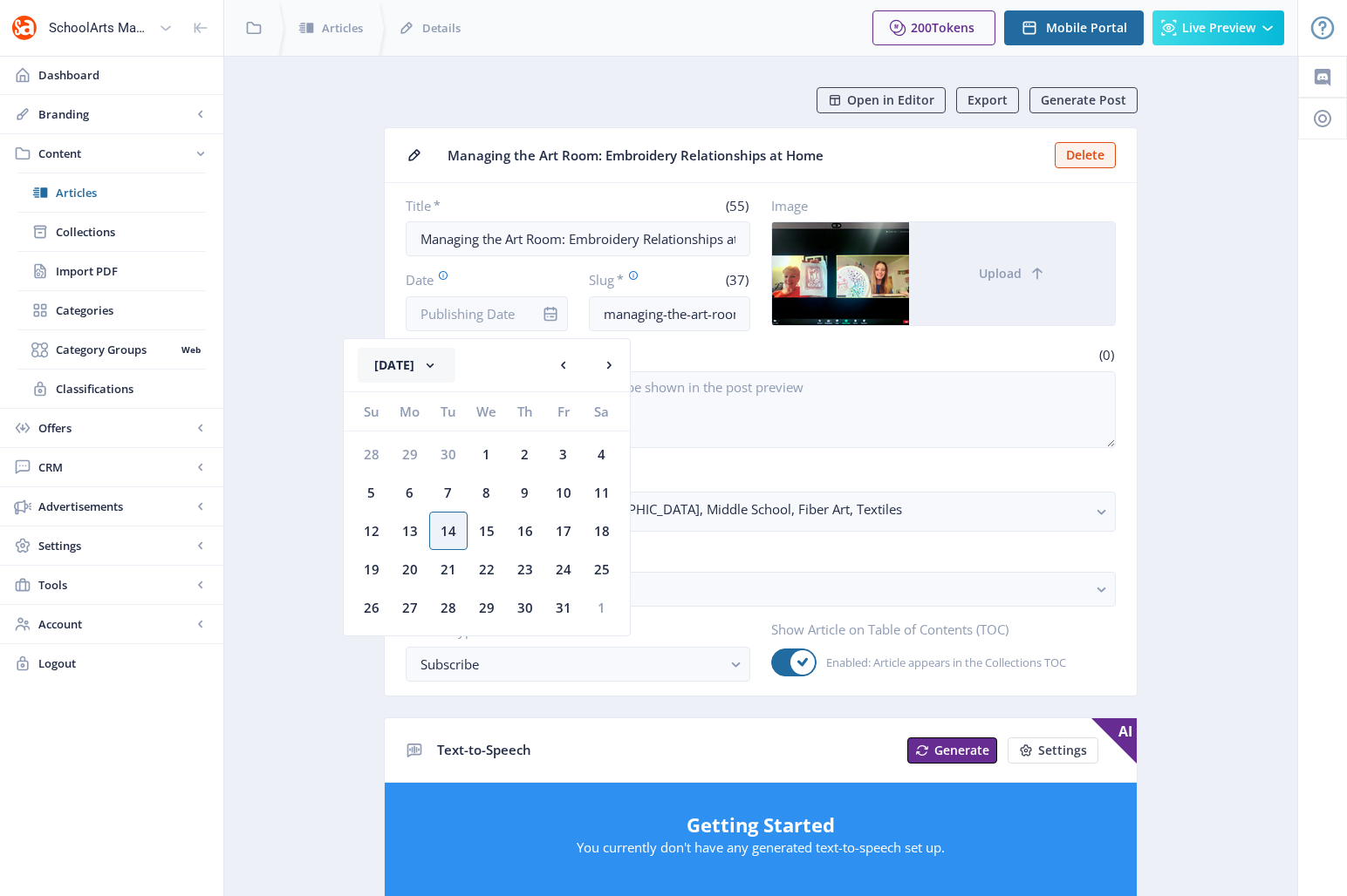
click at [423, 365] on button "[DATE]" at bounding box center [406, 366] width 97 height 35
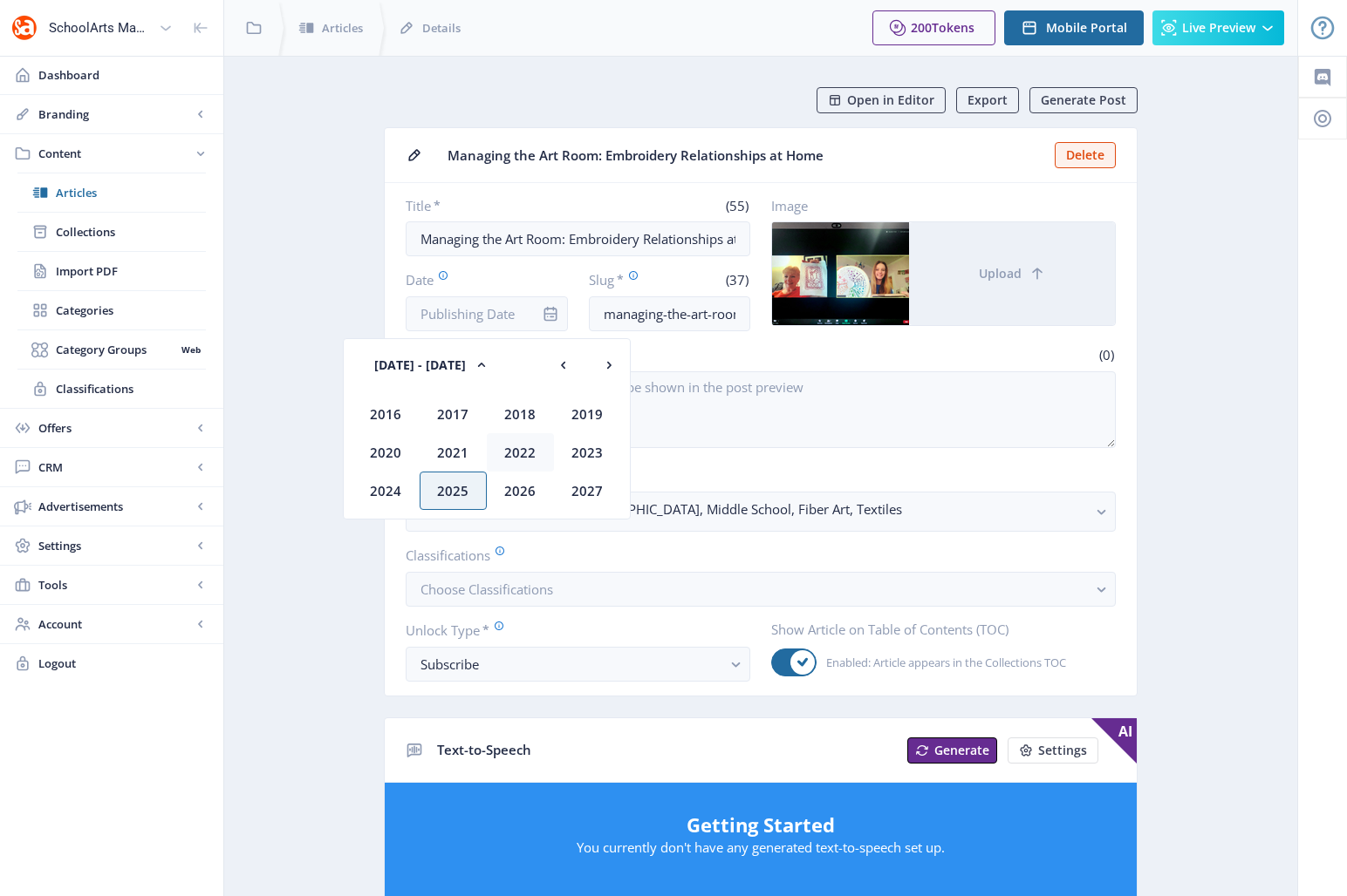
click at [523, 453] on div "2022" at bounding box center [521, 452] width 67 height 38
click at [458, 483] on div "Oct" at bounding box center [453, 491] width 67 height 38
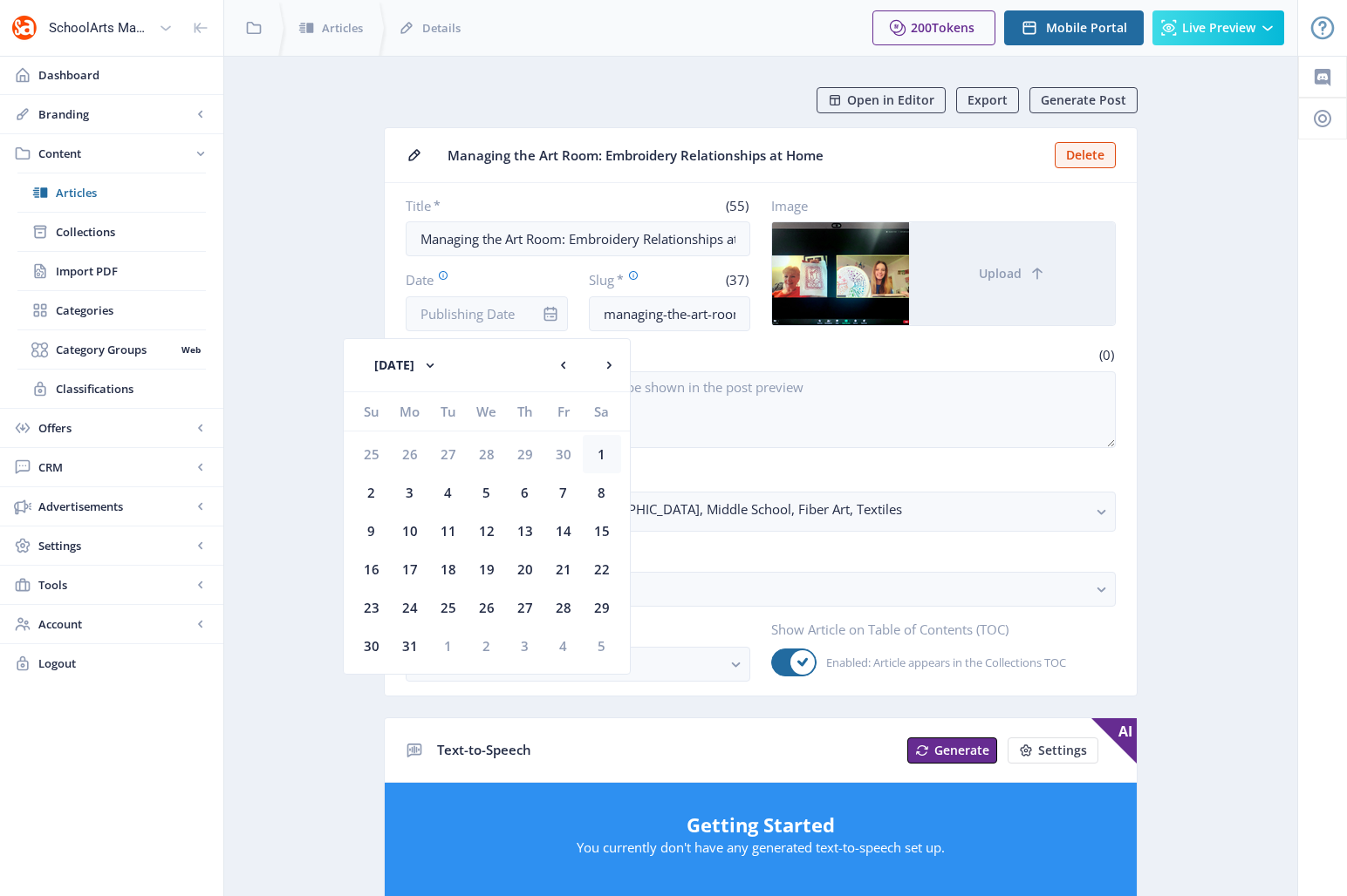
click at [605, 456] on div "1" at bounding box center [602, 454] width 39 height 38
type input "[DATE]"
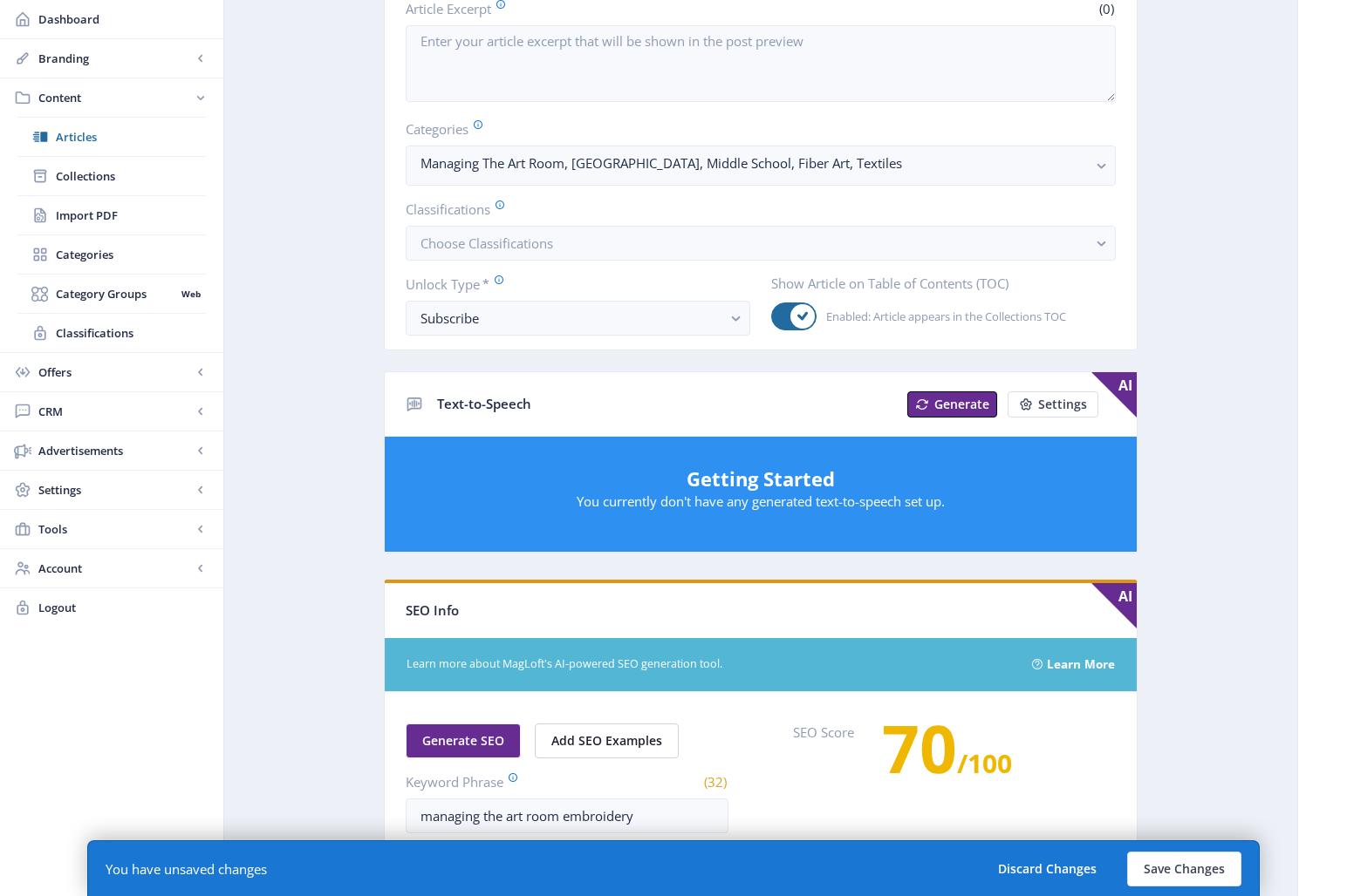
scroll to position [725, 0]
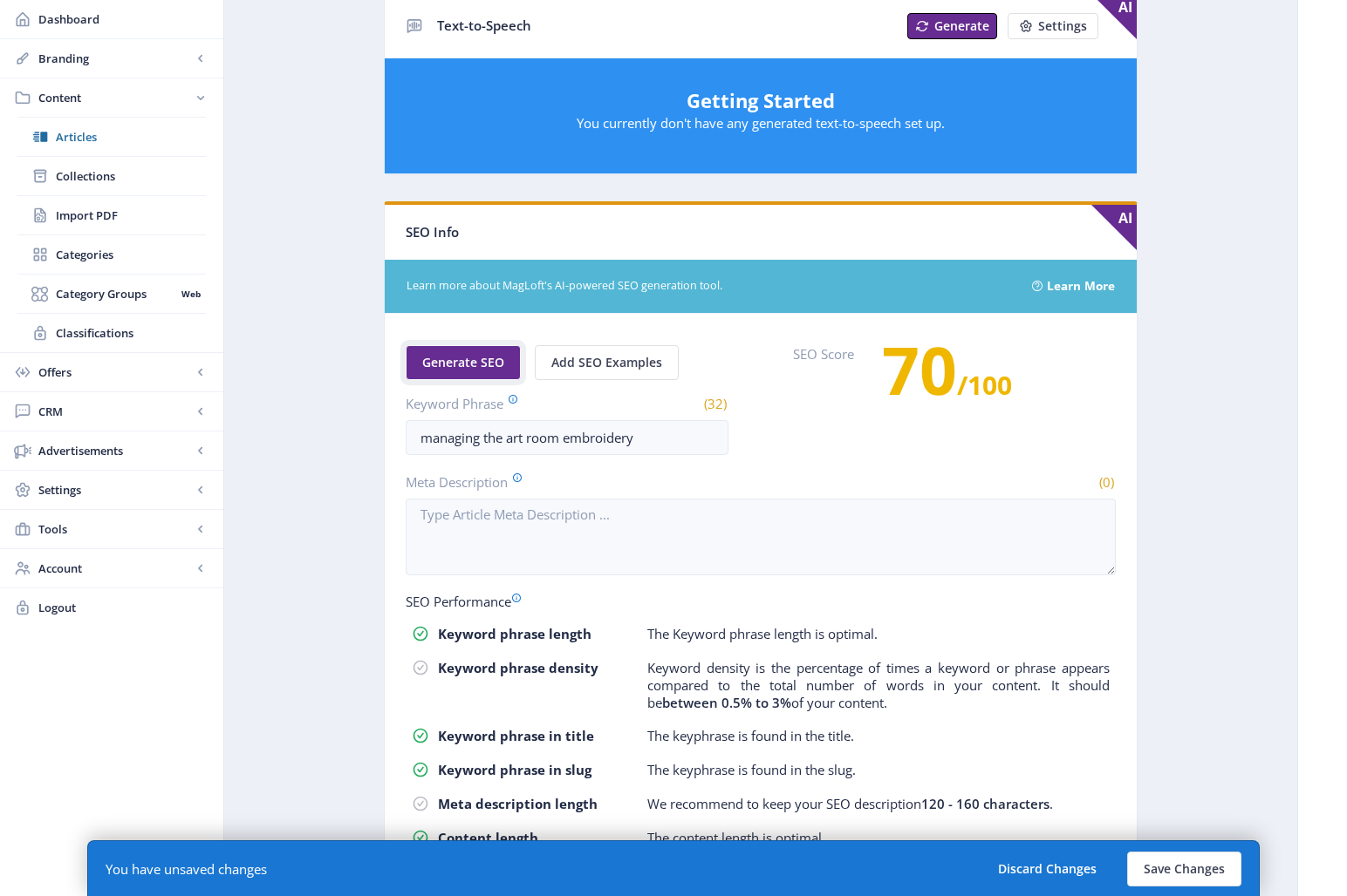
click at [477, 367] on span "Generate SEO" at bounding box center [463, 363] width 82 height 13
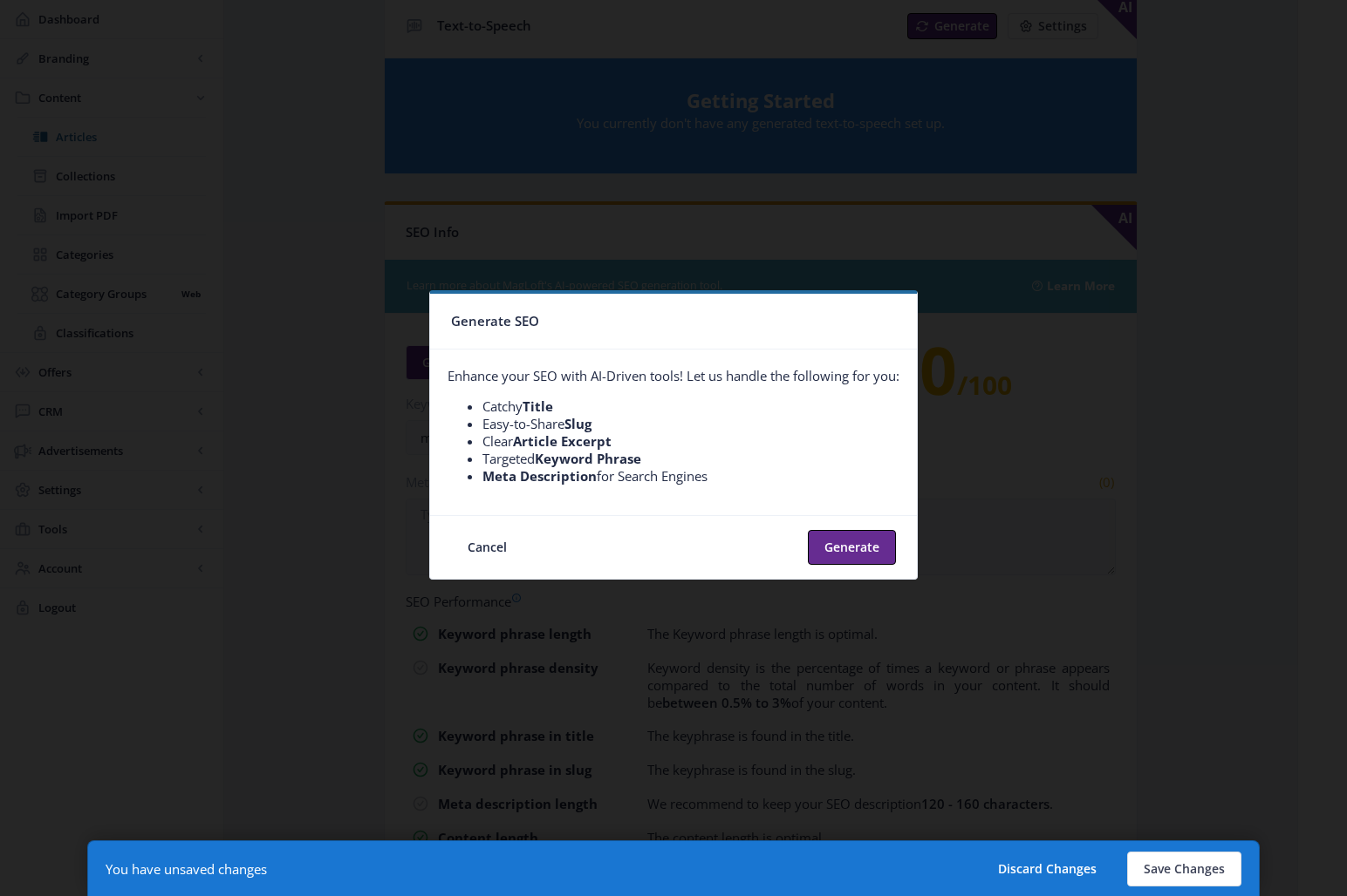
click at [896, 540] on nb-card-footer "Cancel Generate" at bounding box center [674, 548] width 487 height 64
click at [850, 551] on button "Generate" at bounding box center [852, 548] width 89 height 35
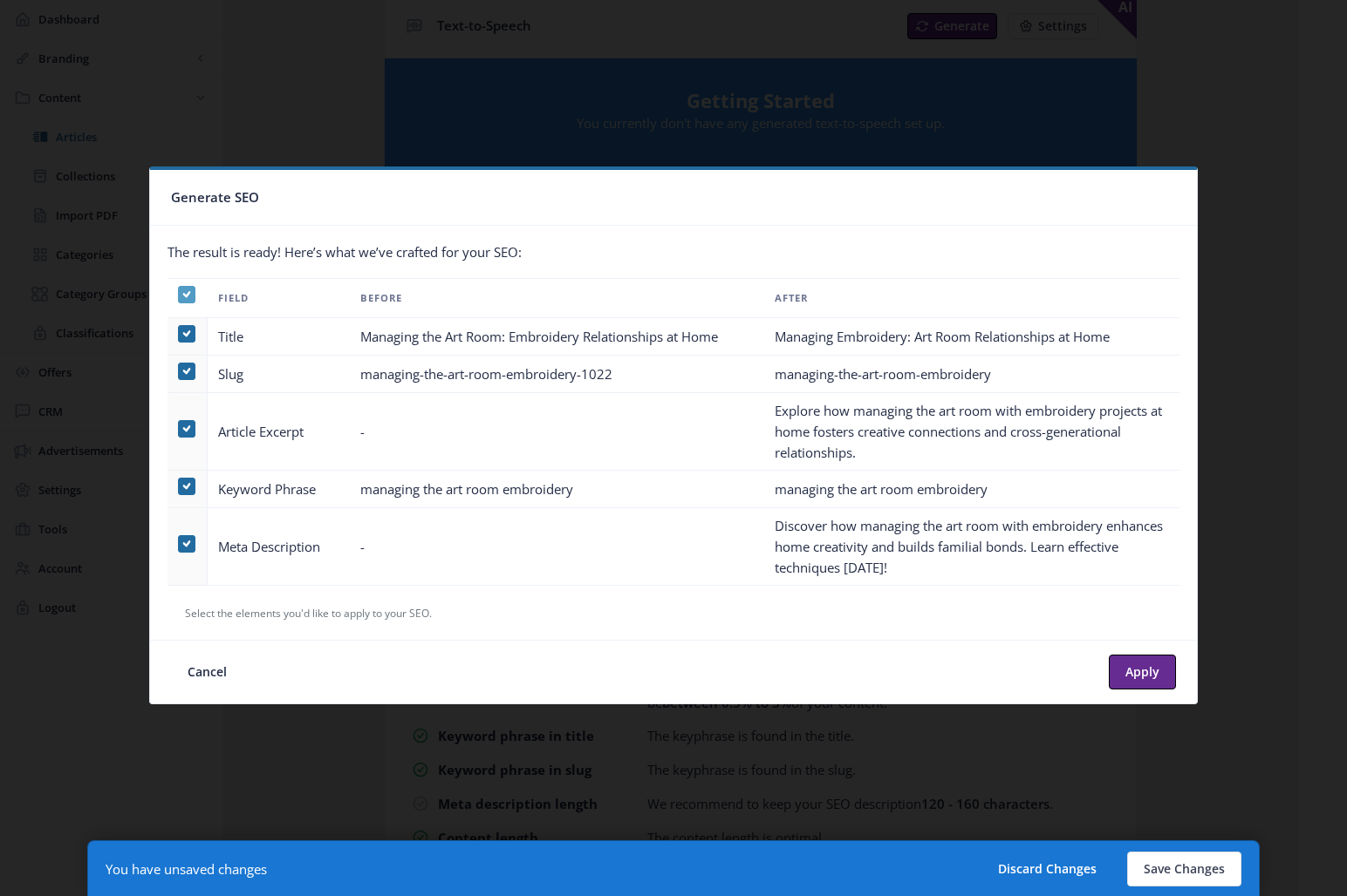
click at [188, 293] on use at bounding box center [186, 294] width 8 height 6
click at [179, 294] on input "checkbox" at bounding box center [178, 294] width 1 height 1
checkbox input "false"
click at [181, 430] on span at bounding box center [187, 429] width 17 height 17
click at [179, 429] on input "checkbox" at bounding box center [178, 428] width 1 height 1
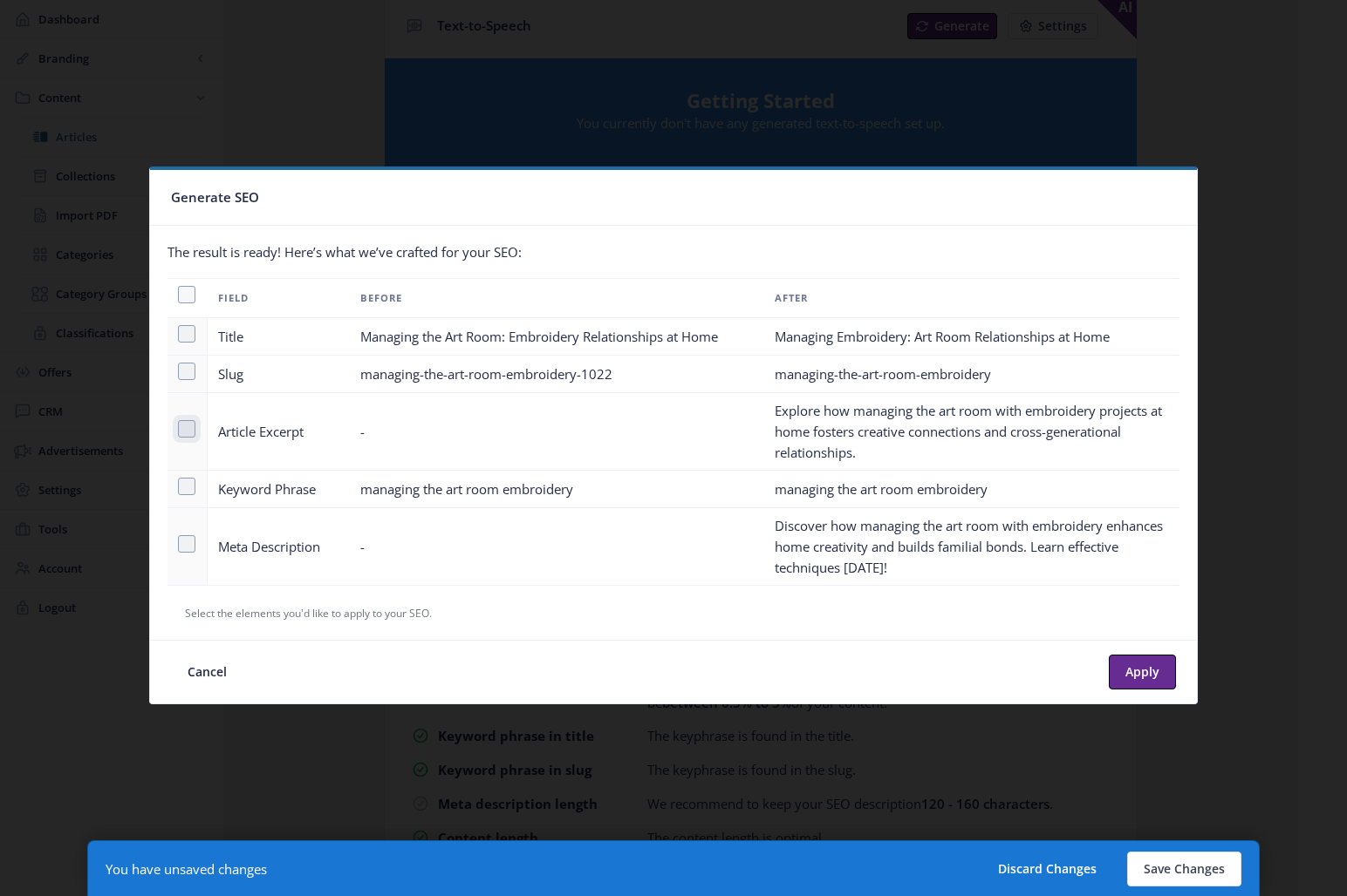
checkbox input "true"
click at [190, 545] on span at bounding box center [187, 544] width 17 height 17
click at [179, 544] on input "checkbox" at bounding box center [178, 544] width 1 height 1
checkbox input "true"
click at [1138, 671] on button "Apply" at bounding box center [1143, 672] width 67 height 35
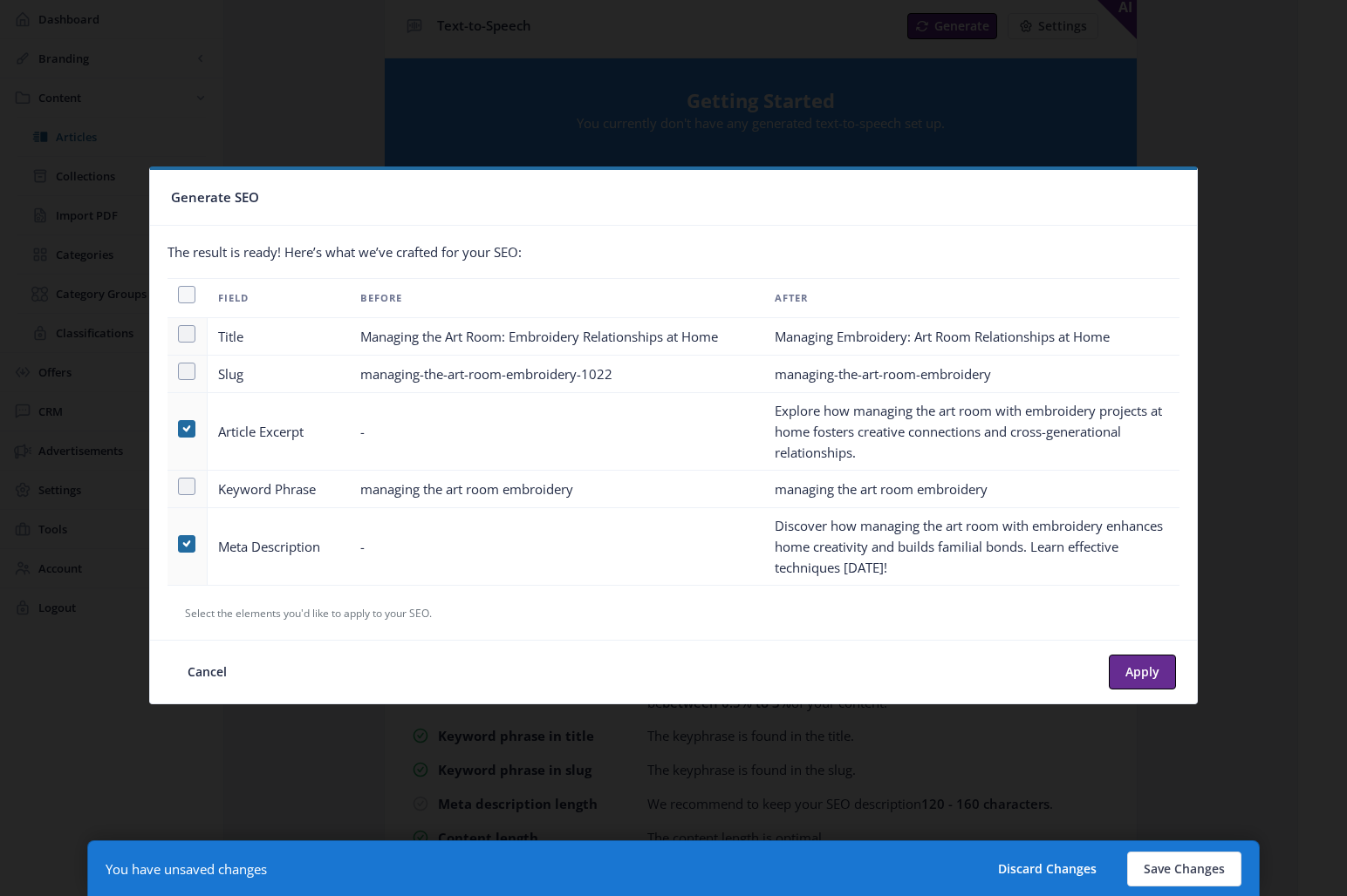
type textarea "Explore how managing the art room with embroidery projects at home fosters crea…"
type textarea "Discover how managing the art room with embroidery enhances home creativity and…"
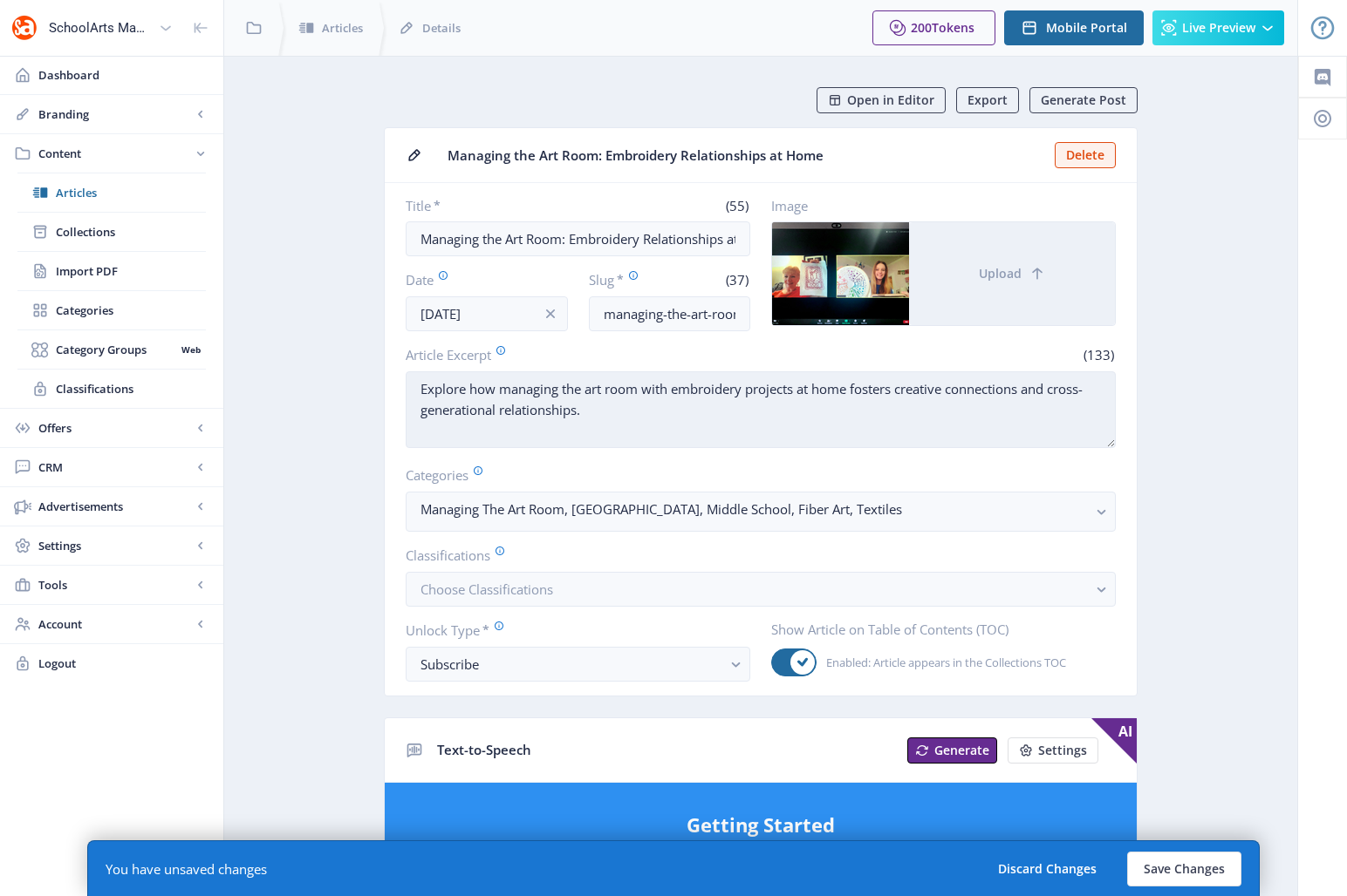
click at [668, 387] on textarea "Explore how managing the art room with embroidery projects at home fosters crea…" at bounding box center [761, 410] width 711 height 77
drag, startPoint x: 668, startPoint y: 387, endPoint x: 423, endPoint y: 385, distance: 245.0
click at [423, 385] on textarea "Explore how managing the art room with embroidery projects at home fosters crea…" at bounding box center [761, 410] width 711 height 77
click at [698, 386] on textarea "Learn how assigning embroidery projects at home fosters creative connections an…" at bounding box center [761, 410] width 711 height 77
drag, startPoint x: 544, startPoint y: 388, endPoint x: 489, endPoint y: 388, distance: 55.0
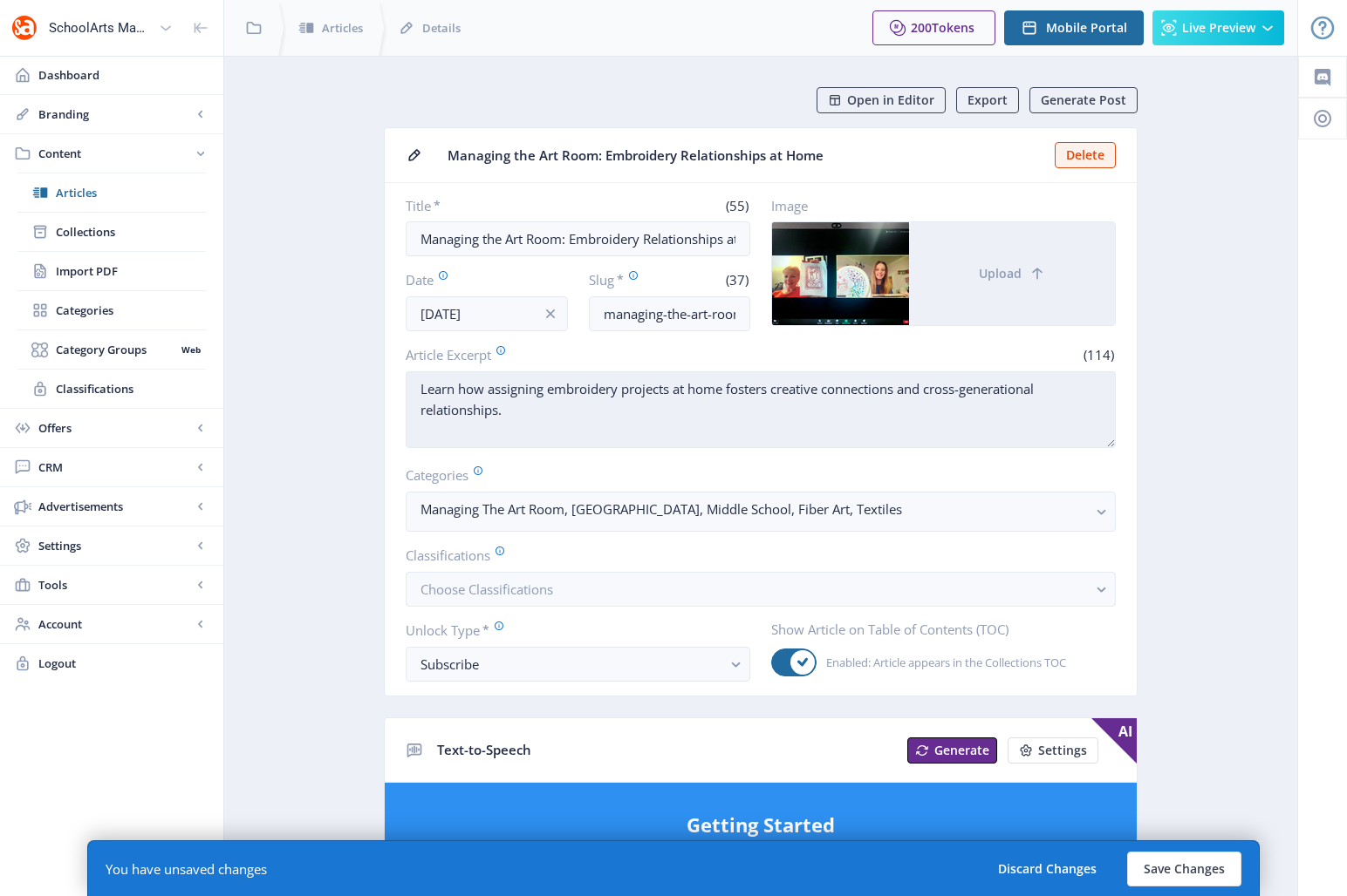
click at [489, 388] on textarea "Learn how assigning embroidery projects at home fosters creative connections an…" at bounding box center [761, 410] width 711 height 77
drag, startPoint x: 665, startPoint y: 389, endPoint x: 616, endPoint y: 386, distance: 49.1
click at [616, 386] on textarea "Learn how embroidery projects at home fosters creative connections and cross-ge…" at bounding box center [761, 410] width 711 height 77
click at [444, 390] on textarea "Learn how embroidery projects can fosters creative connections and cross-genera…" at bounding box center [761, 410] width 711 height 77
click at [445, 391] on textarea "Learn how embroidery projects can fosters creative connections and cross-genera…" at bounding box center [761, 410] width 711 height 77
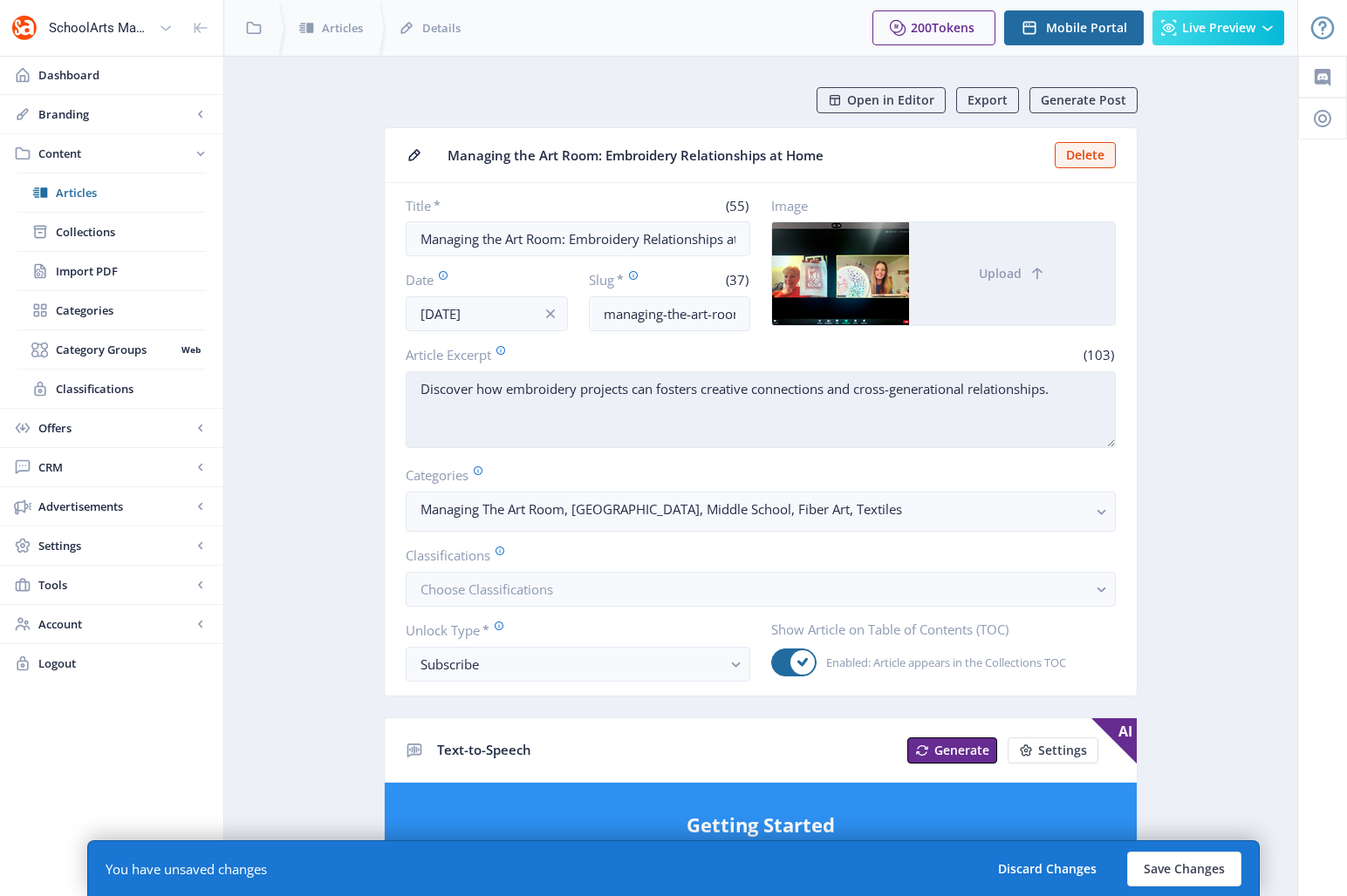
click at [700, 389] on textarea "Discover how embroidery projects can fosters creative connections and cross-gen…" at bounding box center [761, 410] width 711 height 77
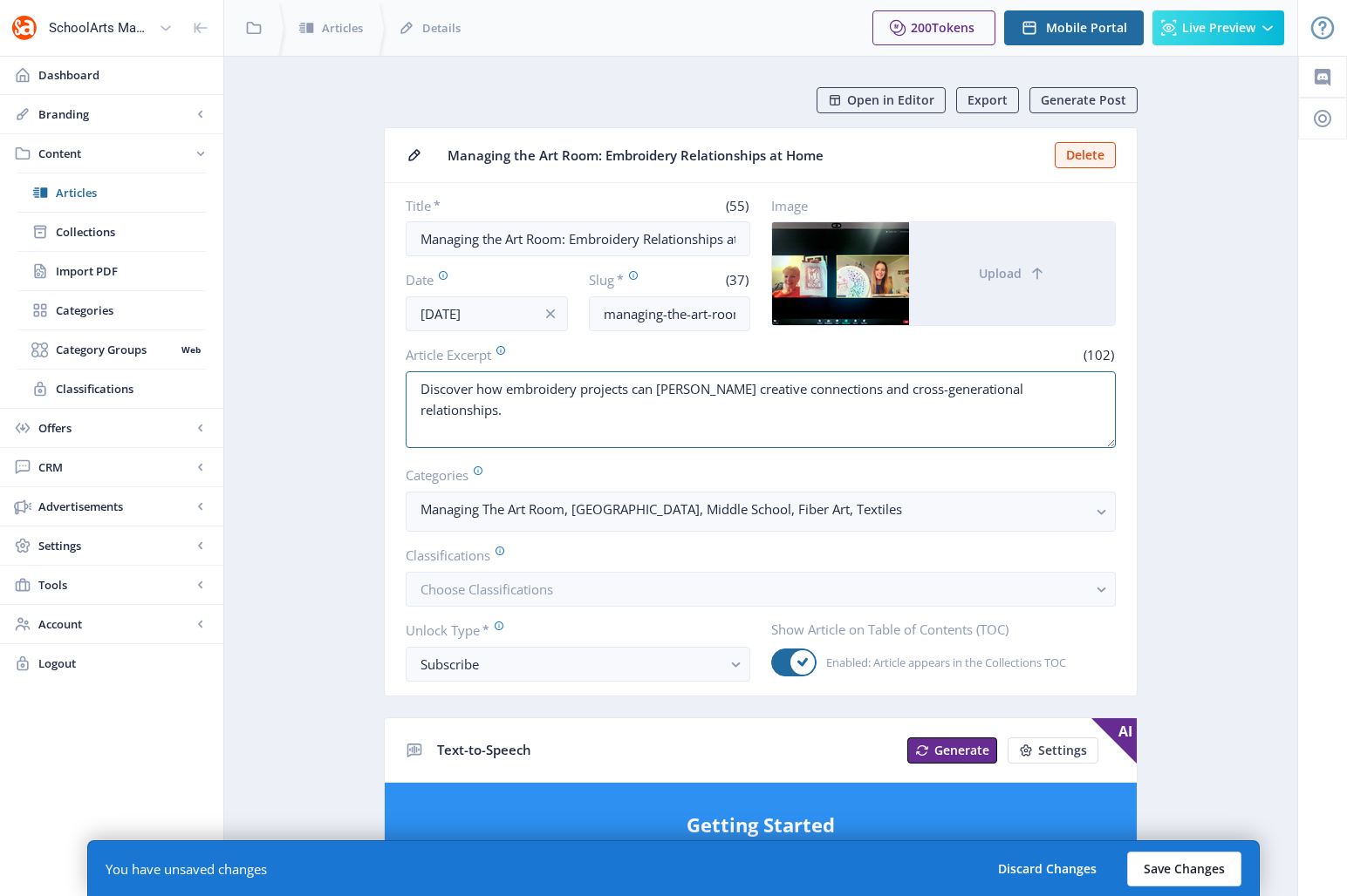
type textarea "Discover how embroidery projects can [PERSON_NAME] creative connections and cro…"
click at [1212, 804] on button "Save Changes" at bounding box center [1184, 869] width 115 height 35
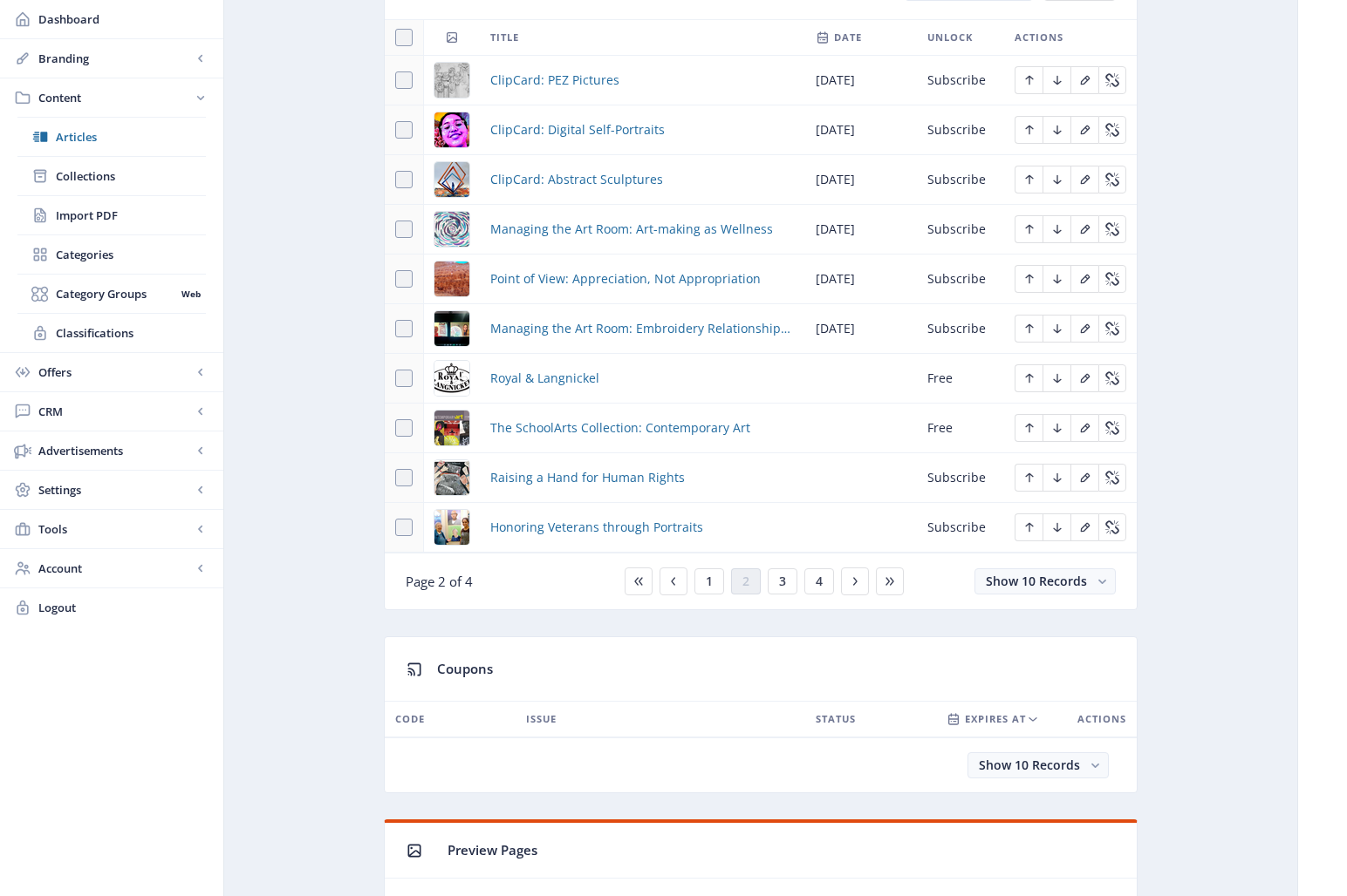
scroll to position [839, 0]
click at [578, 479] on span "Raising a Hand for Human Rights" at bounding box center [587, 477] width 194 height 21
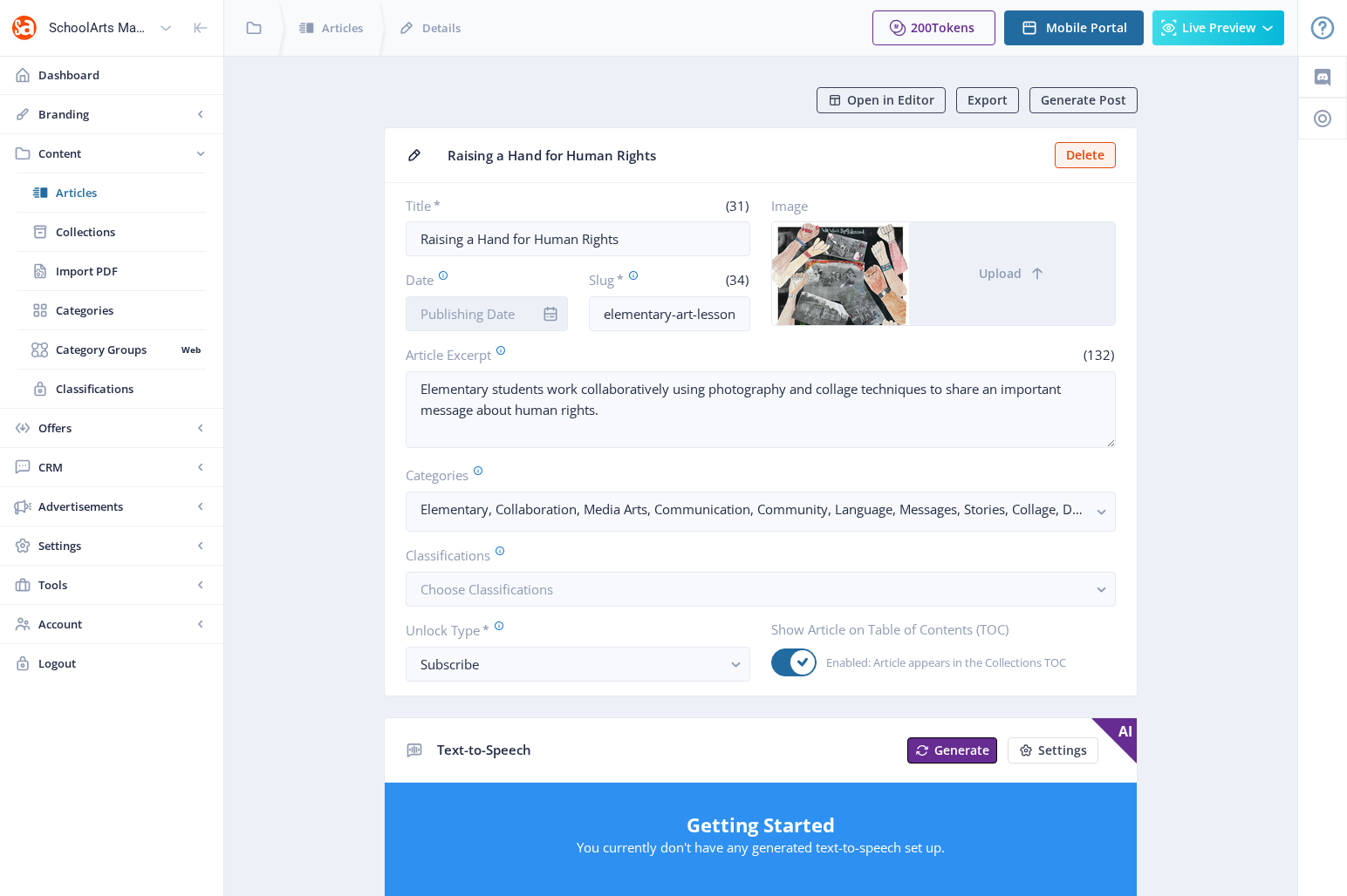
click at [475, 318] on input "Date" at bounding box center [486, 314] width 163 height 35
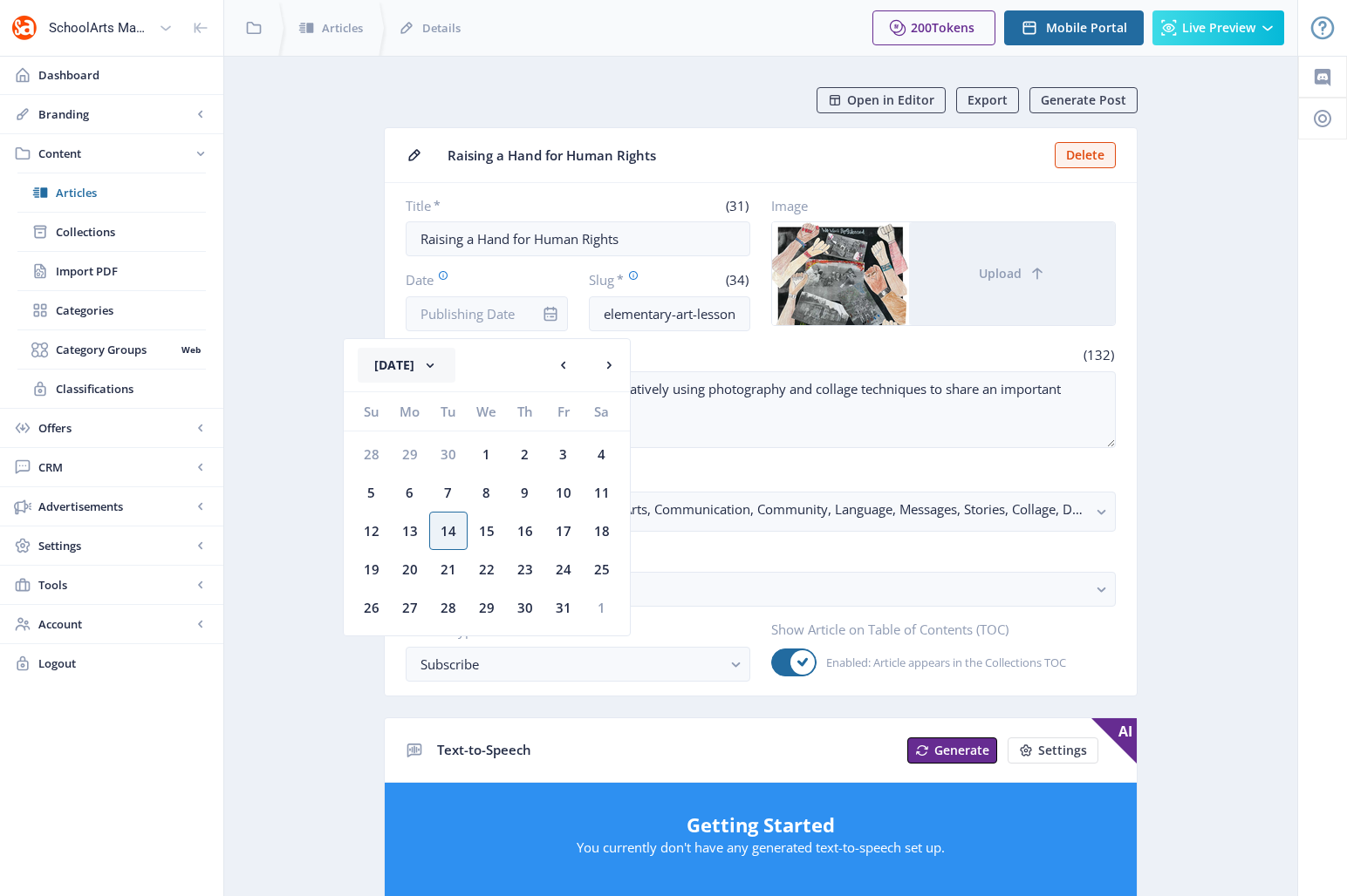
click at [442, 367] on button "[DATE]" at bounding box center [406, 366] width 97 height 35
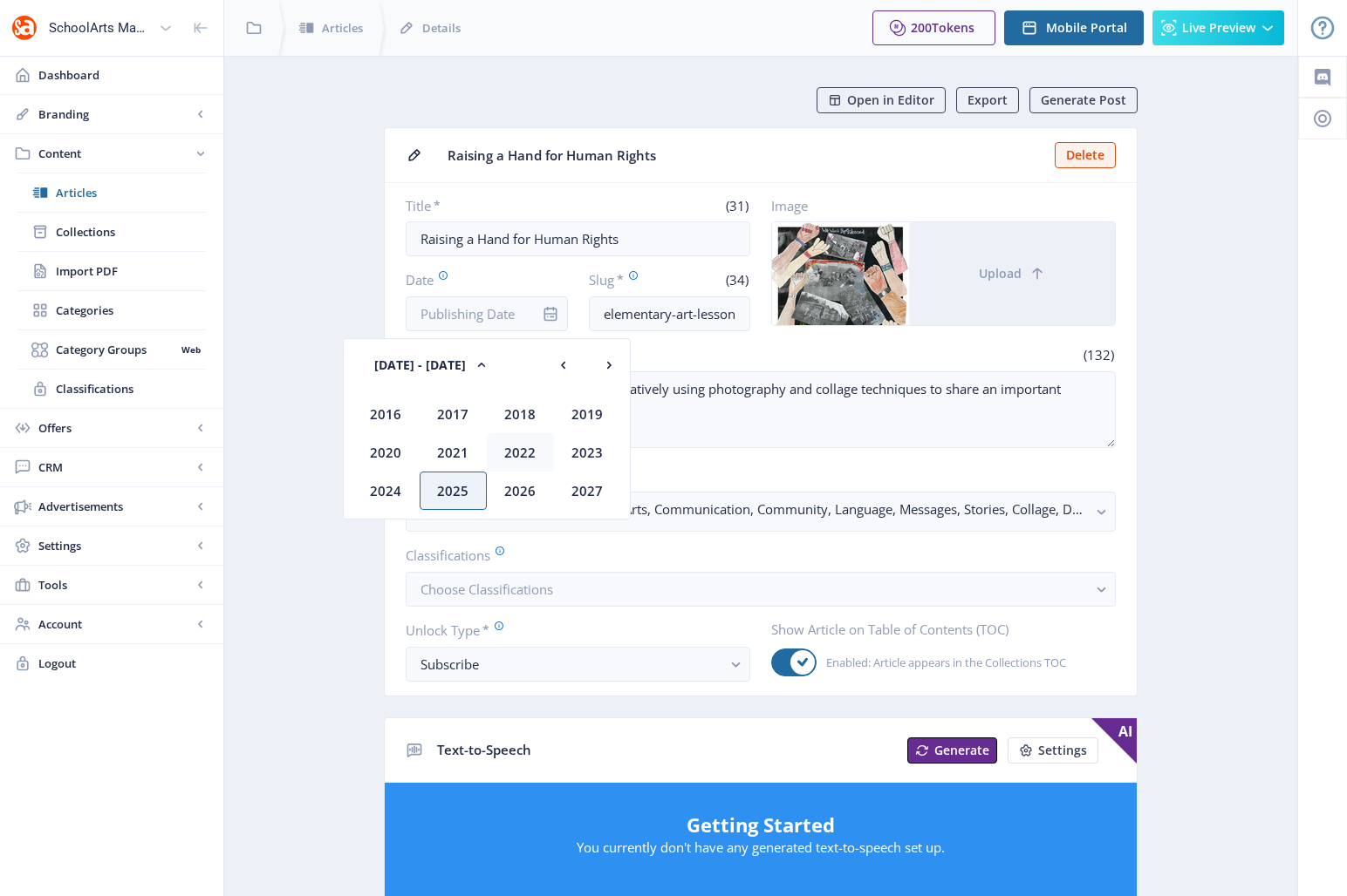
click at [521, 452] on div "2022" at bounding box center [521, 452] width 67 height 38
click at [461, 496] on div "Oct" at bounding box center [453, 491] width 67 height 38
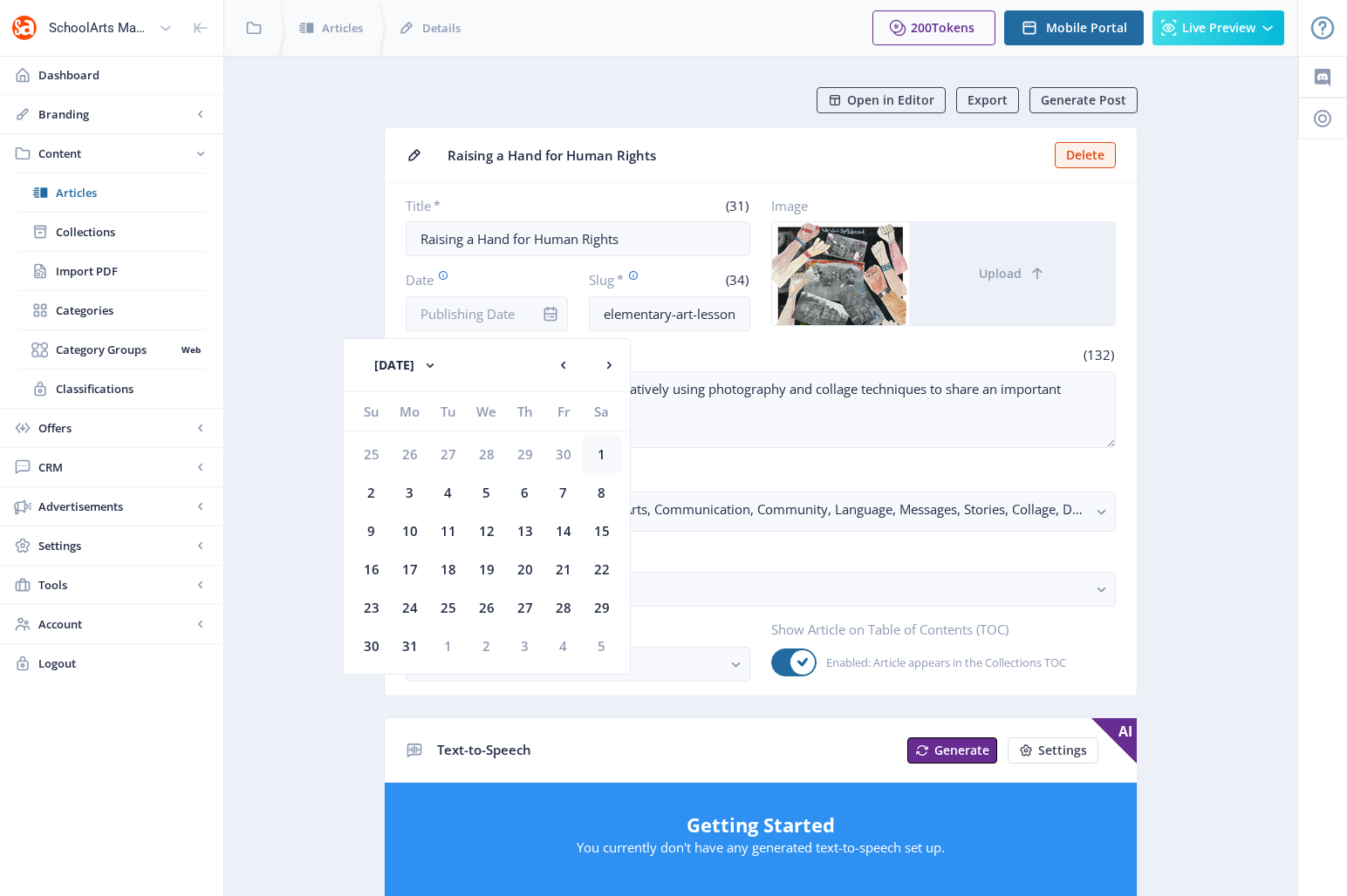
click at [603, 459] on div "1" at bounding box center [602, 454] width 39 height 38
type input "[DATE]"
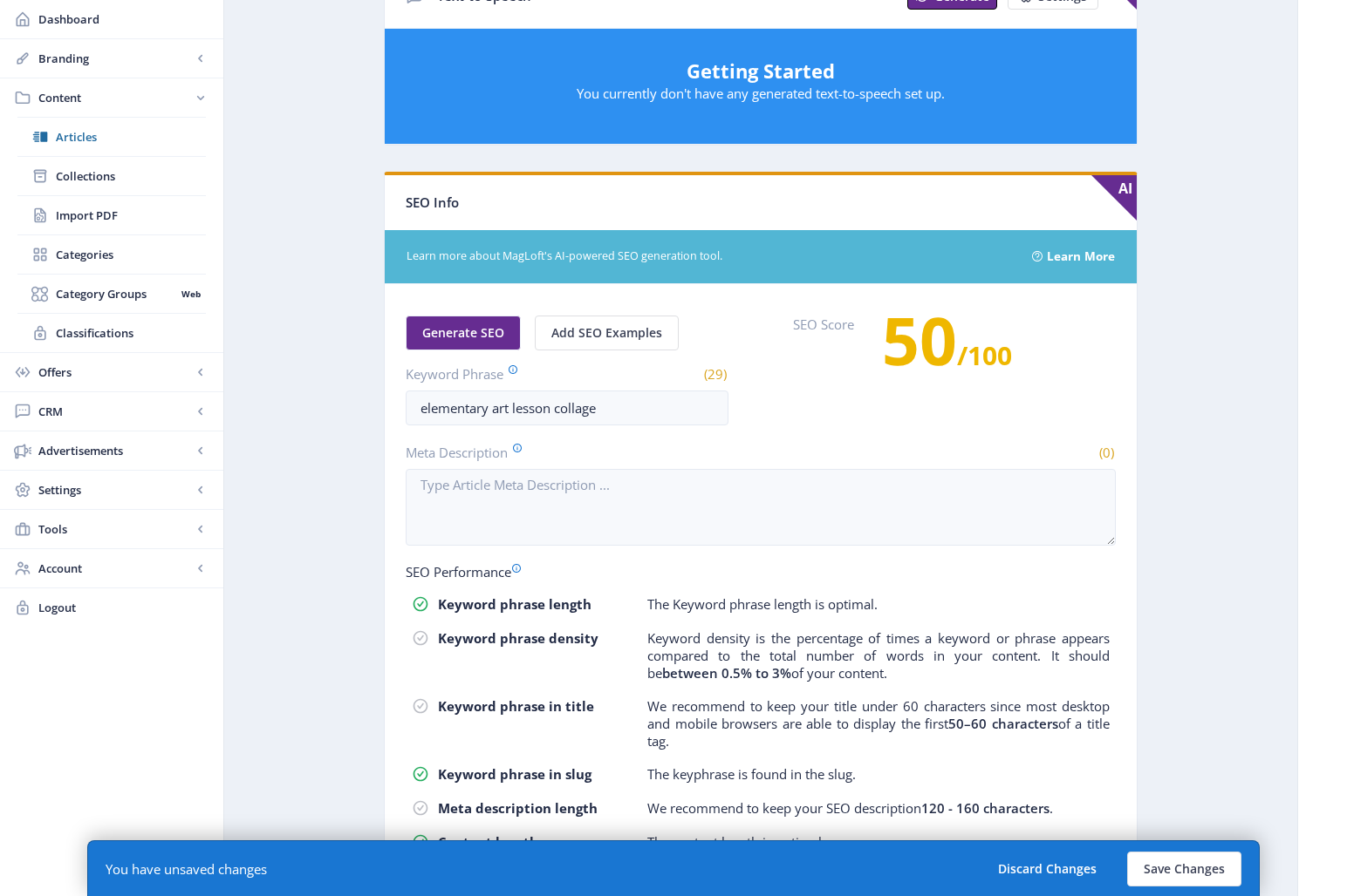
scroll to position [833, 0]
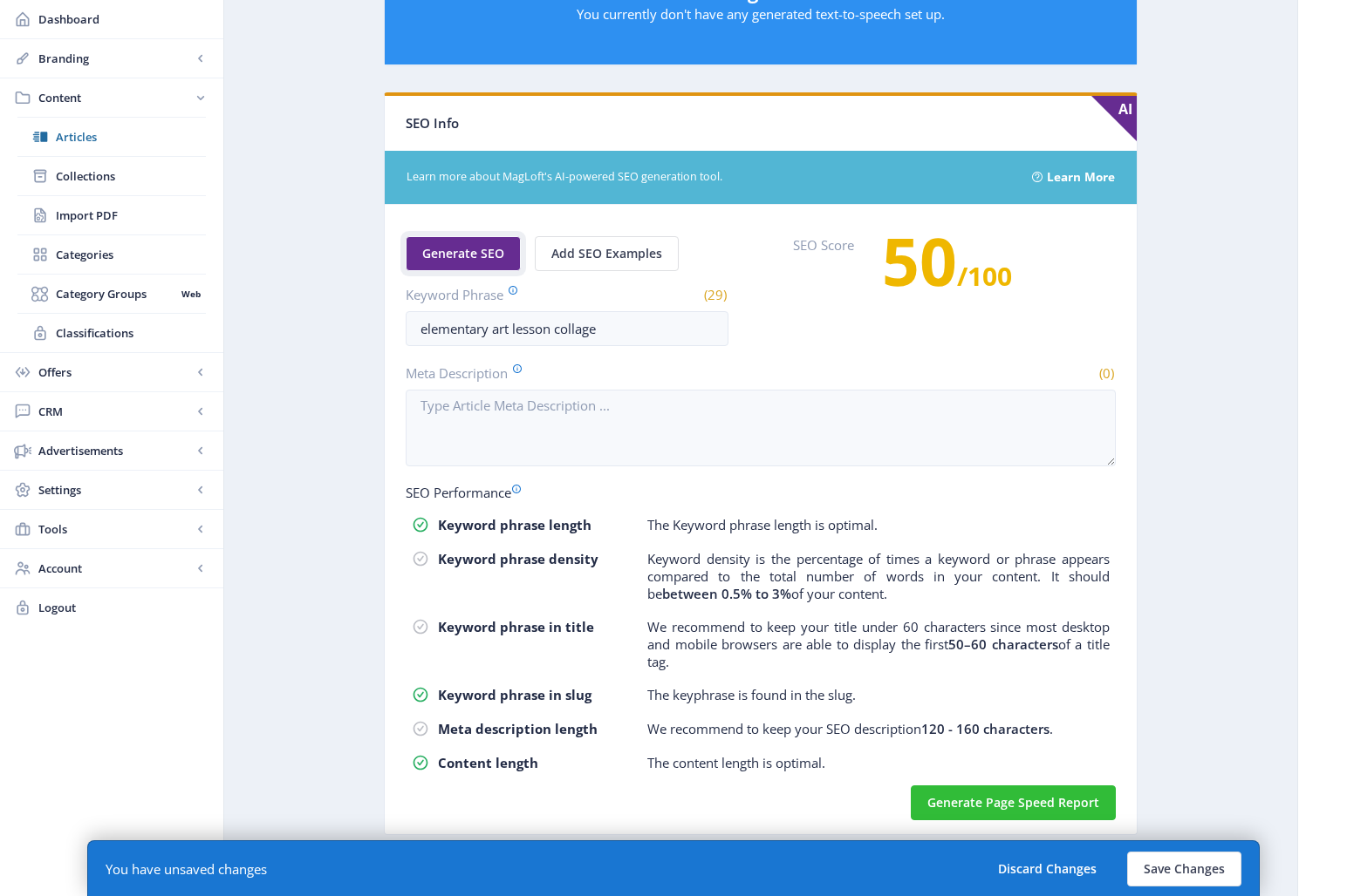
click at [473, 258] on span "Generate SEO" at bounding box center [463, 253] width 82 height 13
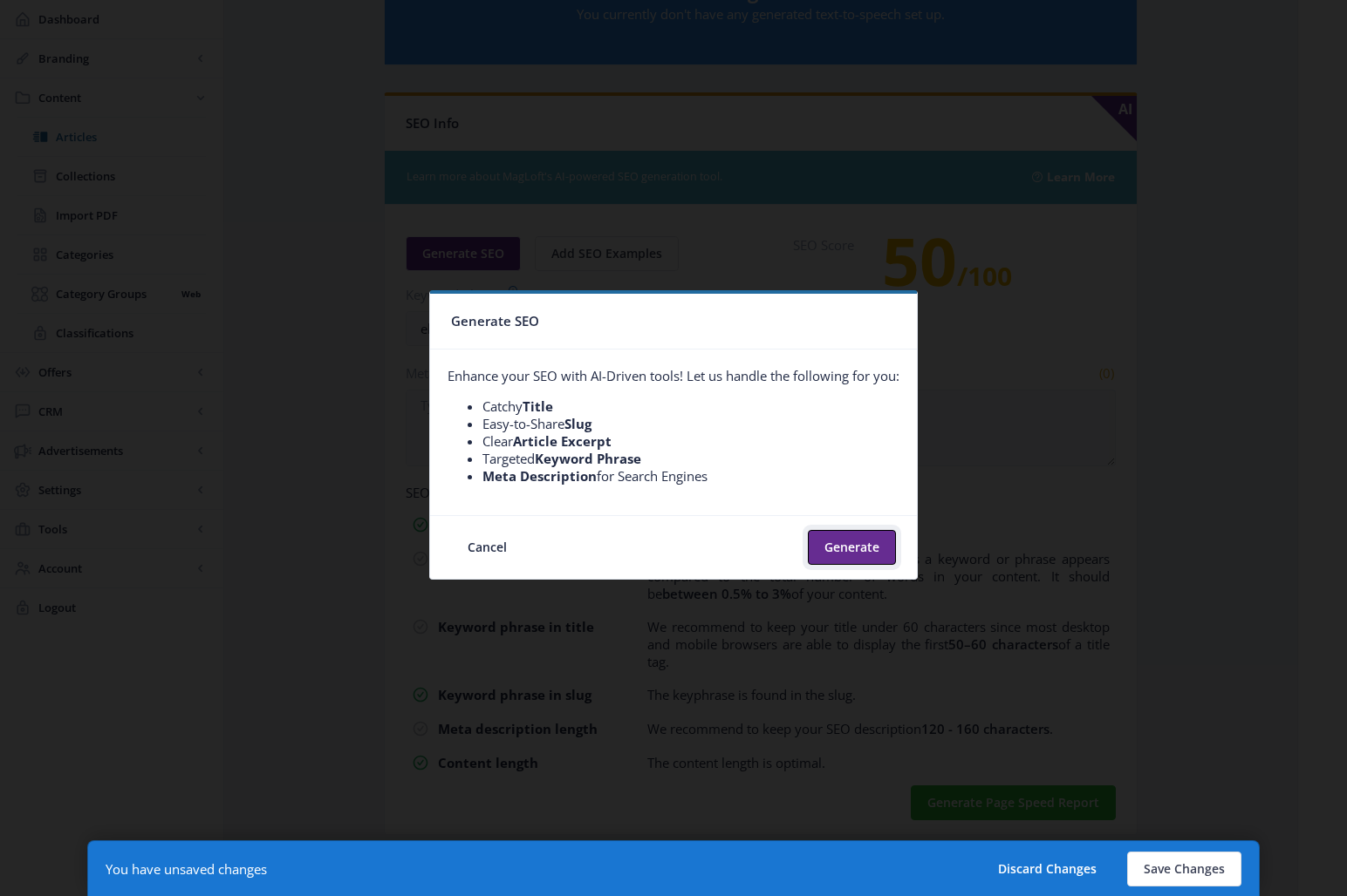
click at [843, 553] on button "Generate" at bounding box center [852, 548] width 89 height 35
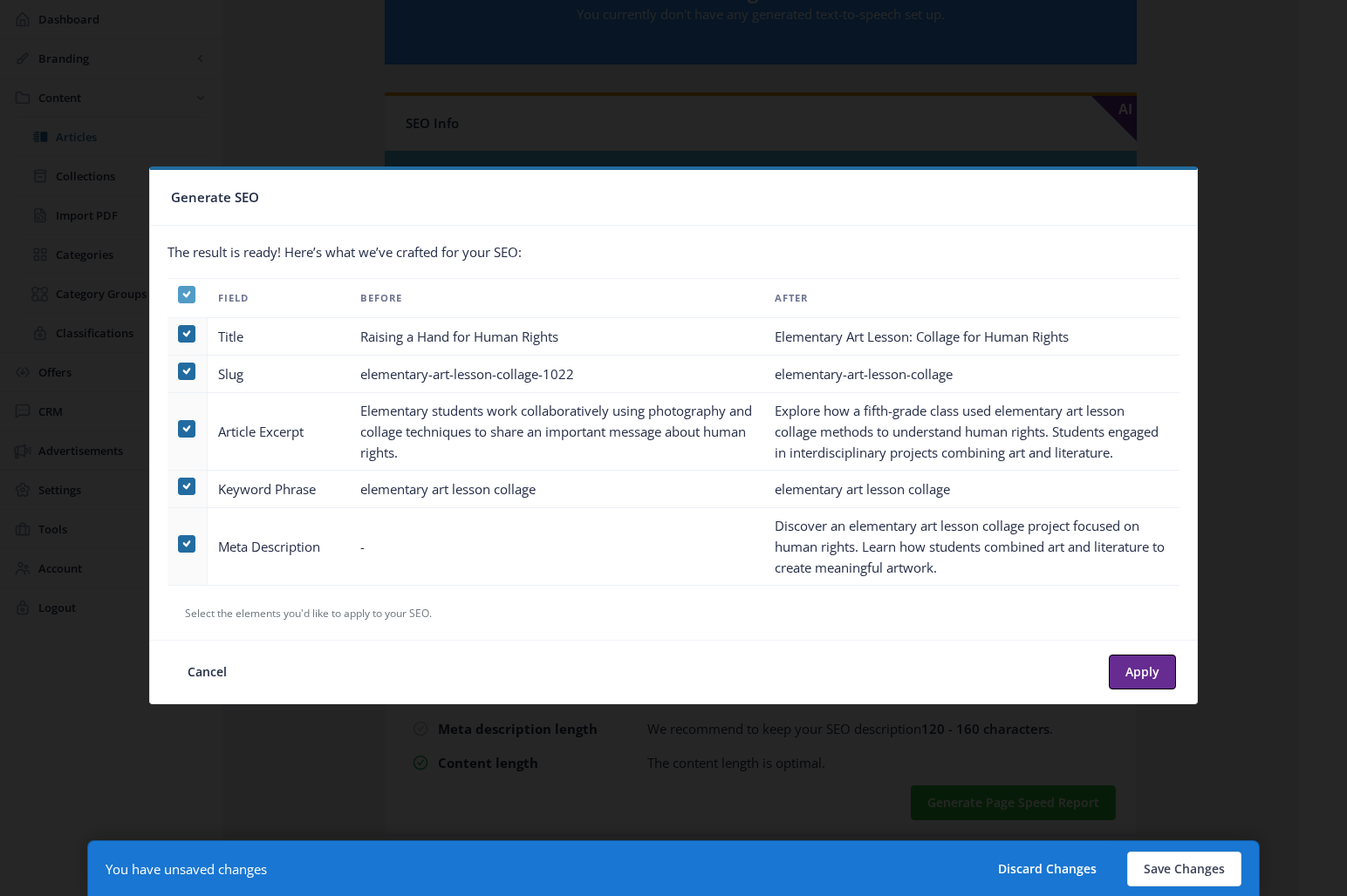
click at [183, 297] on icon at bounding box center [187, 294] width 8 height 17
click at [179, 294] on input "checkbox" at bounding box center [178, 294] width 1 height 1
checkbox input "false"
click at [186, 541] on span at bounding box center [187, 544] width 17 height 17
click at [179, 544] on input "checkbox" at bounding box center [178, 544] width 1 height 1
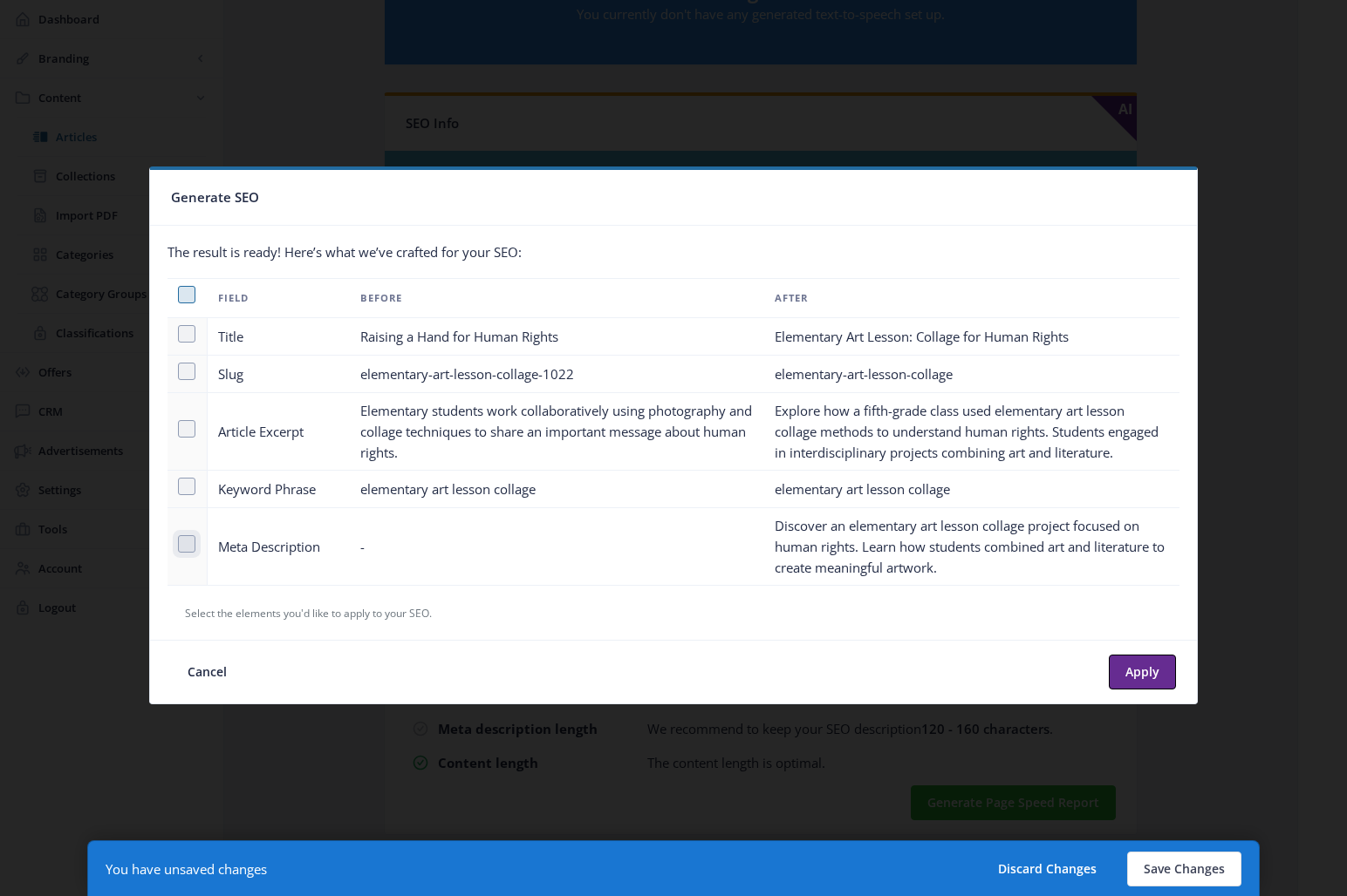
checkbox input "true"
click at [1127, 668] on button "Apply" at bounding box center [1143, 672] width 67 height 35
type textarea "Discover an elementary art lesson collage project focused on human rights. Lear…"
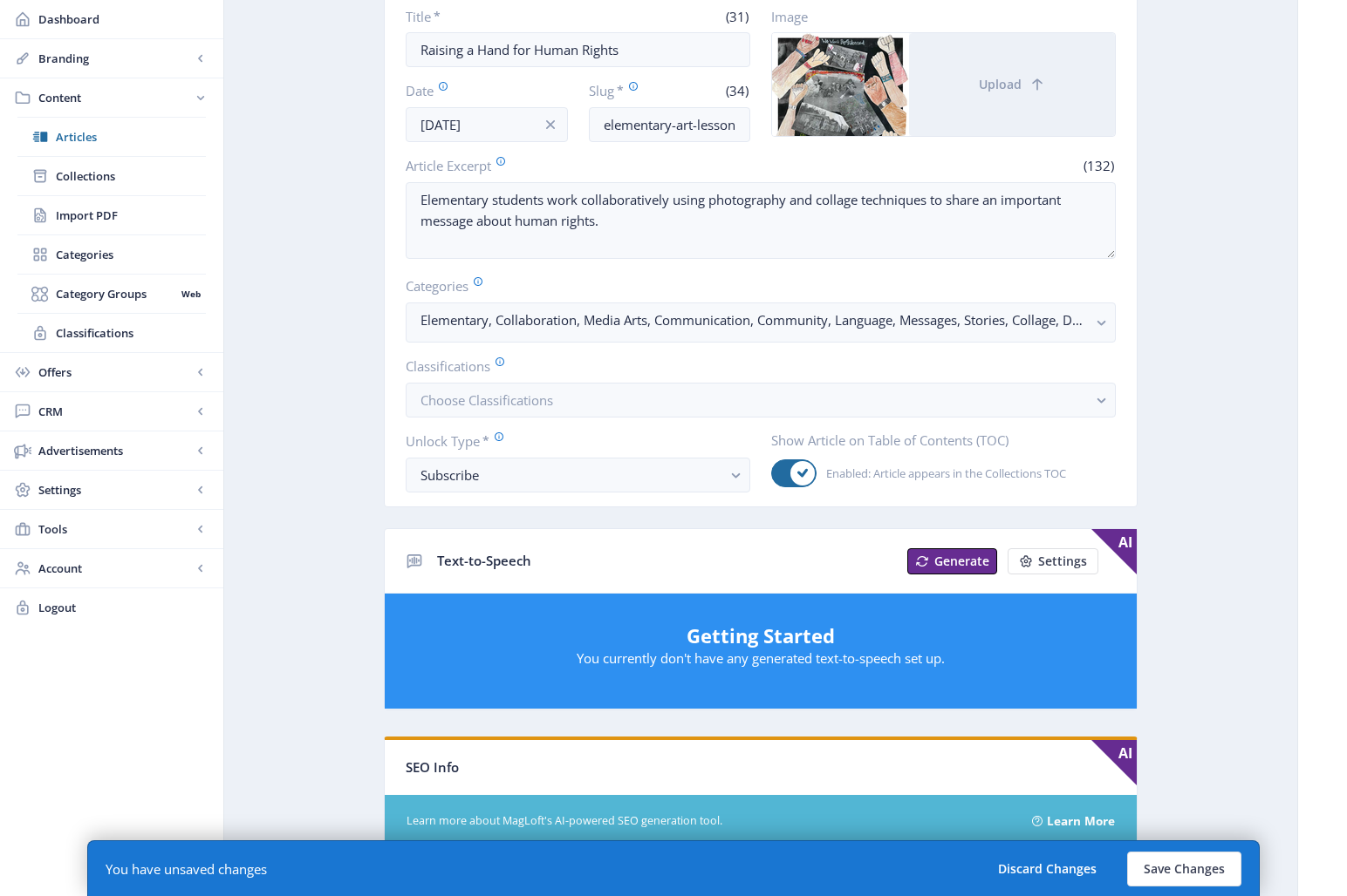
scroll to position [192, 0]
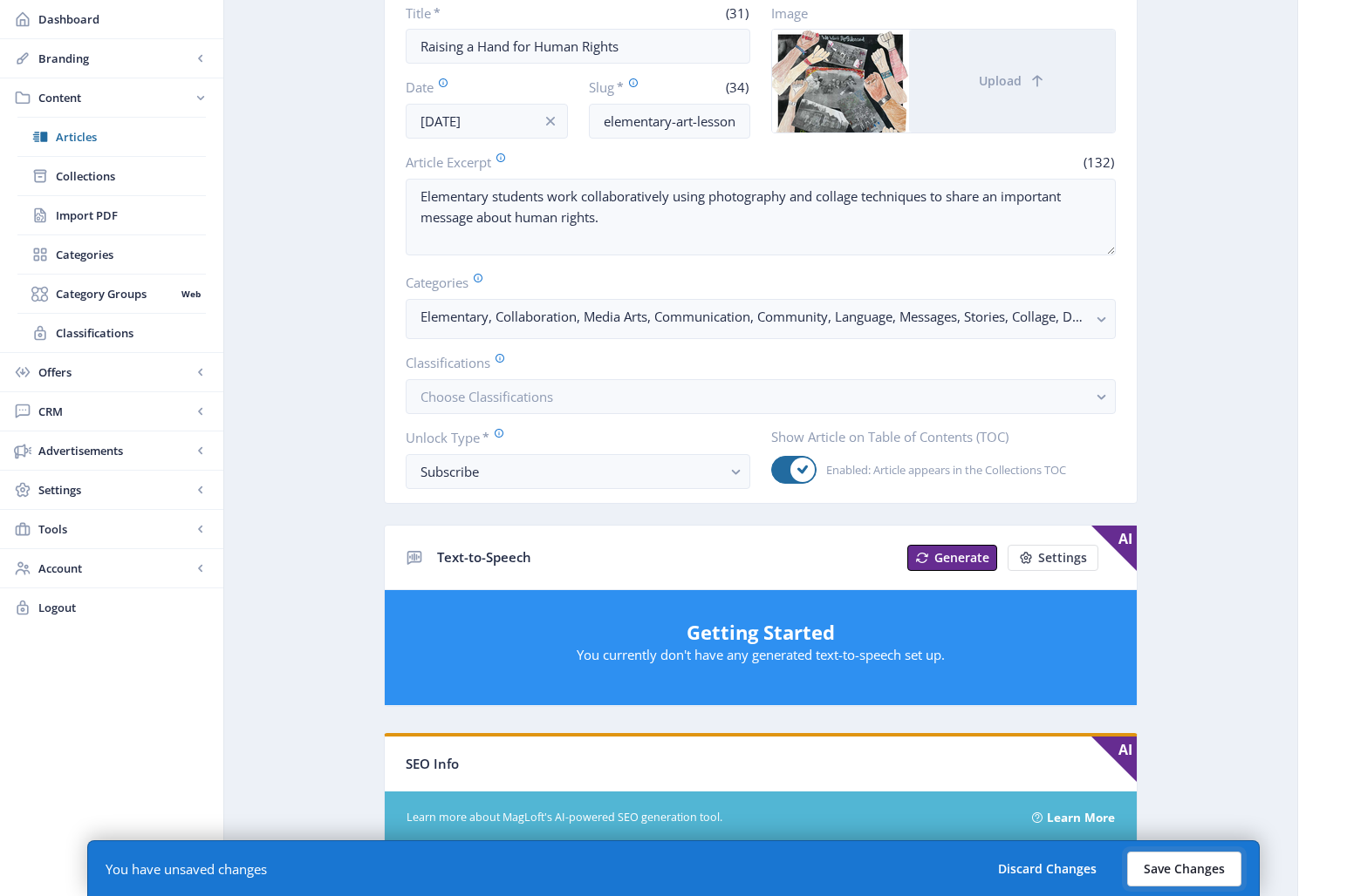
click at [1184, 804] on button "Save Changes" at bounding box center [1184, 869] width 115 height 35
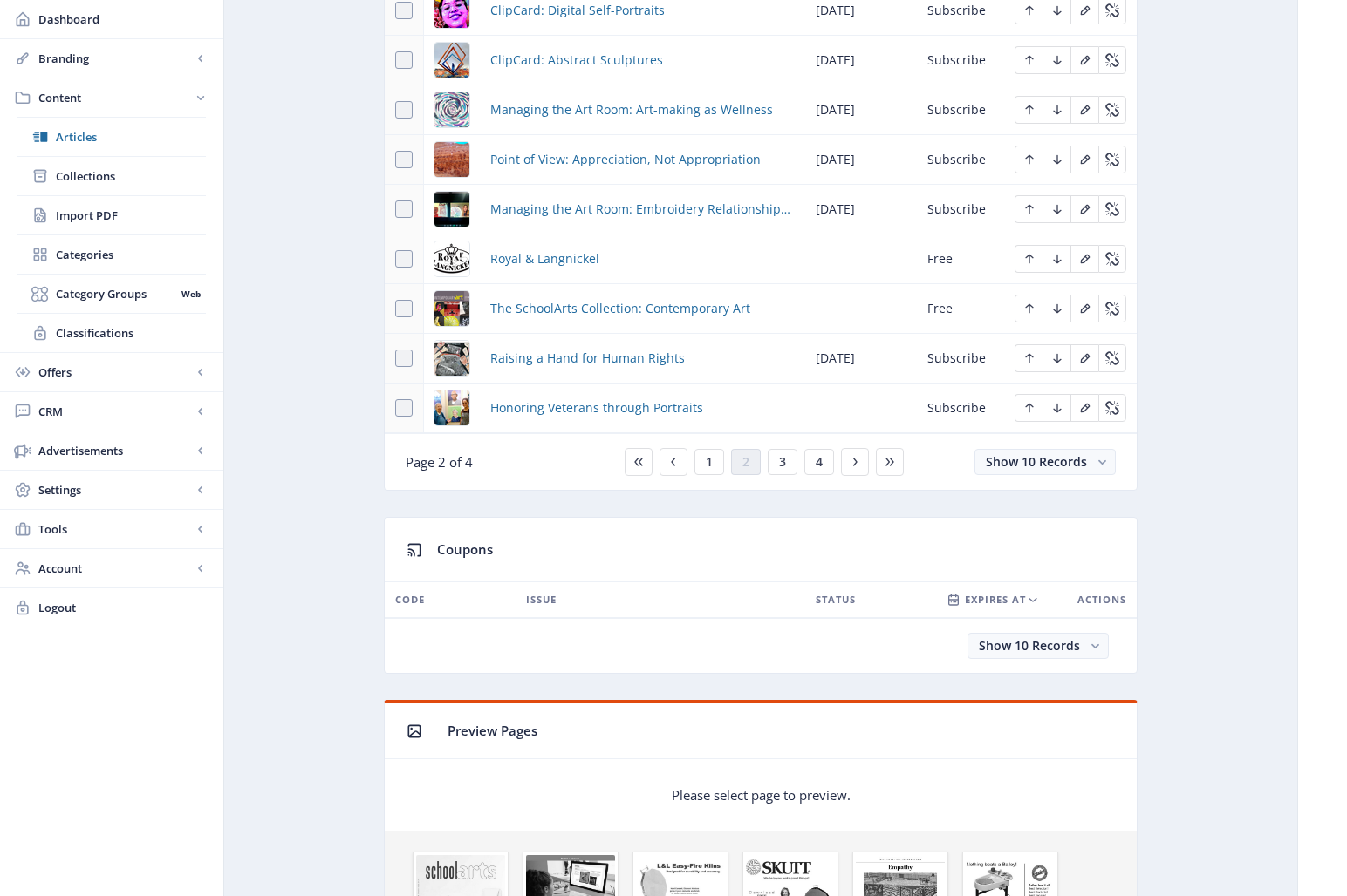
scroll to position [967, 0]
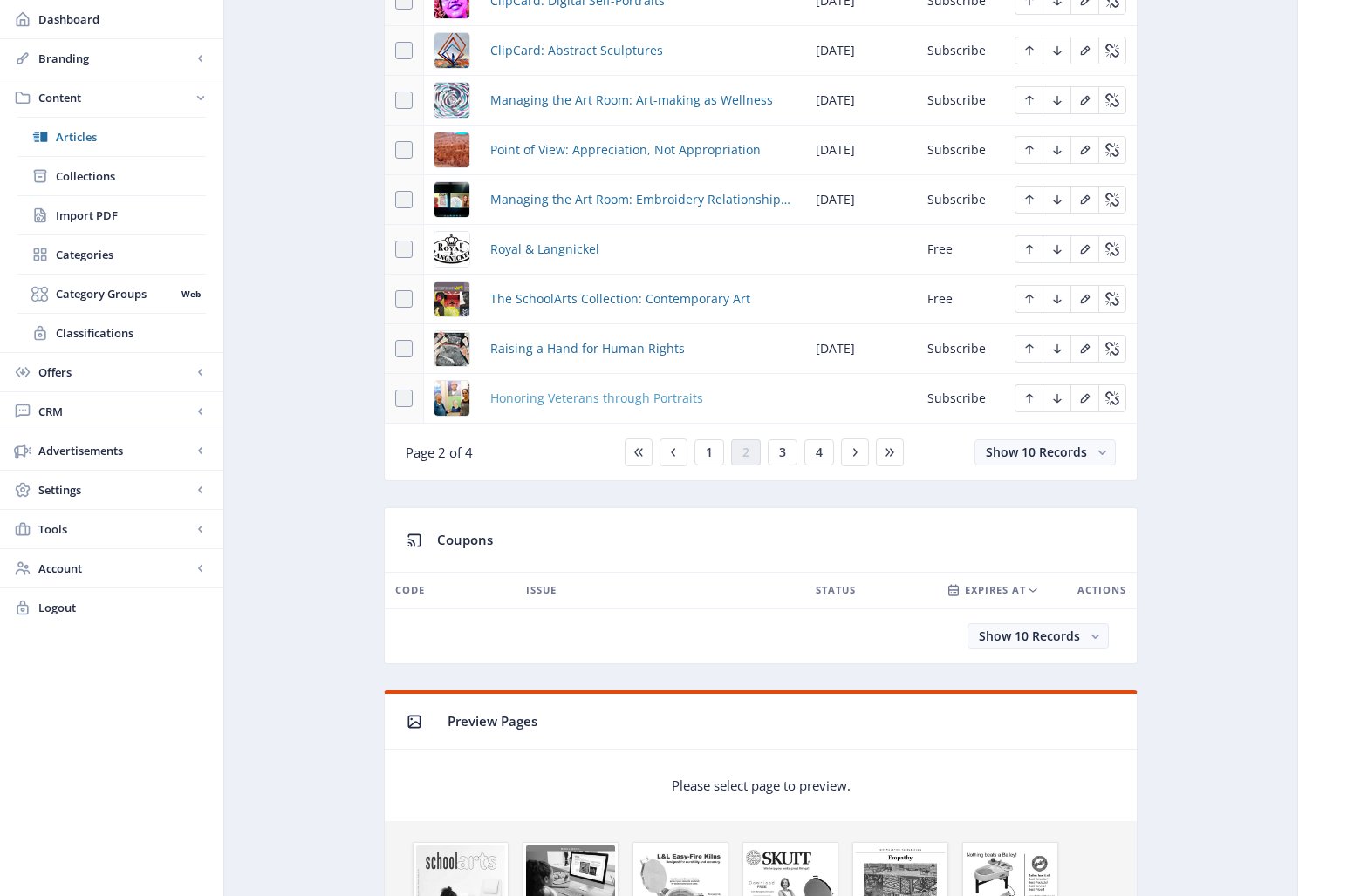
click at [571, 392] on span "Honoring Veterans through Portraits" at bounding box center [596, 398] width 213 height 21
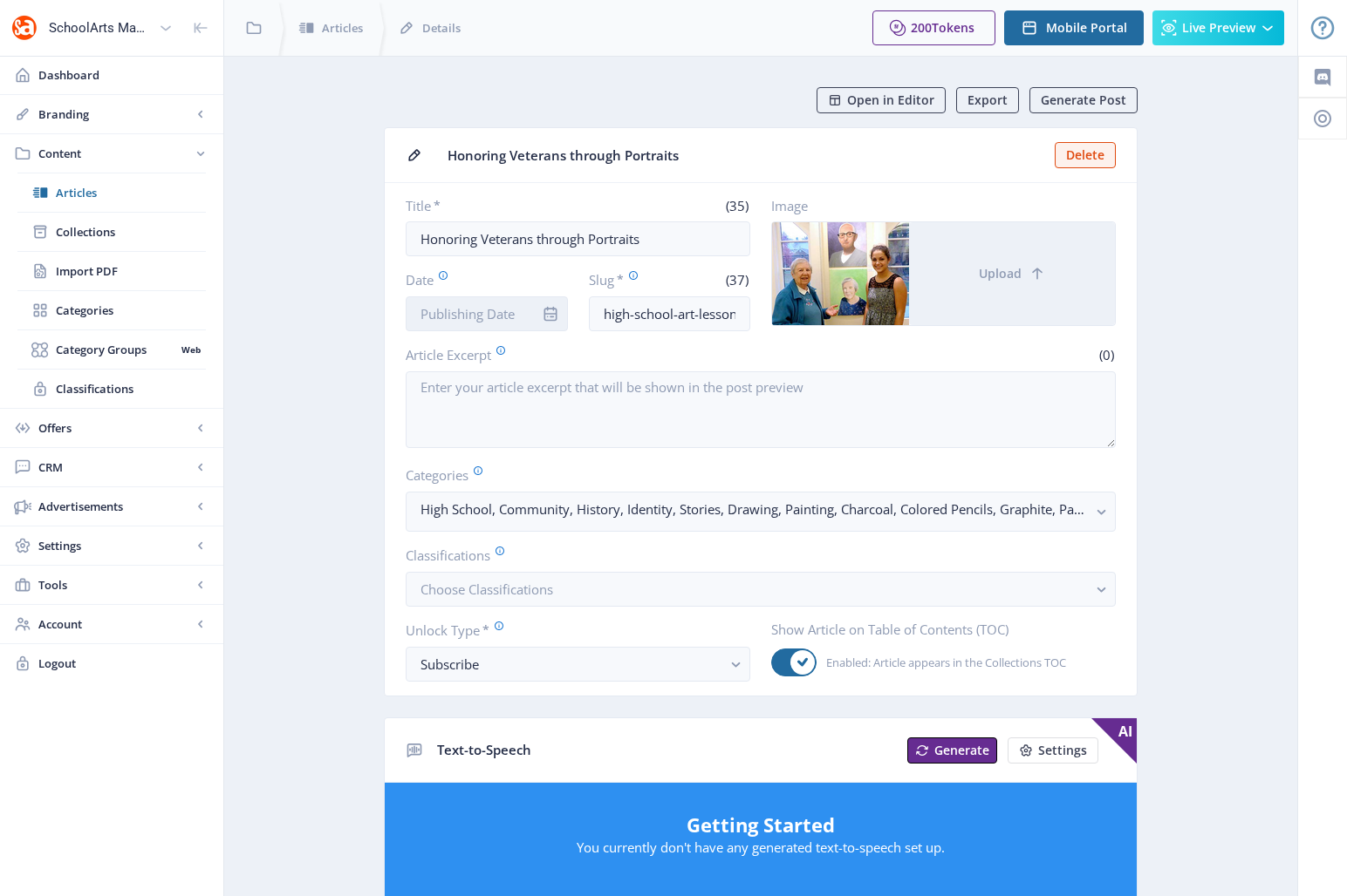
click at [467, 312] on input "Date" at bounding box center [486, 314] width 163 height 35
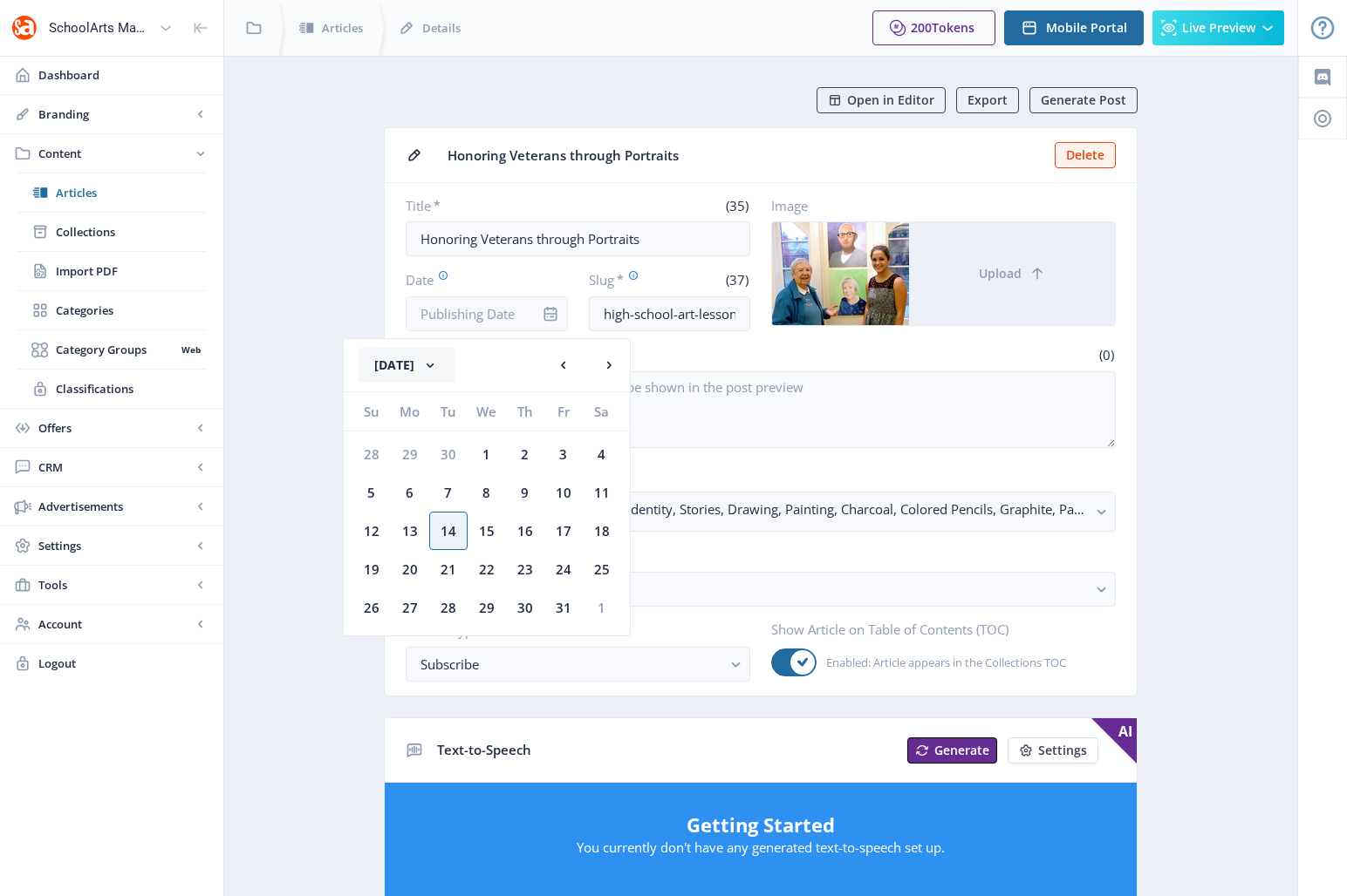
click at [416, 373] on button "[DATE]" at bounding box center [406, 366] width 97 height 35
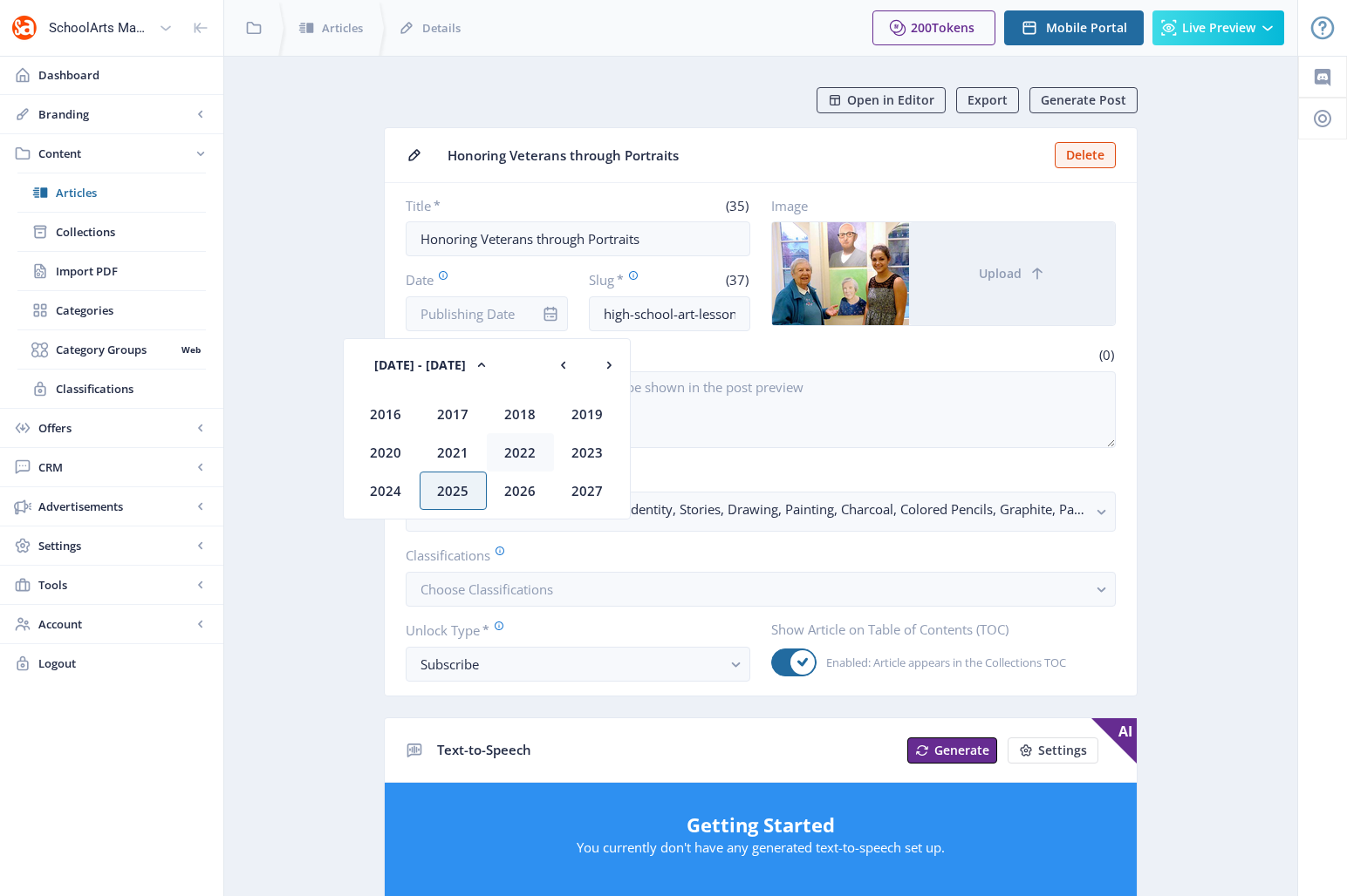
click at [521, 460] on div "2022" at bounding box center [521, 452] width 67 height 38
click at [462, 488] on div "Oct" at bounding box center [453, 491] width 67 height 38
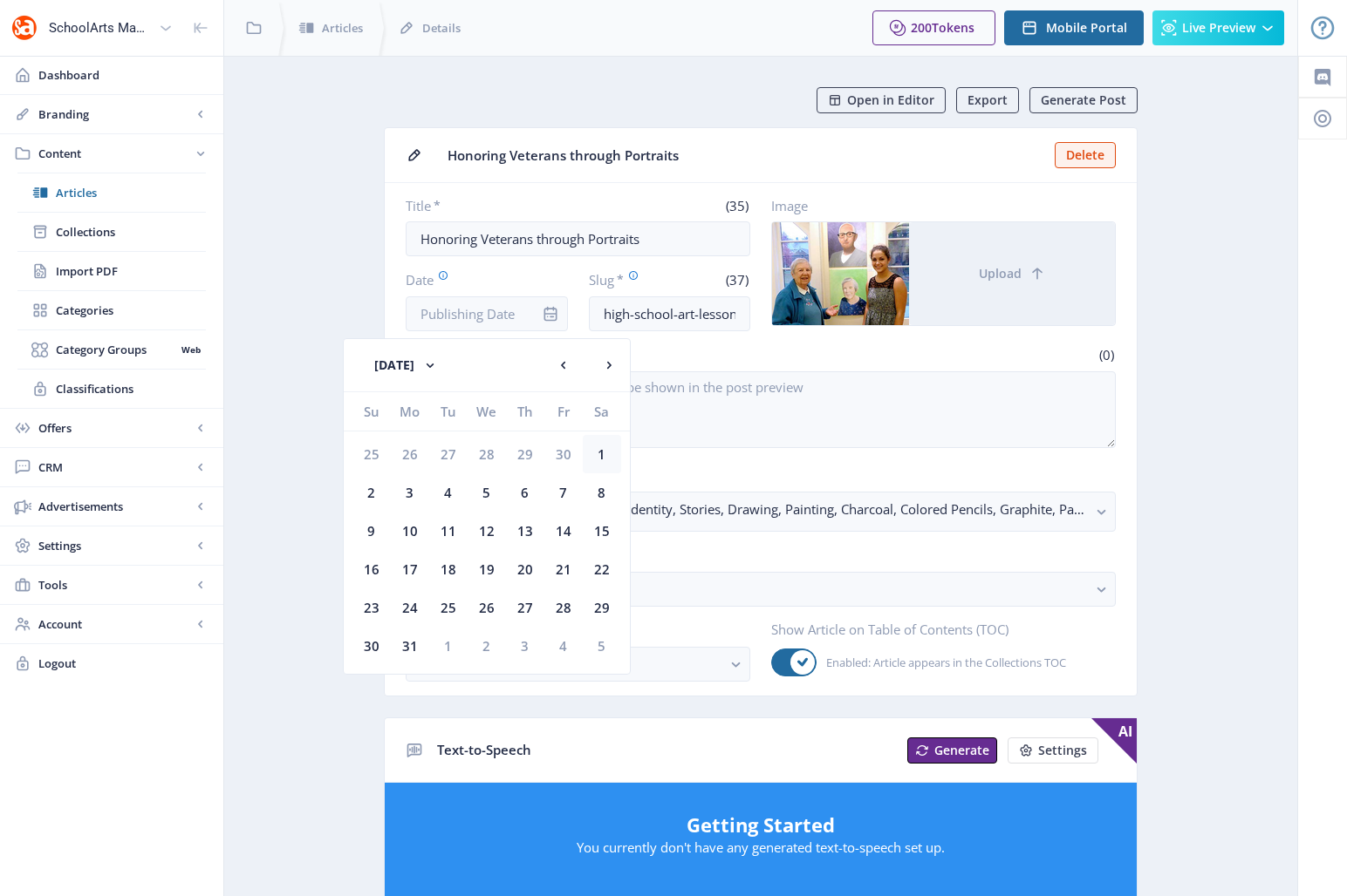
click at [606, 450] on div "1" at bounding box center [602, 454] width 39 height 38
type input "[DATE]"
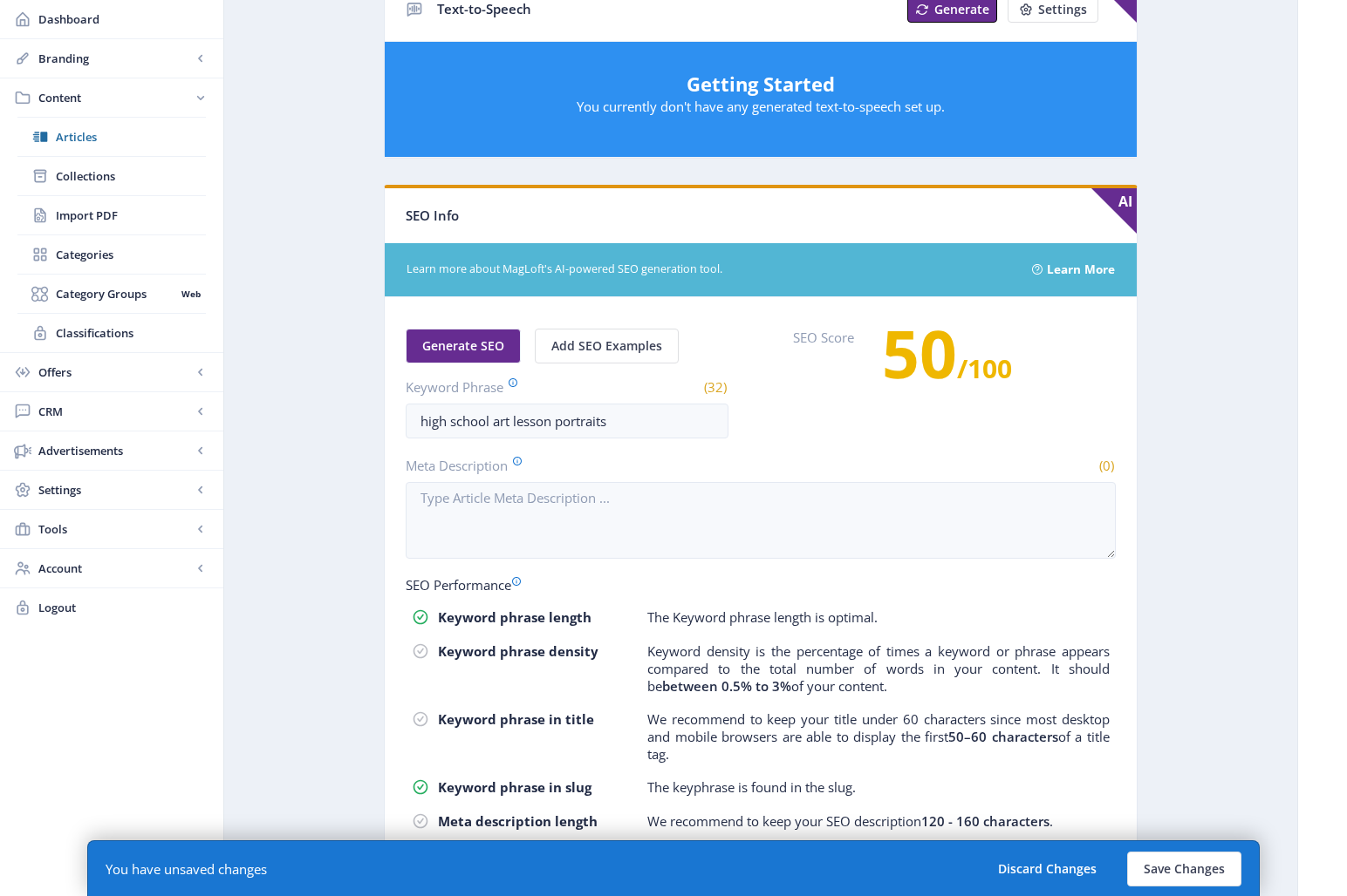
scroll to position [745, 0]
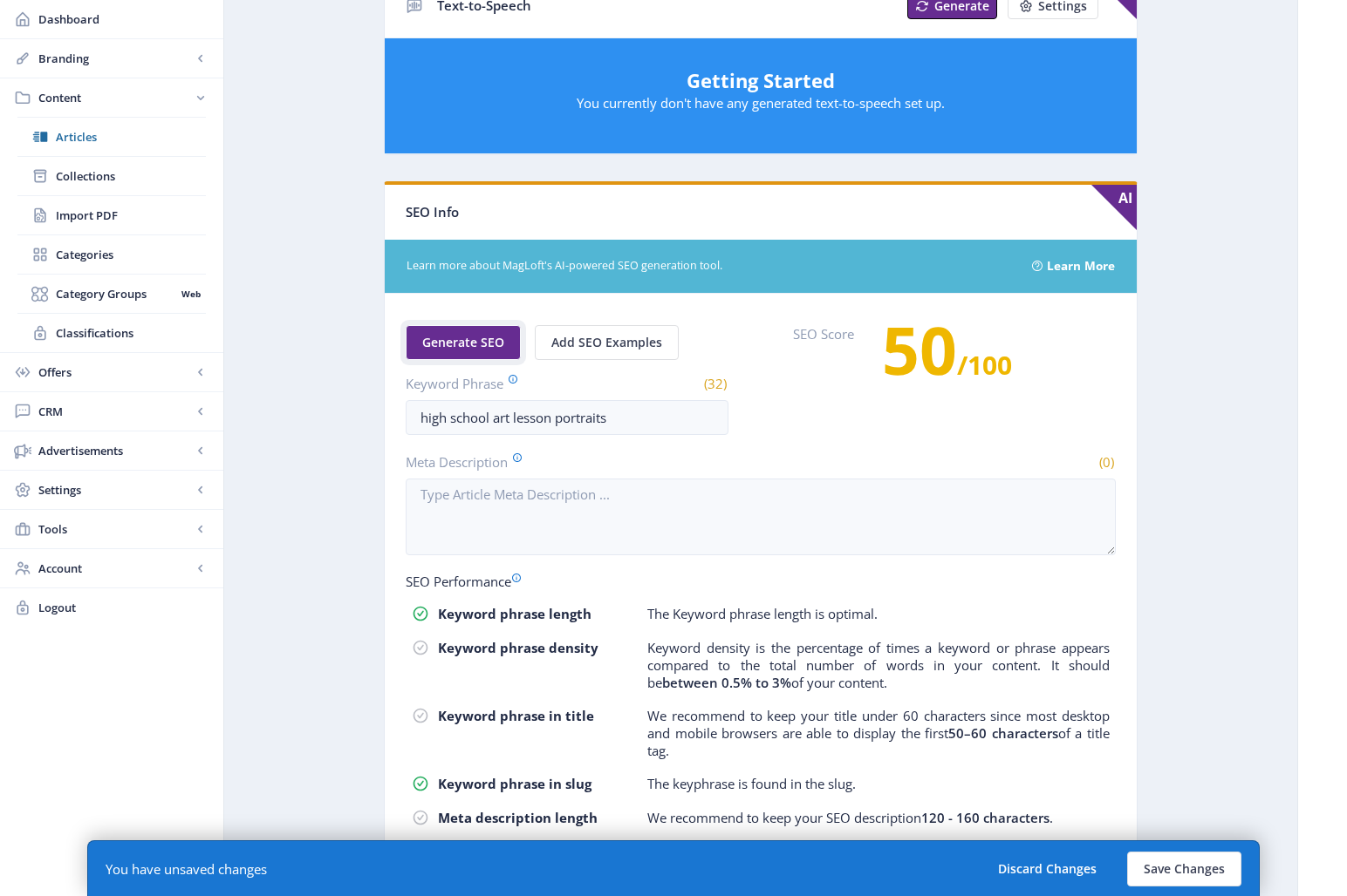
click at [444, 339] on span "Generate SEO" at bounding box center [463, 343] width 82 height 13
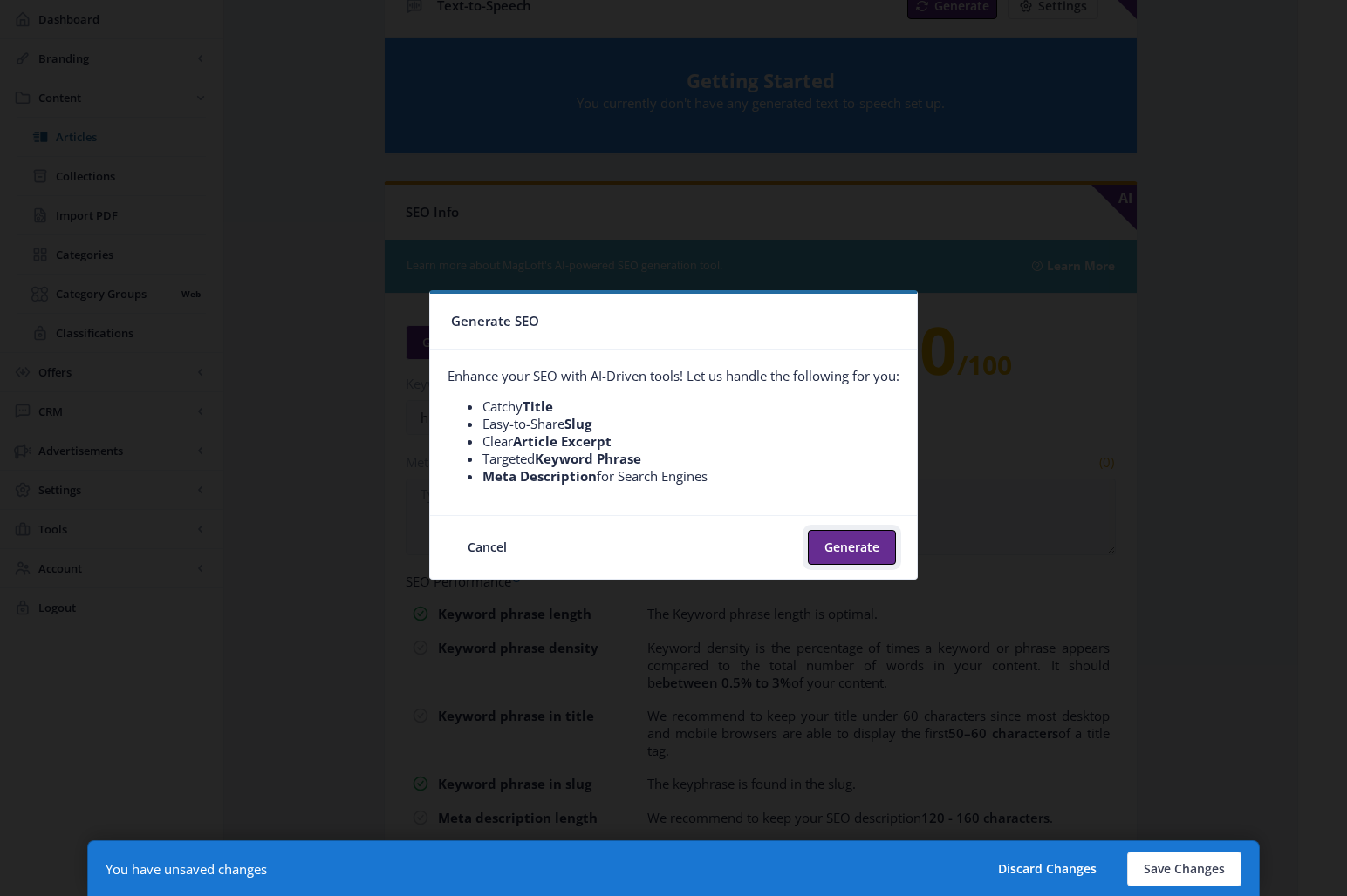
click at [860, 550] on button "Generate" at bounding box center [852, 548] width 89 height 35
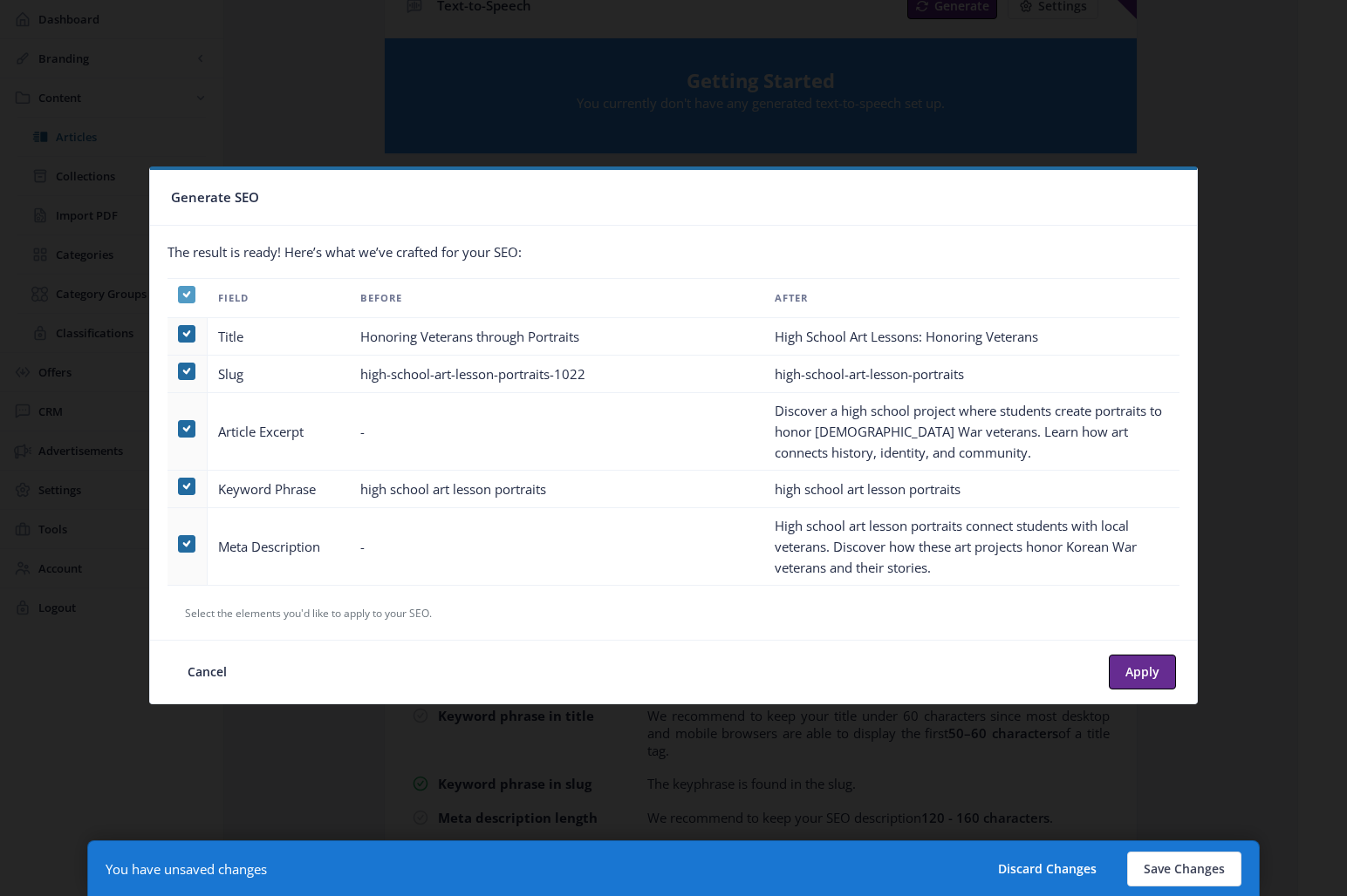
click at [190, 293] on icon at bounding box center [187, 294] width 8 height 17
click at [179, 294] on input "checkbox" at bounding box center [178, 294] width 1 height 1
checkbox input "false"
click at [183, 426] on span at bounding box center [187, 429] width 17 height 17
click at [179, 428] on input "checkbox" at bounding box center [178, 428] width 1 height 1
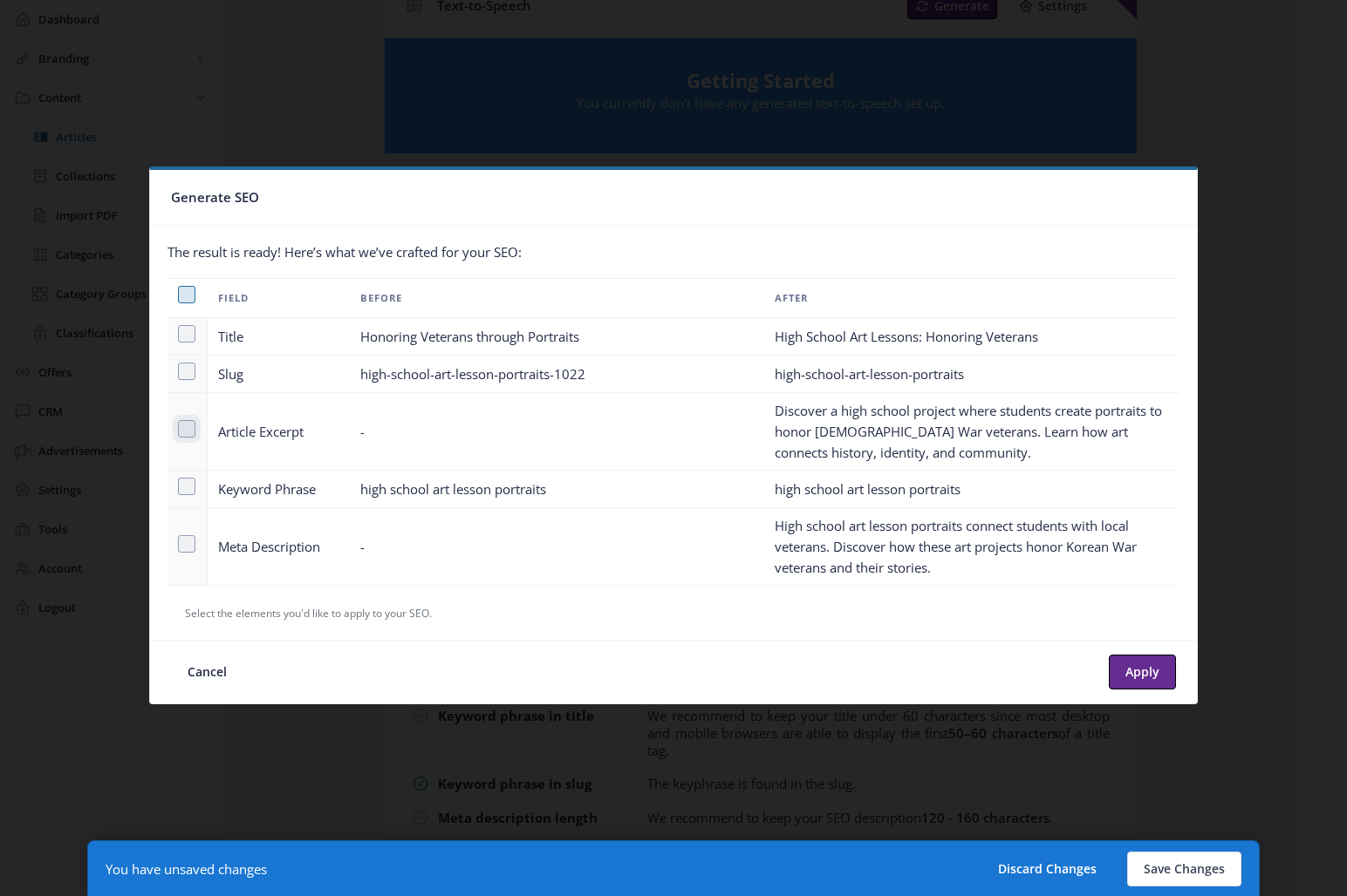
checkbox input "true"
click at [185, 544] on span at bounding box center [187, 544] width 17 height 17
click at [179, 544] on input "checkbox" at bounding box center [178, 544] width 1 height 1
checkbox input "true"
click at [1142, 670] on button "Apply" at bounding box center [1143, 672] width 67 height 35
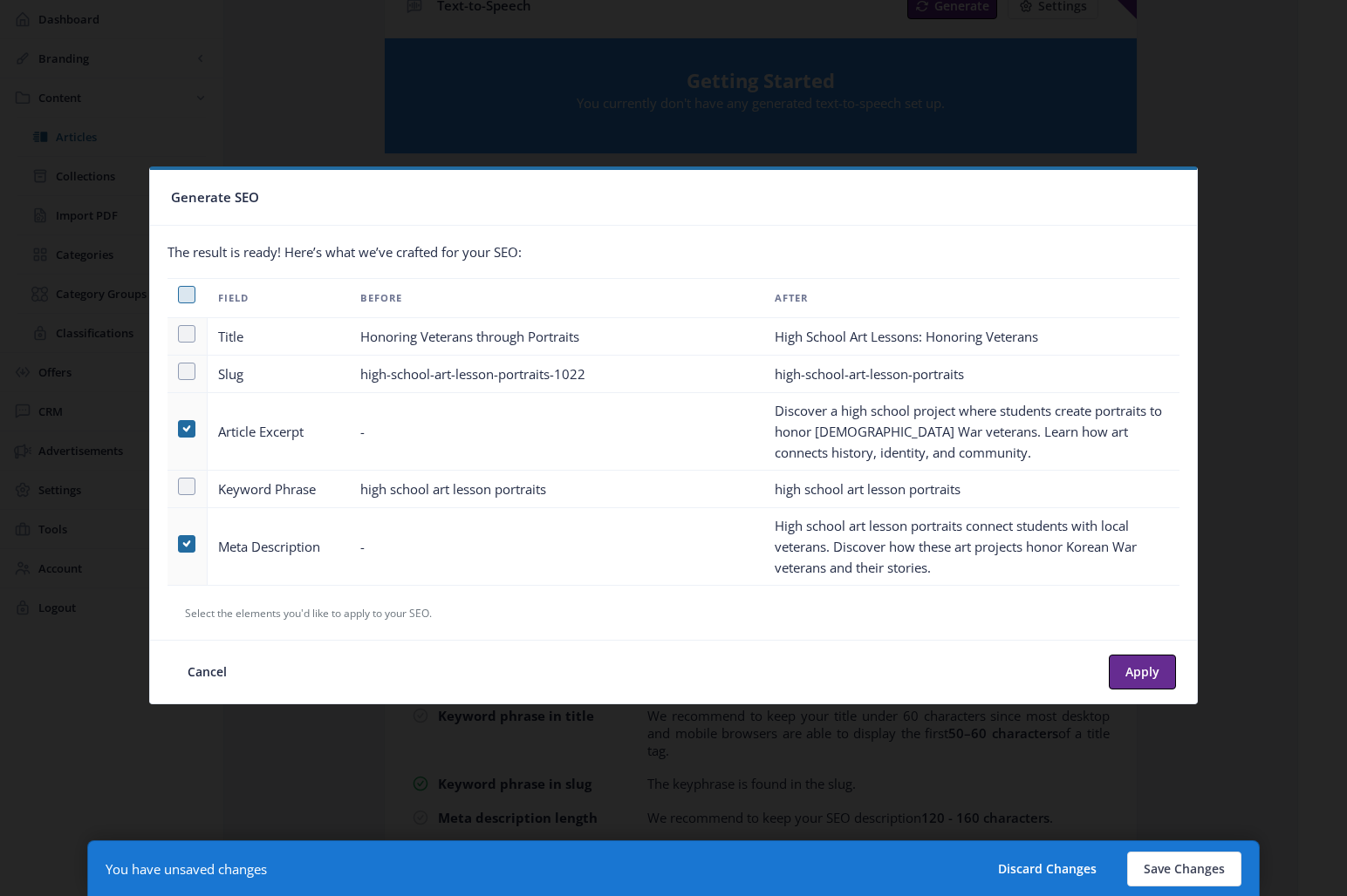
type textarea "Discover a high school project where students create portraits to honor [DEMOGR…"
type textarea "High school art lesson portraits connect students with local veterans. Discover…"
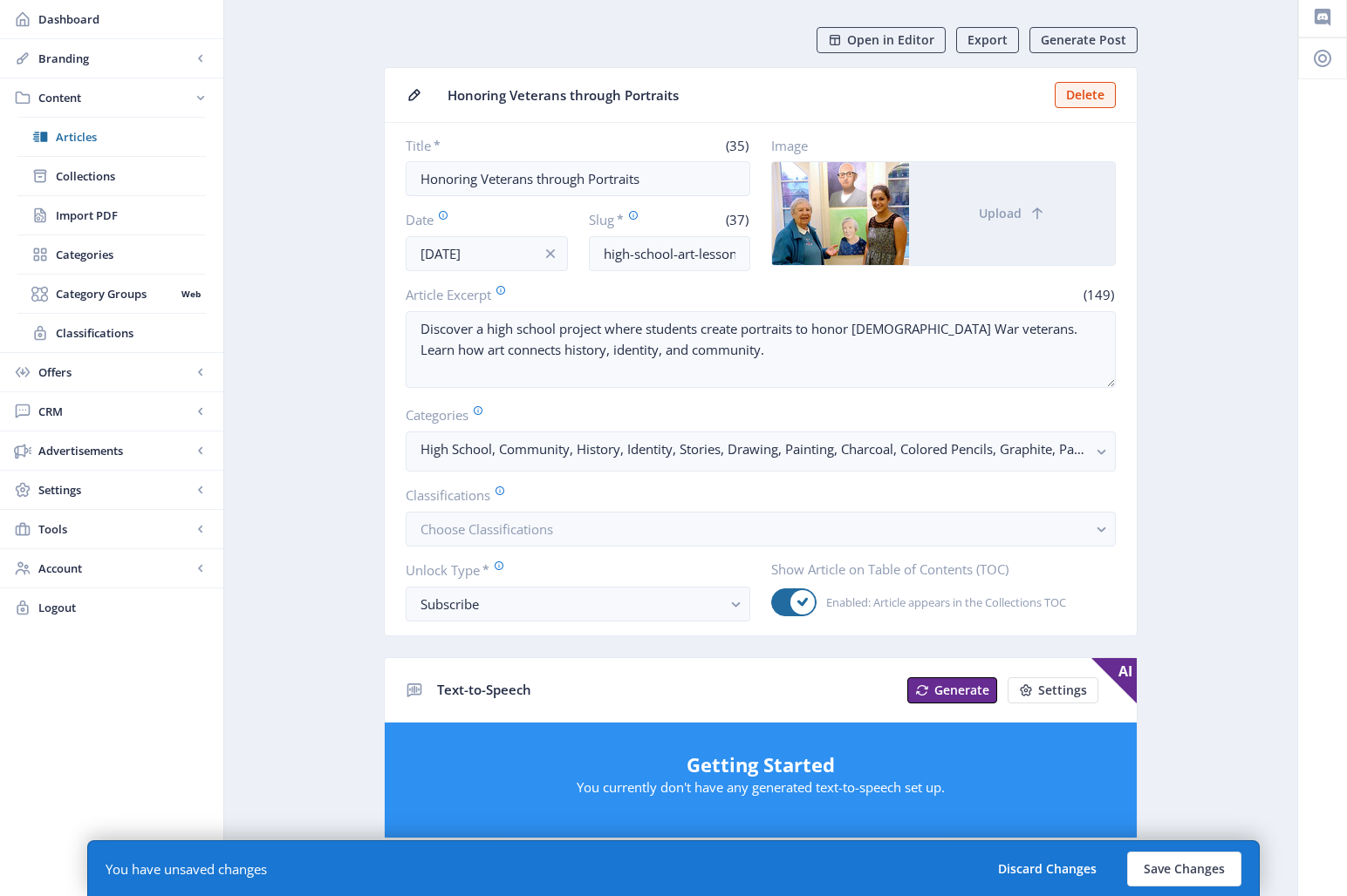
scroll to position [58, 0]
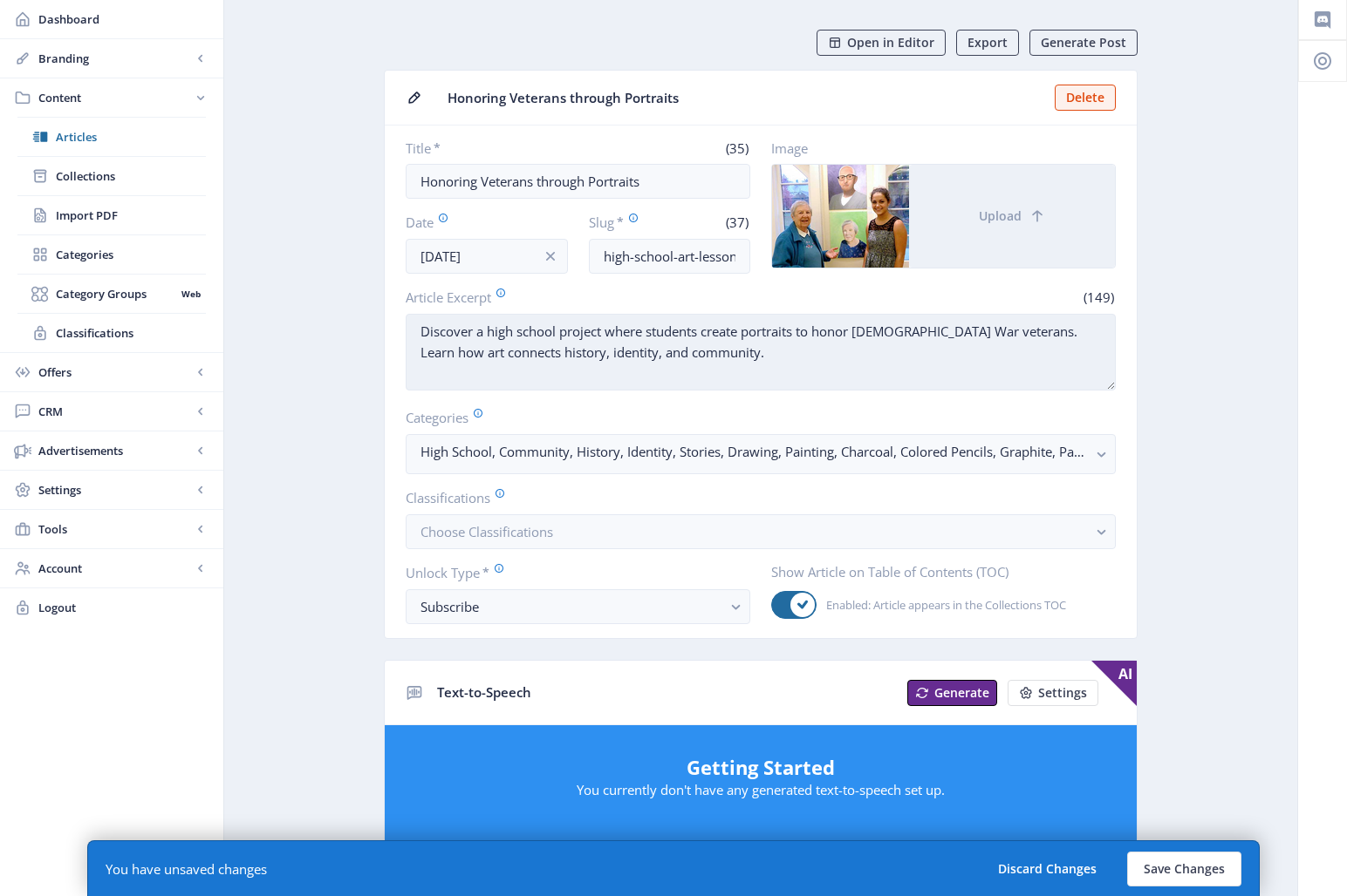
drag, startPoint x: 644, startPoint y: 330, endPoint x: 560, endPoint y: 330, distance: 84.0
click at [560, 330] on textarea "Discover a high school project where students create portraits to honor [DEMOGR…" at bounding box center [761, 352] width 711 height 77
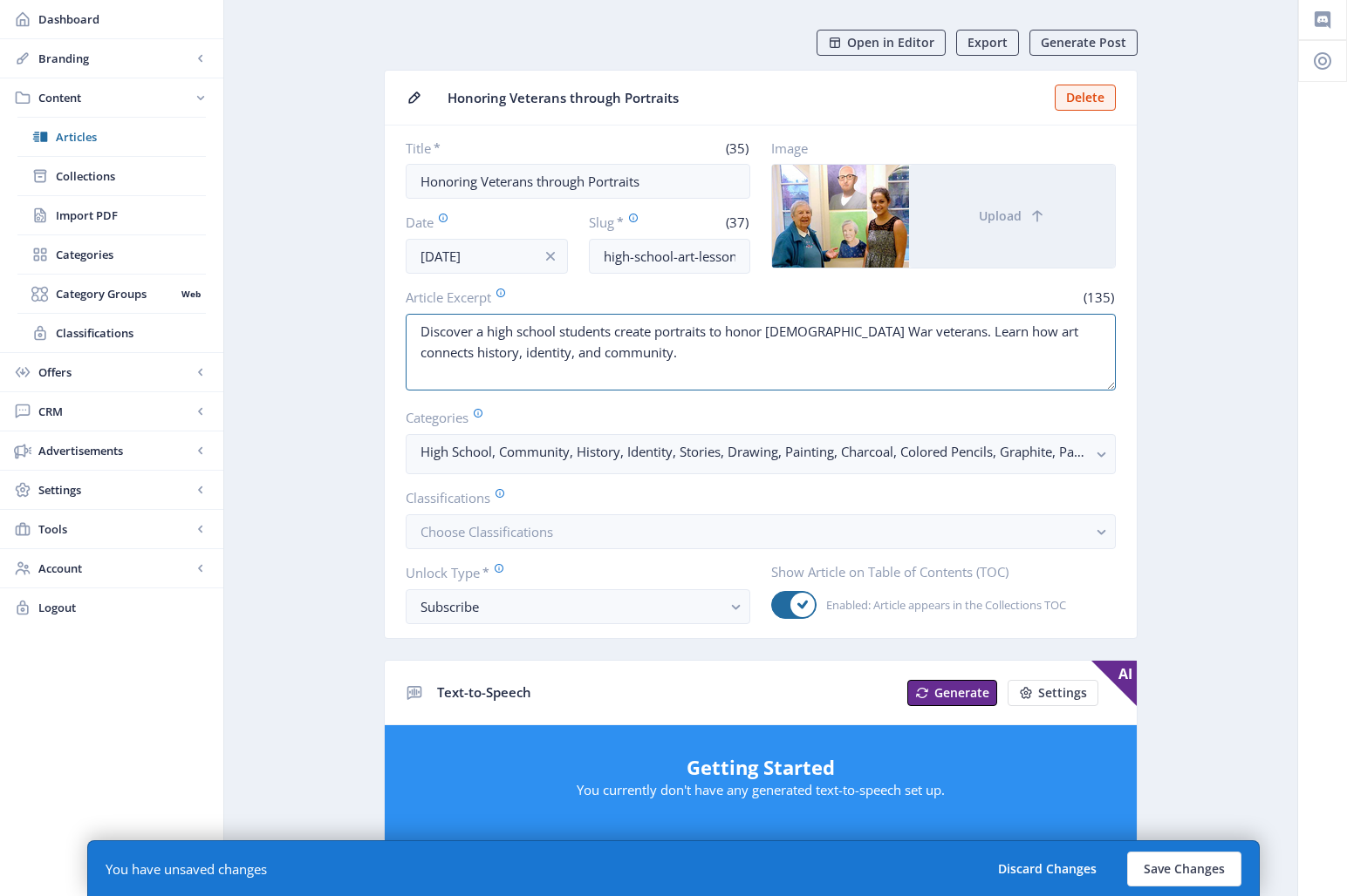
drag, startPoint x: 495, startPoint y: 328, endPoint x: 377, endPoint y: 327, distance: 118.0
click at [377, 327] on app-content-article "Open in Editor Export Generate Post Honoring Veterans through Portraits Delete …" at bounding box center [761, 833] width 1012 height 1608
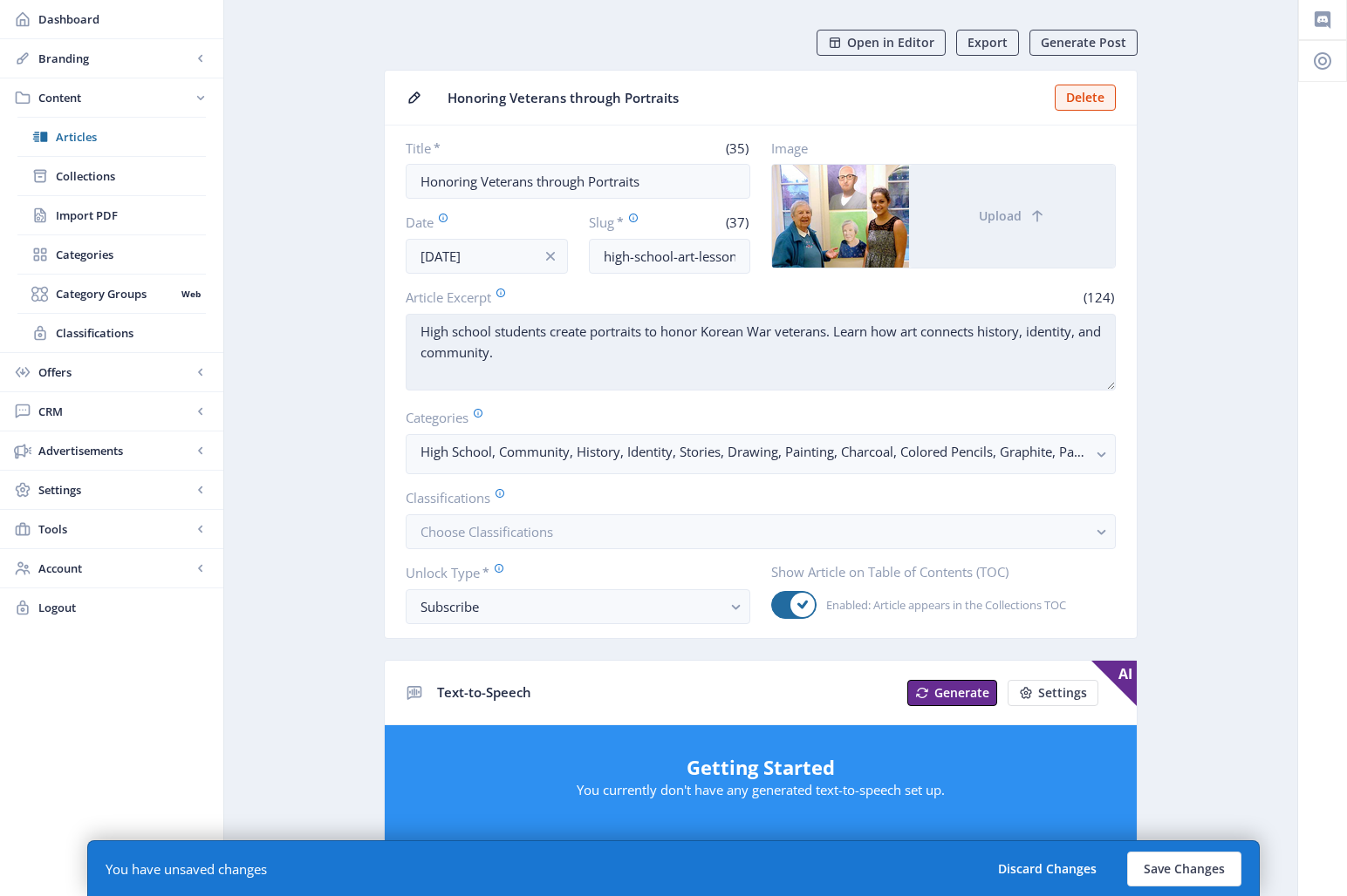
click at [648, 351] on textarea "High school students create portraits to honor Korean War veterans. Learn how a…" at bounding box center [761, 352] width 711 height 77
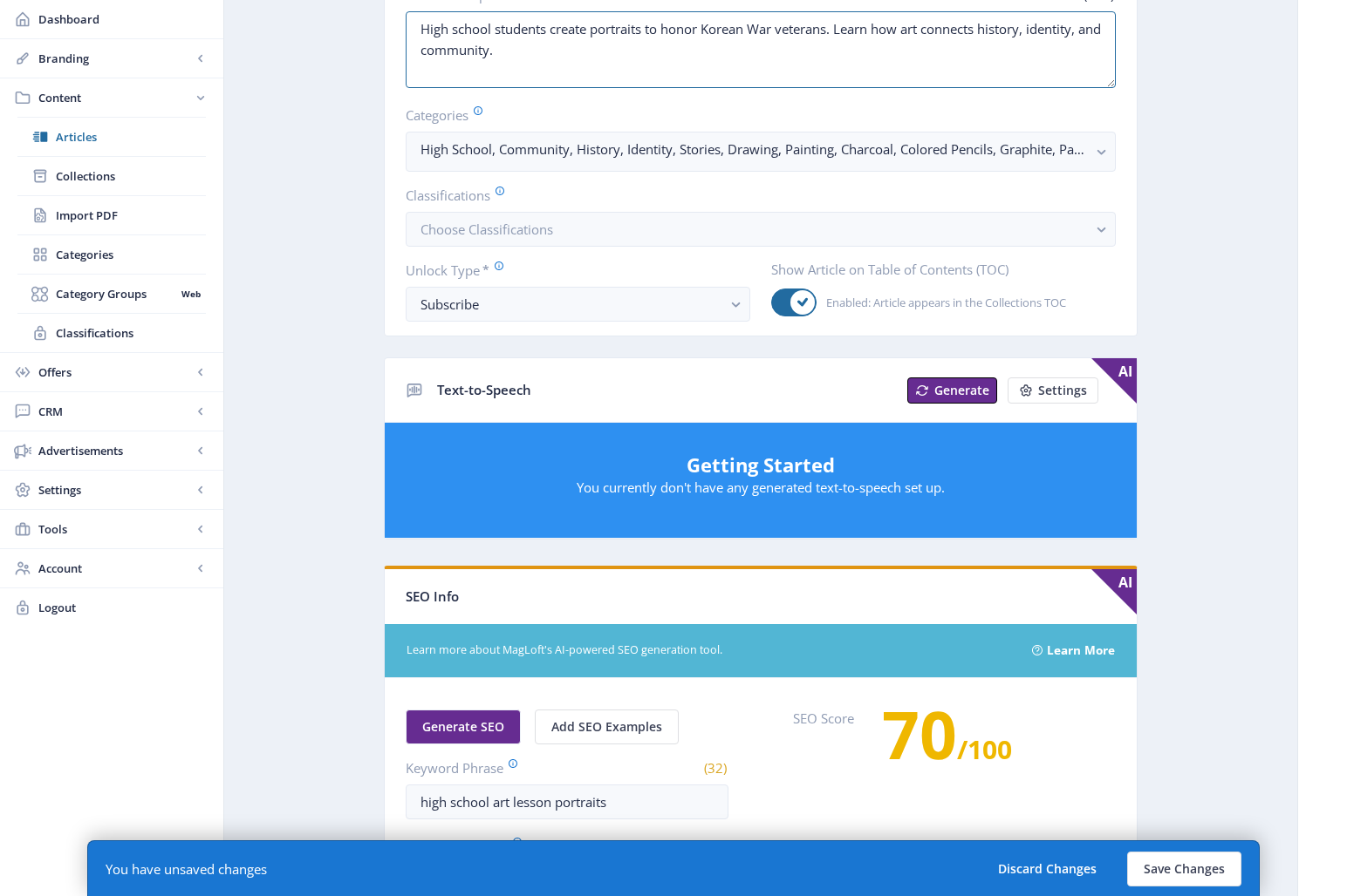
scroll to position [763, 0]
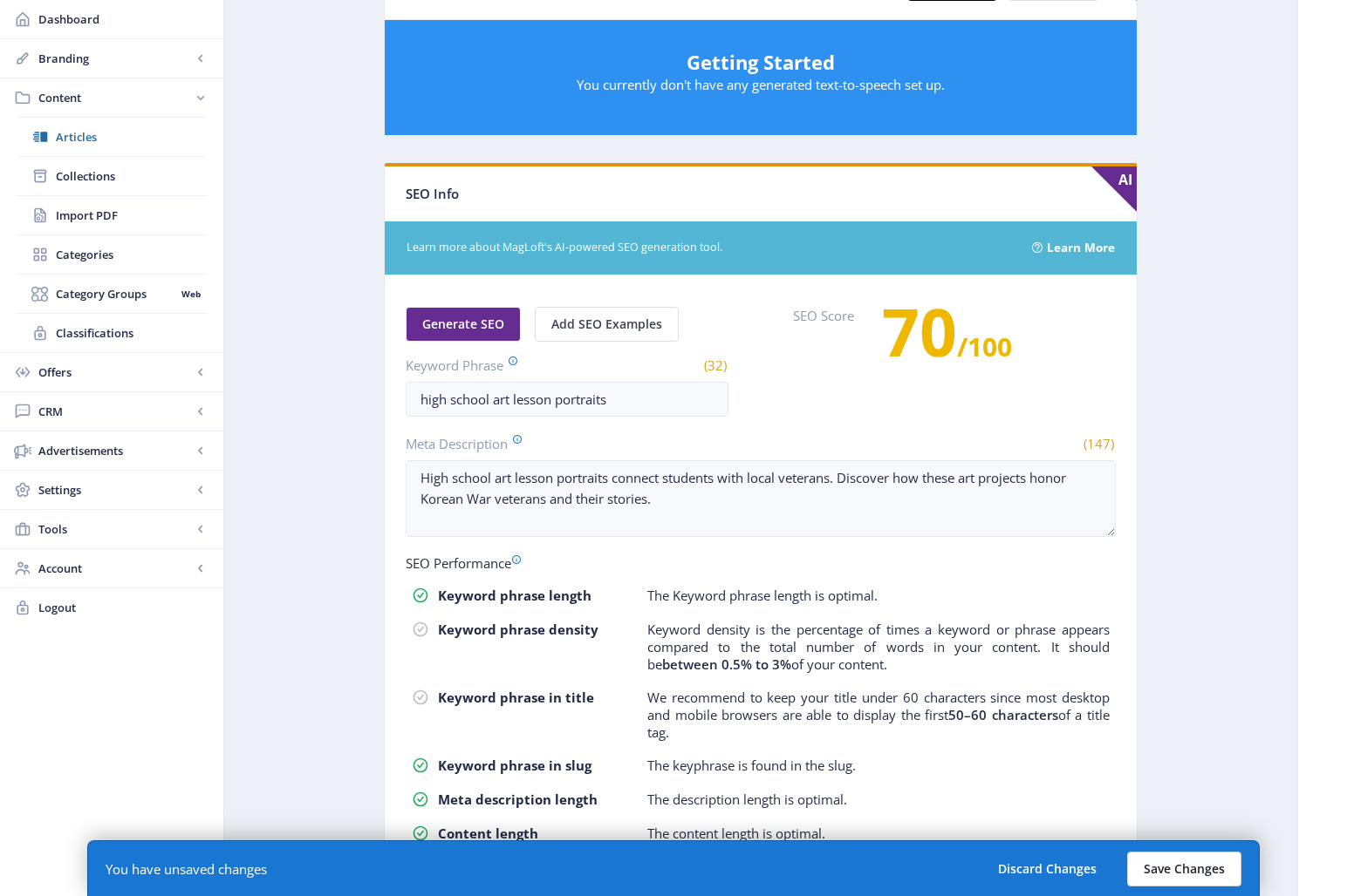
type textarea "High school students create portraits to honor Korean War veterans. Learn how a…"
click at [1200, 804] on button "Save Changes" at bounding box center [1184, 869] width 115 height 35
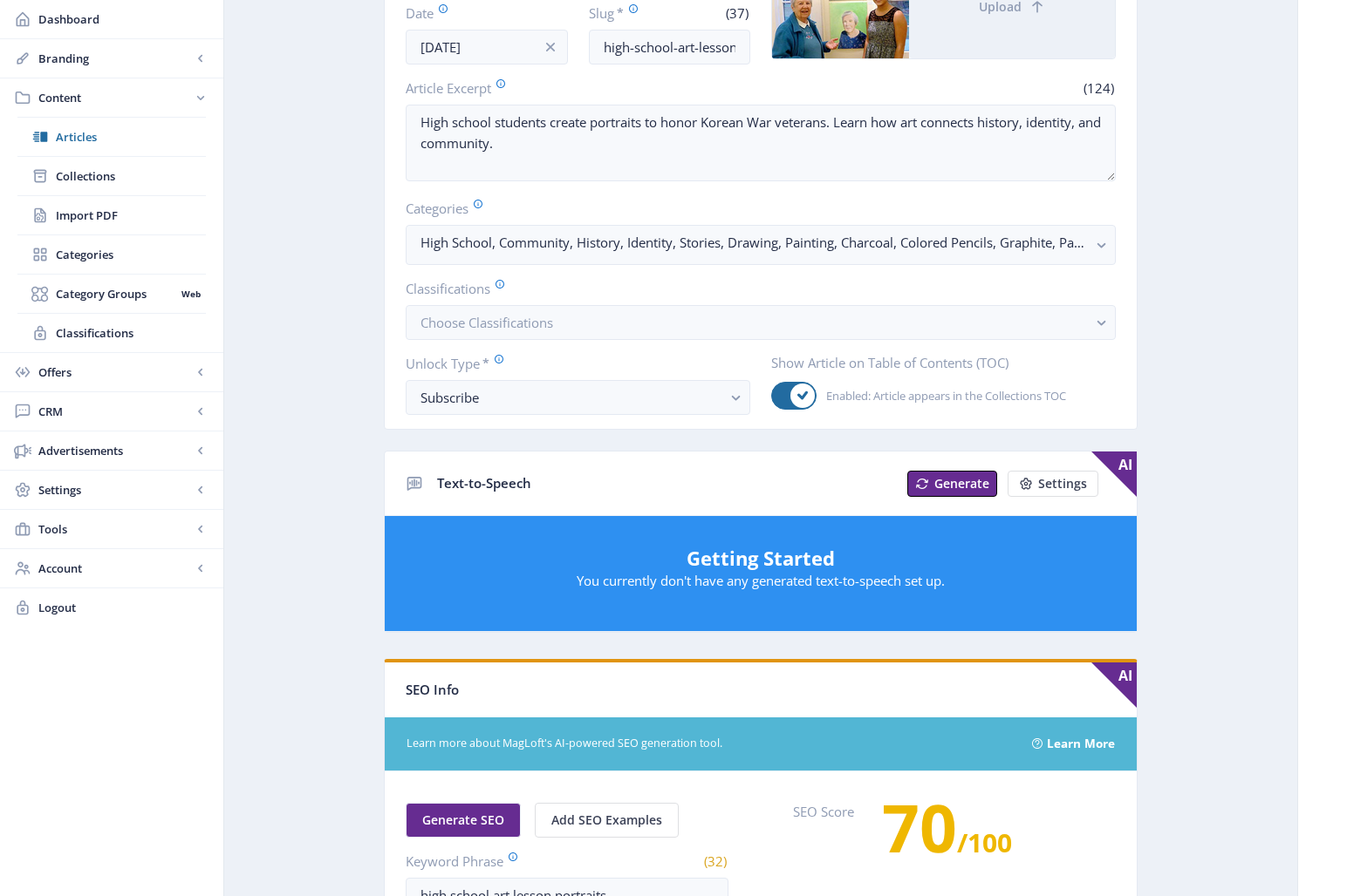
scroll to position [614, 0]
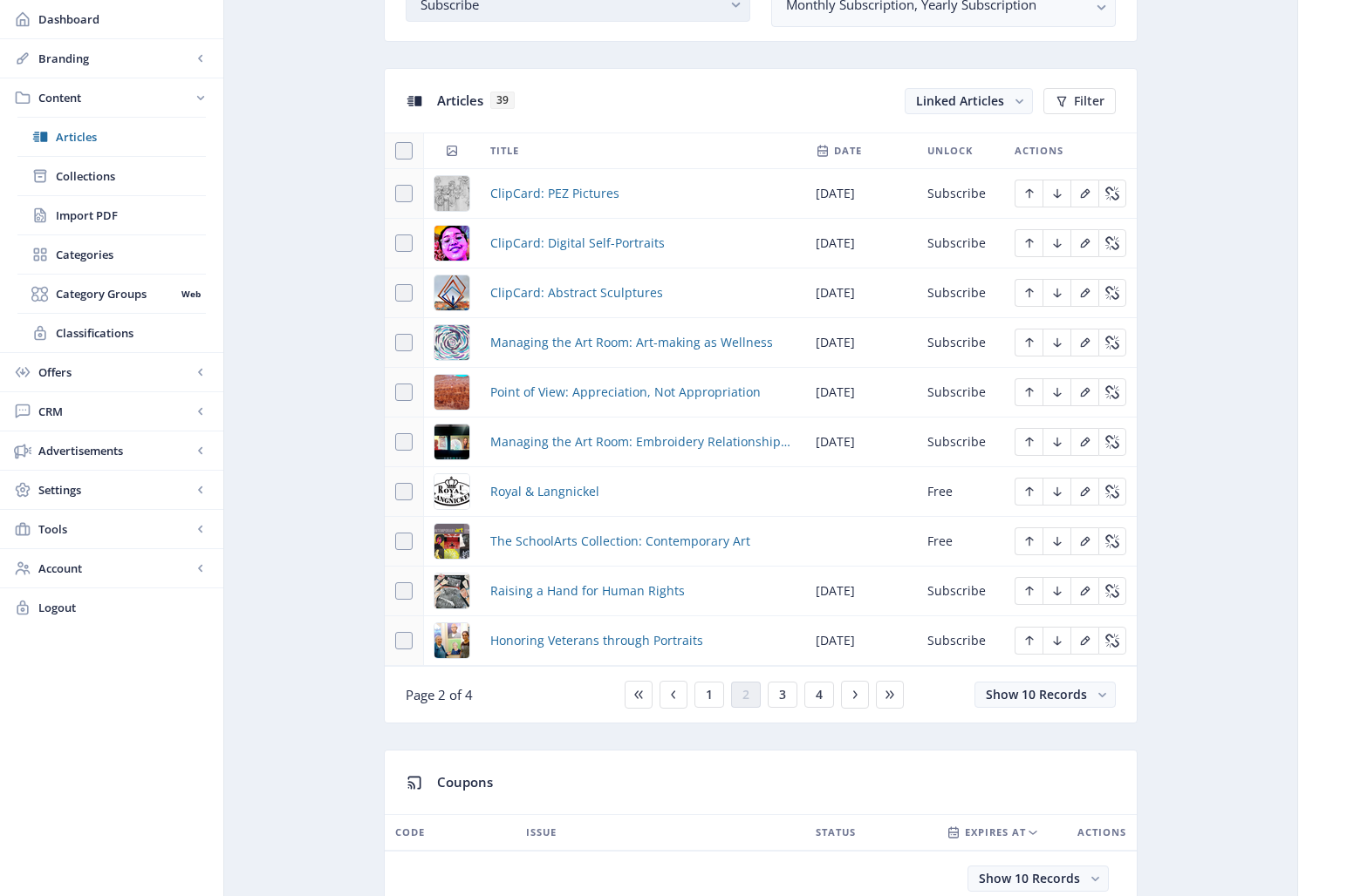
scroll to position [959, 0]
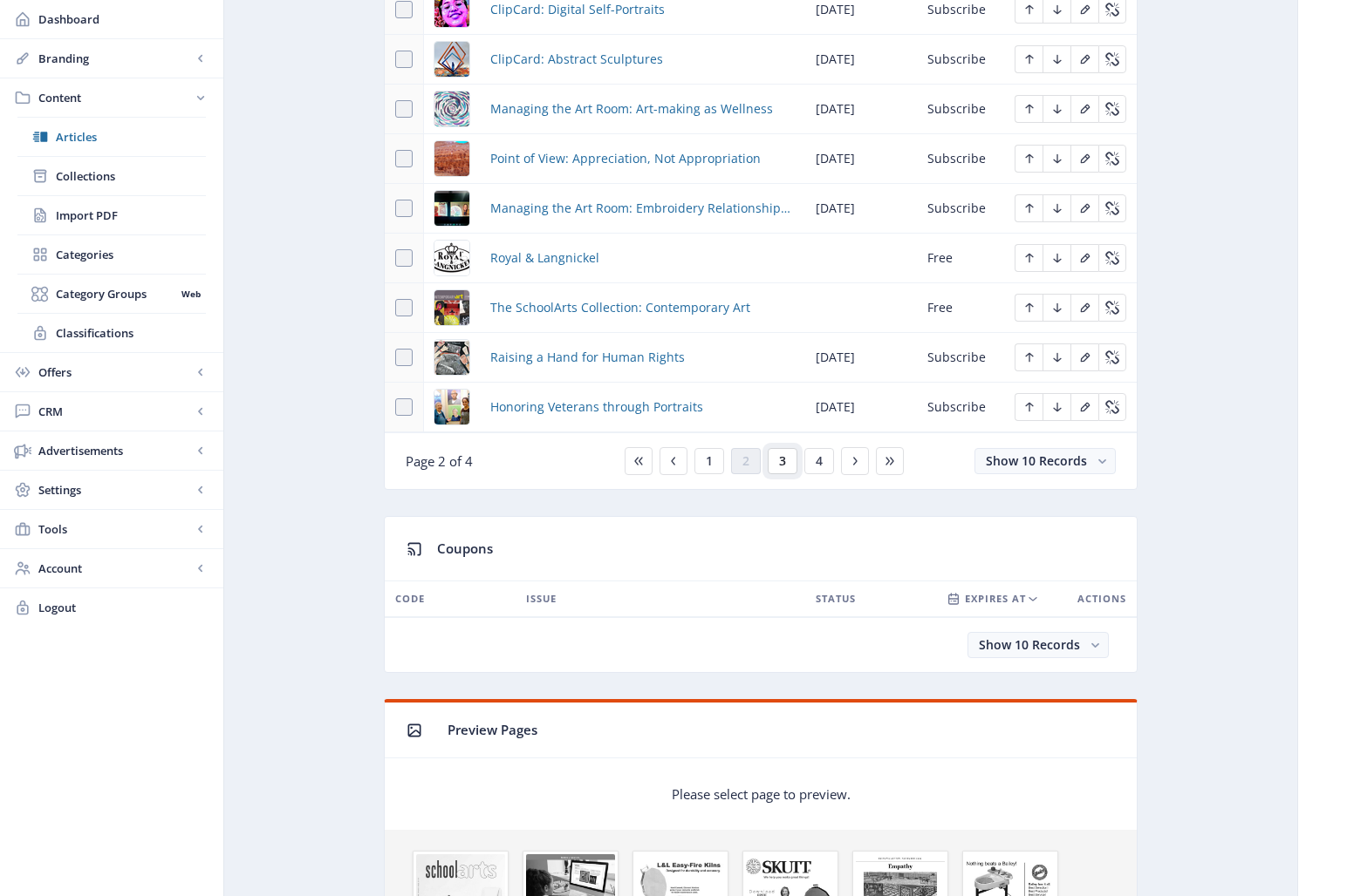
click at [784, 466] on span "3" at bounding box center [782, 461] width 7 height 13
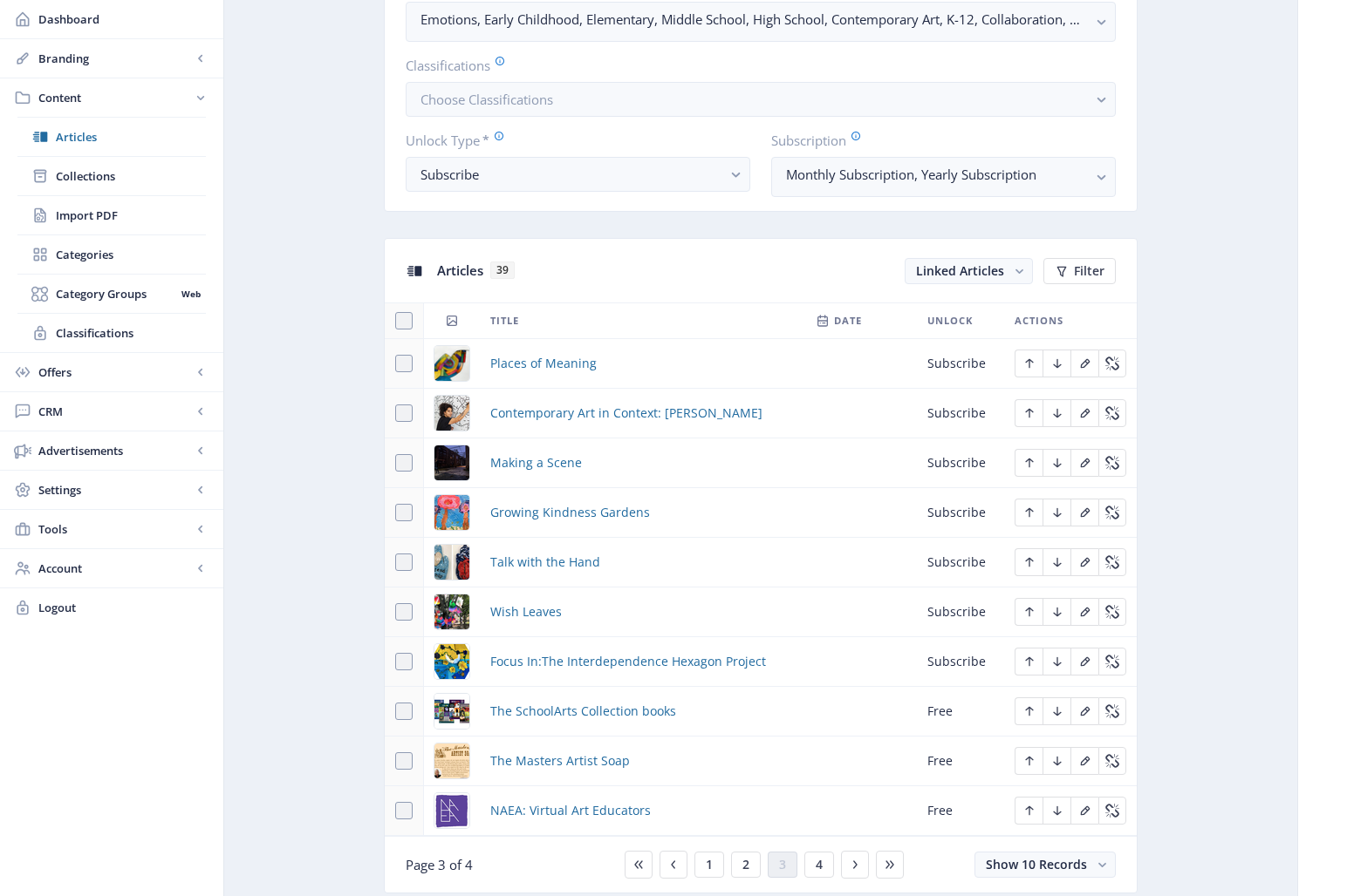
scroll to position [507, 0]
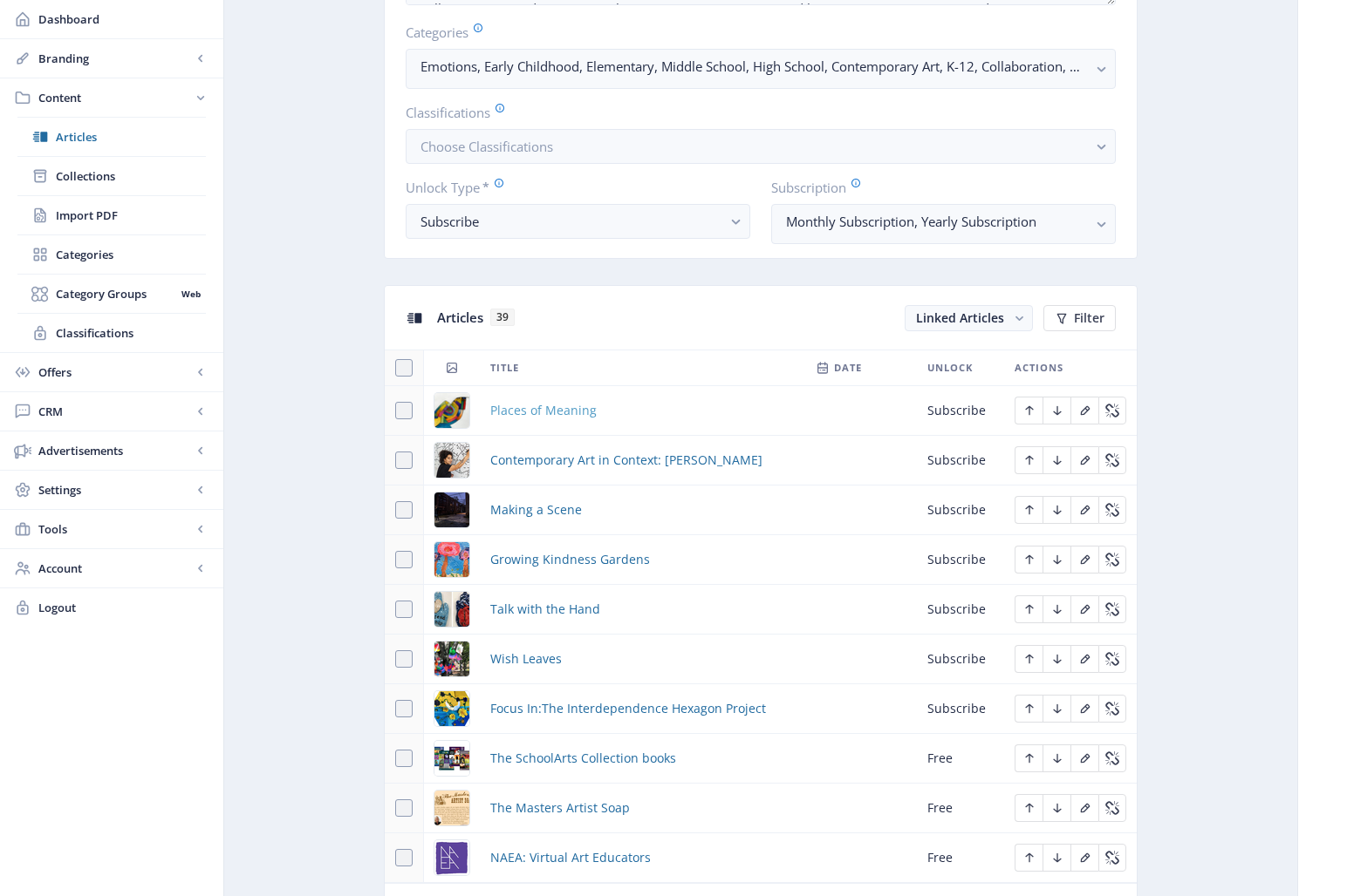
click at [531, 413] on span "Places of Meaning" at bounding box center [543, 411] width 107 height 21
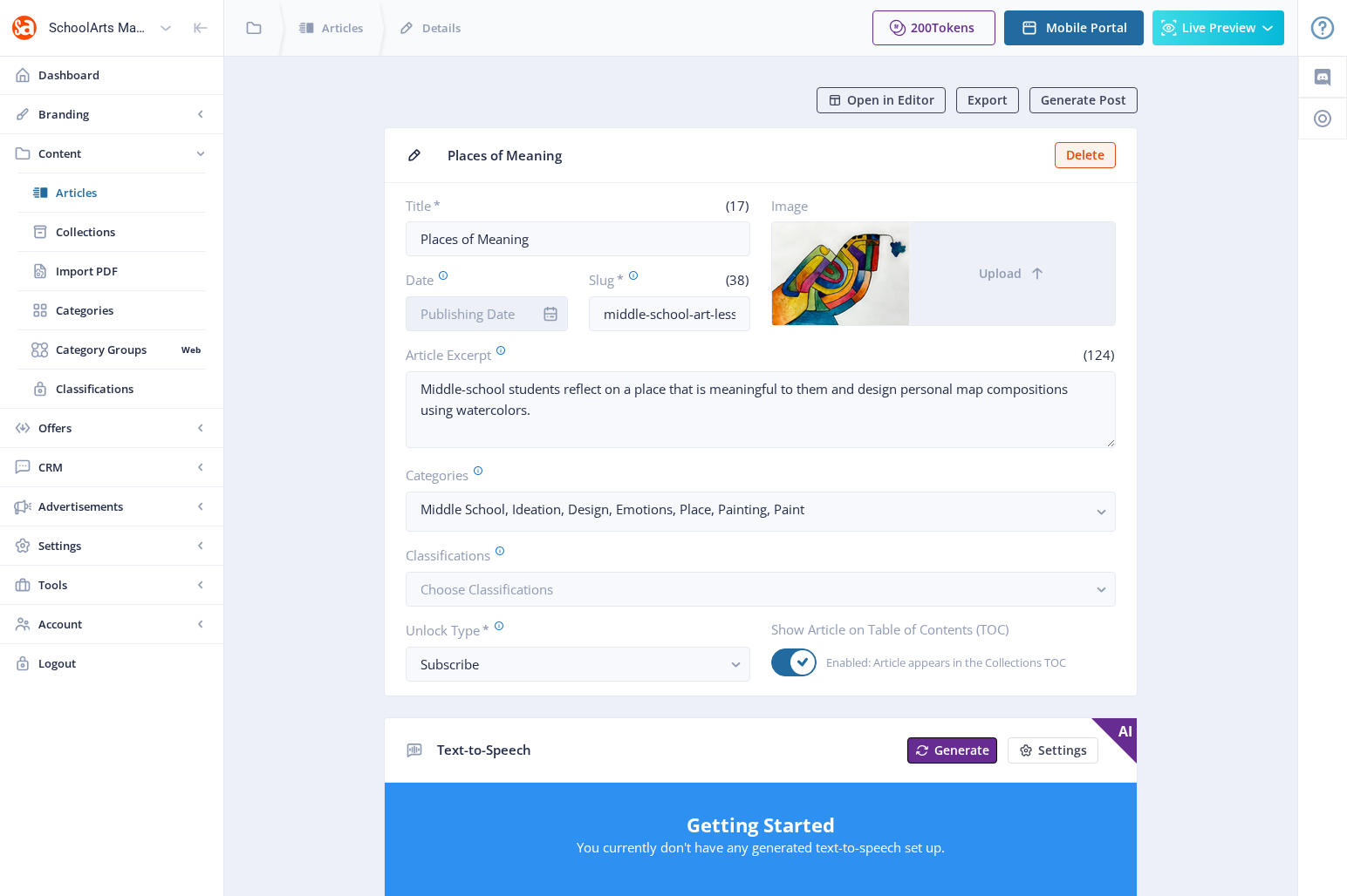
click at [509, 312] on input "Date" at bounding box center [486, 314] width 163 height 35
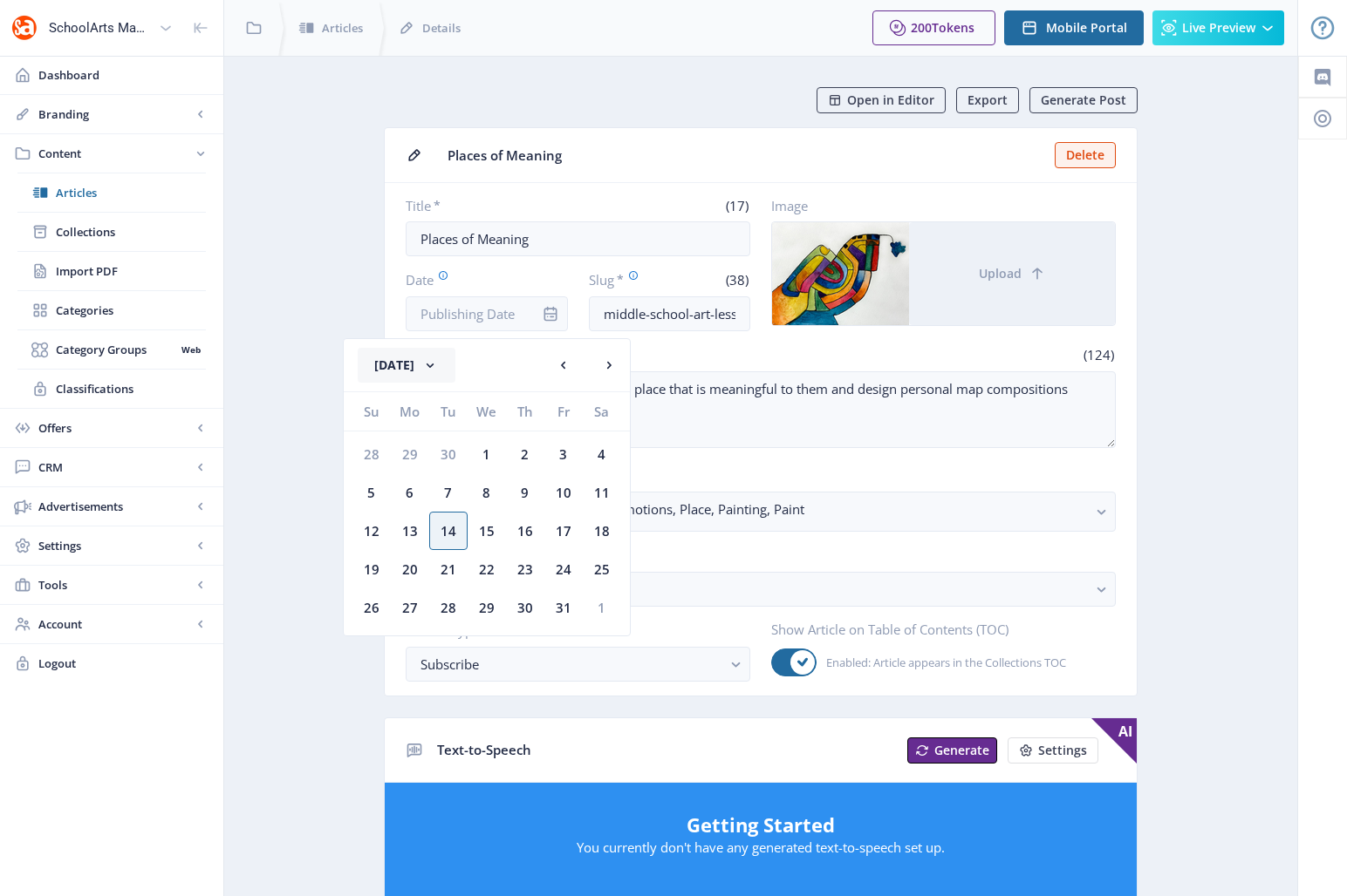
click at [413, 369] on button "[DATE]" at bounding box center [406, 366] width 97 height 35
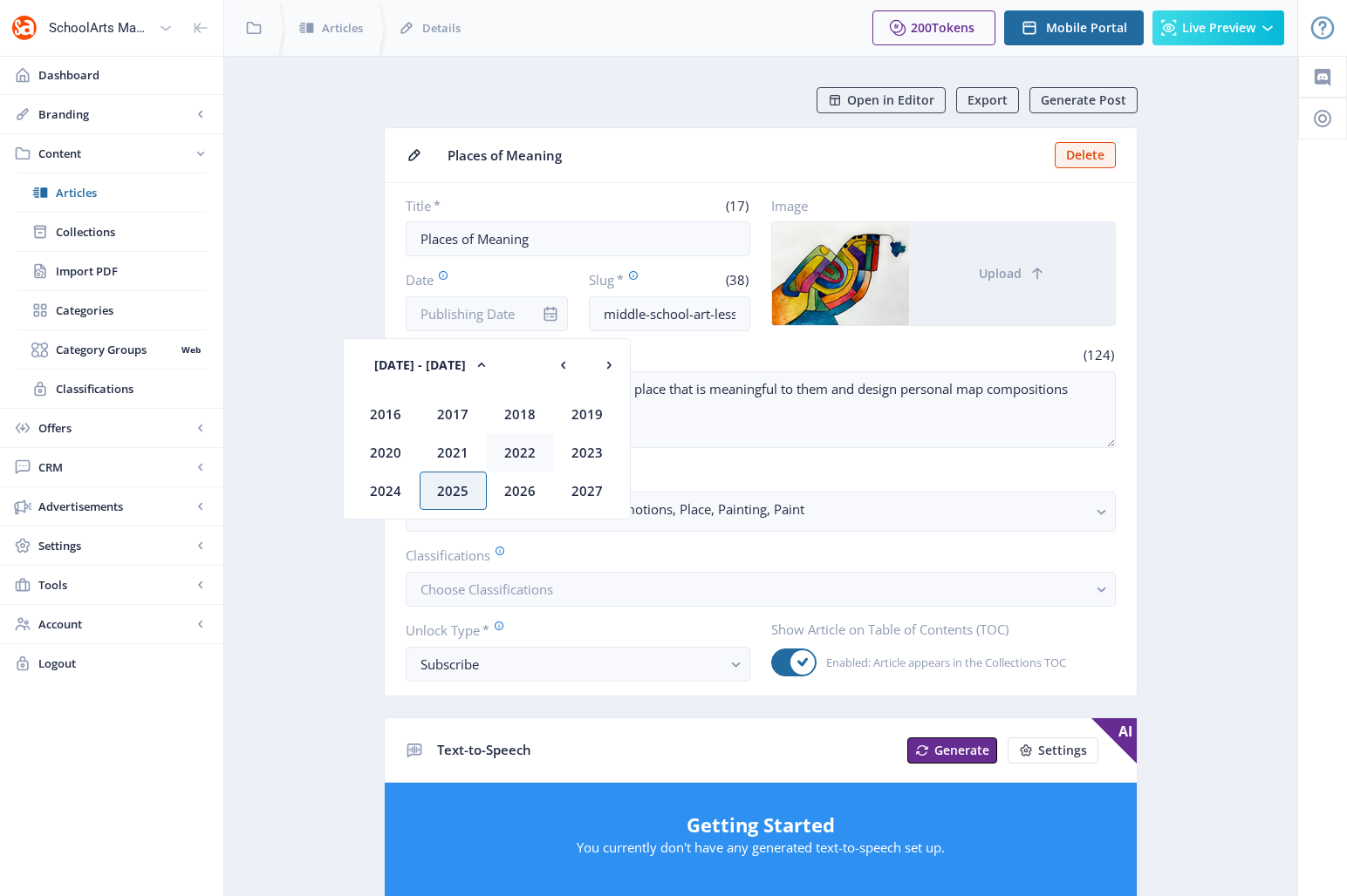
click at [529, 453] on div "2022" at bounding box center [521, 452] width 67 height 38
click at [455, 493] on div "Oct" at bounding box center [453, 491] width 67 height 38
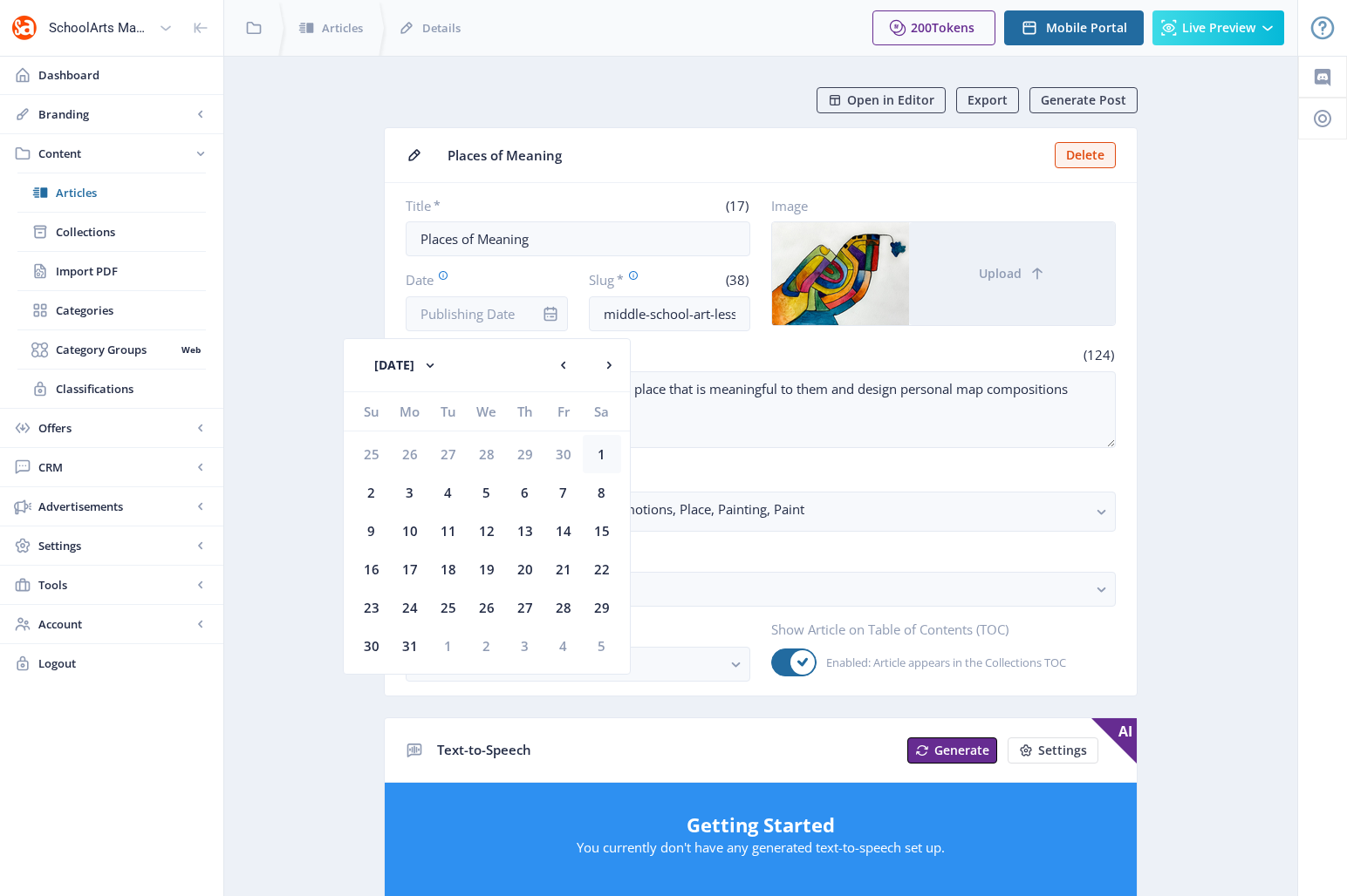
click at [606, 458] on div "1" at bounding box center [602, 454] width 39 height 38
type input "[DATE]"
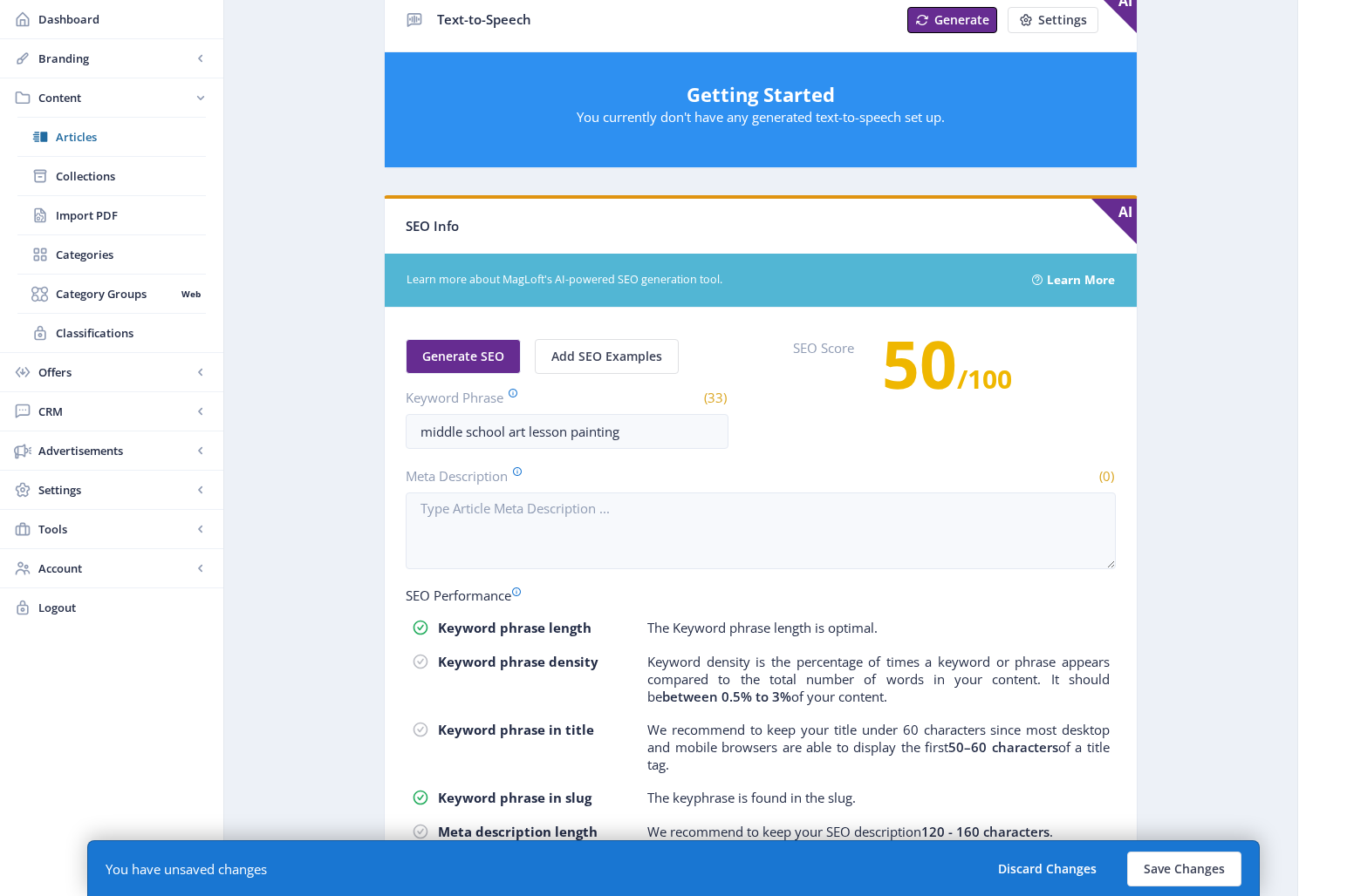
scroll to position [735, 0]
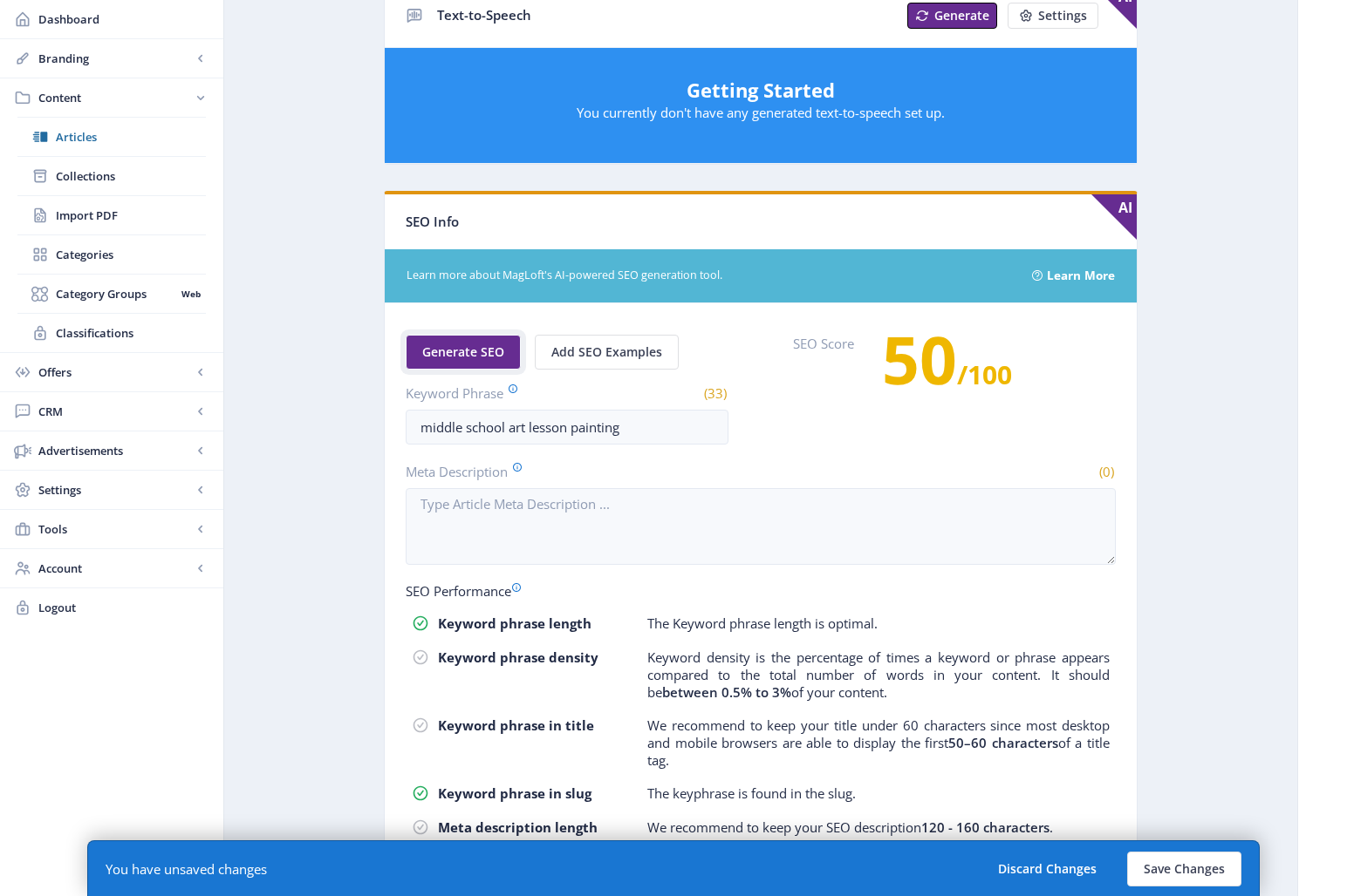
click at [486, 355] on span "Generate SEO" at bounding box center [463, 352] width 82 height 13
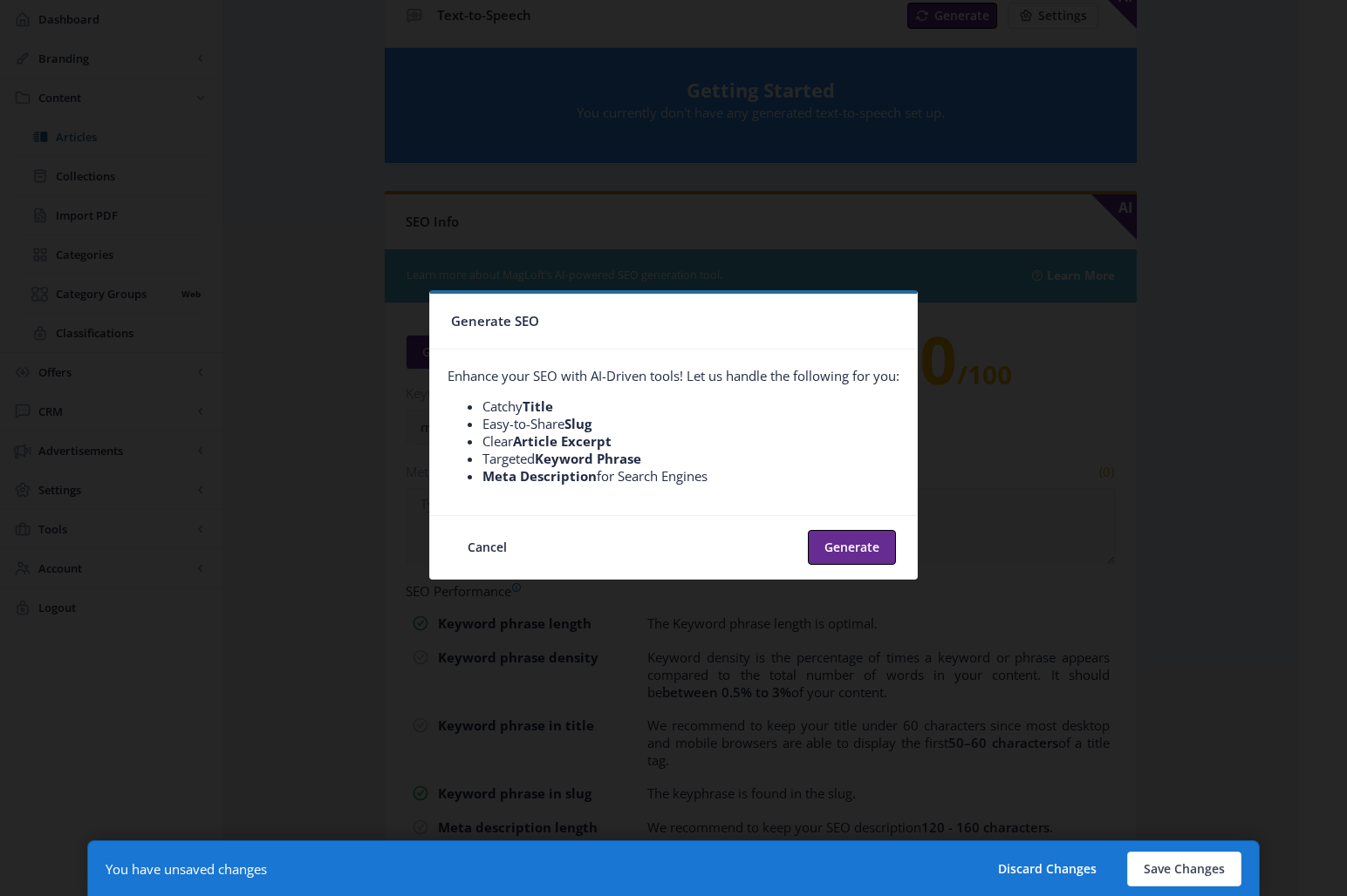
scroll to position [0, 0]
click at [861, 546] on button "Generate" at bounding box center [852, 548] width 89 height 35
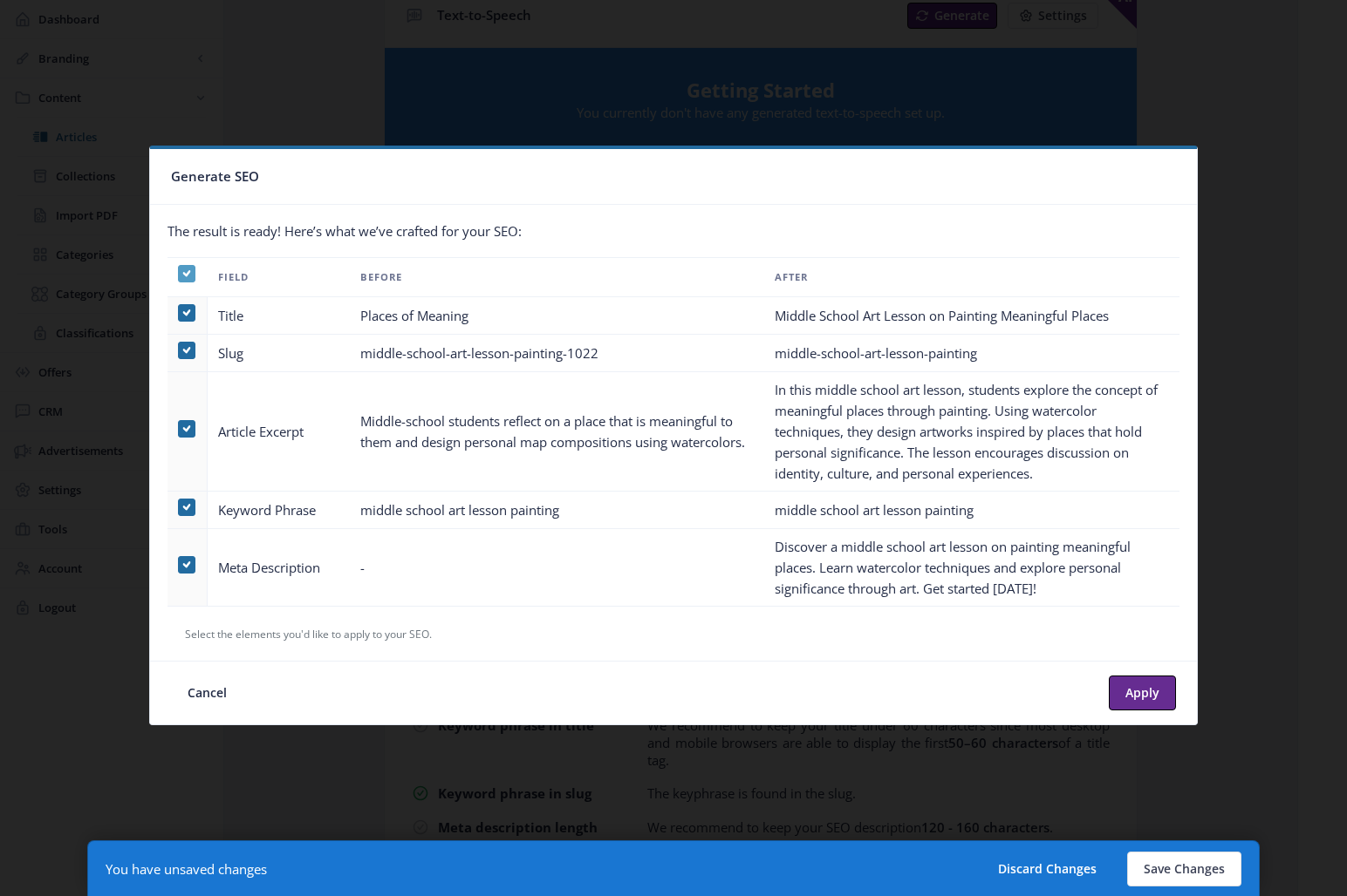
click at [181, 272] on span at bounding box center [187, 273] width 17 height 17
click at [179, 273] on input "checkbox" at bounding box center [178, 273] width 1 height 1
checkbox input "false"
click at [177, 571] on td at bounding box center [188, 568] width 40 height 78
drag, startPoint x: 182, startPoint y: 569, endPoint x: 229, endPoint y: 568, distance: 47.0
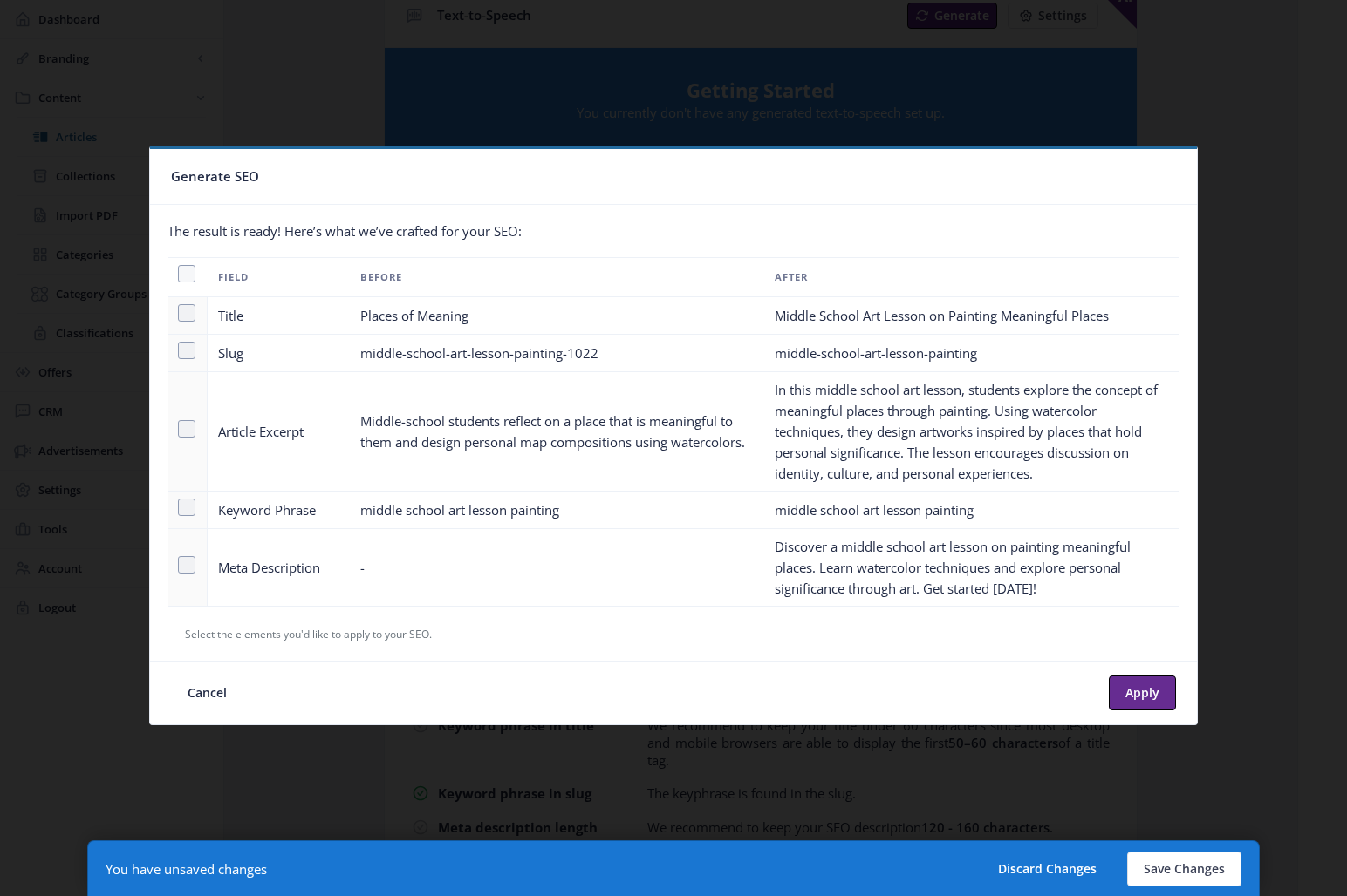
click at [182, 568] on span at bounding box center [187, 565] width 17 height 17
click at [179, 565] on input "checkbox" at bounding box center [178, 564] width 1 height 1
checkbox input "true"
click at [1132, 700] on button "Apply" at bounding box center [1143, 693] width 67 height 35
type textarea "Discover a middle school art lesson on painting meaningful places. Learn waterc…"
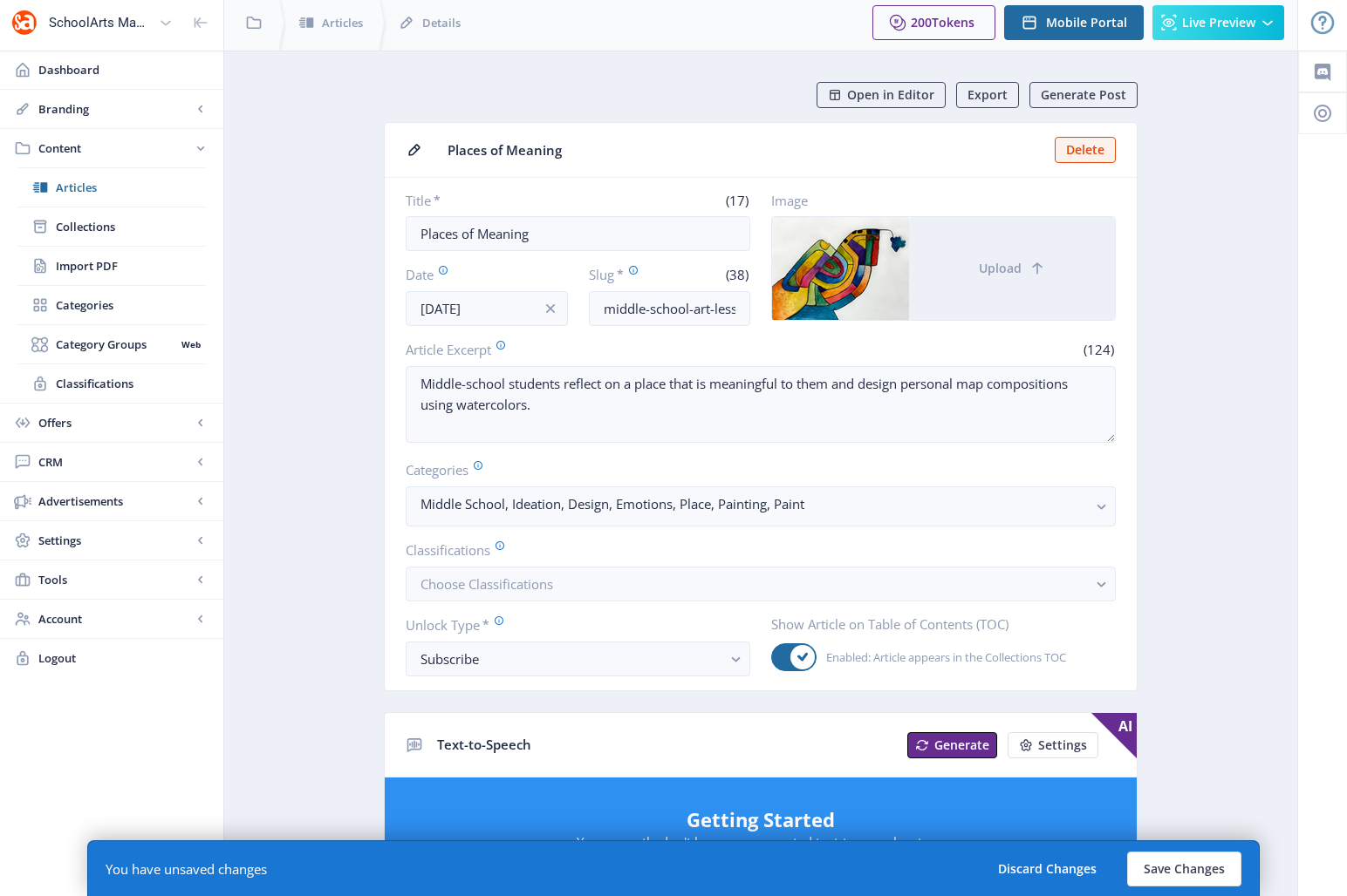
scroll to position [833, 0]
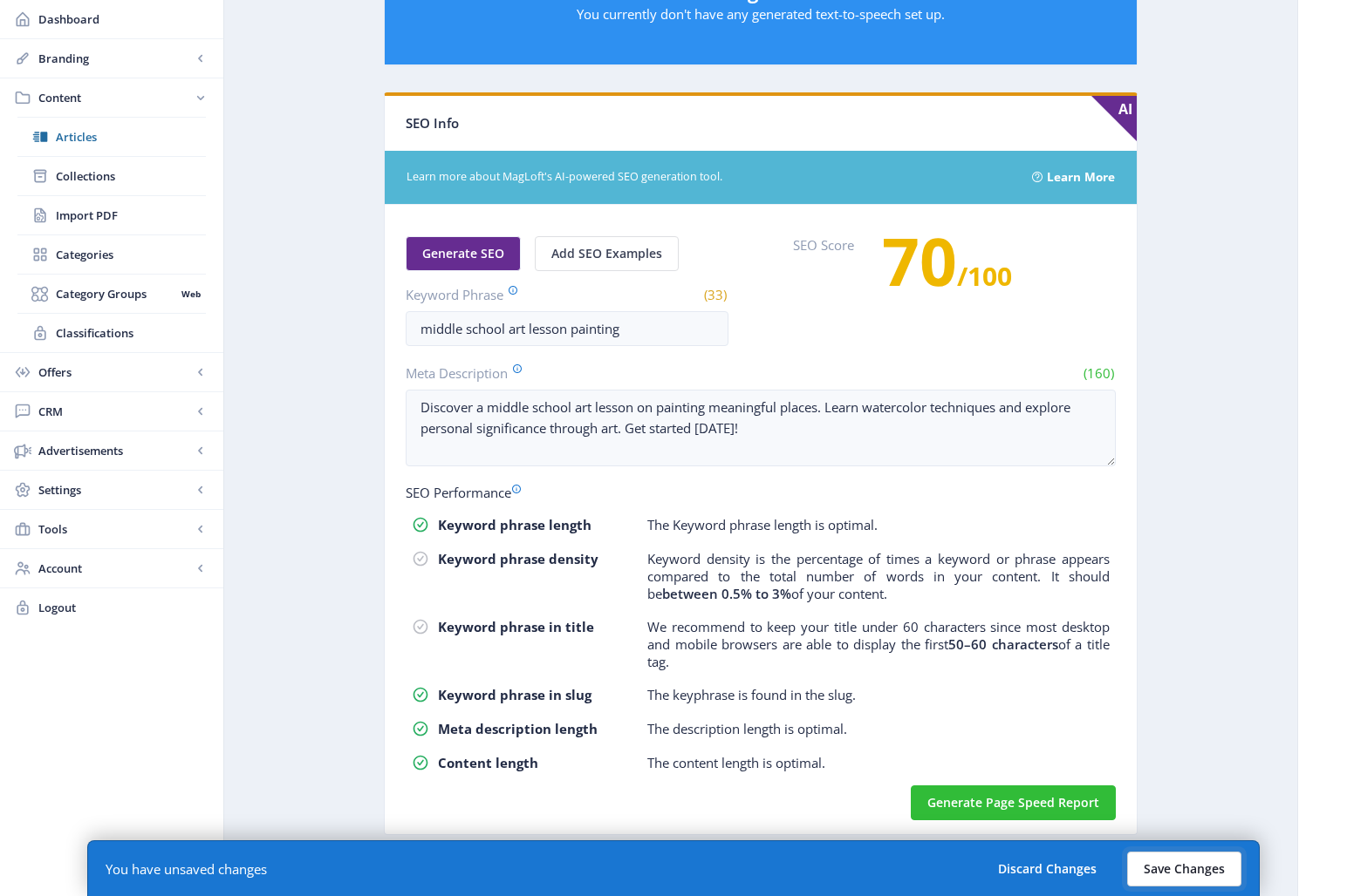
click at [1179, 804] on button "Save Changes" at bounding box center [1184, 869] width 115 height 35
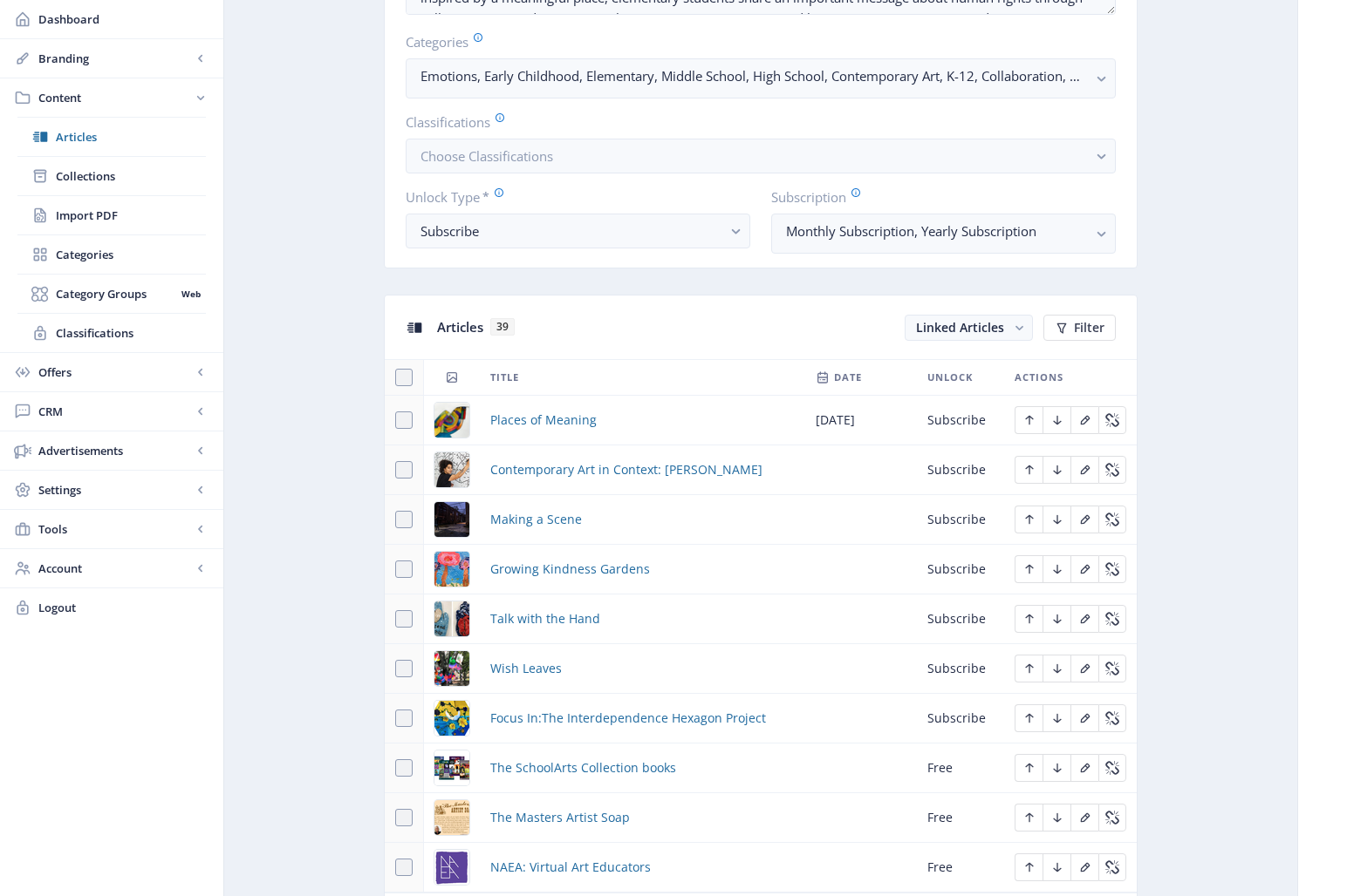
scroll to position [529, 0]
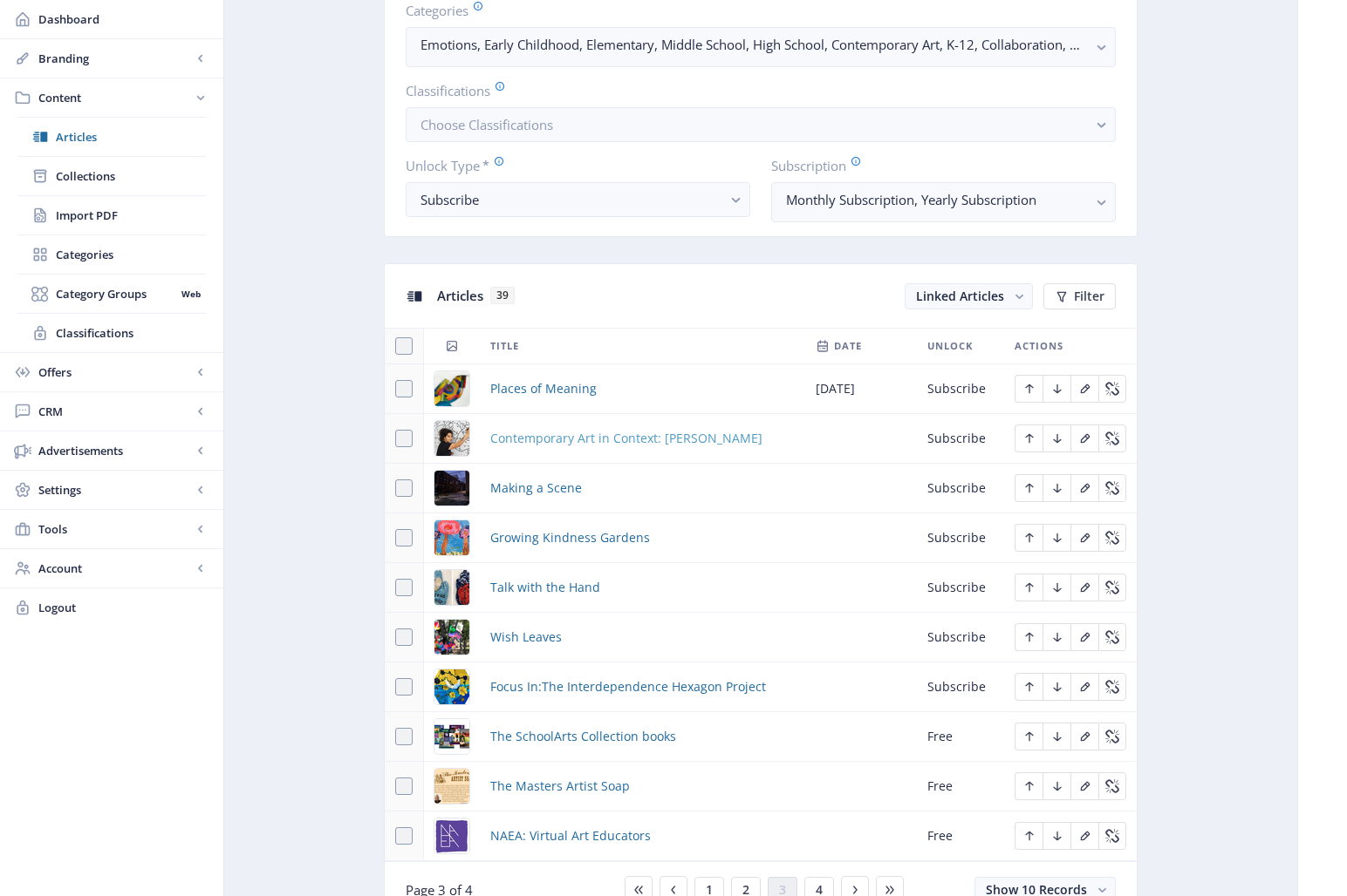
click at [568, 441] on span "Contemporary Art in Context: [PERSON_NAME]" at bounding box center [626, 439] width 272 height 21
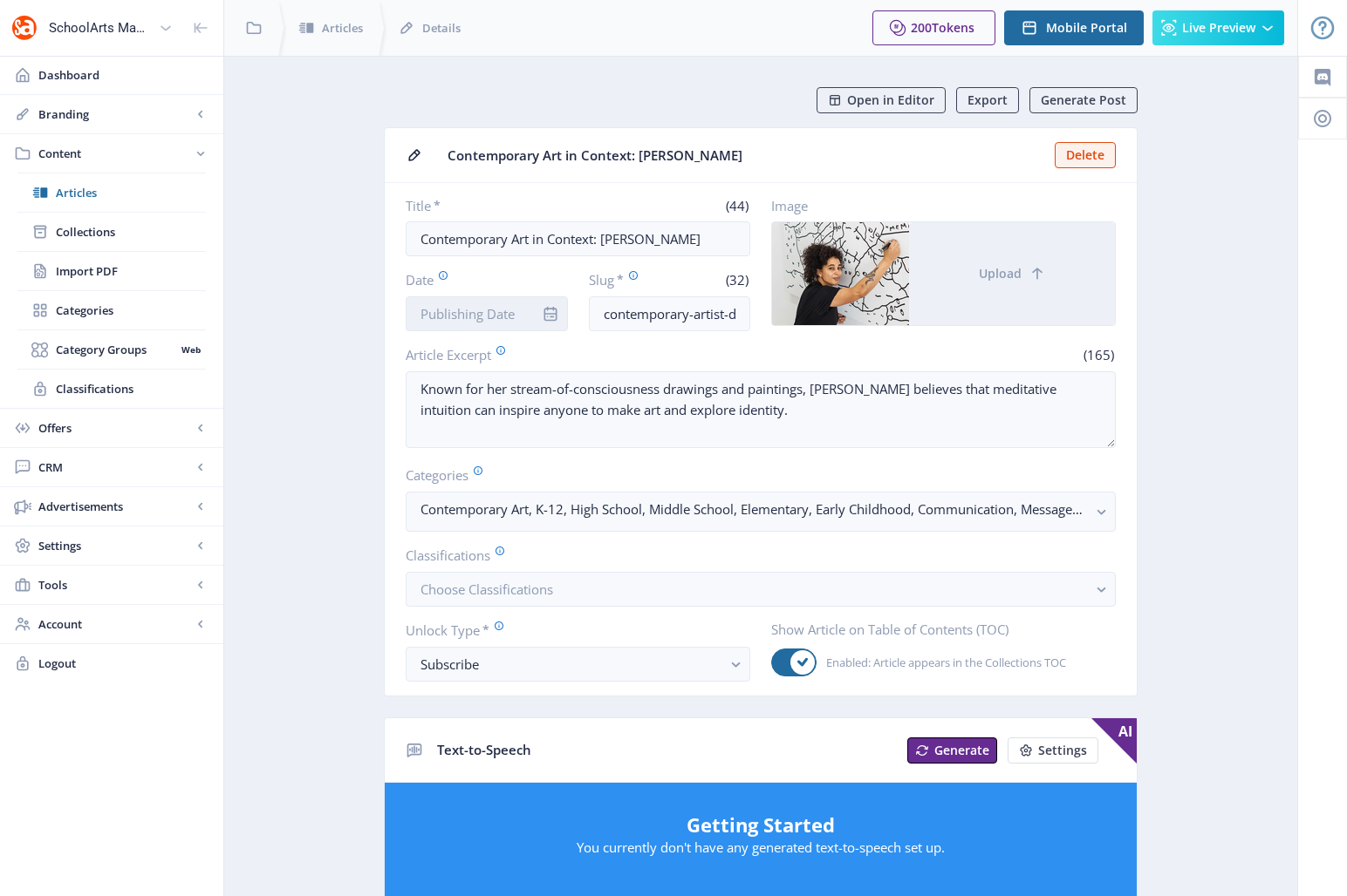
click at [475, 315] on input "Date" at bounding box center [486, 314] width 163 height 35
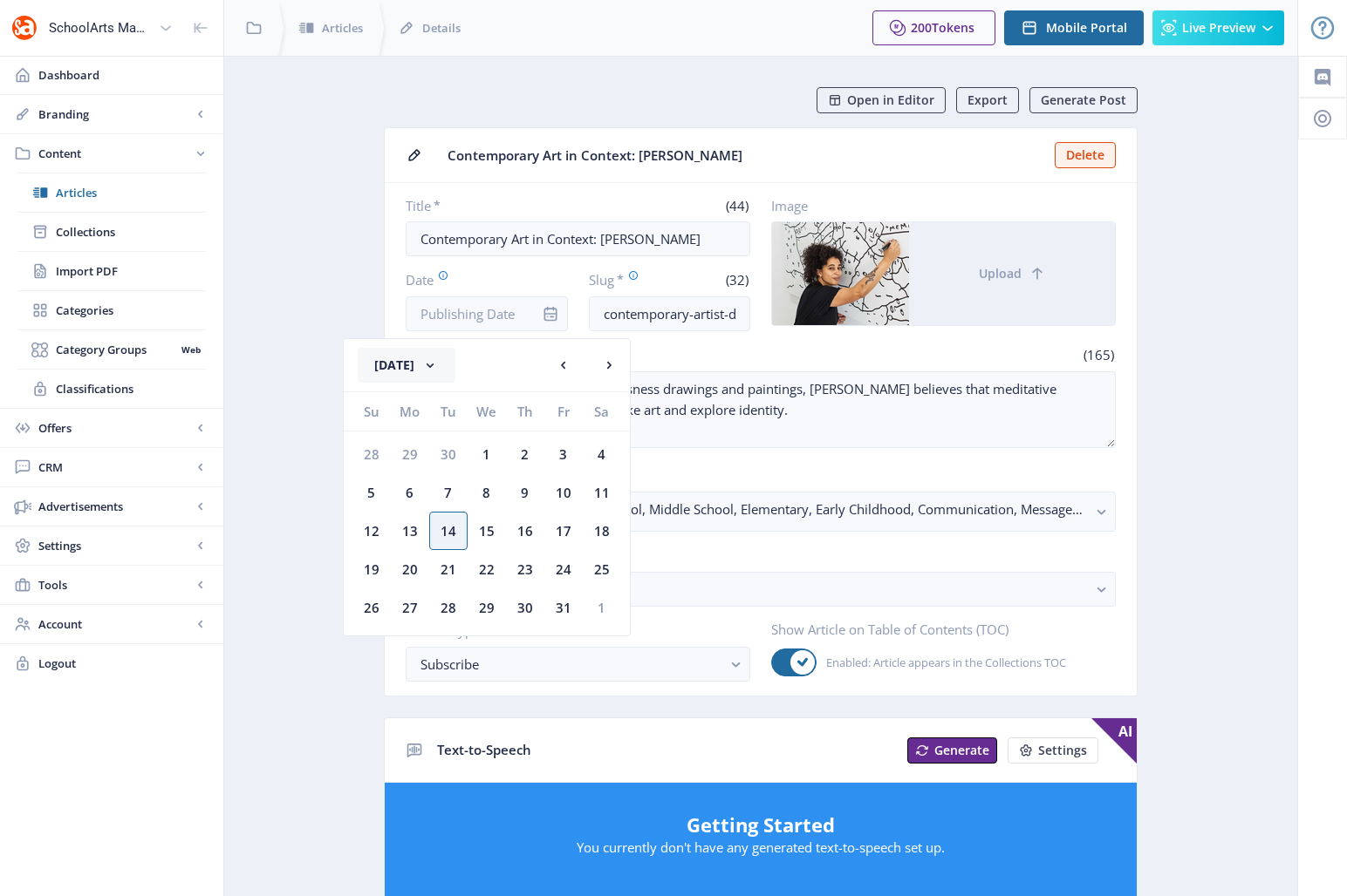
click at [421, 366] on button "[DATE]" at bounding box center [406, 366] width 97 height 35
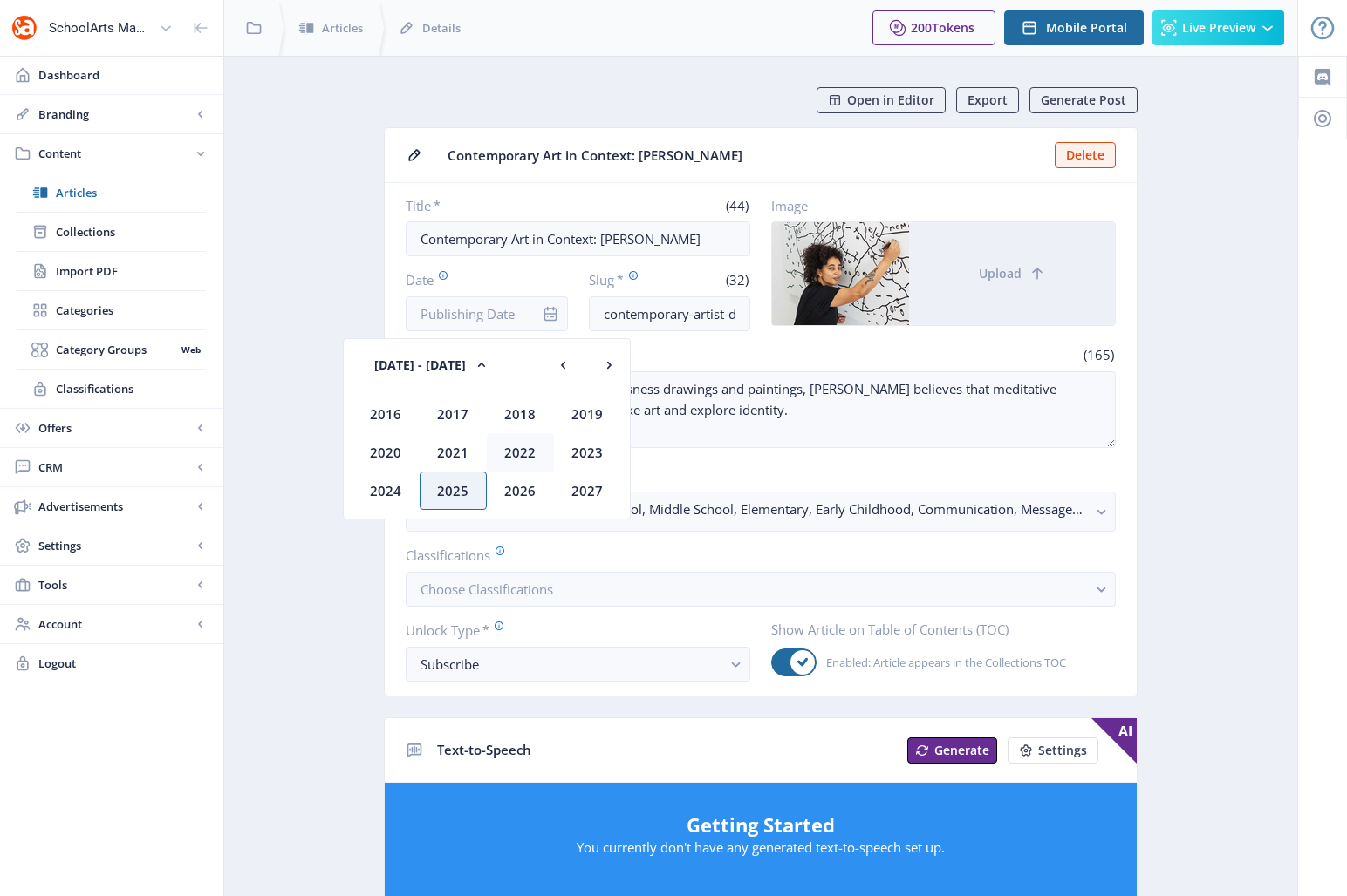
click at [525, 452] on div "2022" at bounding box center [521, 452] width 67 height 38
click at [451, 493] on div "Oct" at bounding box center [453, 491] width 67 height 38
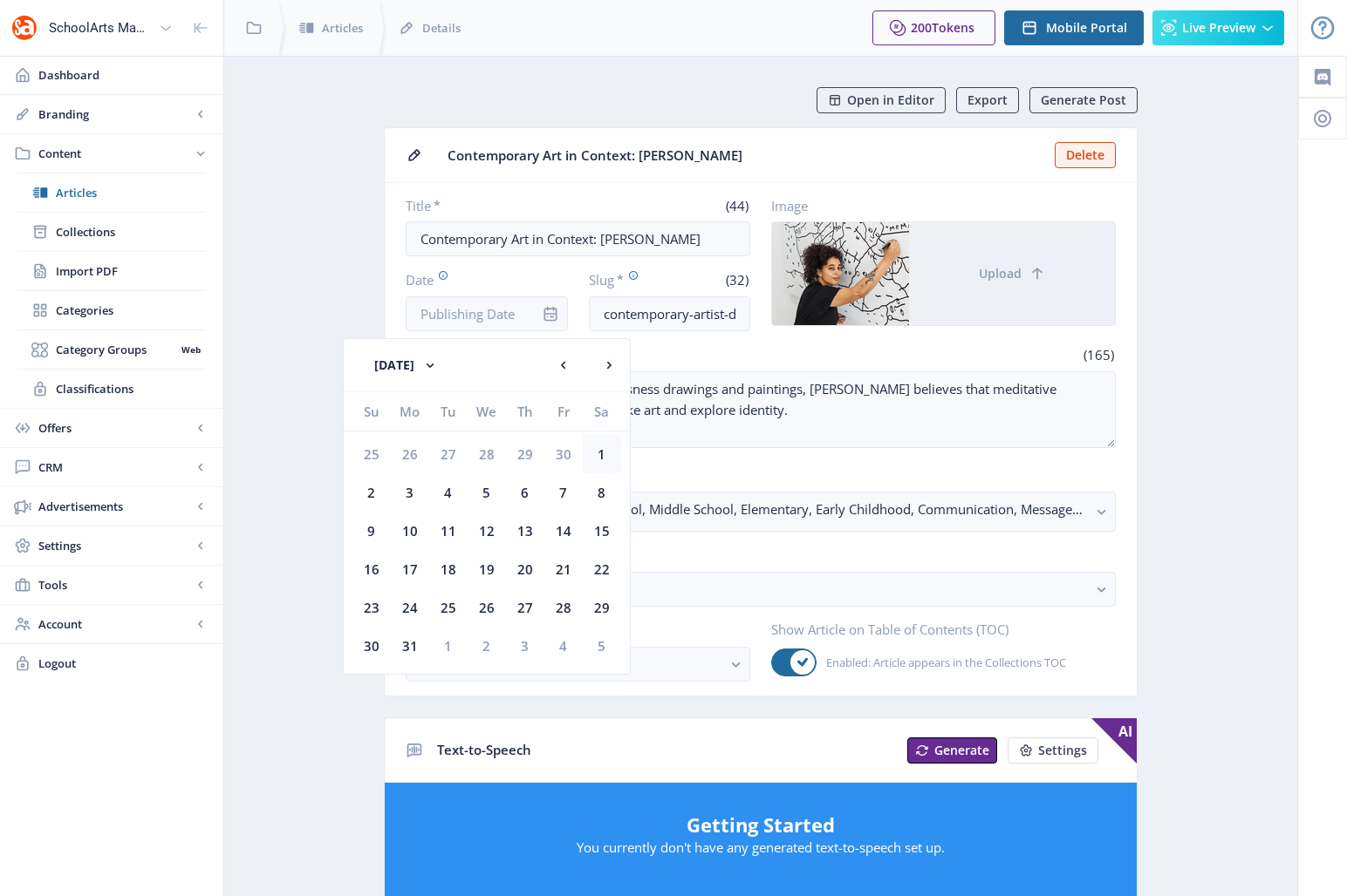
click at [603, 455] on div "1" at bounding box center [602, 454] width 39 height 38
type input "[DATE]"
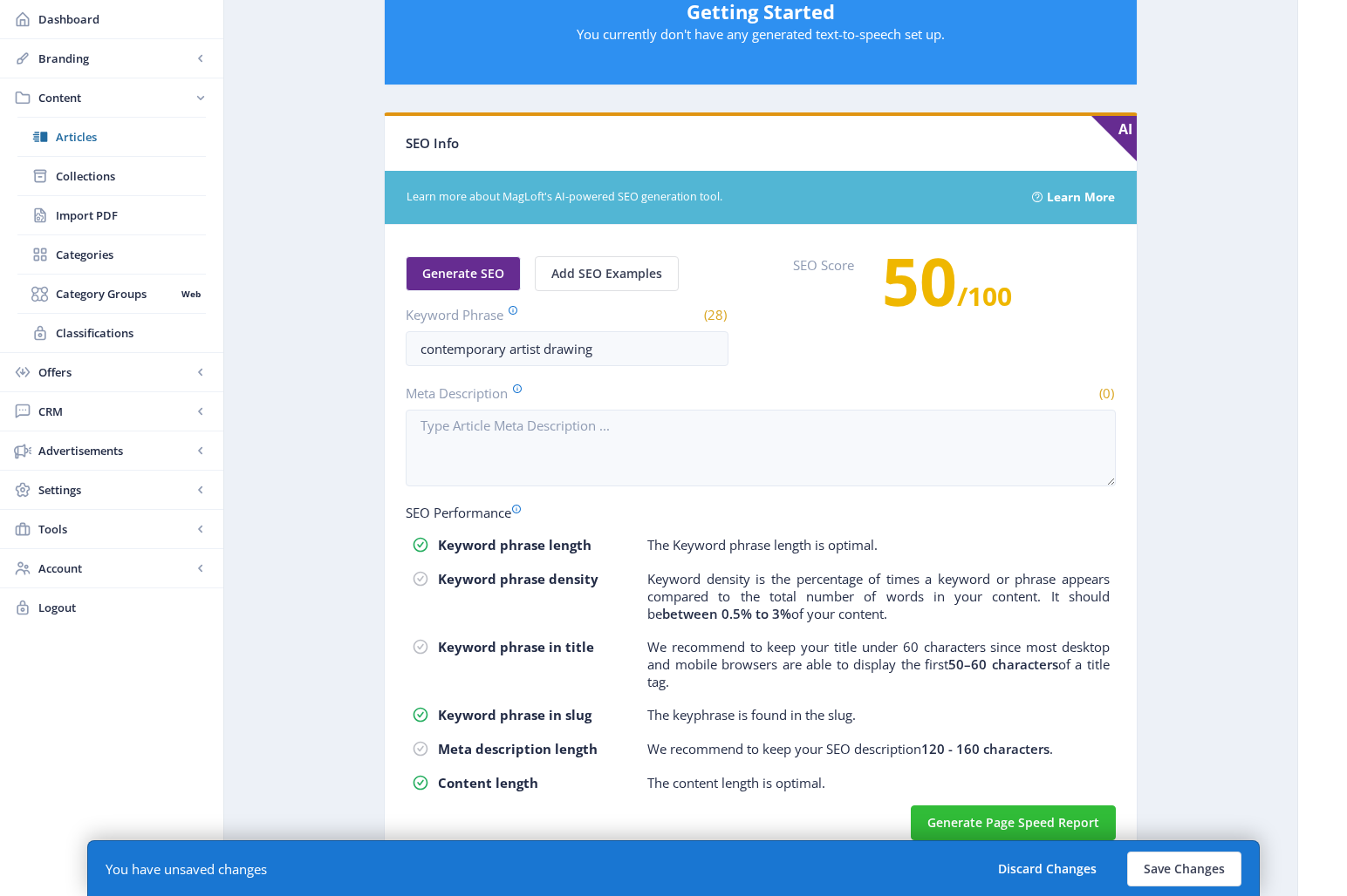
scroll to position [833, 0]
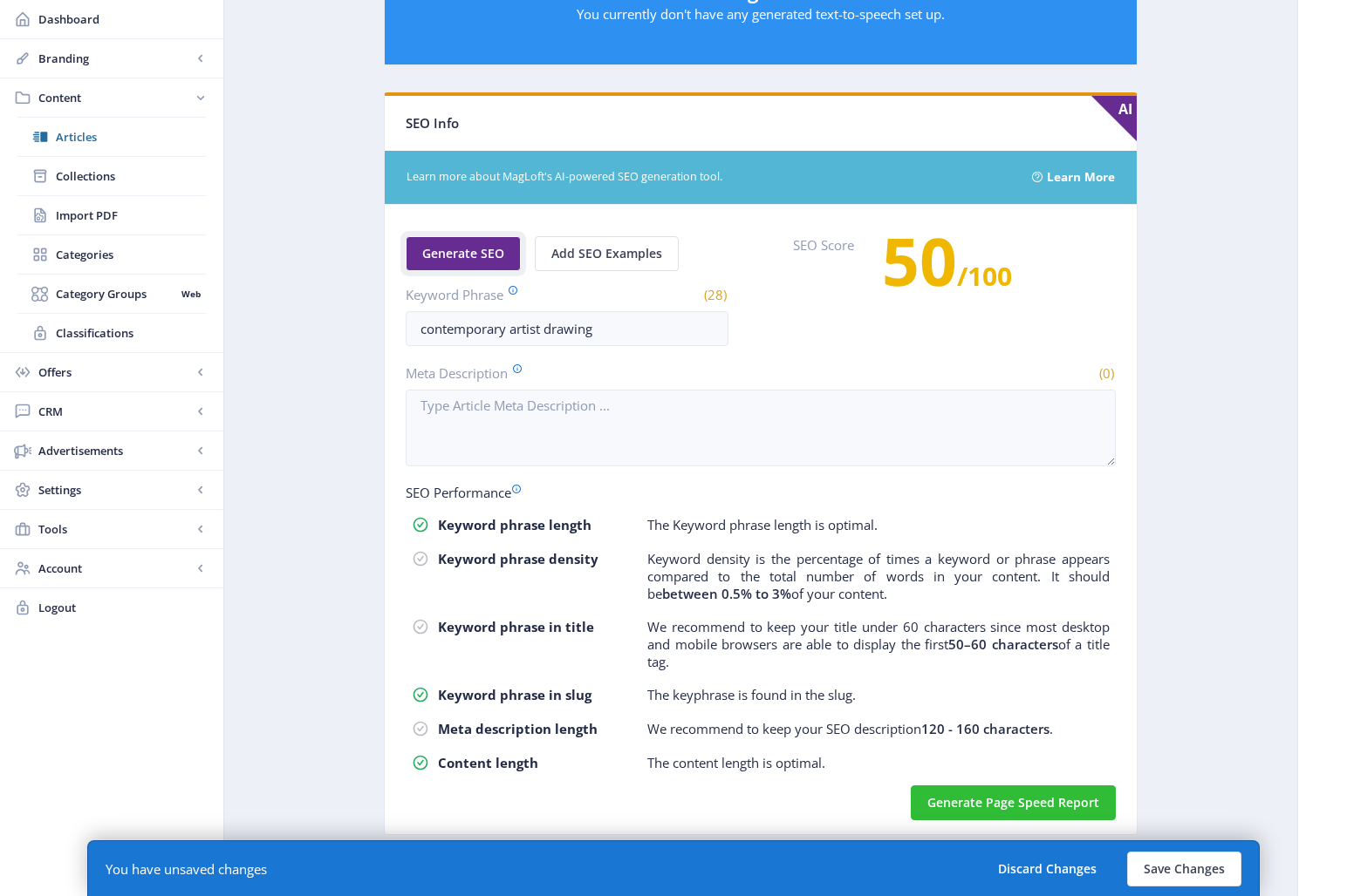
click at [454, 255] on span "Generate SEO" at bounding box center [463, 253] width 82 height 13
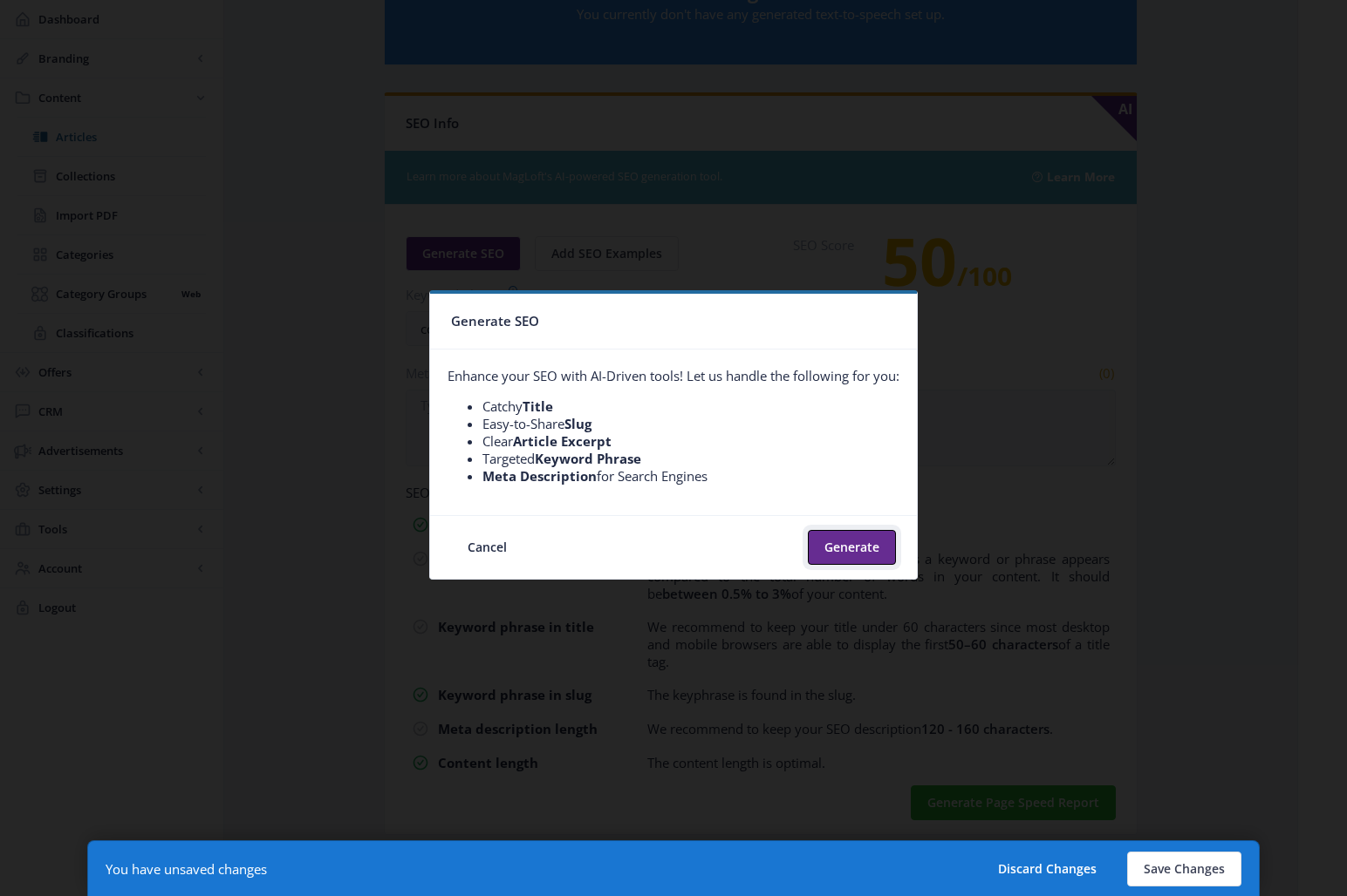
click at [857, 544] on button "Generate" at bounding box center [852, 548] width 89 height 35
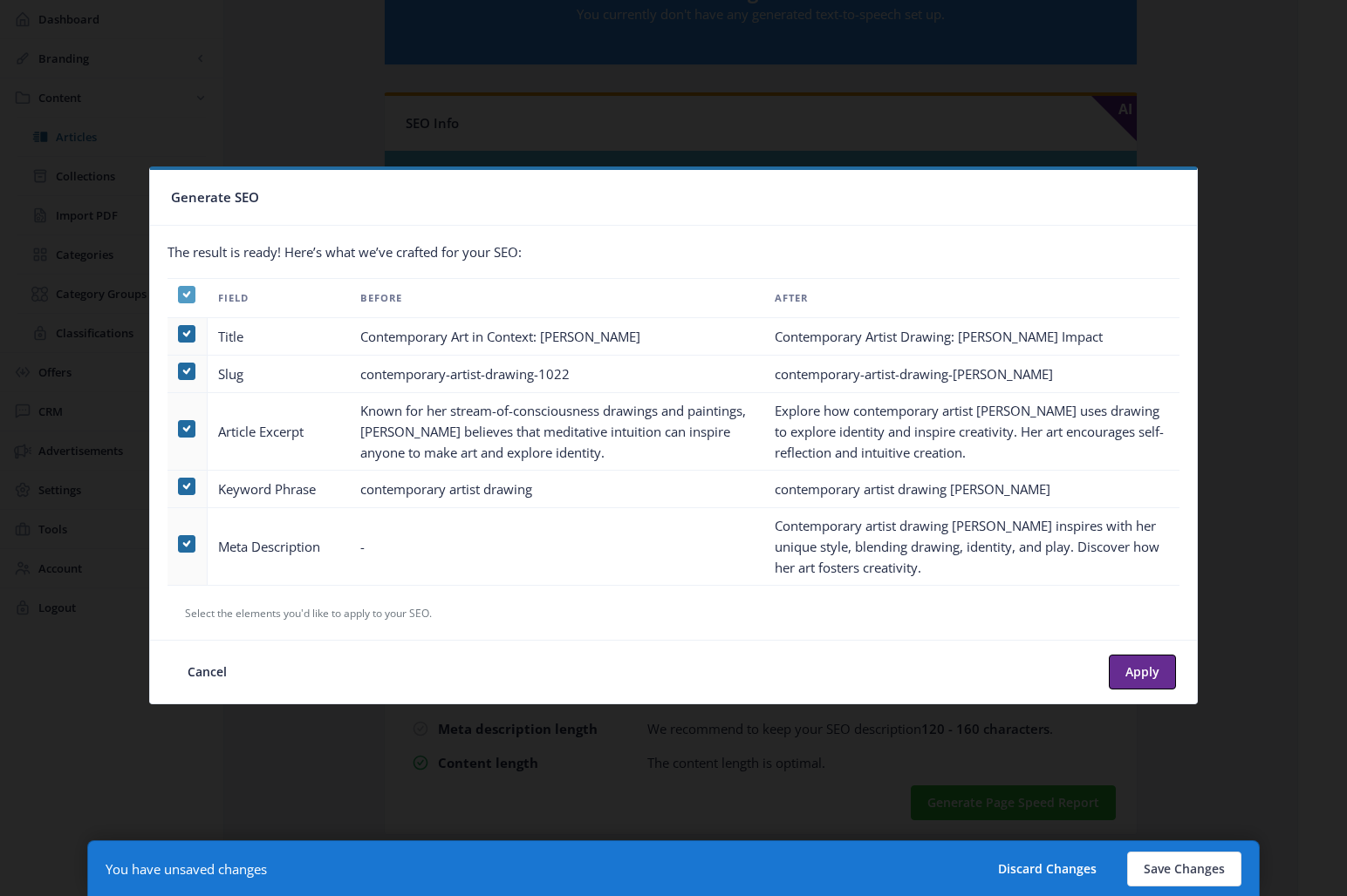
click at [184, 293] on use at bounding box center [186, 294] width 8 height 6
click at [179, 294] on input "checkbox" at bounding box center [178, 294] width 1 height 1
checkbox input "false"
click at [186, 539] on span at bounding box center [187, 544] width 17 height 17
click at [179, 544] on input "checkbox" at bounding box center [178, 544] width 1 height 1
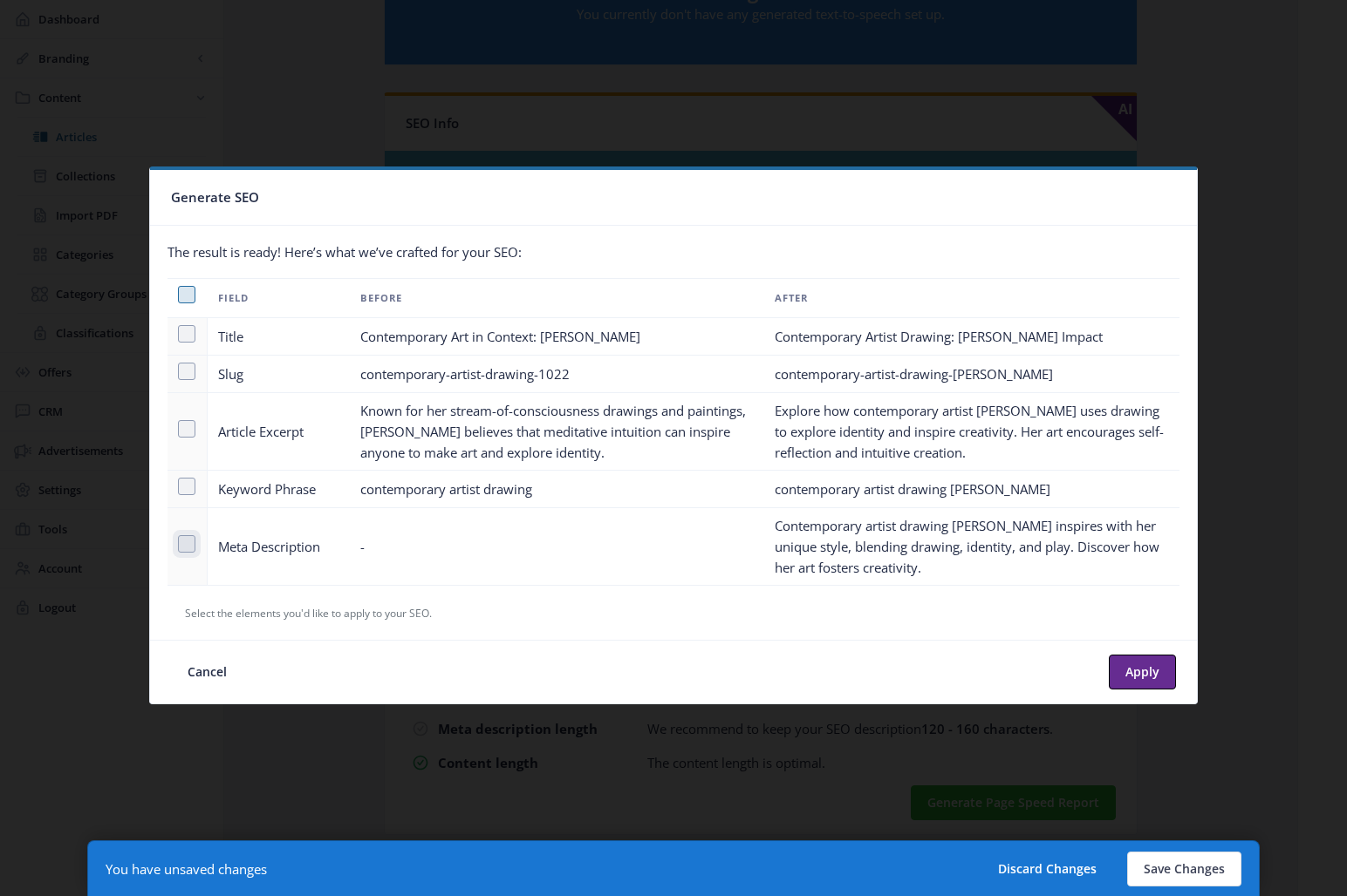
checkbox input "true"
click at [1145, 666] on button "Apply" at bounding box center [1143, 672] width 67 height 35
type textarea "Contemporary artist drawing [PERSON_NAME] inspires with her unique style, blend…"
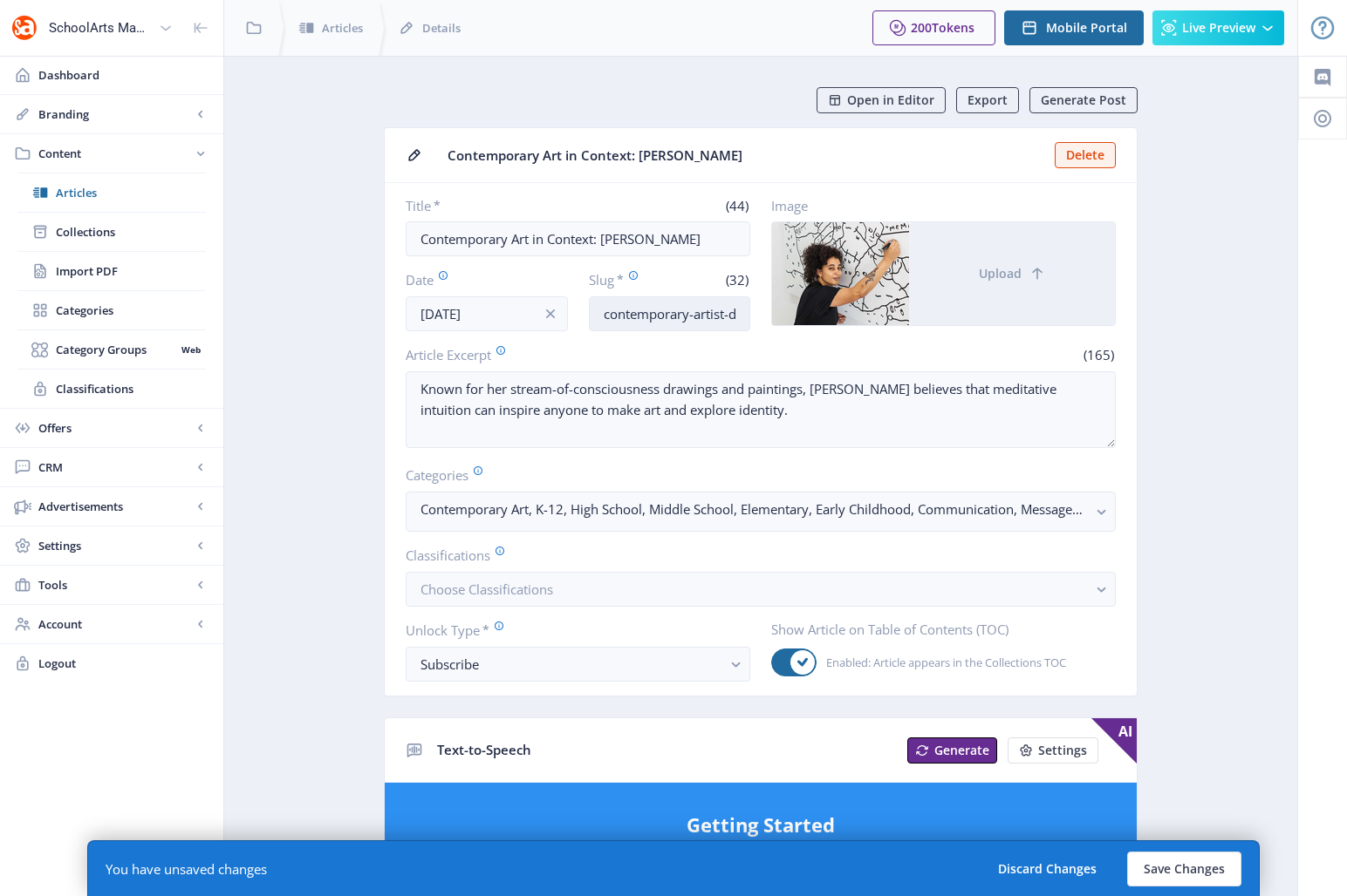
scroll to position [0, 78]
drag, startPoint x: 712, startPoint y: 313, endPoint x: 740, endPoint y: 313, distance: 28.0
click at [740, 313] on input "contemporary-artist-drawing-1022" at bounding box center [670, 314] width 163 height 35
click at [1176, 804] on button "Save Changes" at bounding box center [1184, 869] width 115 height 35
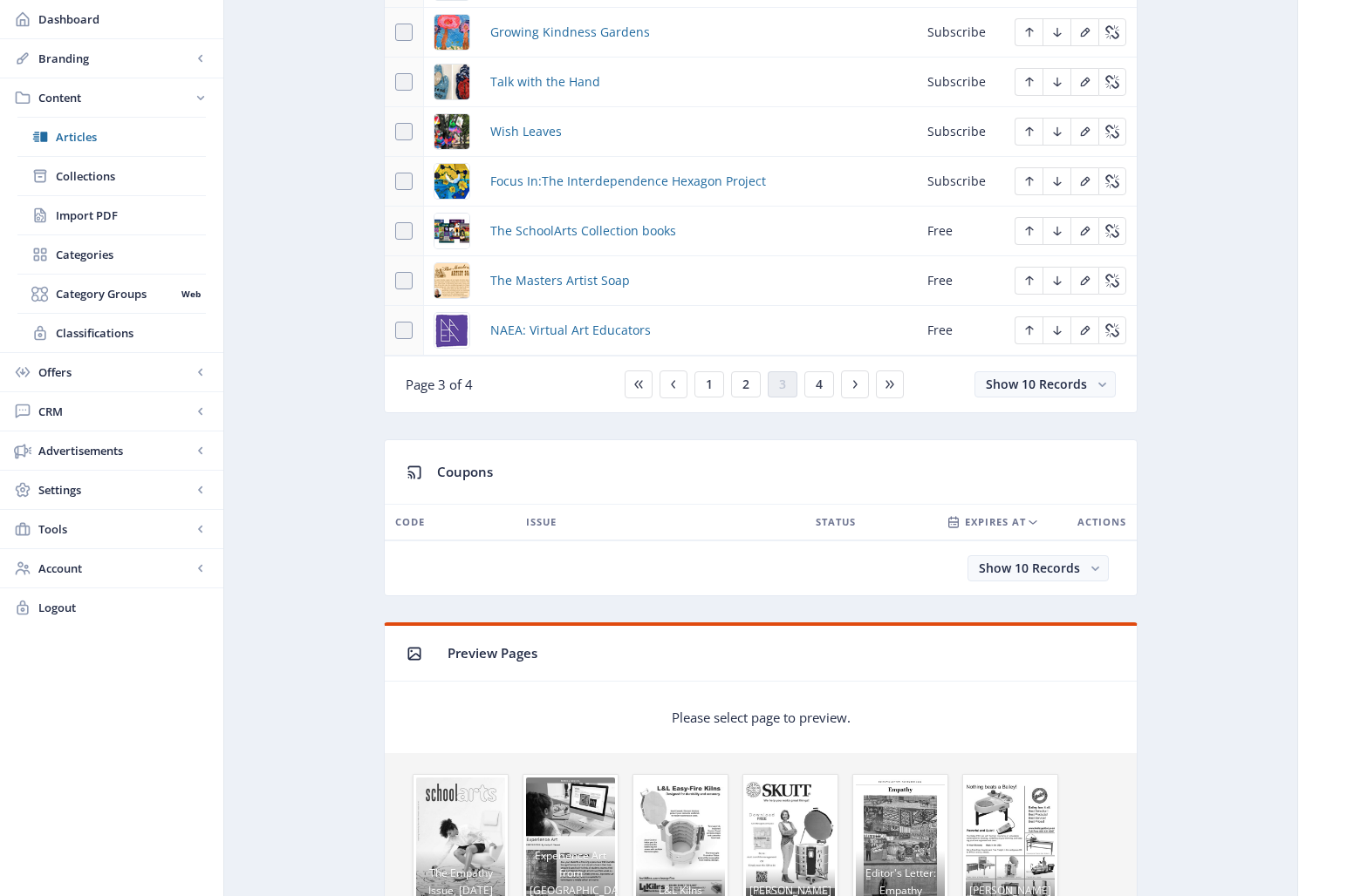
scroll to position [618, 0]
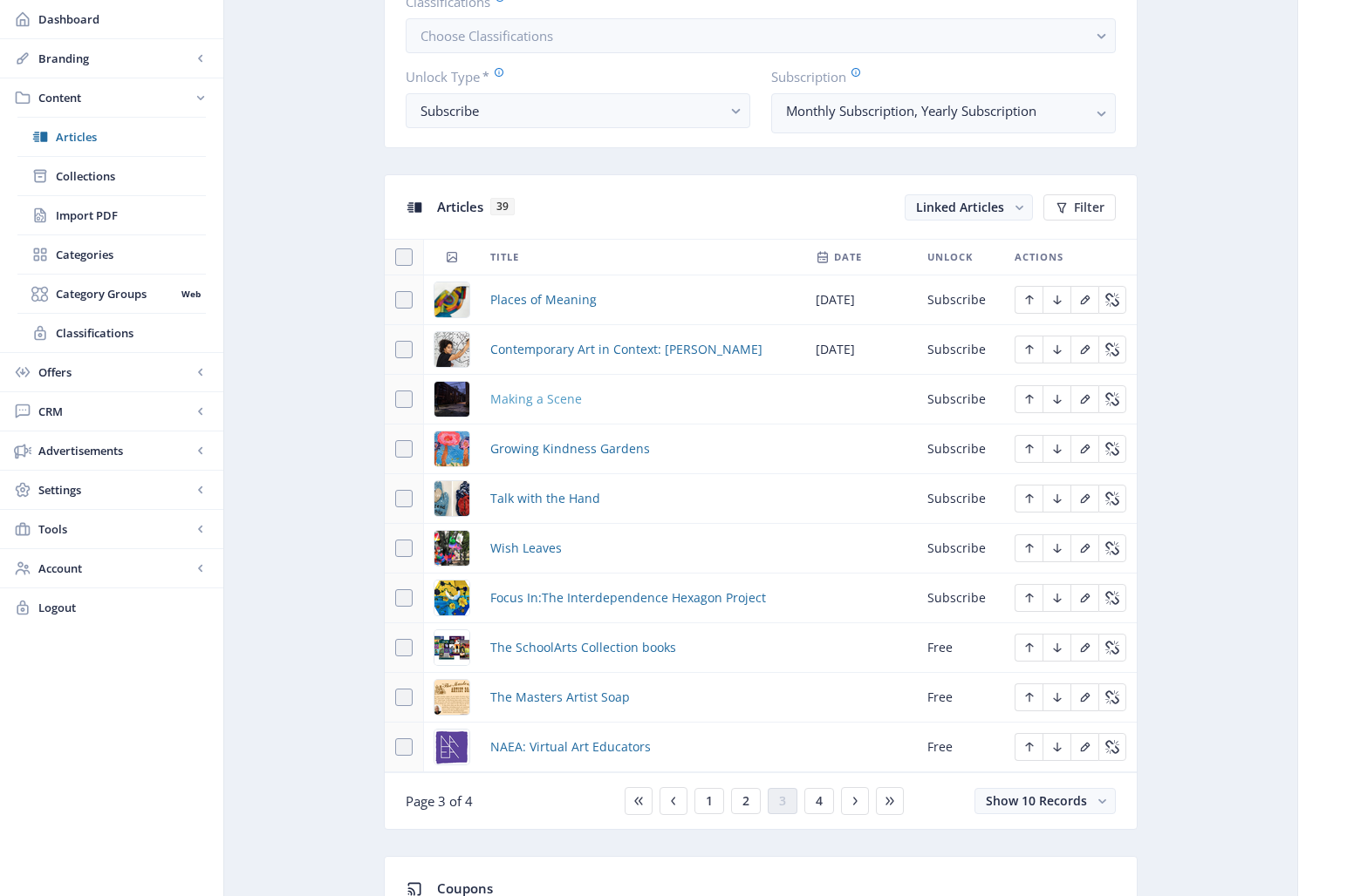
click at [525, 398] on span "Making a Scene" at bounding box center [535, 399] width 91 height 21
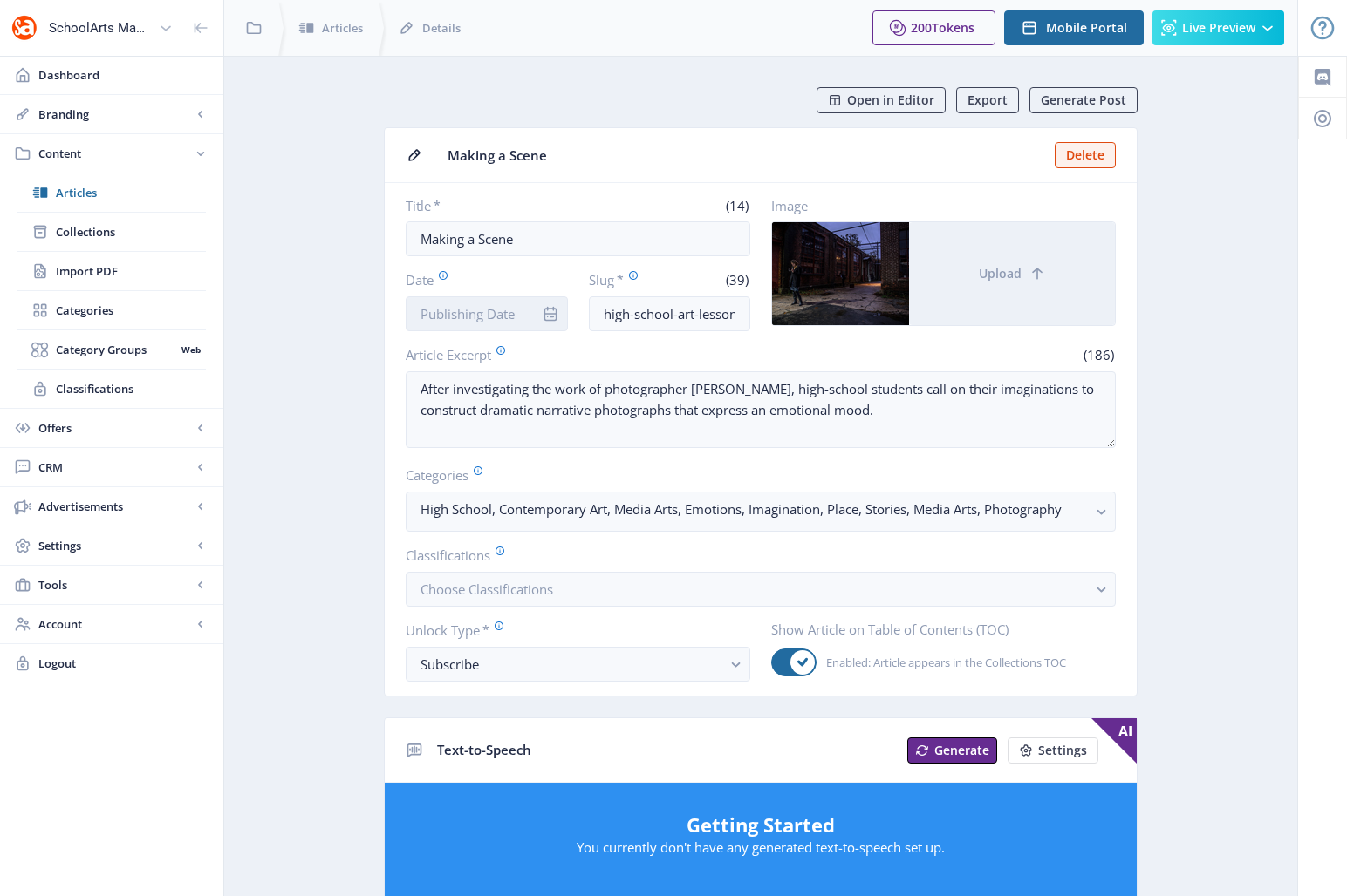
click at [503, 328] on input "Date" at bounding box center [486, 314] width 163 height 35
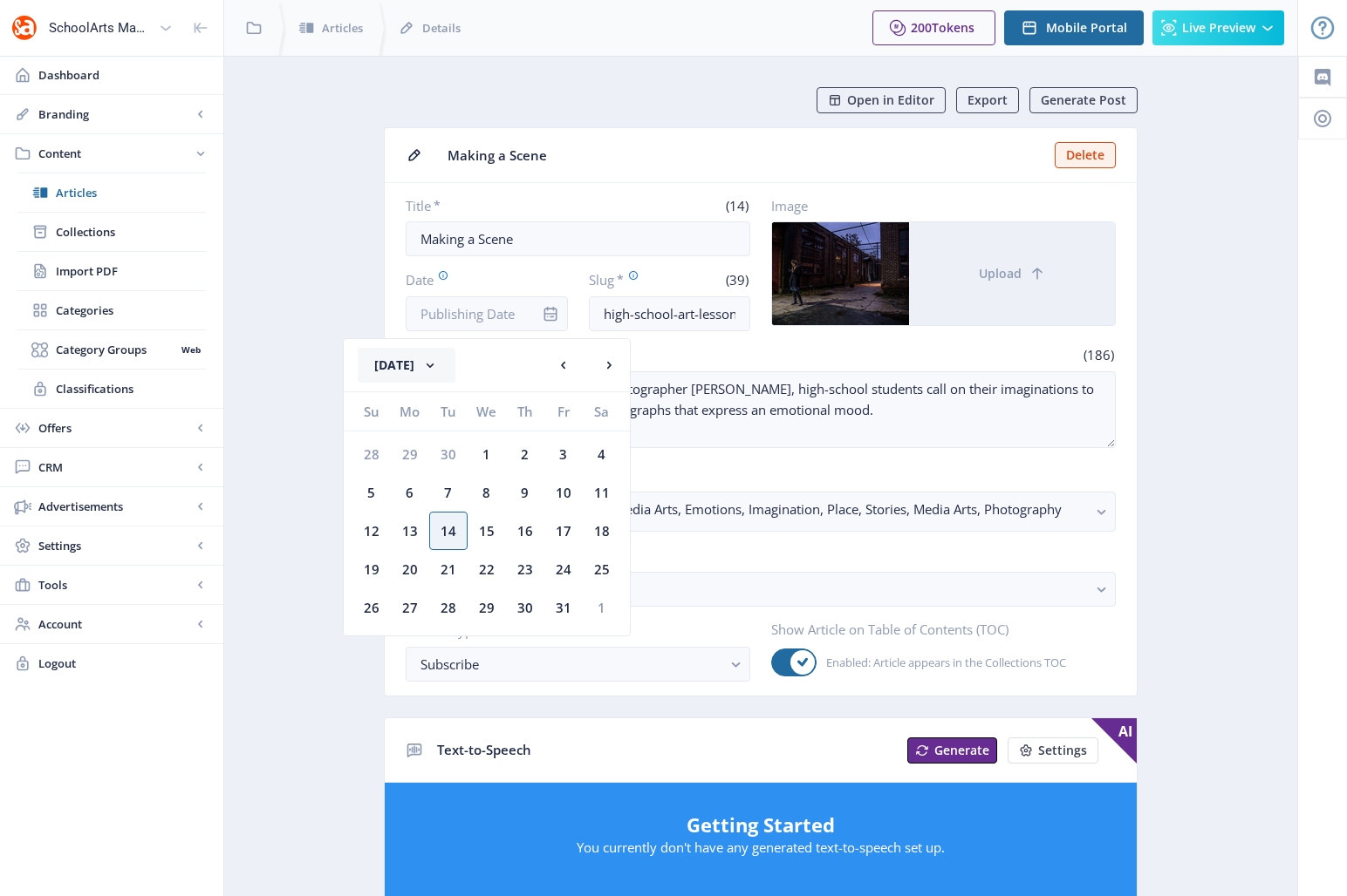
click at [438, 368] on button "[DATE]" at bounding box center [406, 366] width 97 height 35
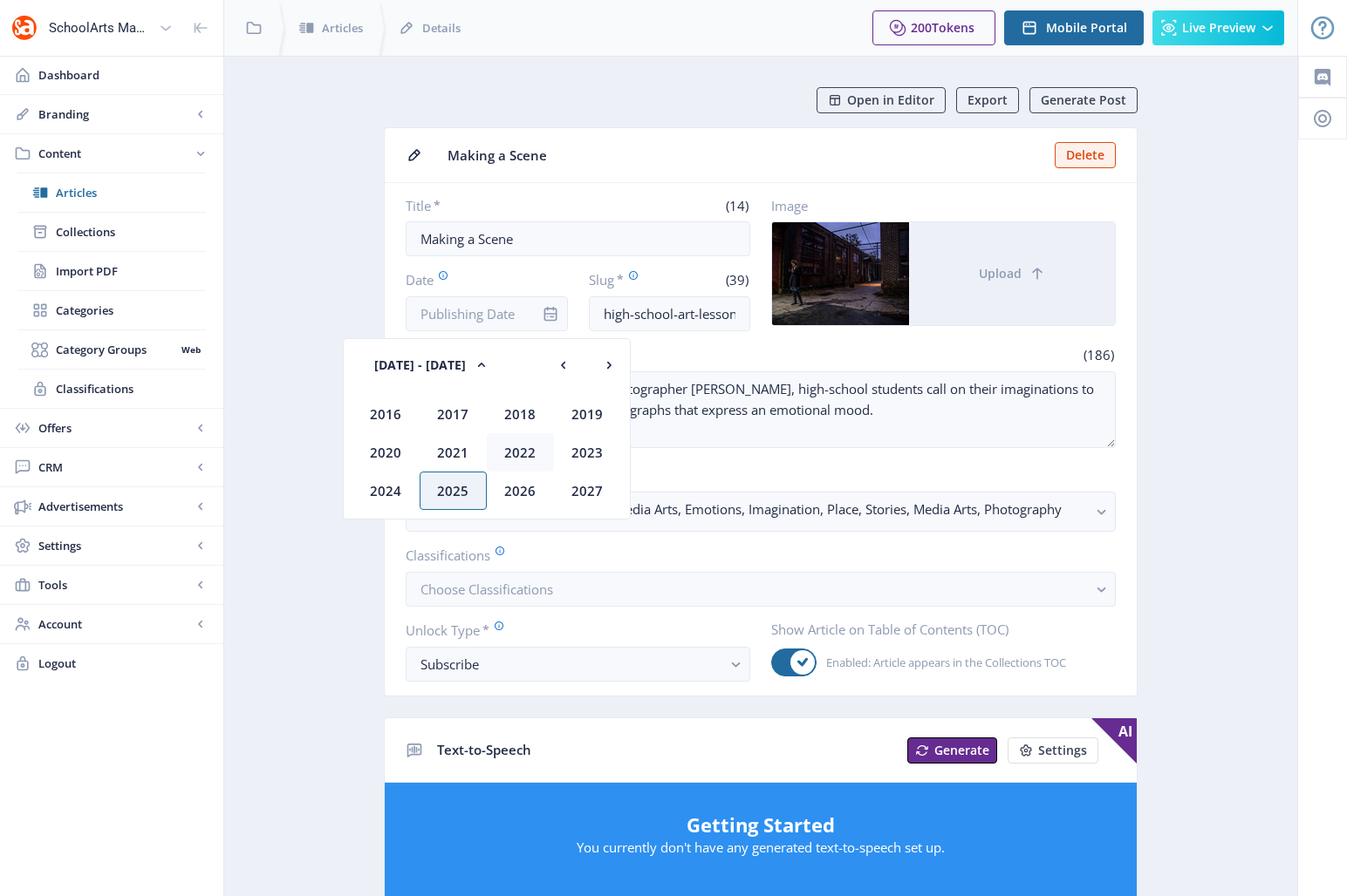
click at [511, 448] on div "2022" at bounding box center [521, 452] width 67 height 38
click at [454, 487] on div "Oct" at bounding box center [453, 491] width 67 height 38
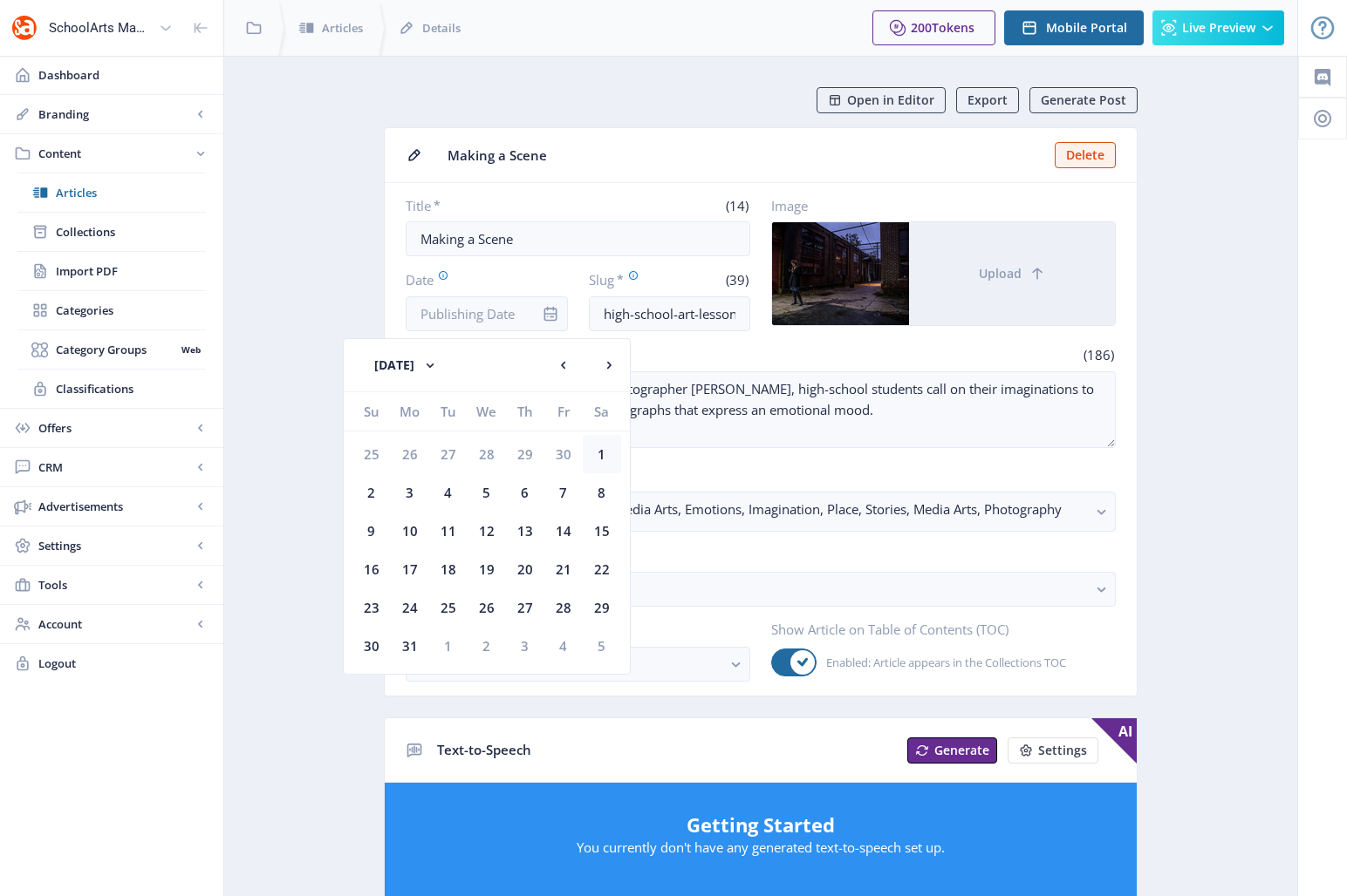
click at [590, 447] on div "1" at bounding box center [602, 454] width 39 height 38
type input "[DATE]"
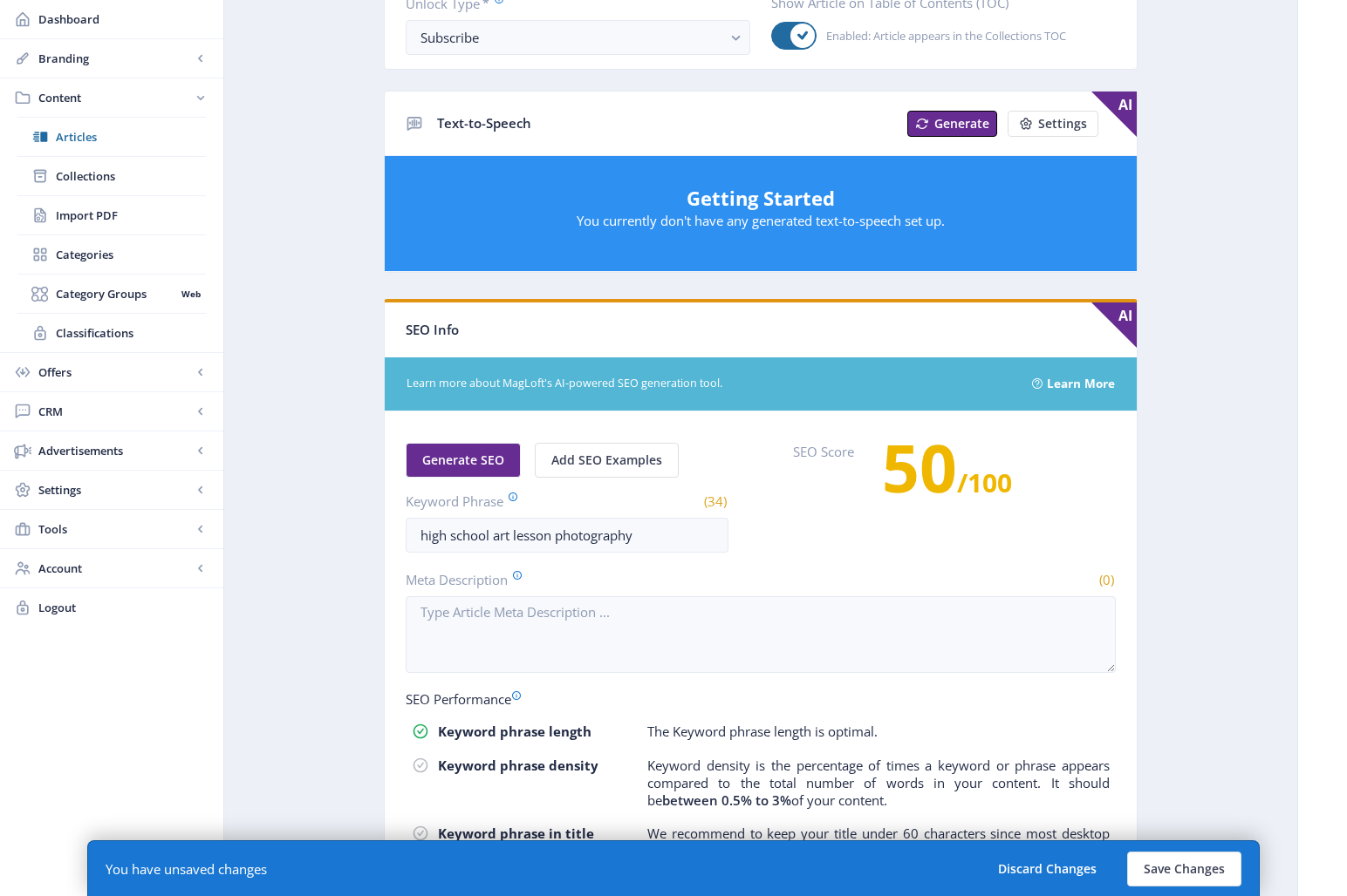
scroll to position [627, 0]
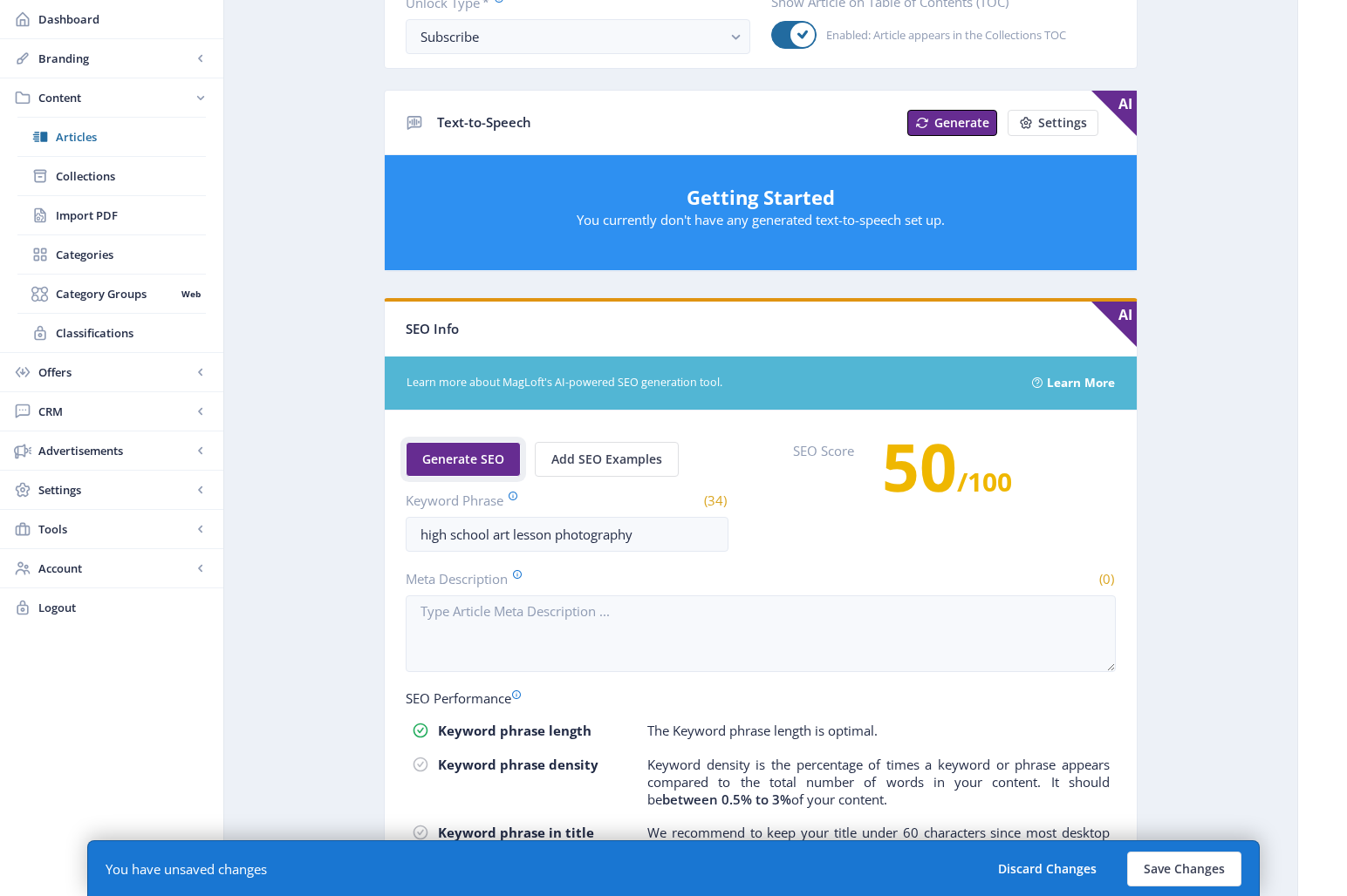
click at [423, 459] on span "Generate SEO" at bounding box center [463, 459] width 82 height 13
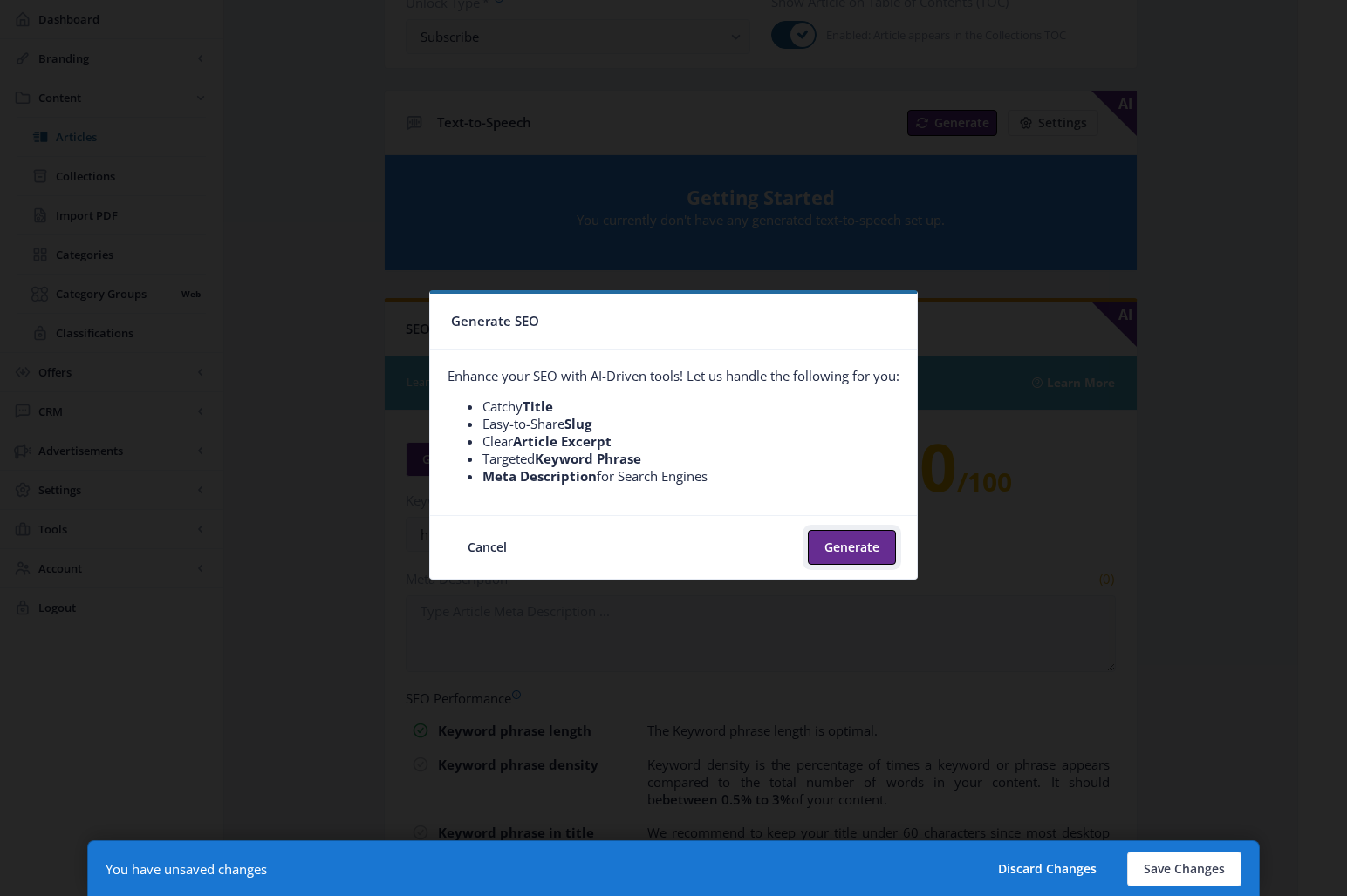
click at [848, 555] on button "Generate" at bounding box center [852, 548] width 89 height 35
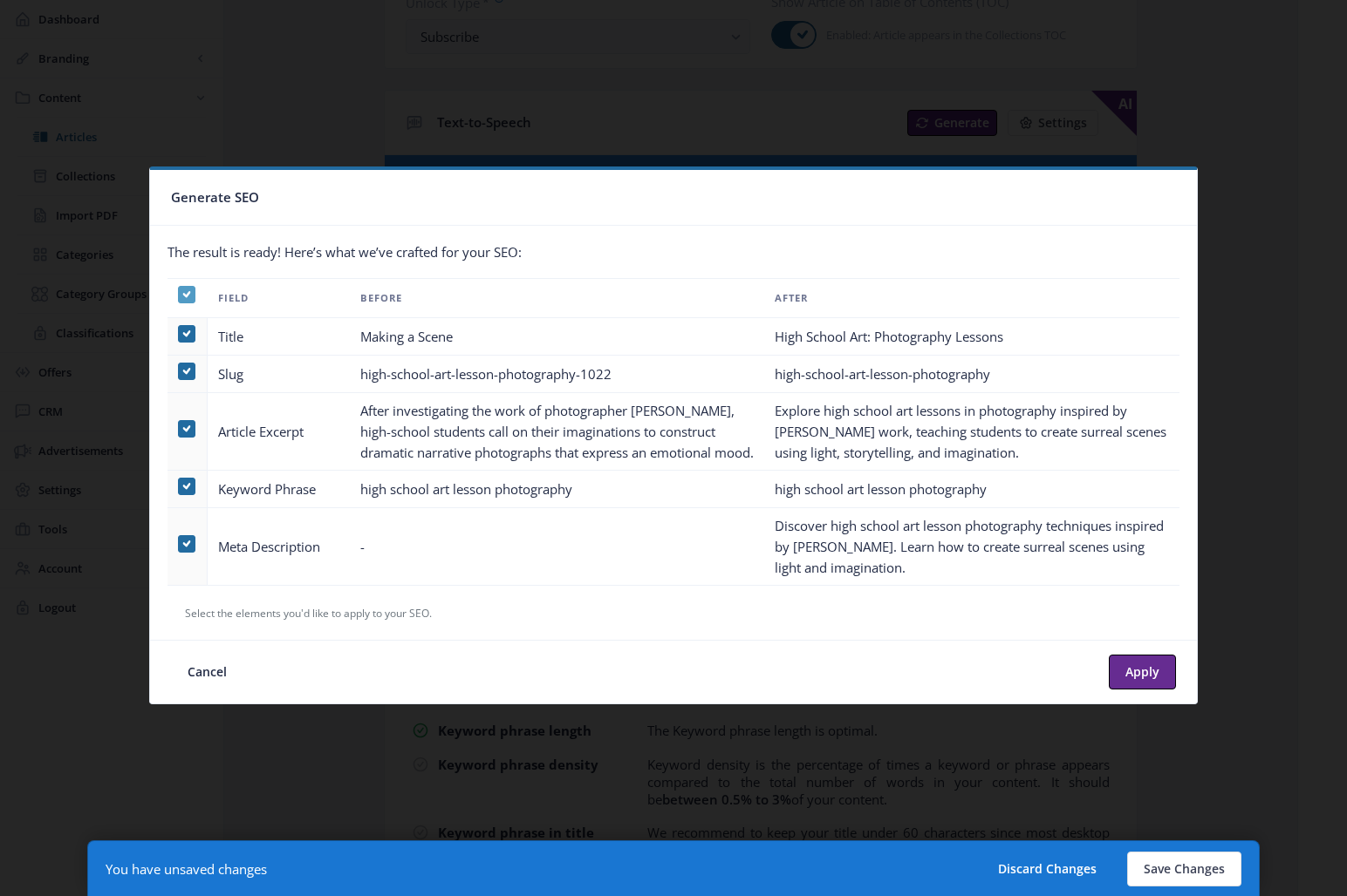
click at [183, 288] on icon at bounding box center [187, 294] width 8 height 17
click at [179, 294] on input "checkbox" at bounding box center [178, 294] width 1 height 1
checkbox input "false"
click at [189, 552] on span at bounding box center [187, 544] width 17 height 17
click at [179, 544] on input "checkbox" at bounding box center [178, 544] width 1 height 1
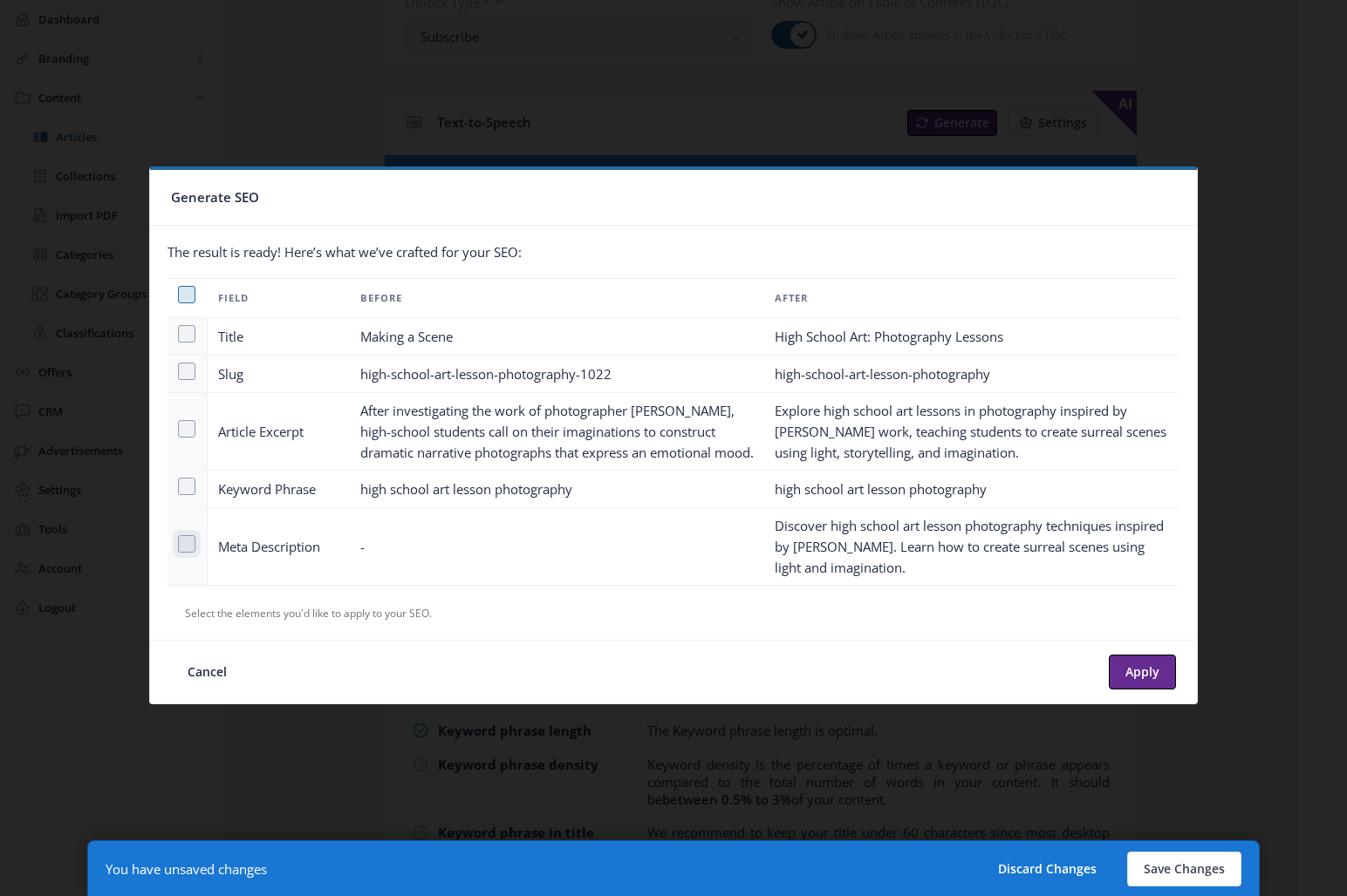
checkbox input "true"
click at [1138, 686] on button "Apply" at bounding box center [1143, 672] width 67 height 35
type textarea "Discover high school art lesson photography techniques inspired by [PERSON_NAME…"
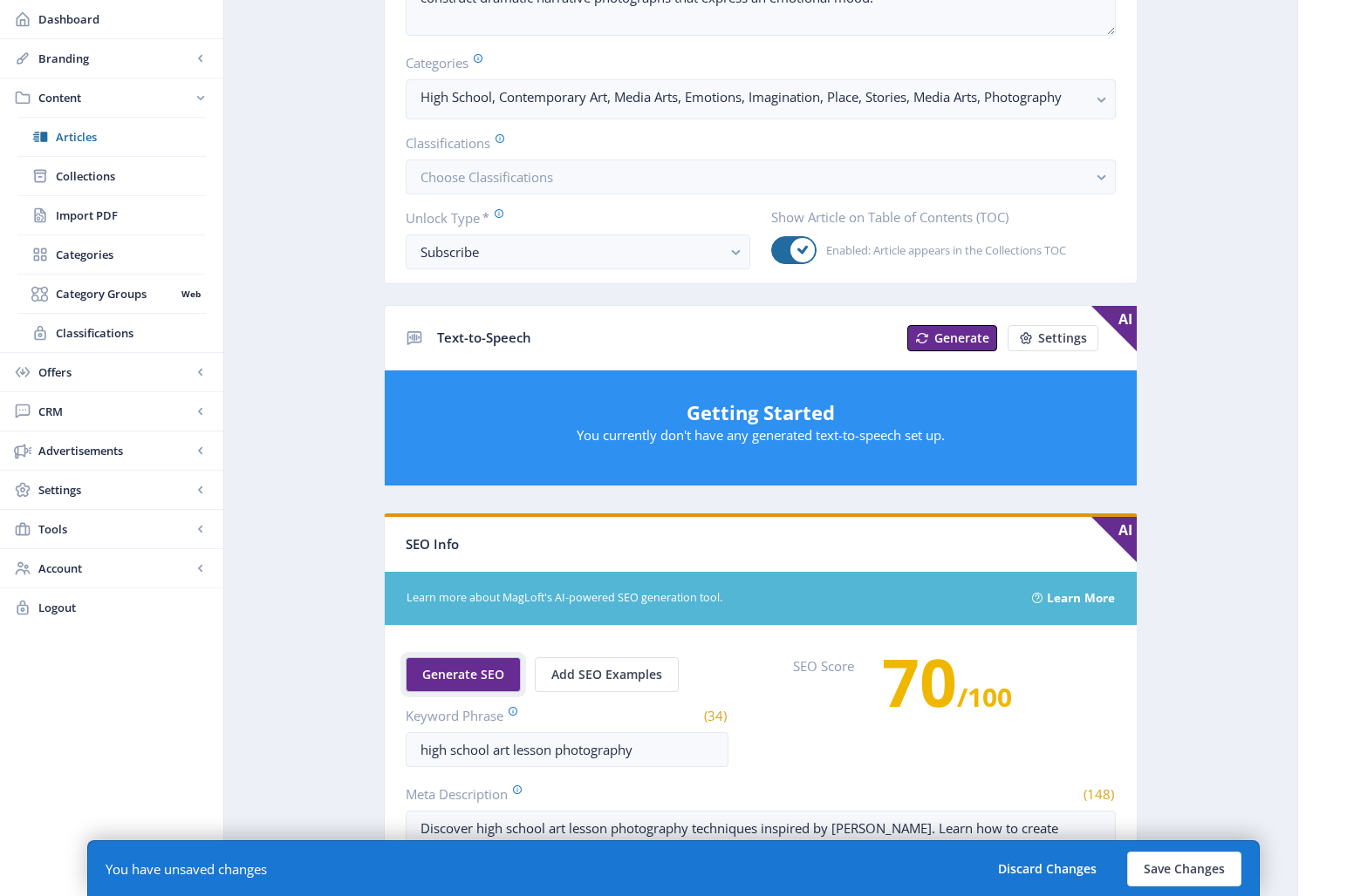
scroll to position [791, 0]
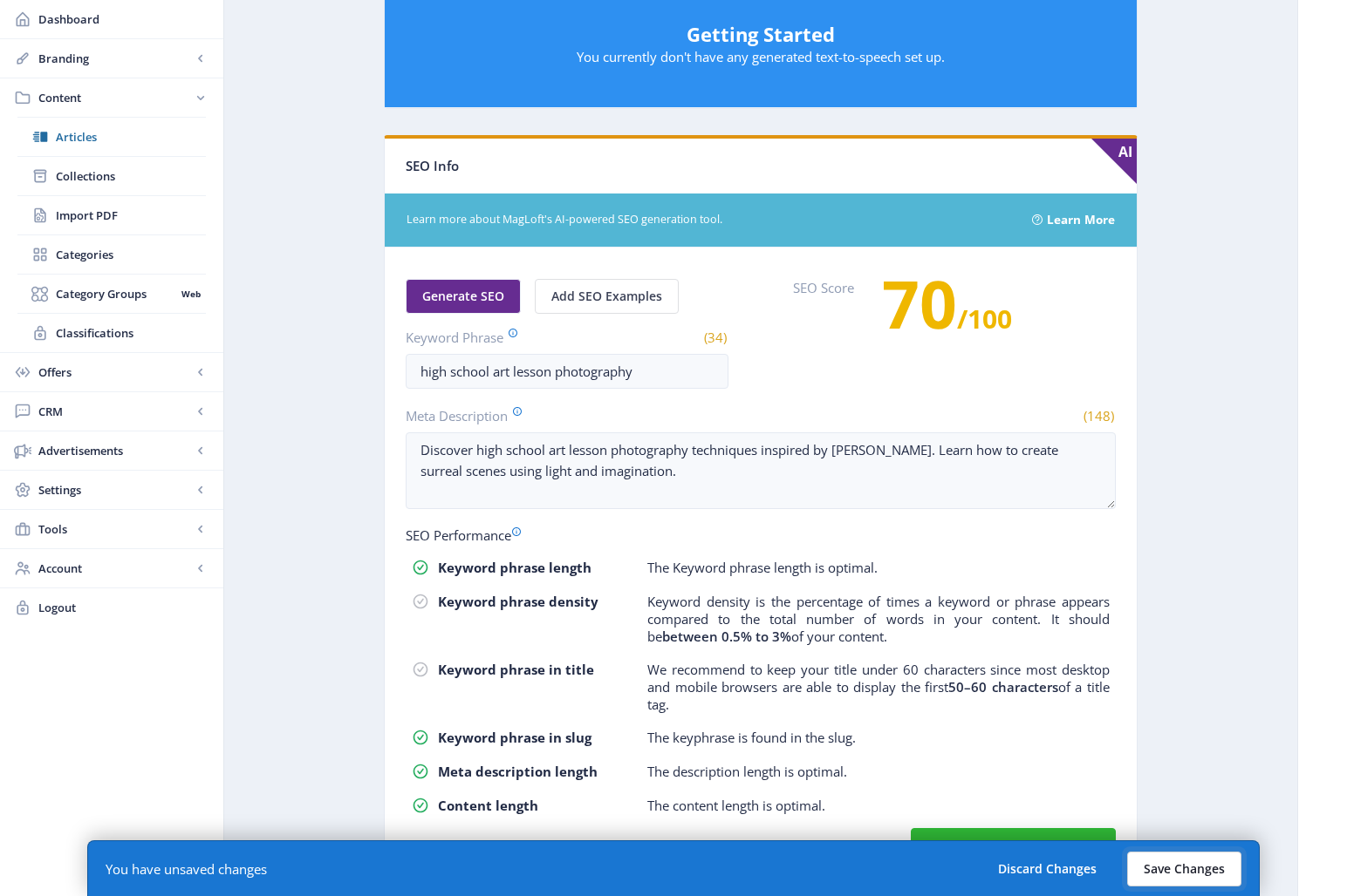
click at [1177, 804] on button "Save Changes" at bounding box center [1184, 869] width 115 height 35
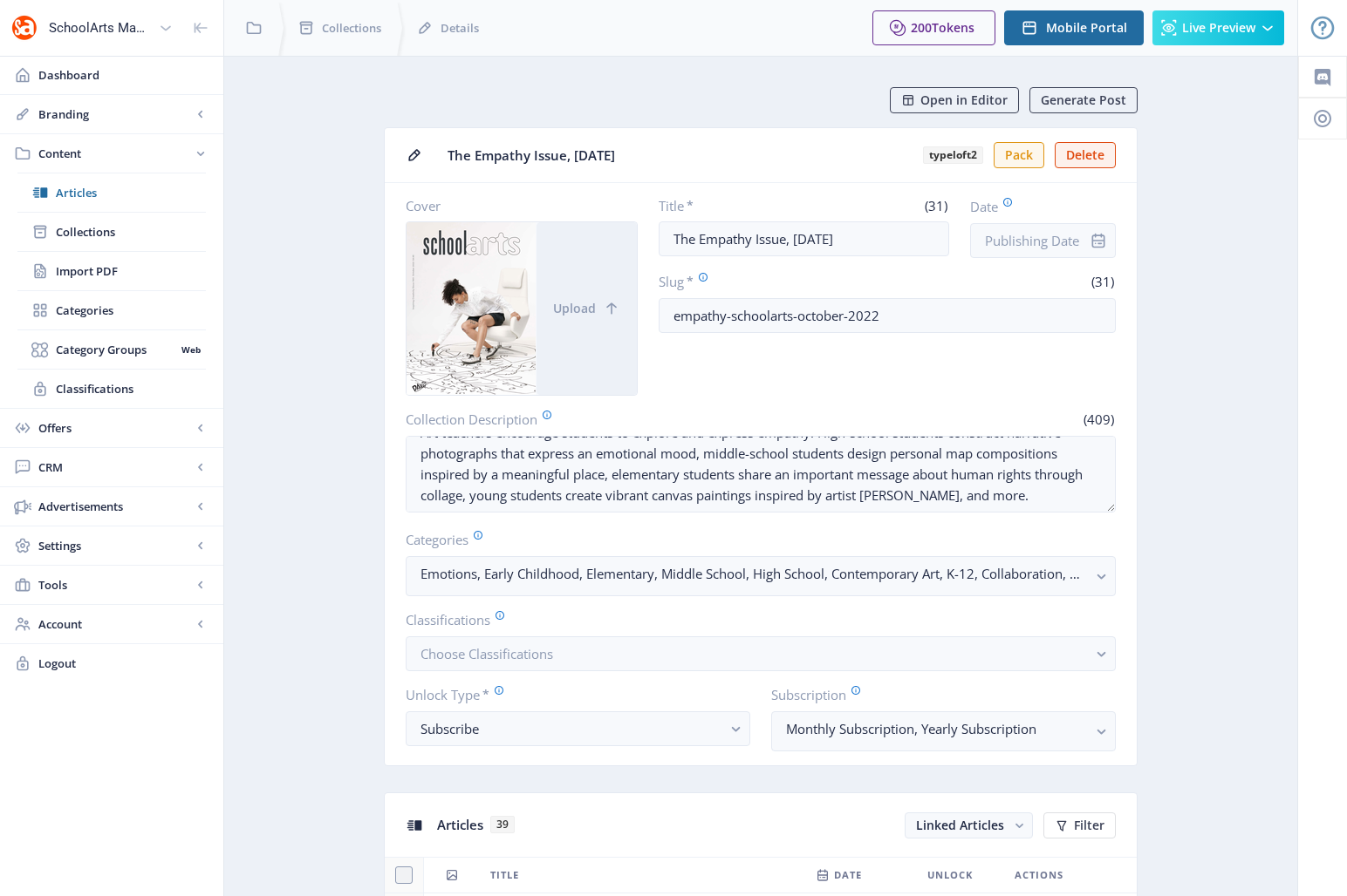
scroll to position [553, 0]
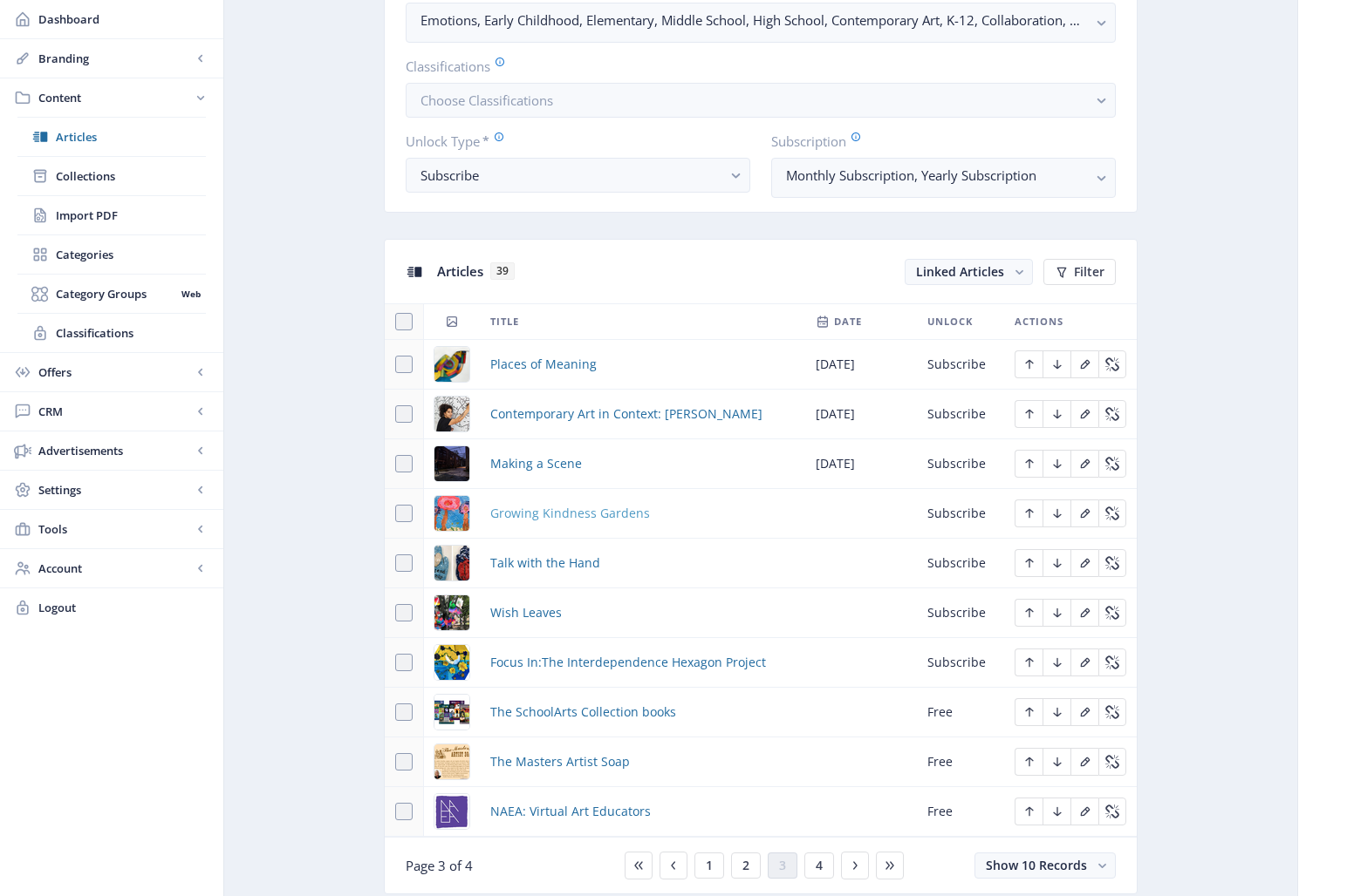
click at [595, 519] on span "Growing Kindness Gardens" at bounding box center [570, 514] width 160 height 21
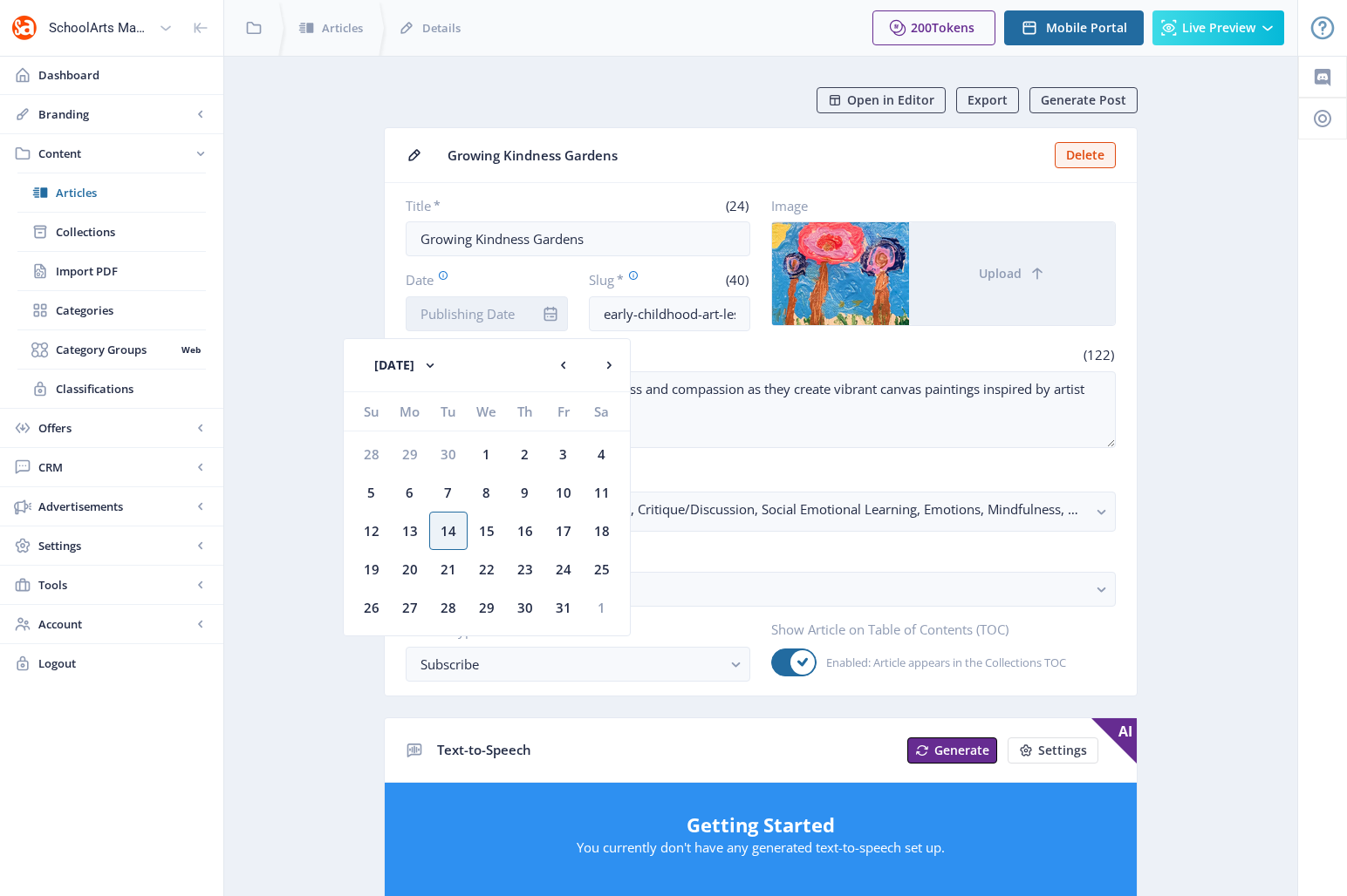
click at [460, 320] on input "Date" at bounding box center [486, 314] width 163 height 35
click at [402, 366] on button "[DATE]" at bounding box center [406, 366] width 97 height 35
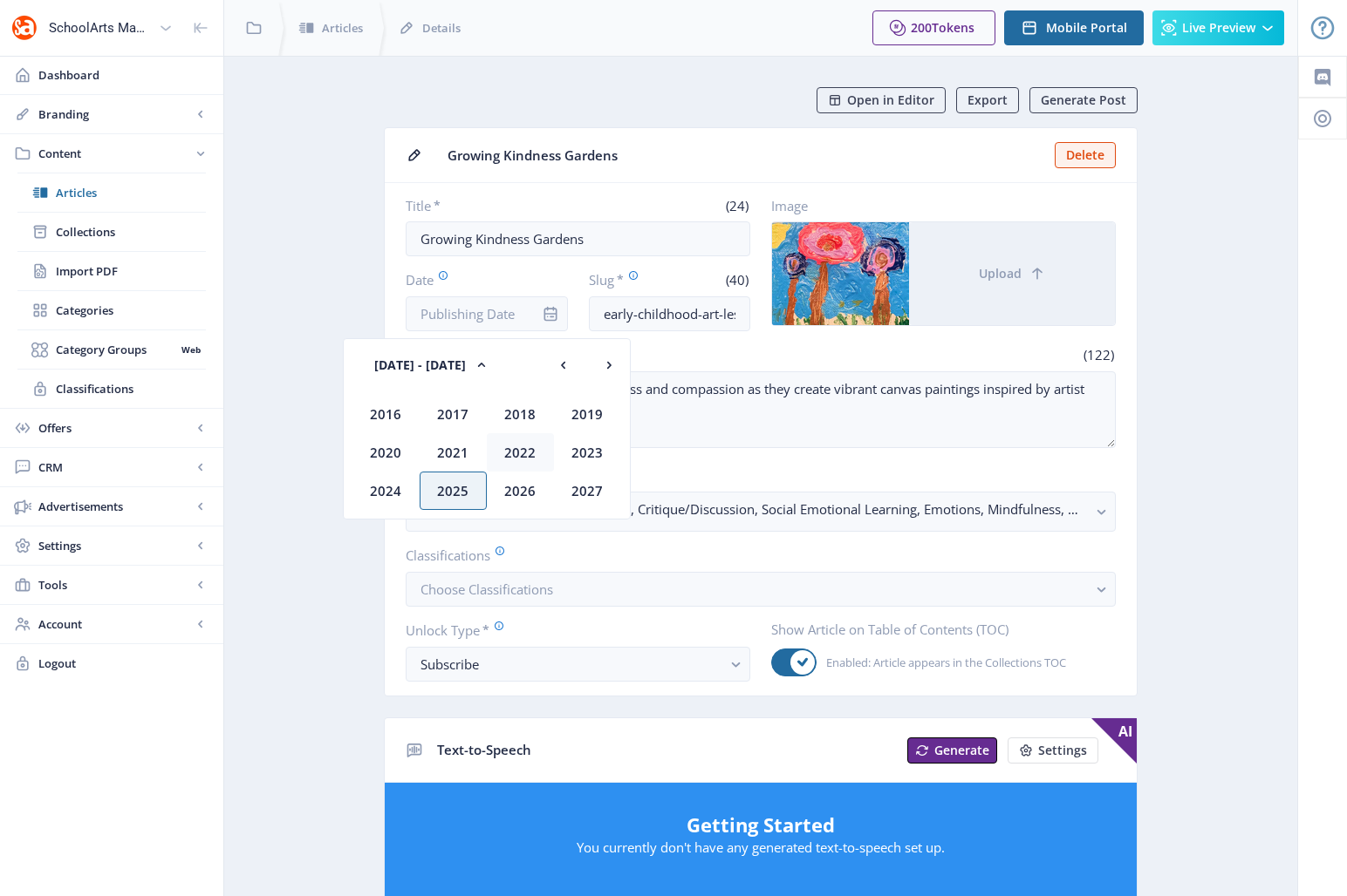
click at [521, 455] on div "2022" at bounding box center [521, 452] width 67 height 38
click at [463, 487] on div "Oct" at bounding box center [453, 491] width 67 height 38
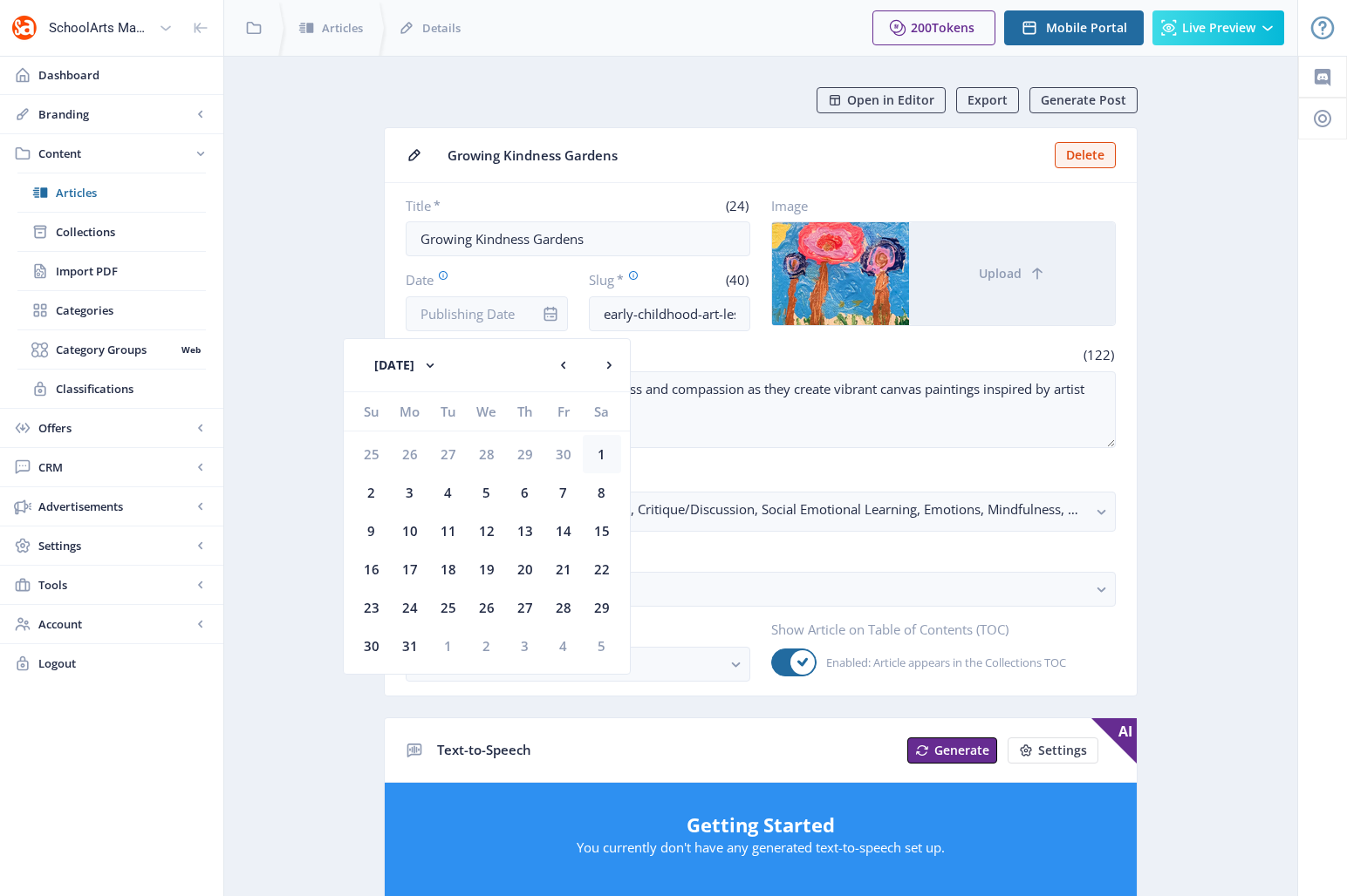
click at [601, 448] on div "1" at bounding box center [602, 454] width 39 height 38
type input "[DATE]"
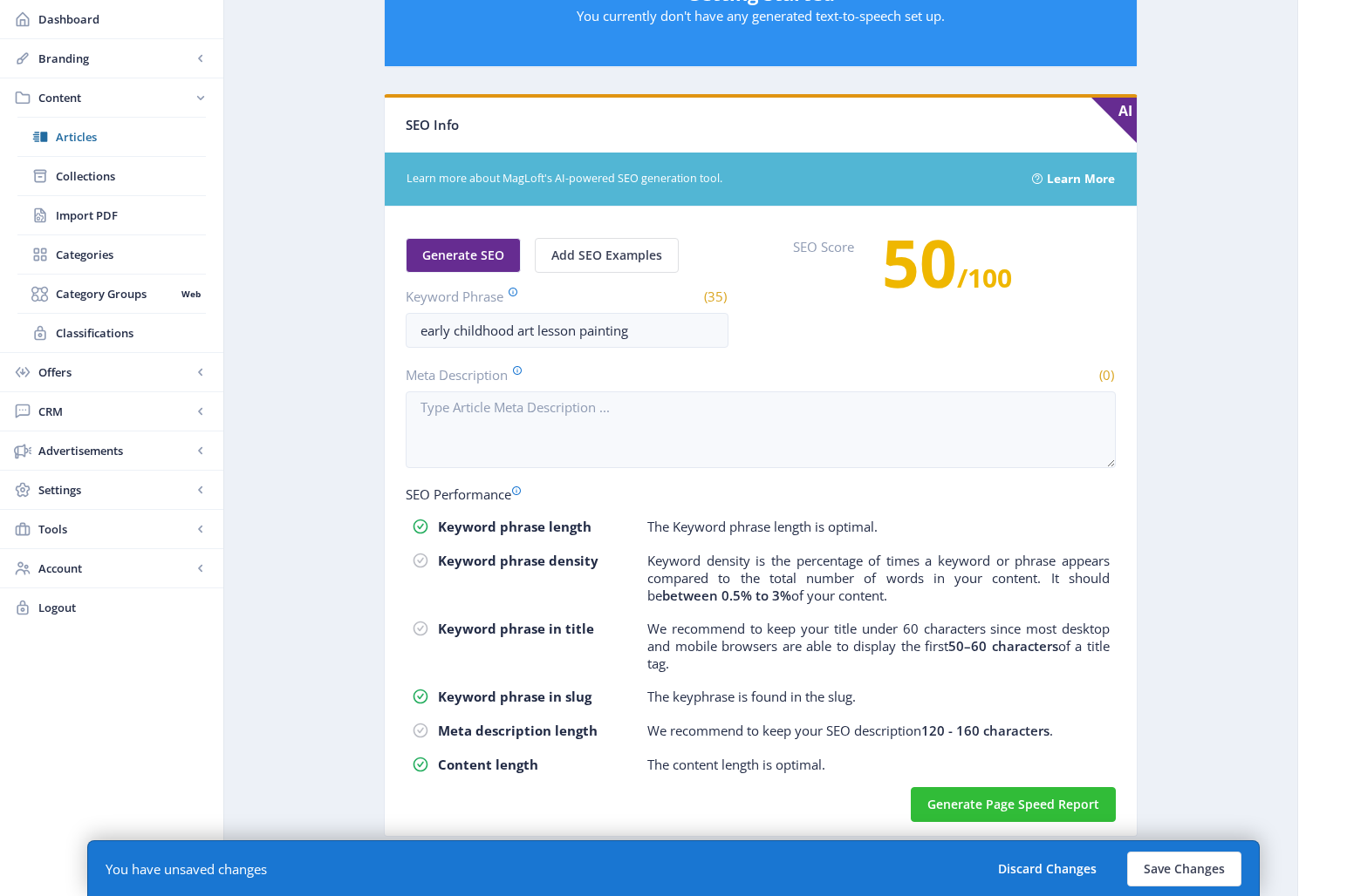
scroll to position [833, 0]
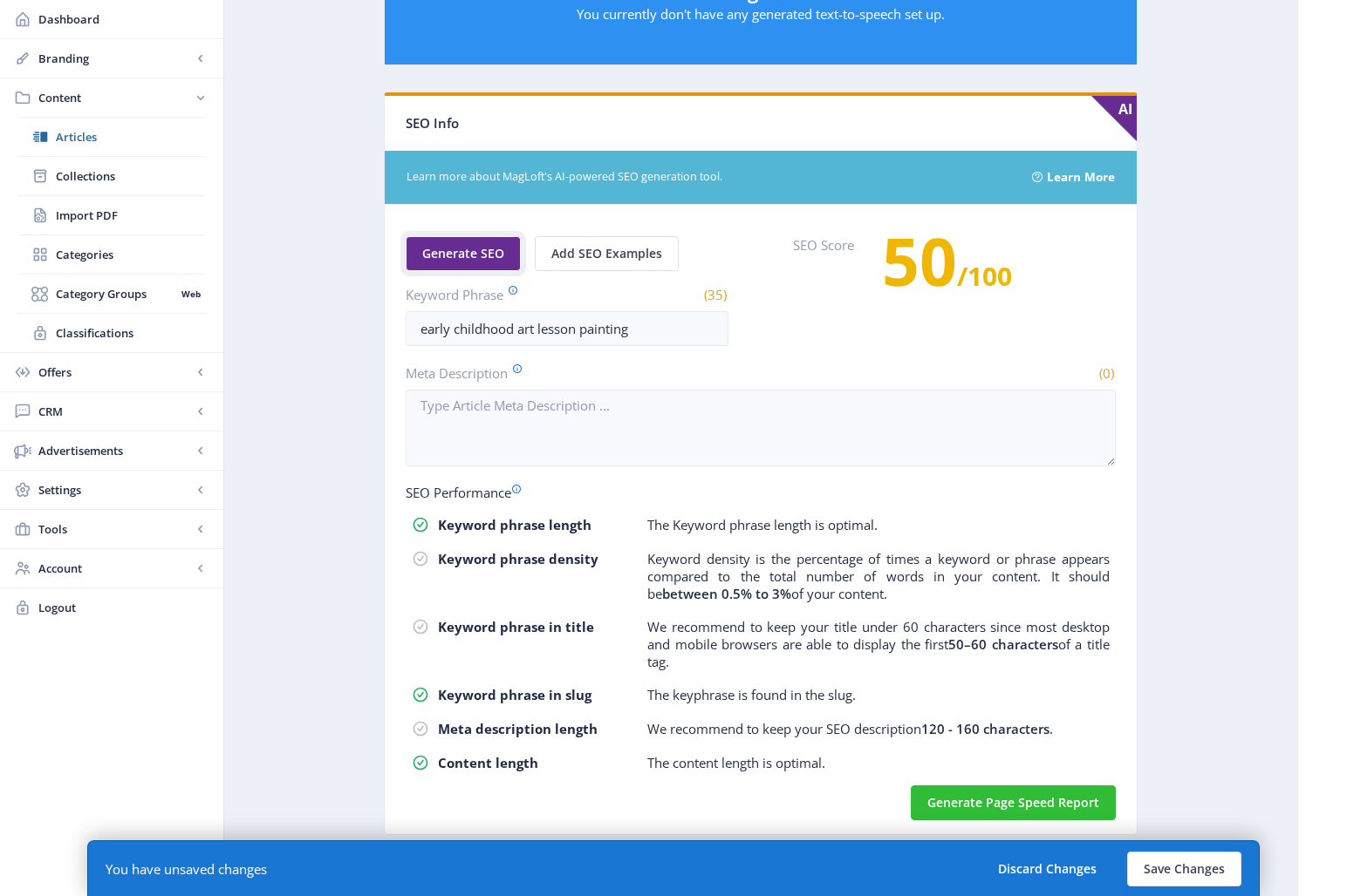
click at [447, 255] on span "Generate SEO" at bounding box center [463, 253] width 82 height 13
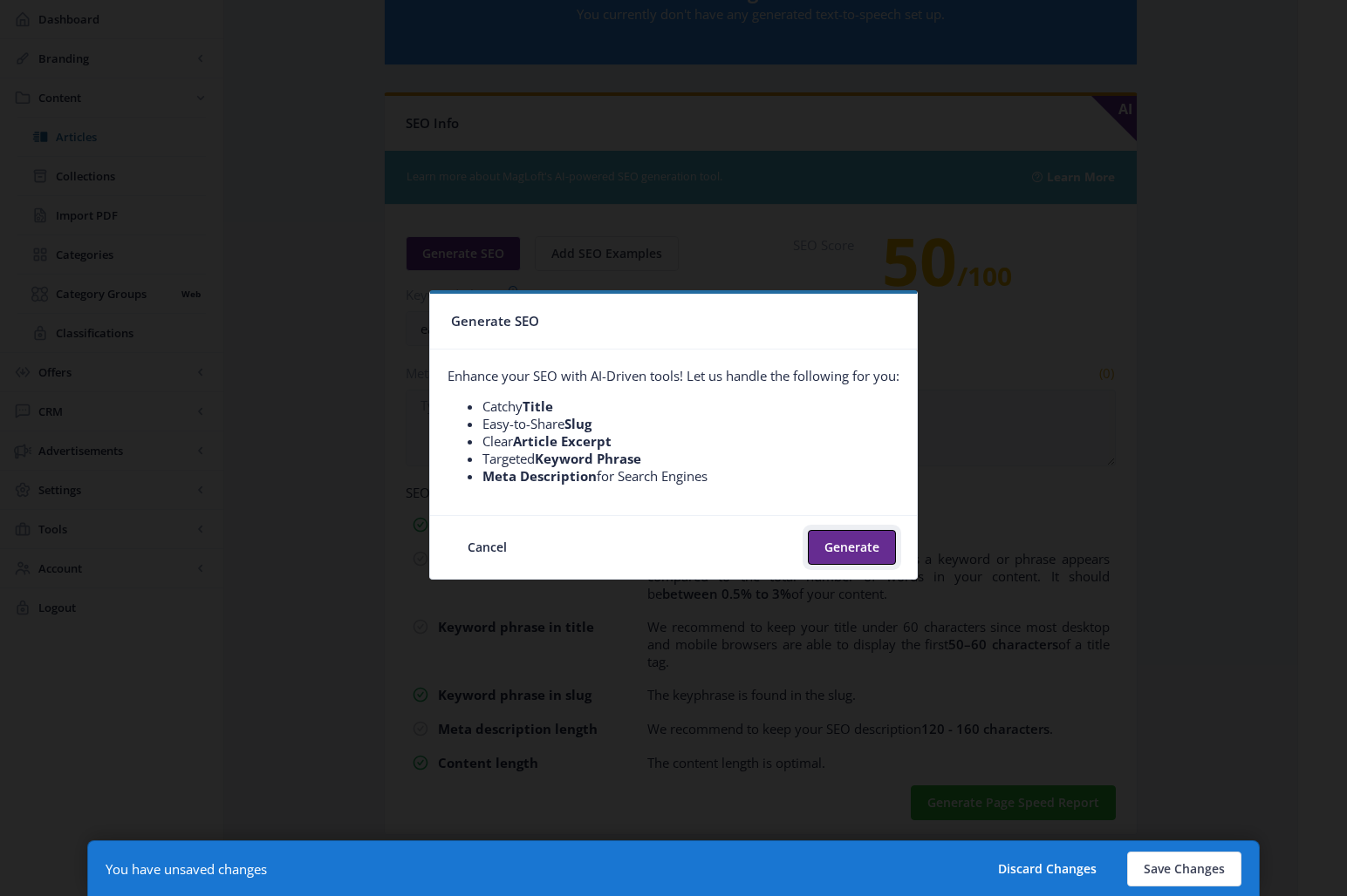
click at [833, 552] on button "Generate" at bounding box center [852, 548] width 89 height 35
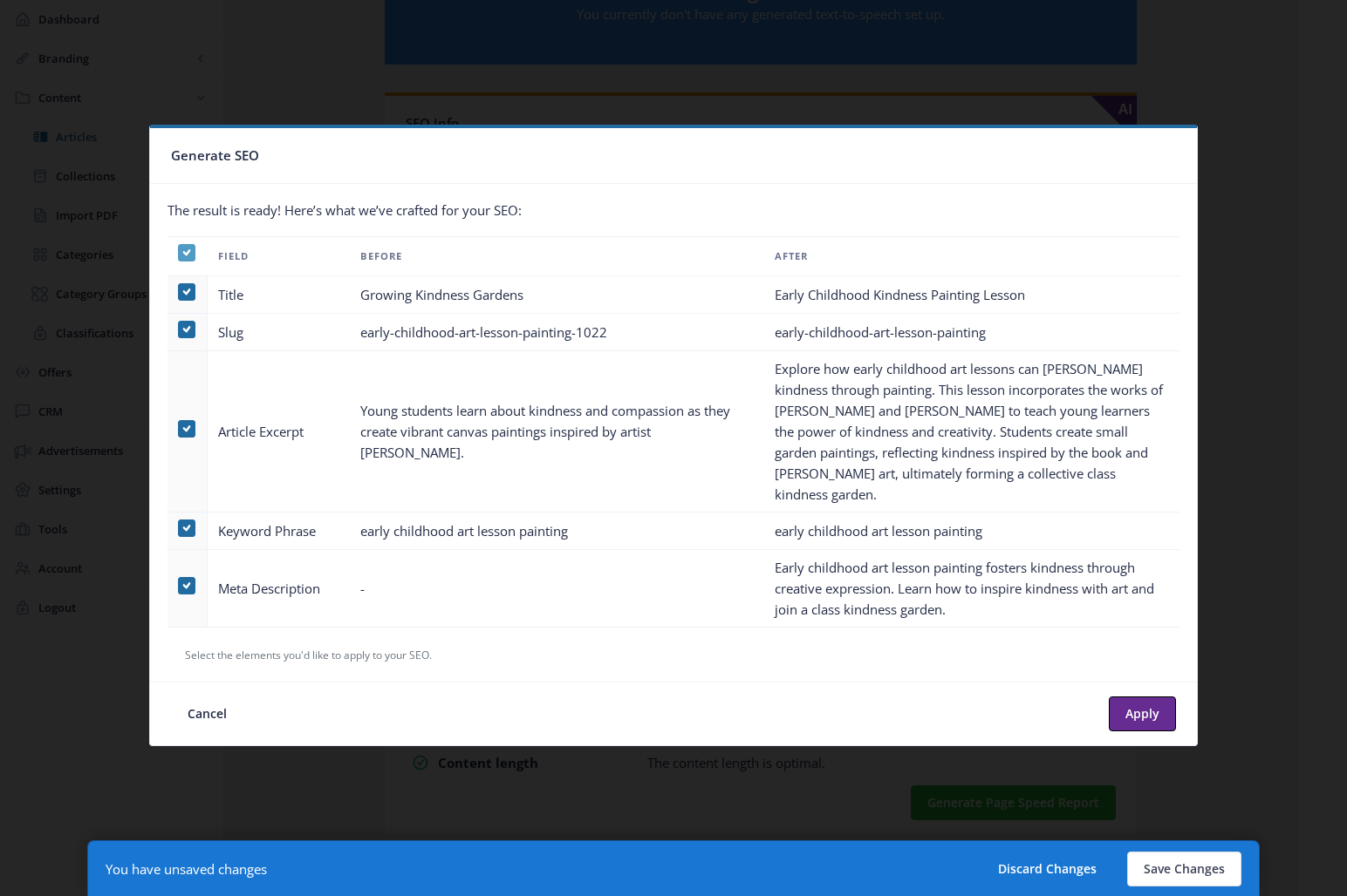
click at [184, 262] on span at bounding box center [187, 253] width 17 height 17
click at [179, 253] on input "checkbox" at bounding box center [178, 252] width 1 height 1
checkbox input "false"
click at [188, 579] on span at bounding box center [187, 586] width 17 height 17
click at [179, 585] on input "checkbox" at bounding box center [178, 585] width 1 height 1
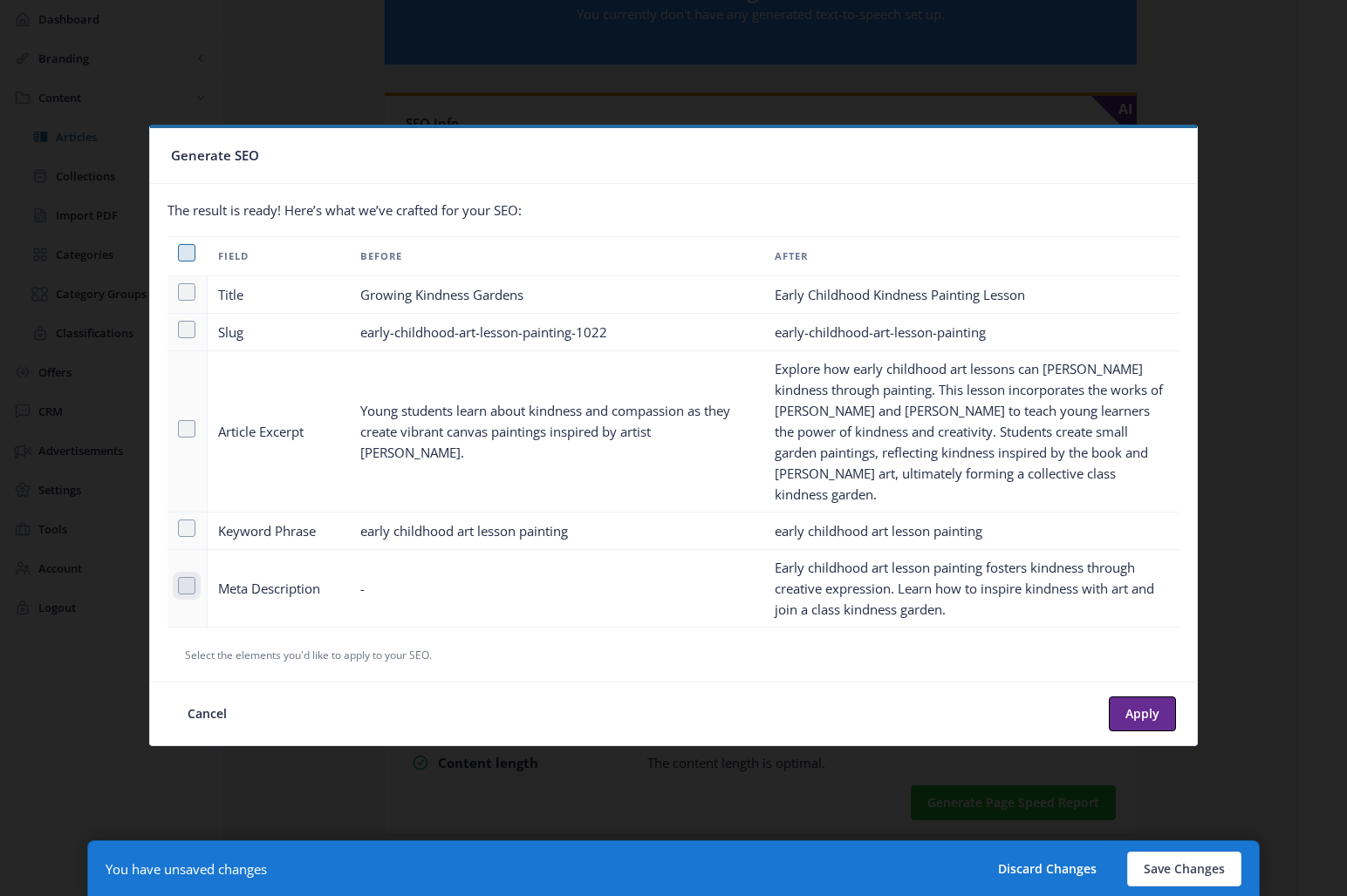
checkbox input "true"
click at [1139, 703] on button "Apply" at bounding box center [1143, 714] width 67 height 35
type textarea "Early childhood art lesson painting fosters kindness through creative expressio…"
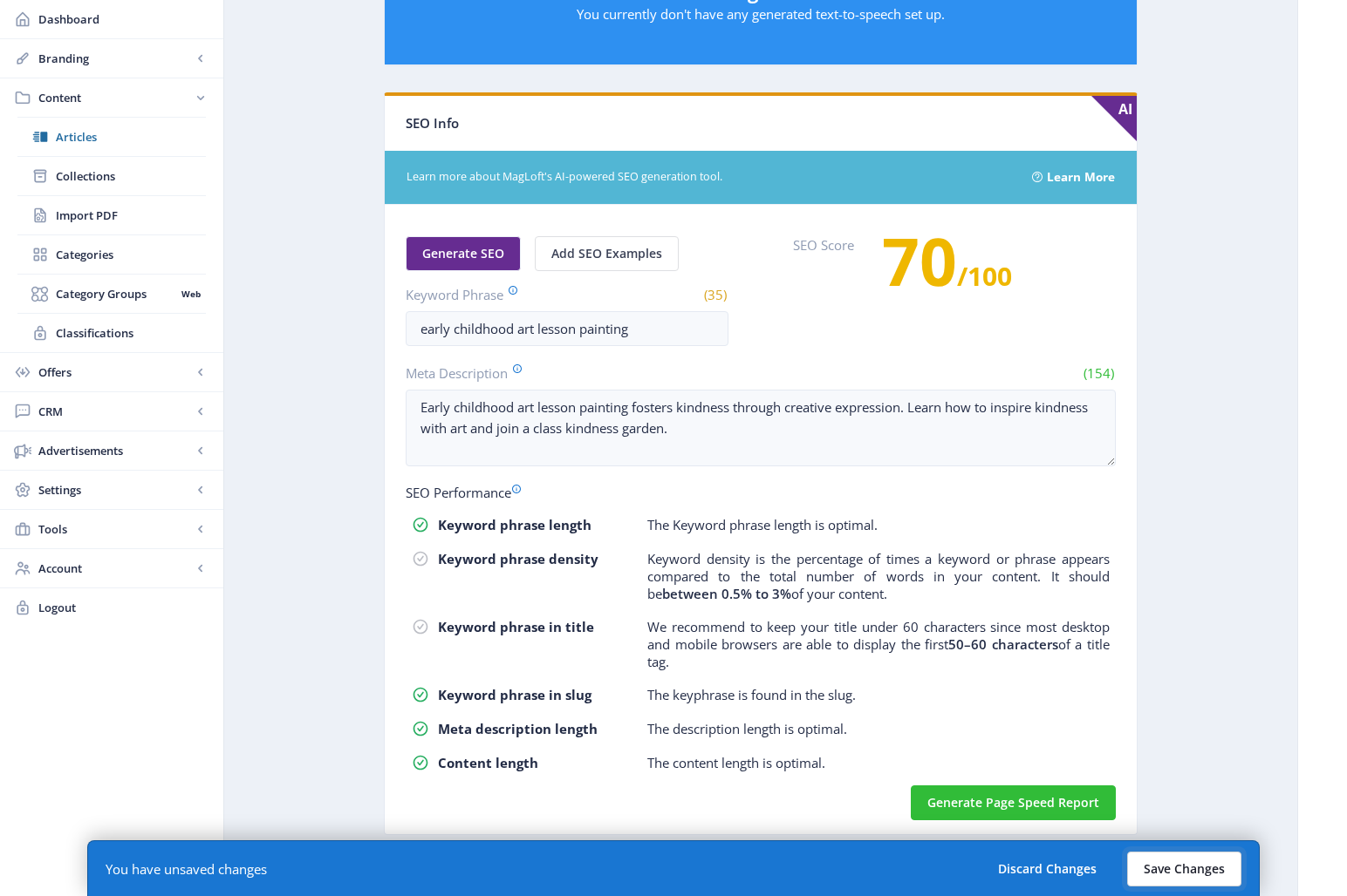
click at [1179, 804] on button "Save Changes" at bounding box center [1184, 869] width 115 height 35
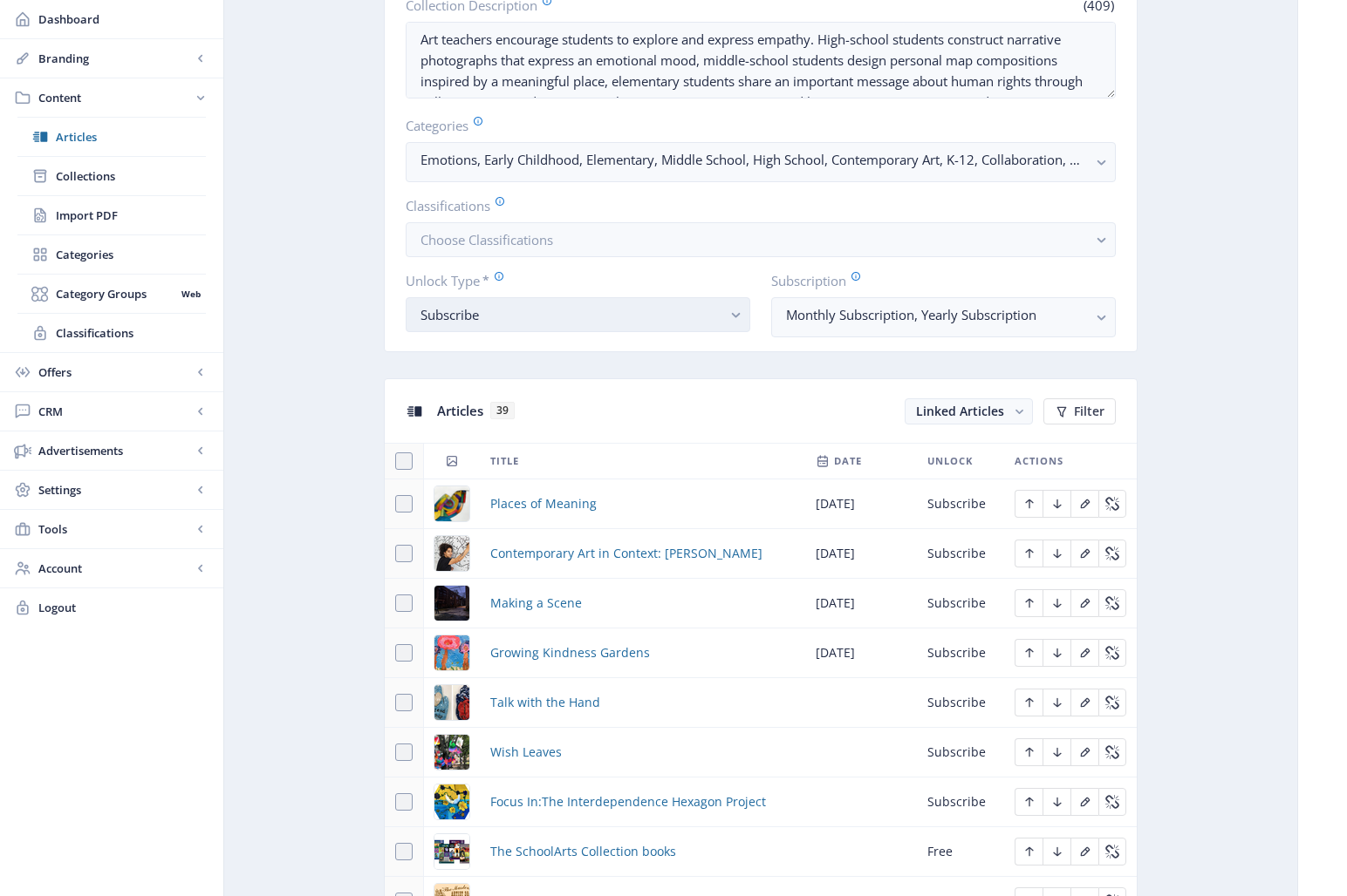
scroll to position [794, 0]
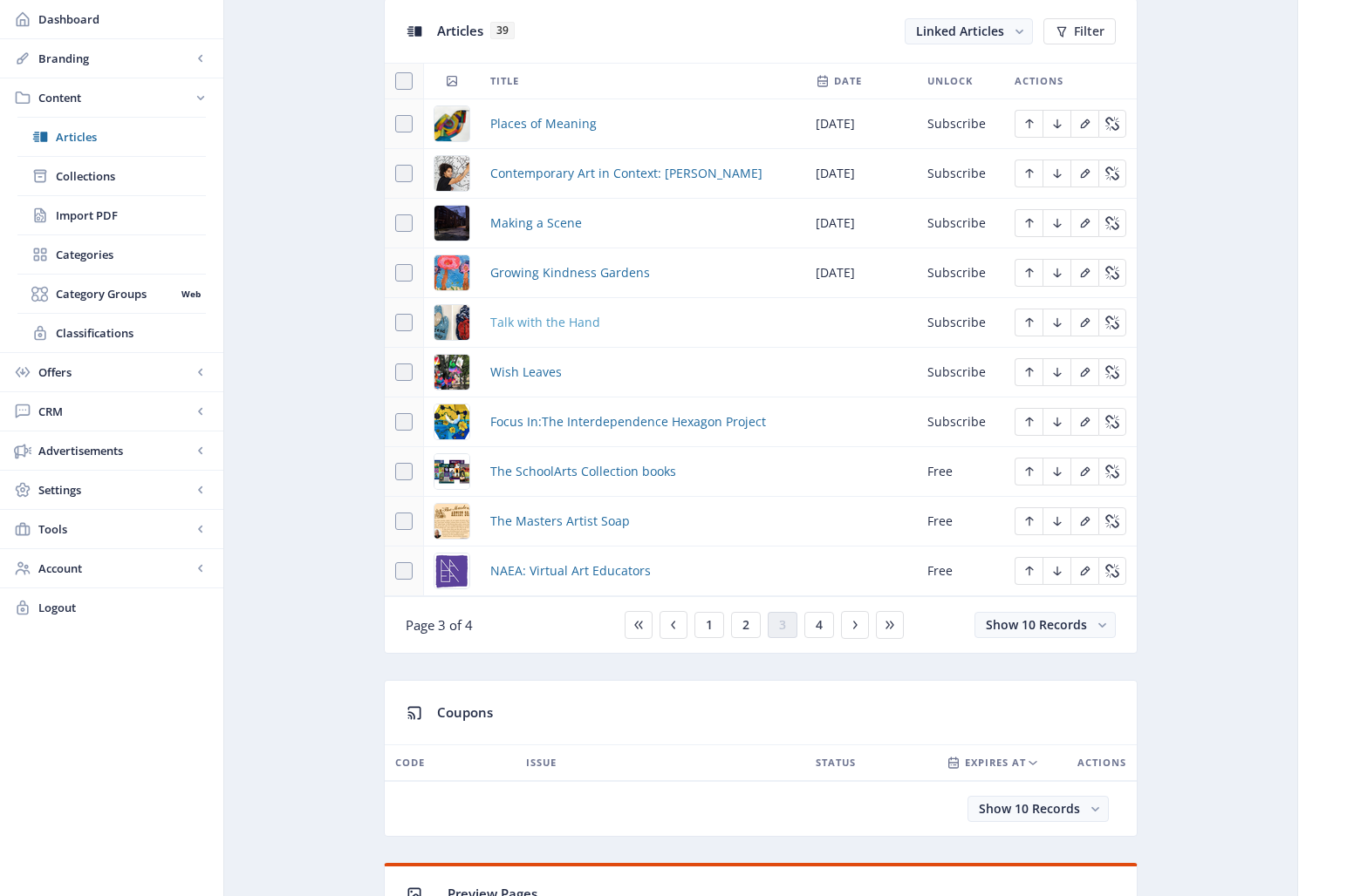
click at [547, 325] on span "Talk with the Hand" at bounding box center [545, 322] width 110 height 21
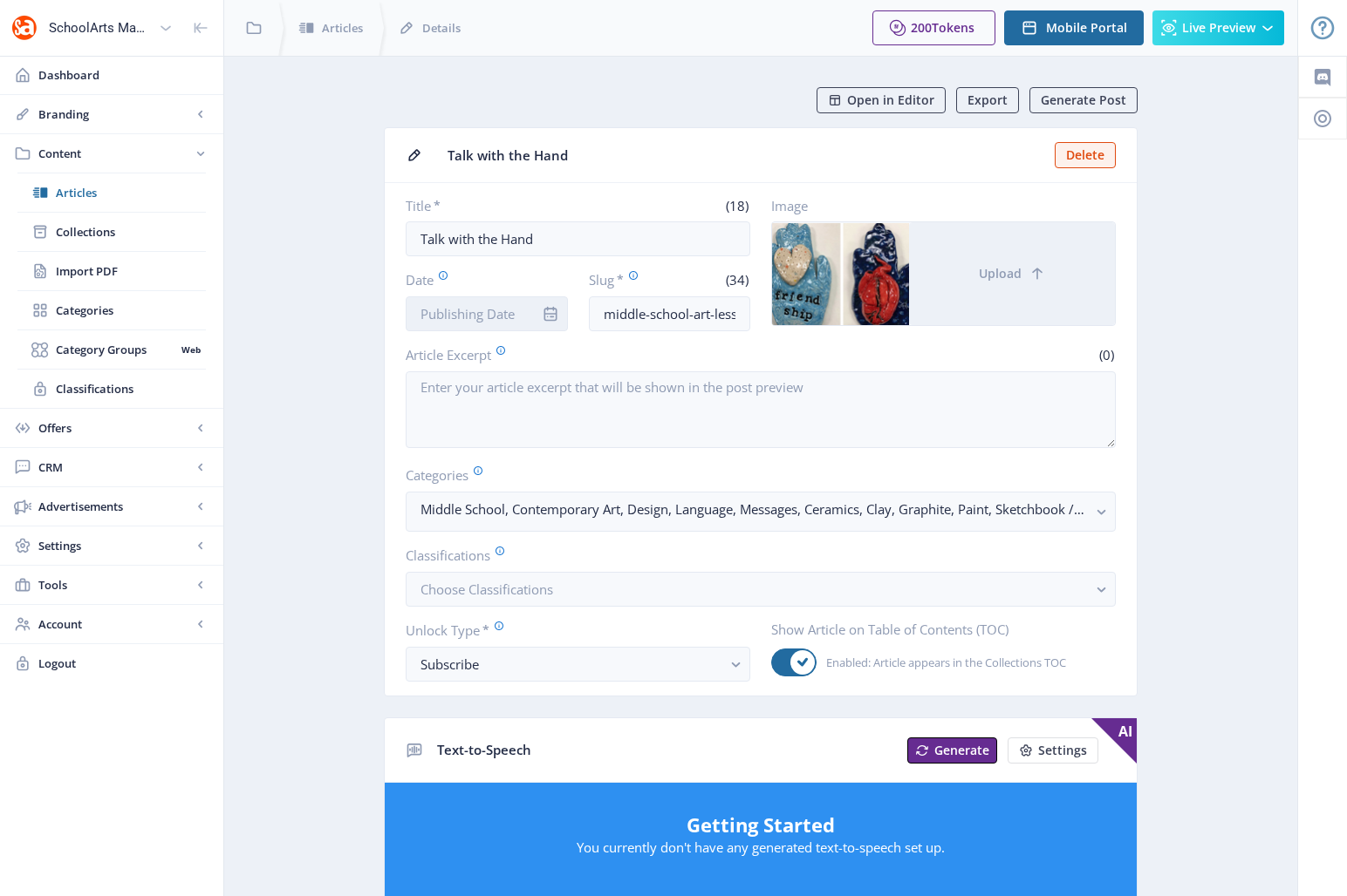
click at [453, 310] on input "Date" at bounding box center [486, 314] width 163 height 35
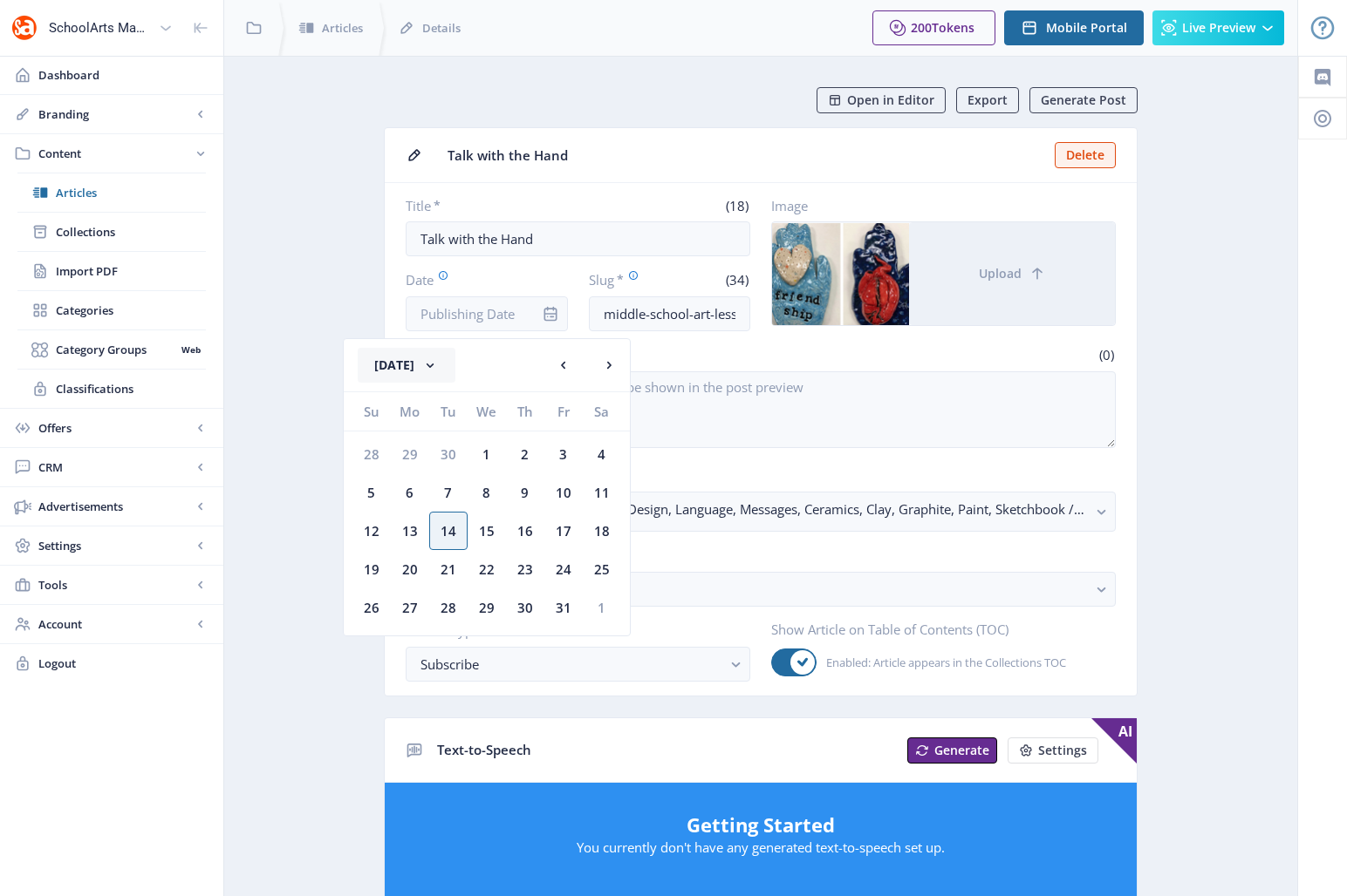
click at [408, 368] on button "[DATE]" at bounding box center [406, 366] width 97 height 35
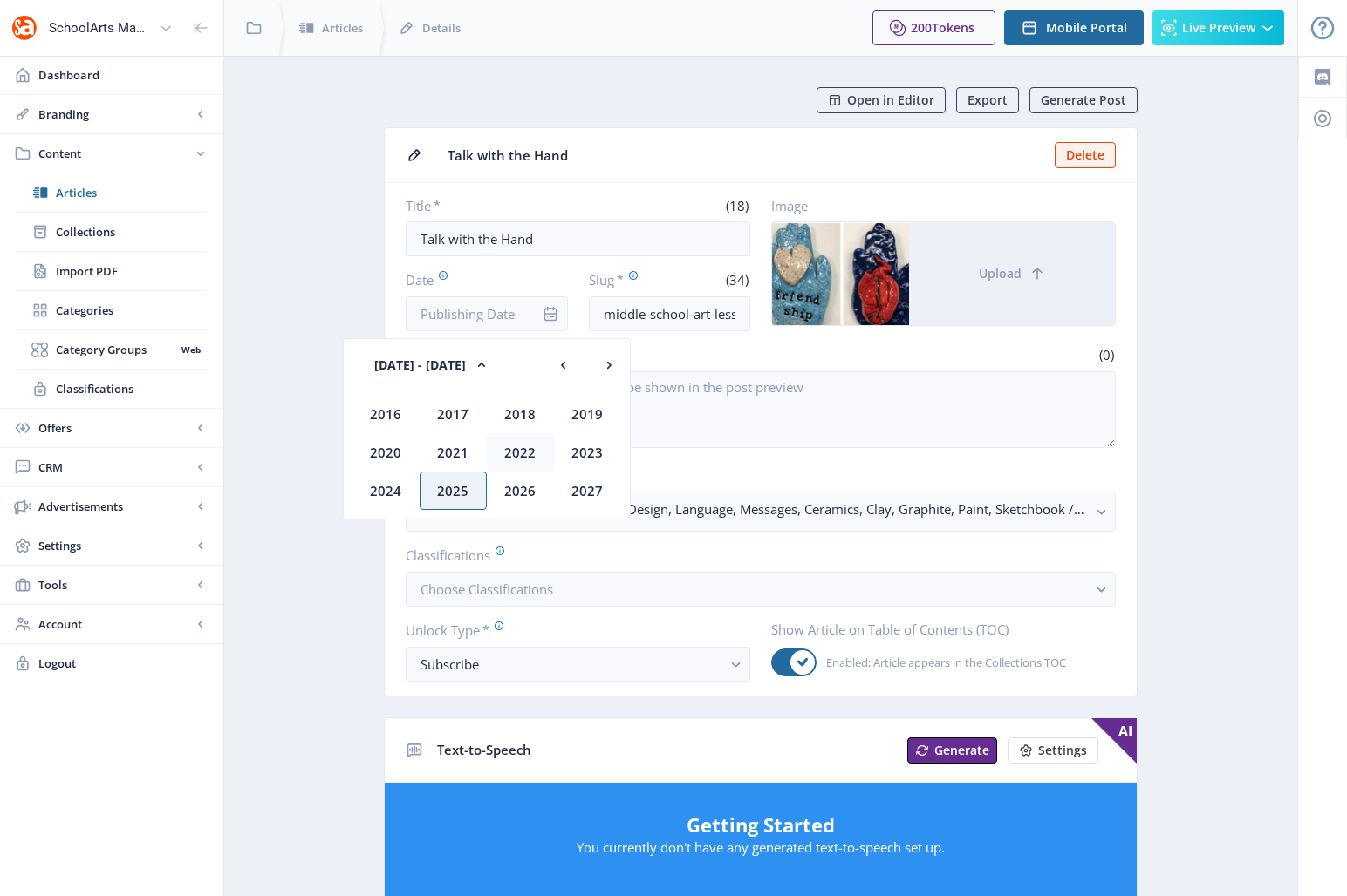
click at [516, 451] on div "2022" at bounding box center [521, 452] width 67 height 38
click at [458, 493] on div "Oct" at bounding box center [453, 491] width 67 height 38
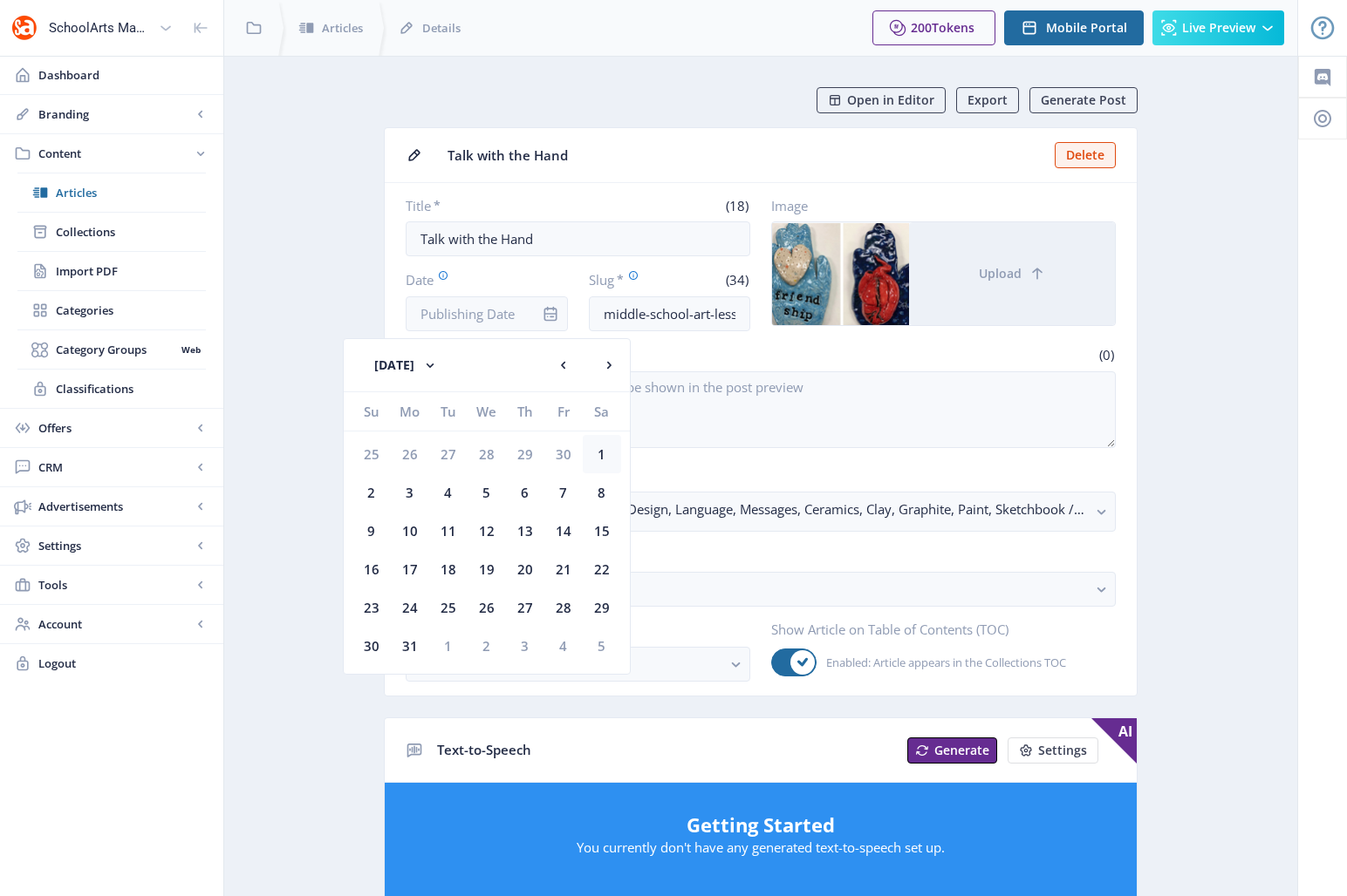
click at [603, 457] on div "1" at bounding box center [602, 454] width 39 height 38
type input "[DATE]"
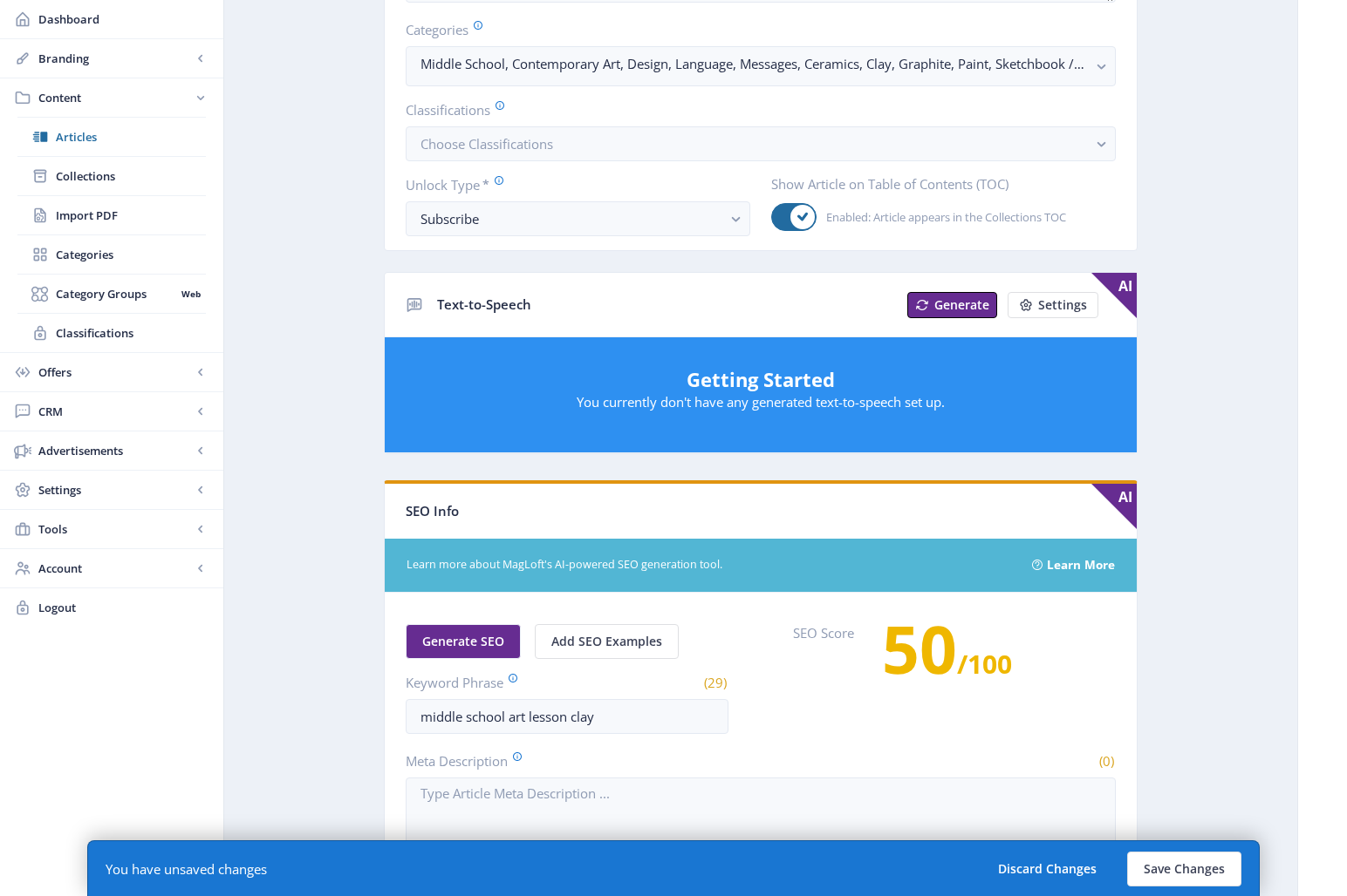
scroll to position [458, 0]
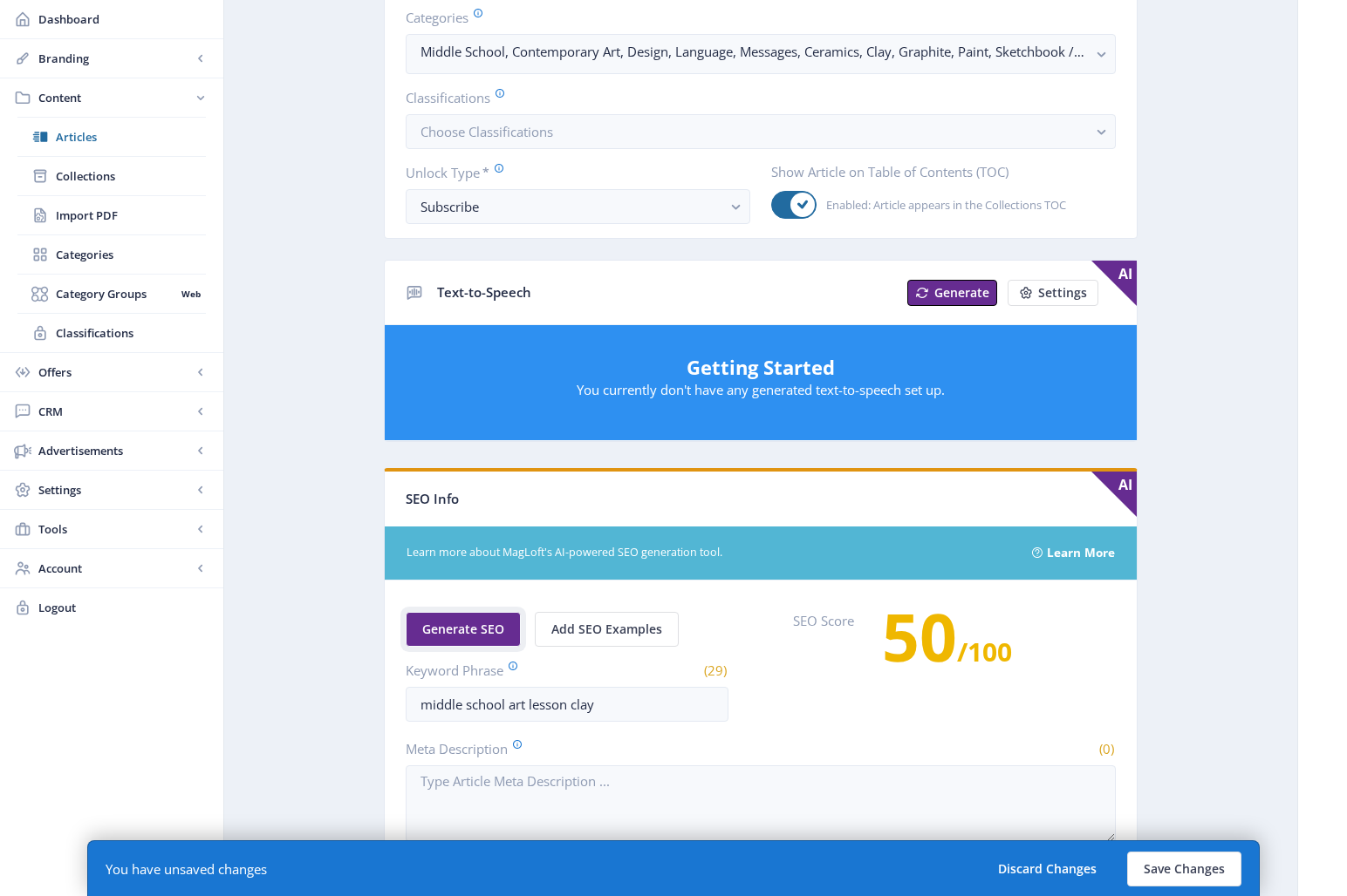
click at [452, 636] on span "Generate SEO" at bounding box center [463, 629] width 82 height 13
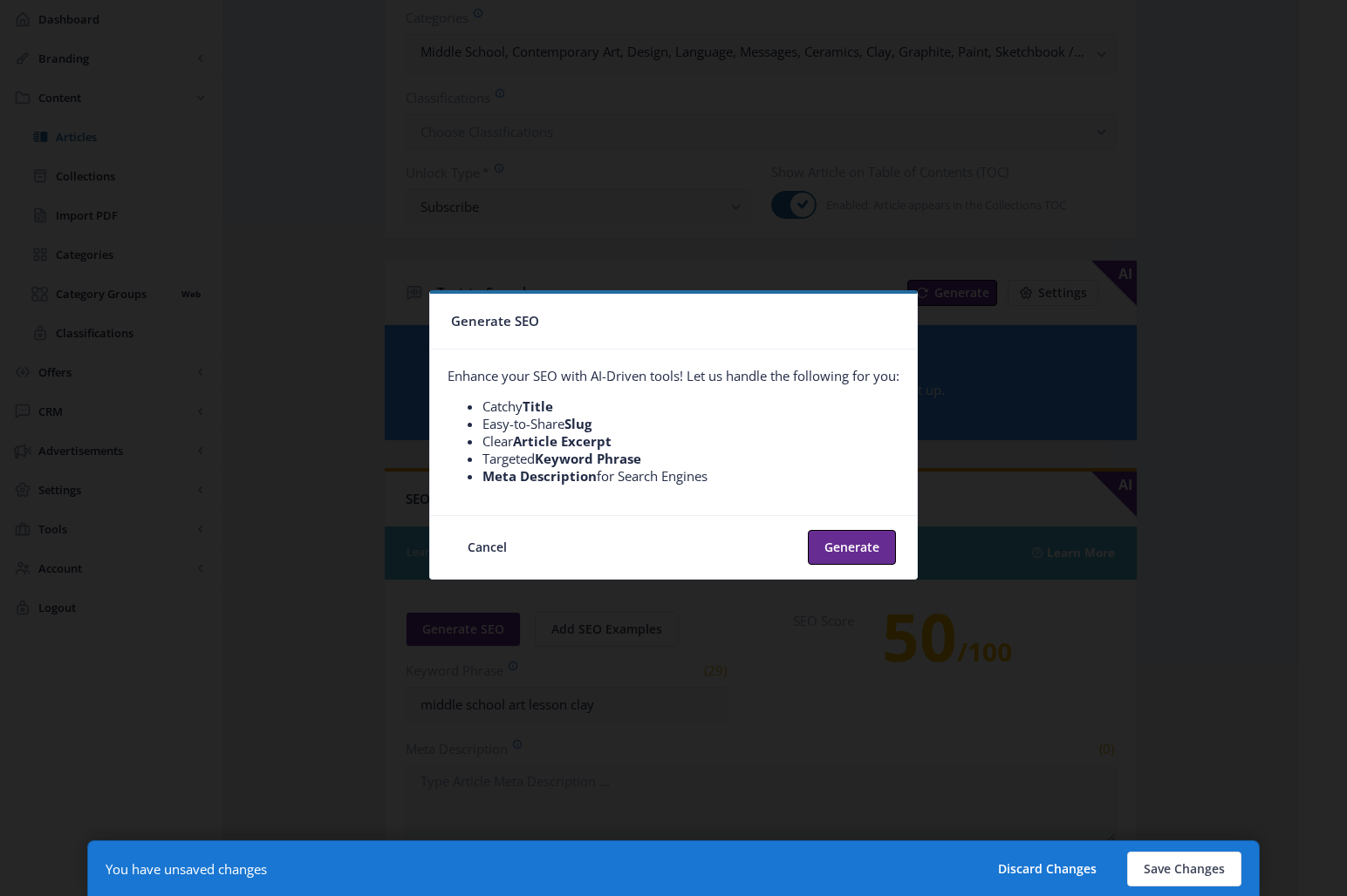
scroll to position [0, 0]
click at [858, 552] on button "Generate" at bounding box center [852, 548] width 89 height 35
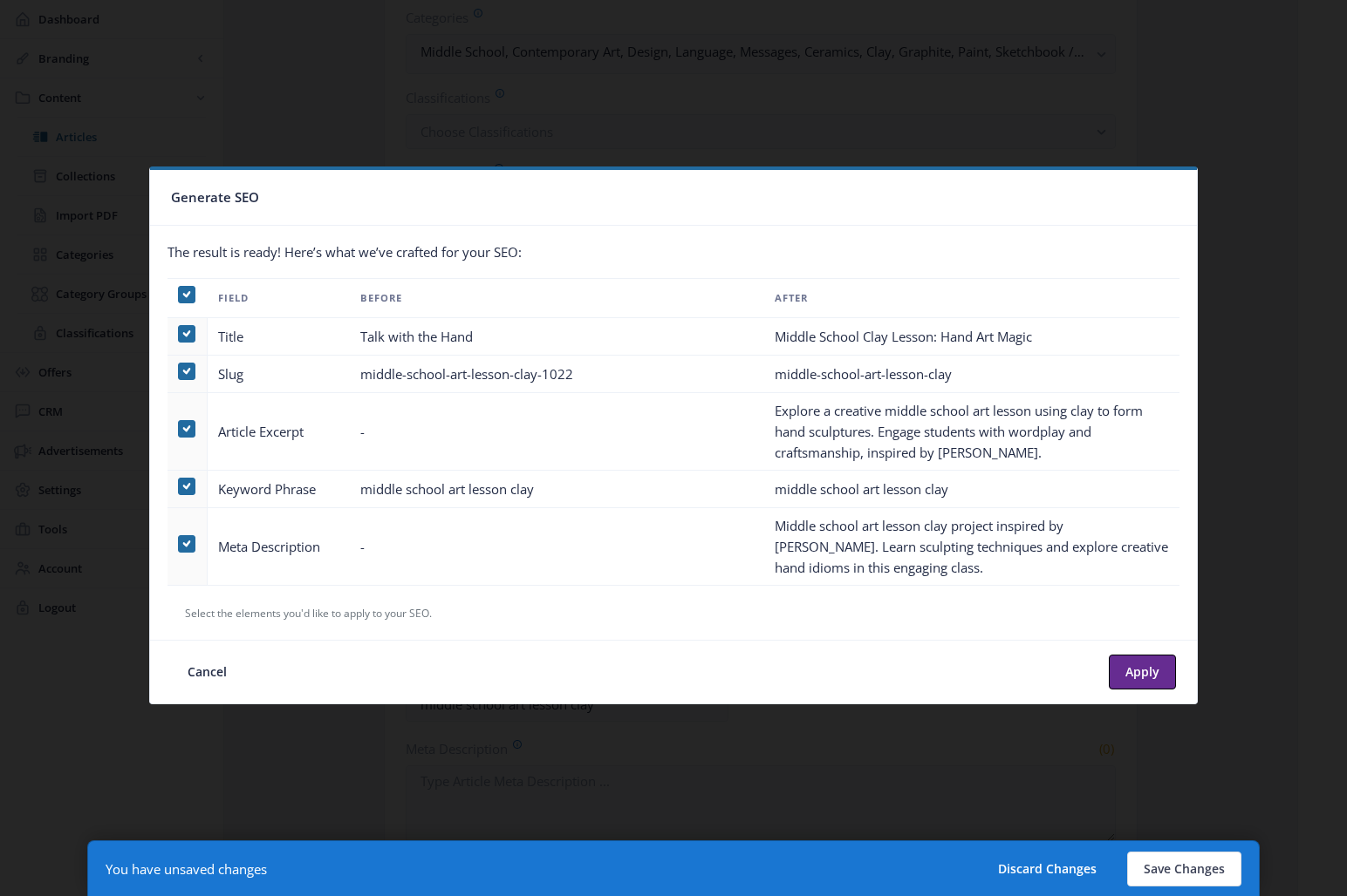
drag, startPoint x: 185, startPoint y: 297, endPoint x: 186, endPoint y: 311, distance: 14.0
click at [185, 297] on icon at bounding box center [187, 294] width 8 height 17
click at [179, 294] on input "checkbox" at bounding box center [178, 294] width 1 height 1
checkbox input "false"
click at [189, 432] on span at bounding box center [187, 429] width 17 height 17
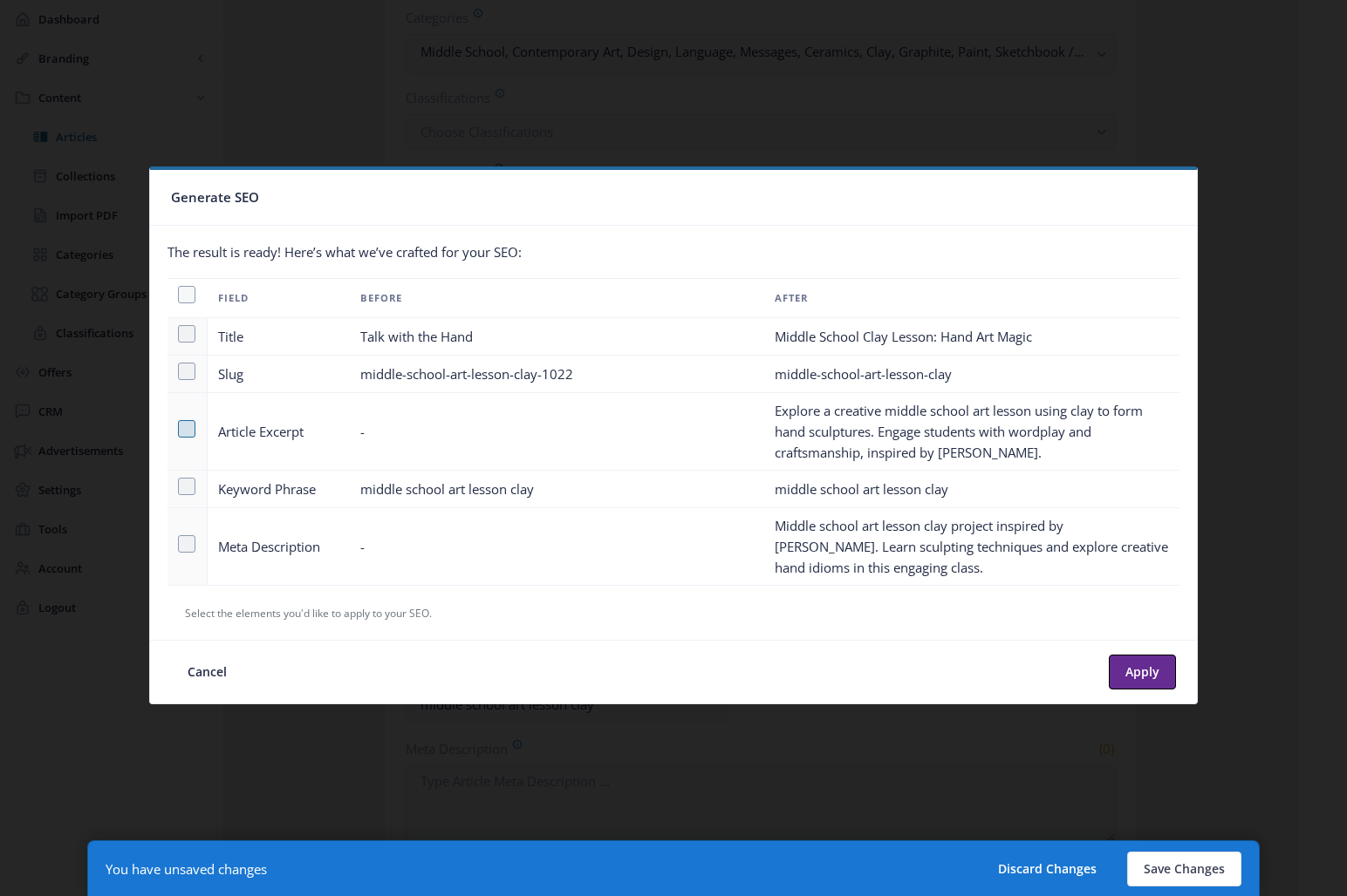
click at [179, 429] on input "checkbox" at bounding box center [178, 428] width 1 height 1
checkbox input "true"
click at [181, 544] on span at bounding box center [187, 544] width 17 height 17
click at [179, 544] on input "checkbox" at bounding box center [178, 544] width 1 height 1
checkbox input "true"
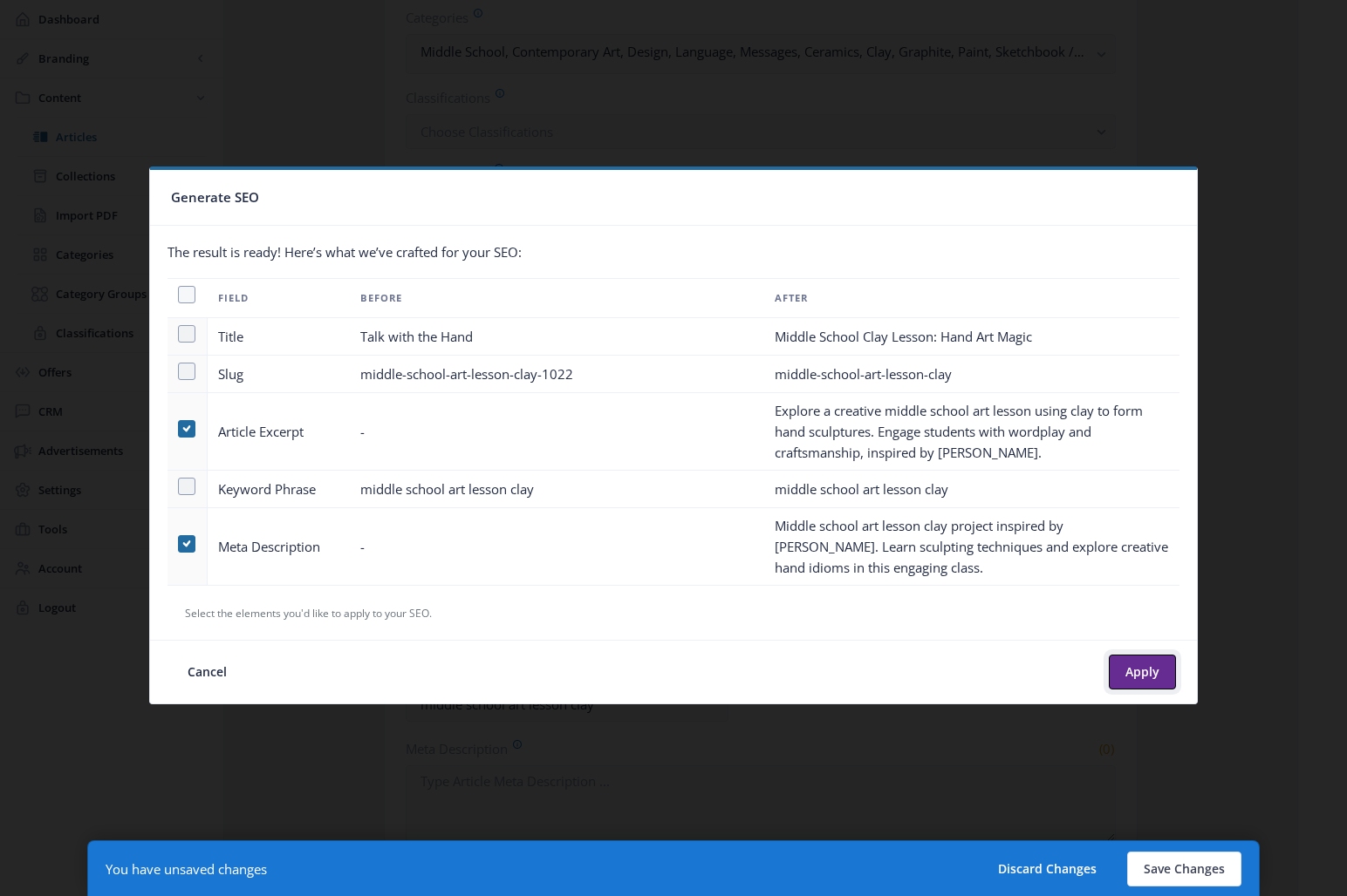
click at [1128, 668] on button "Apply" at bounding box center [1143, 672] width 67 height 35
type textarea "Explore a creative middle school art lesson using clay to form hand sculptures.…"
type textarea "Middle school art lesson clay project inspired by [PERSON_NAME]. Learn sculptin…"
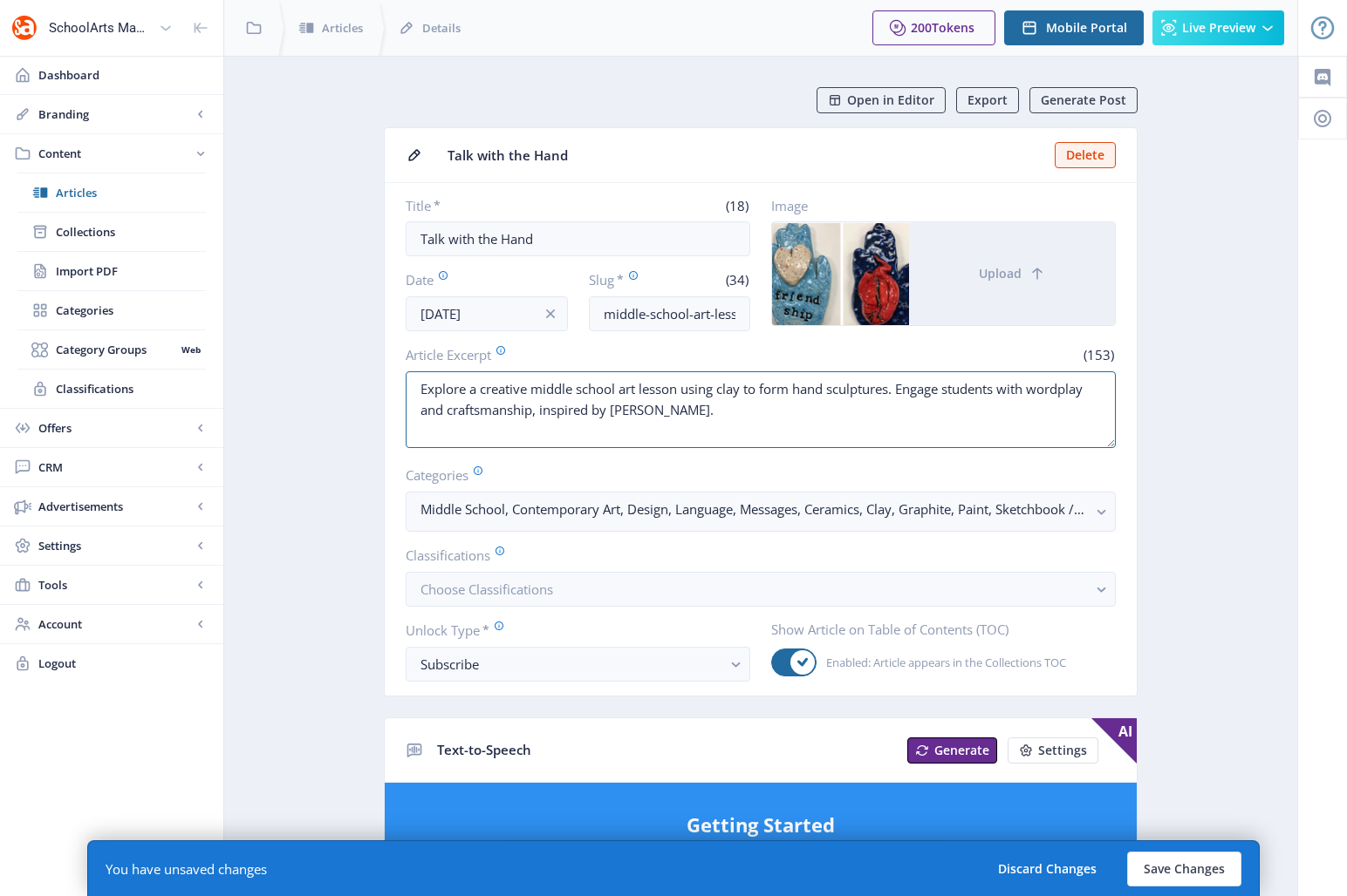
drag, startPoint x: 680, startPoint y: 388, endPoint x: 395, endPoint y: 373, distance: 285.4
click at [395, 373] on nb-card-body "Title * (18) Talk with the Hand Date [DATE] Slug * (34) middle-school-art-lesso…" at bounding box center [761, 439] width 752 height 513
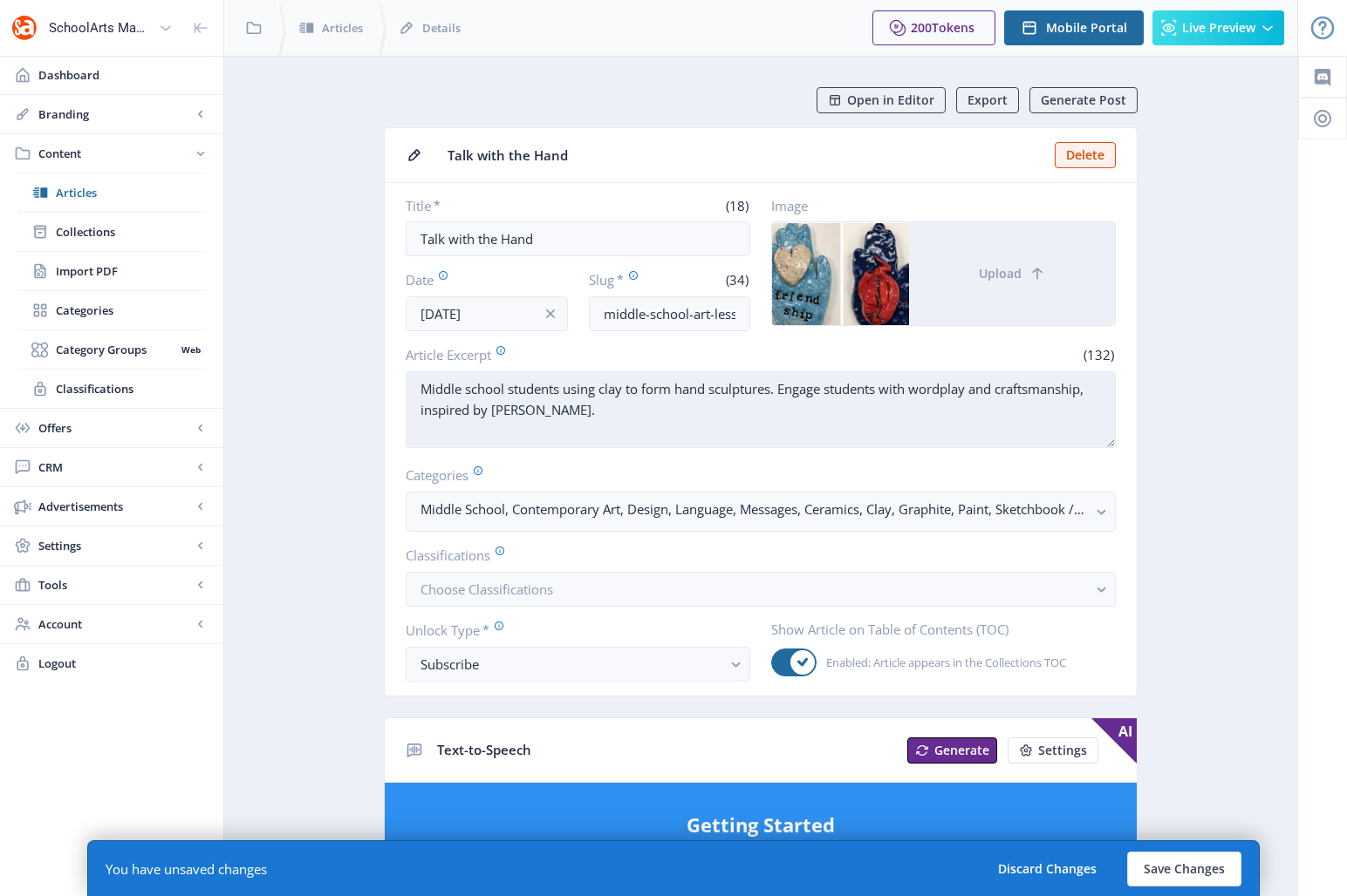
click at [598, 393] on textarea "Middle school students using clay to form hand sculptures. Engage students with…" at bounding box center [761, 410] width 711 height 77
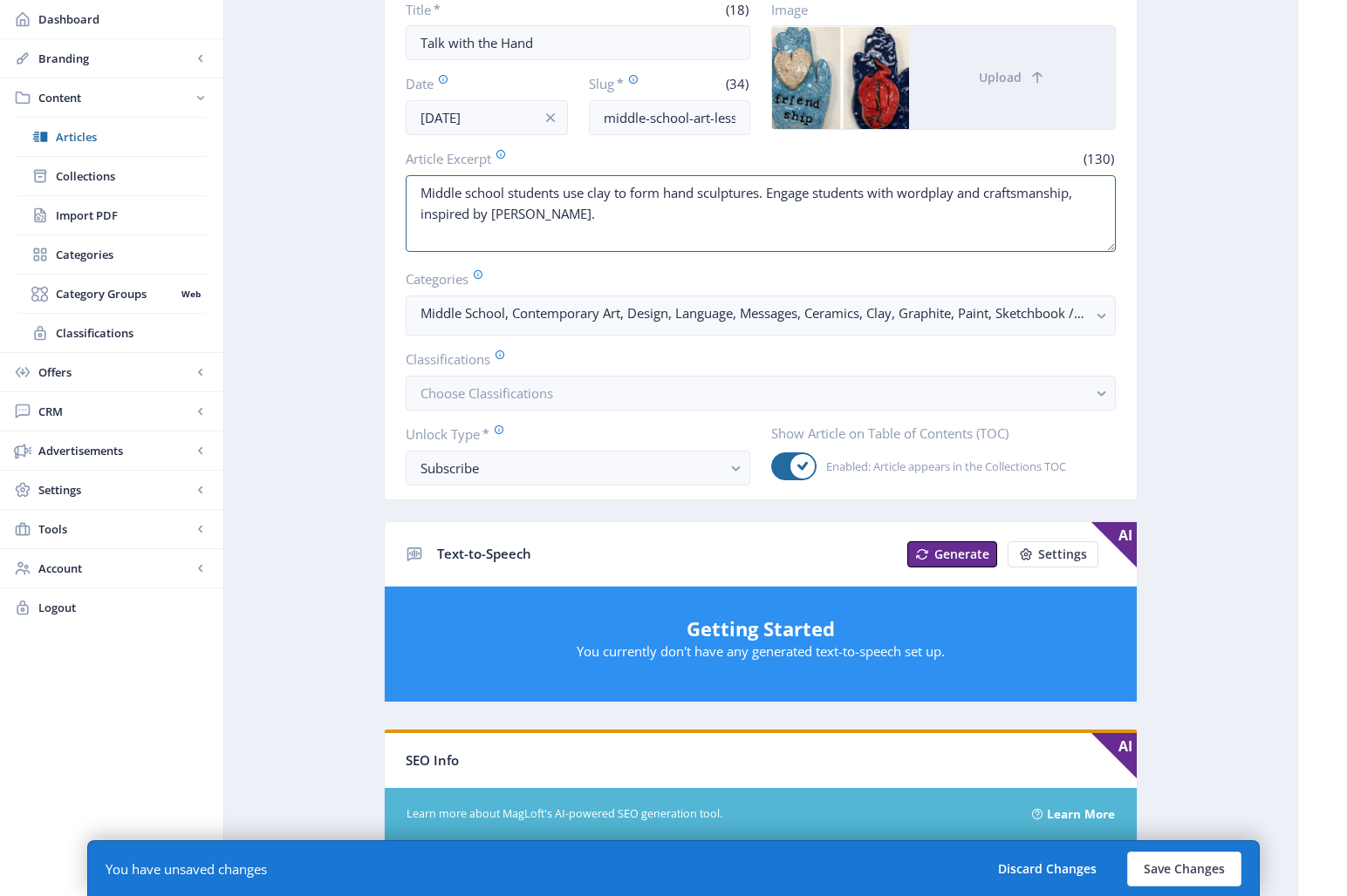
scroll to position [209, 0]
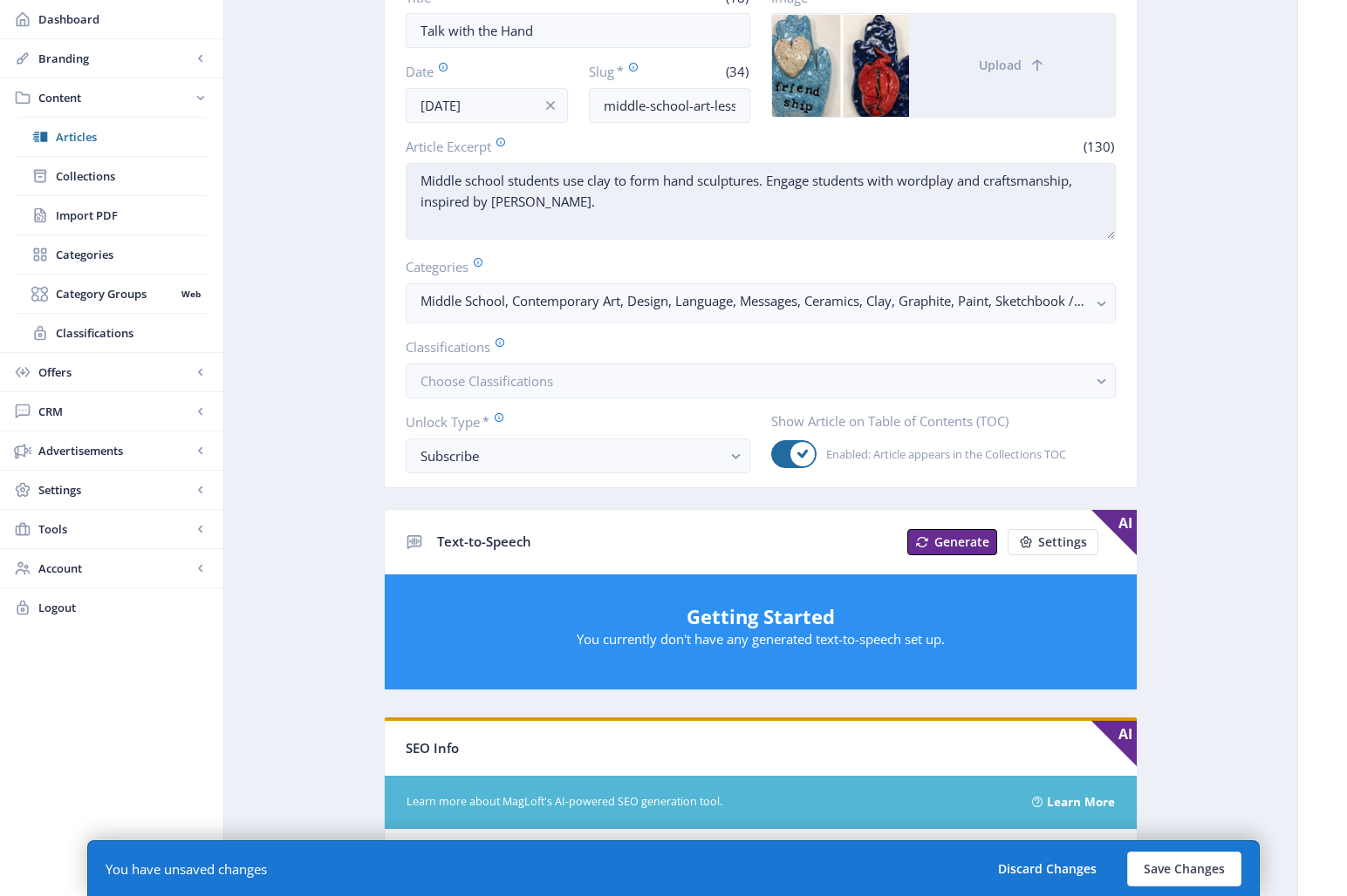
click at [764, 181] on textarea "Middle school students use clay to form hand sculptures. Engage students with w…" at bounding box center [761, 201] width 711 height 77
click at [681, 181] on textarea "Middle school students use clay to form hand sculptures based on idioms and phr…" at bounding box center [761, 201] width 711 height 77
drag, startPoint x: 834, startPoint y: 203, endPoint x: 685, endPoint y: 193, distance: 149.3
click at [685, 193] on textarea "Middle school students use clay to form sculptures based on idioms and phrases …" at bounding box center [761, 201] width 711 height 77
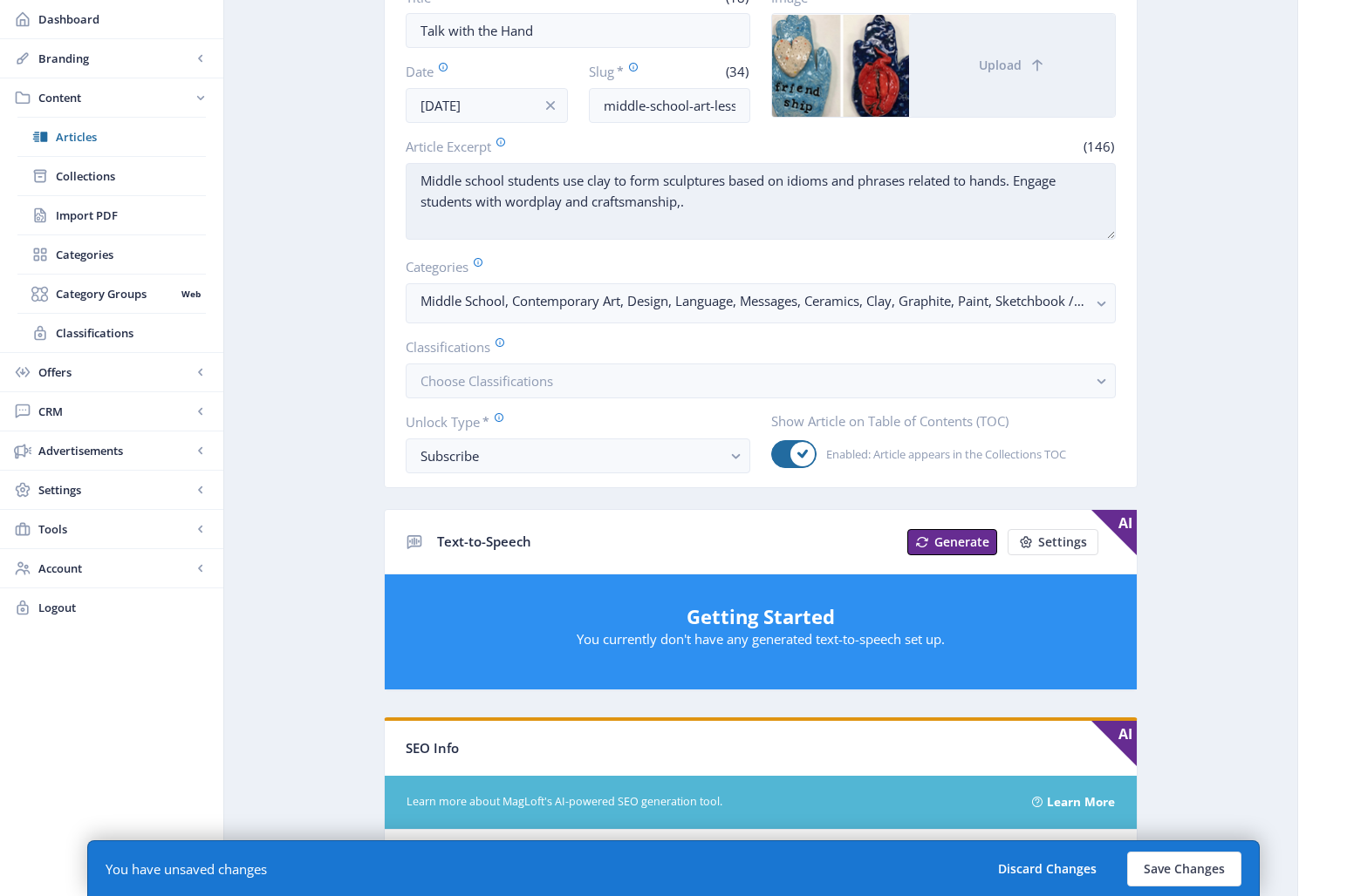
click at [565, 181] on textarea "Middle school students use clay to form sculptures based on idioms and phrases …" at bounding box center [761, 201] width 711 height 77
paste textarea "inspired by [PERSON_NAME]"
click at [568, 181] on textarea "Middle school students inspired by [PERSON_NAME] use clay to form sculptures ba…" at bounding box center [761, 201] width 711 height 77
drag, startPoint x: 840, startPoint y: 202, endPoint x: 525, endPoint y: 205, distance: 315.0
click at [525, 205] on textarea "Middle school students inspired by [PERSON_NAME] use clay to form sculptures ba…" at bounding box center [761, 201] width 711 height 77
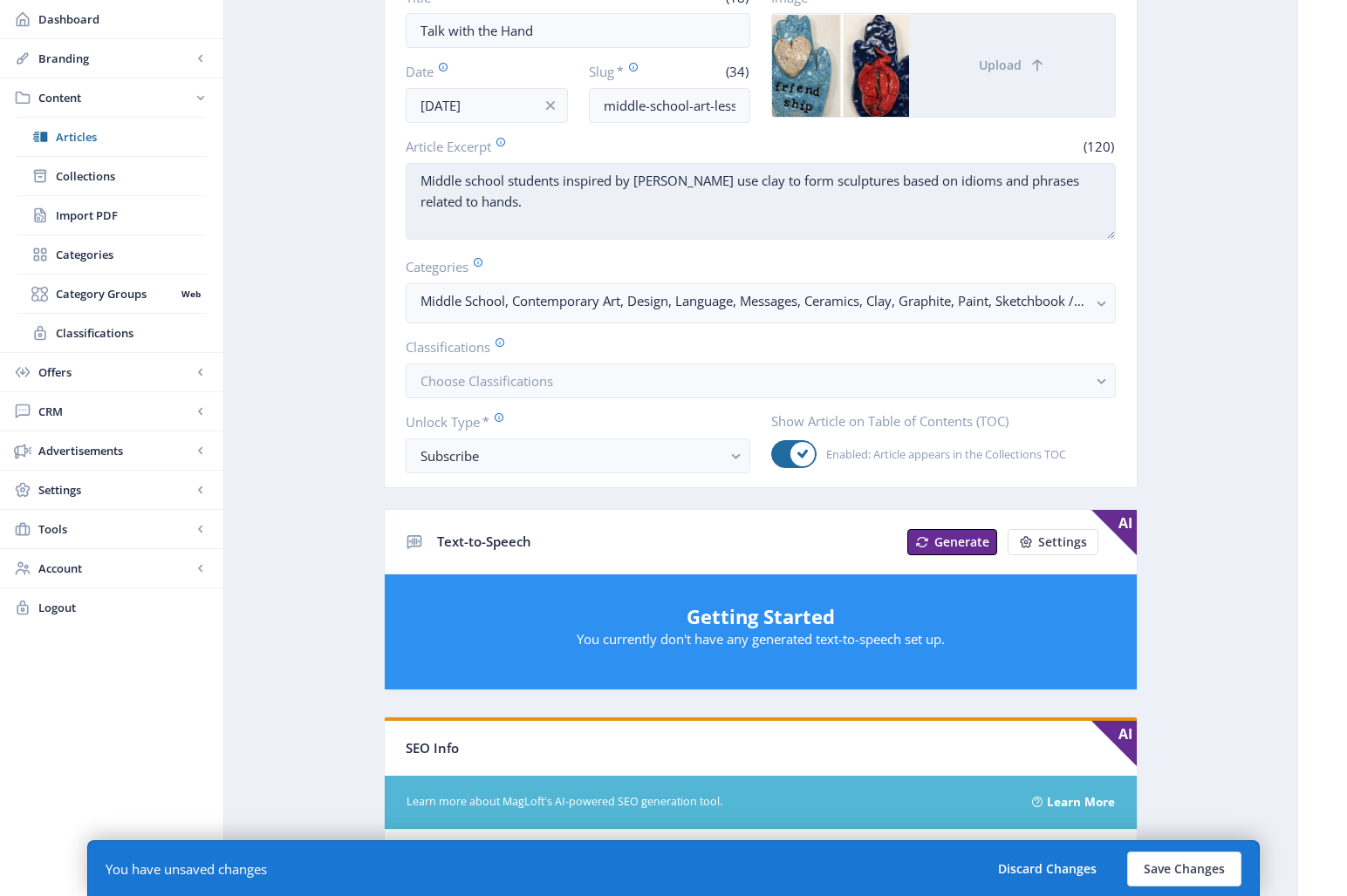
drag, startPoint x: 563, startPoint y: 183, endPoint x: 714, endPoint y: 187, distance: 151.1
click at [714, 187] on textarea "Middle school students inspired by [PERSON_NAME] use clay to form sculptures ba…" at bounding box center [761, 201] width 711 height 77
click at [421, 179] on textarea "Middle school students use clay to form sculptures based on idioms and phrases …" at bounding box center [761, 201] width 711 height 77
paste textarea "inspired by [PERSON_NAME]"
click at [423, 180] on textarea "inspired by [PERSON_NAME] school students use clay to form sculptures based on …" at bounding box center [761, 201] width 711 height 77
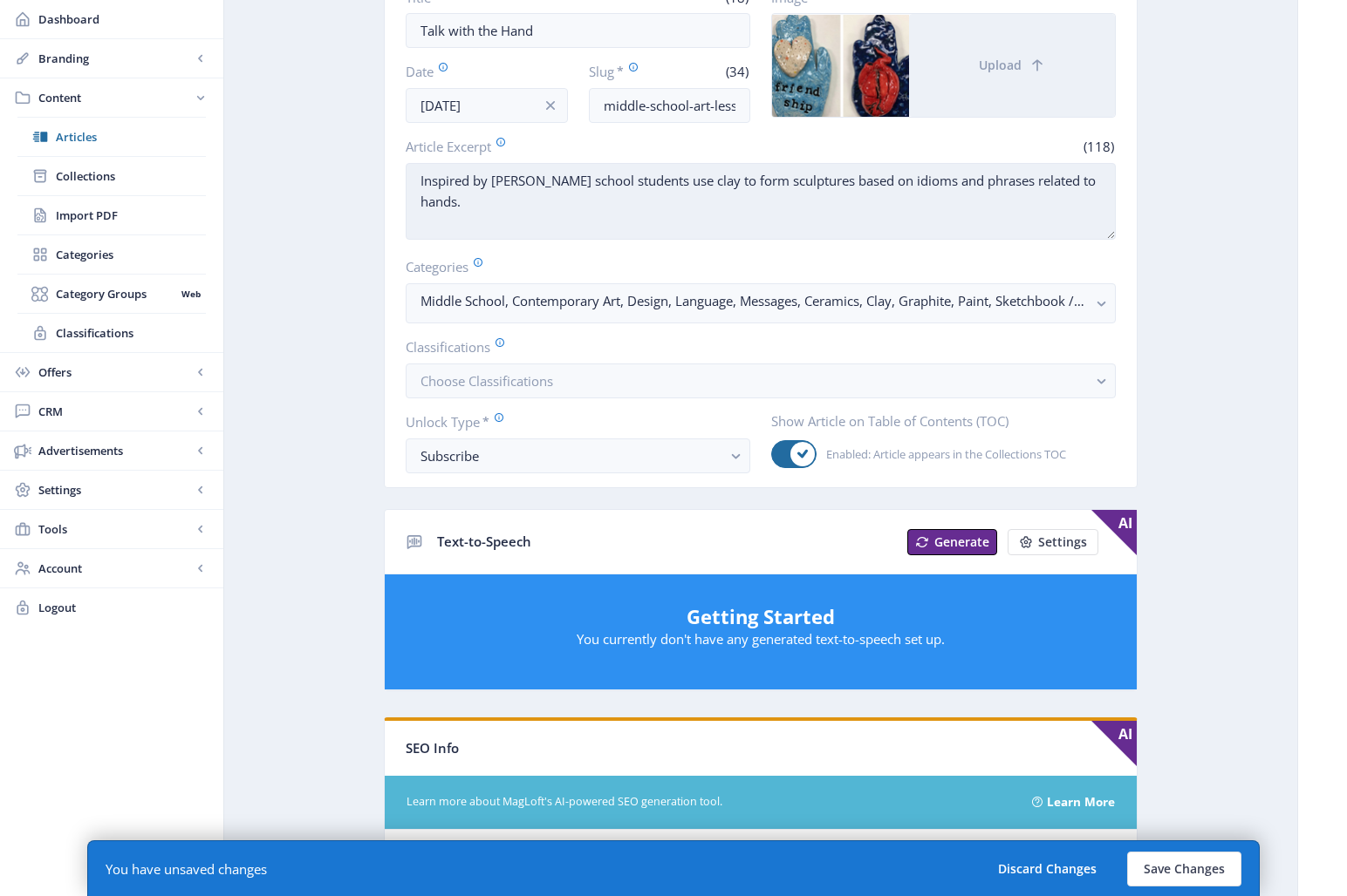
click at [565, 181] on textarea "Inspired by [PERSON_NAME] school students use clay to form sculptures based on …" at bounding box center [761, 201] width 711 height 77
click at [717, 205] on textarea "Inspired by [PERSON_NAME], middle school students use clay to form sculptures b…" at bounding box center [761, 201] width 711 height 77
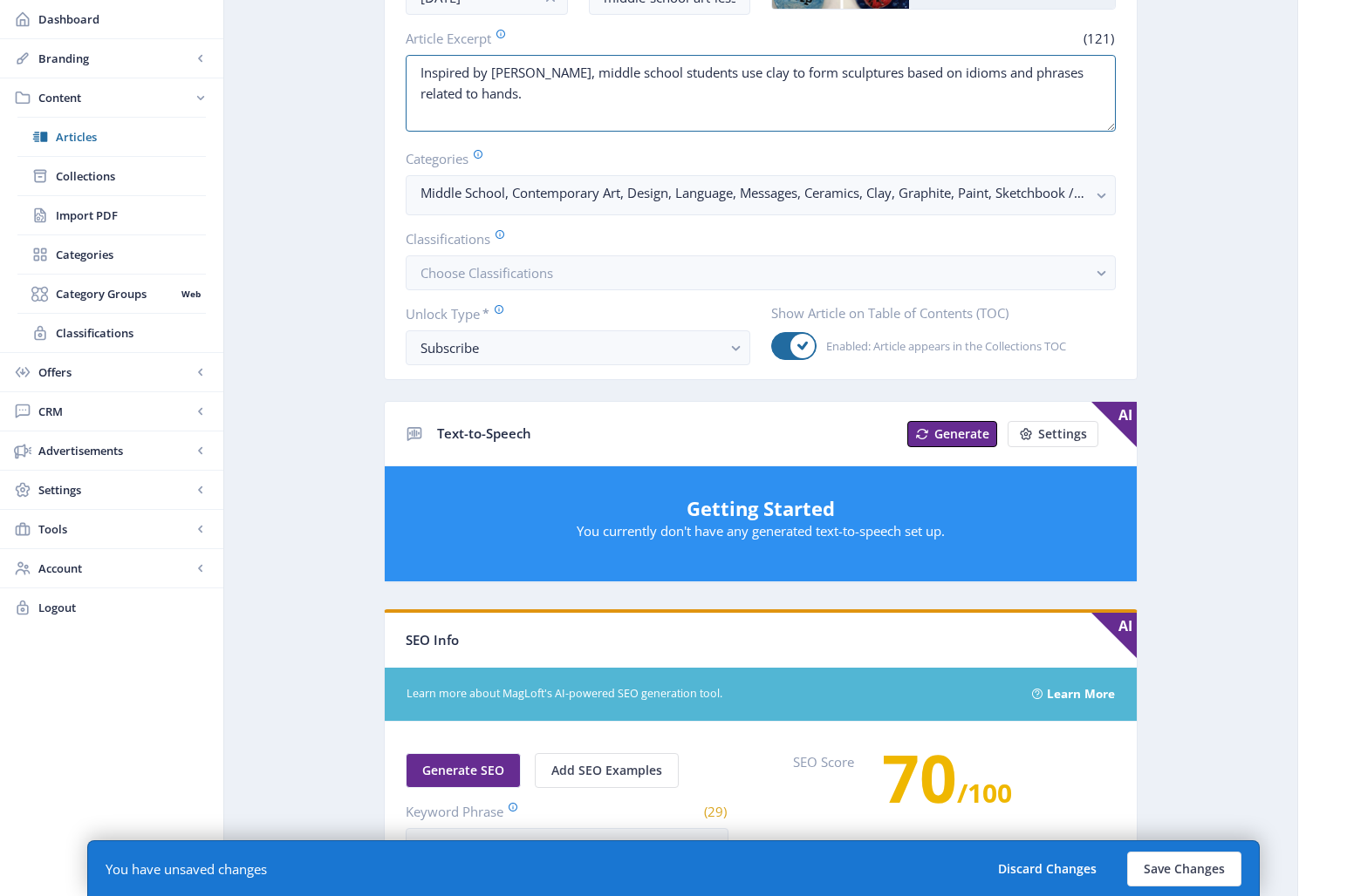
scroll to position [833, 0]
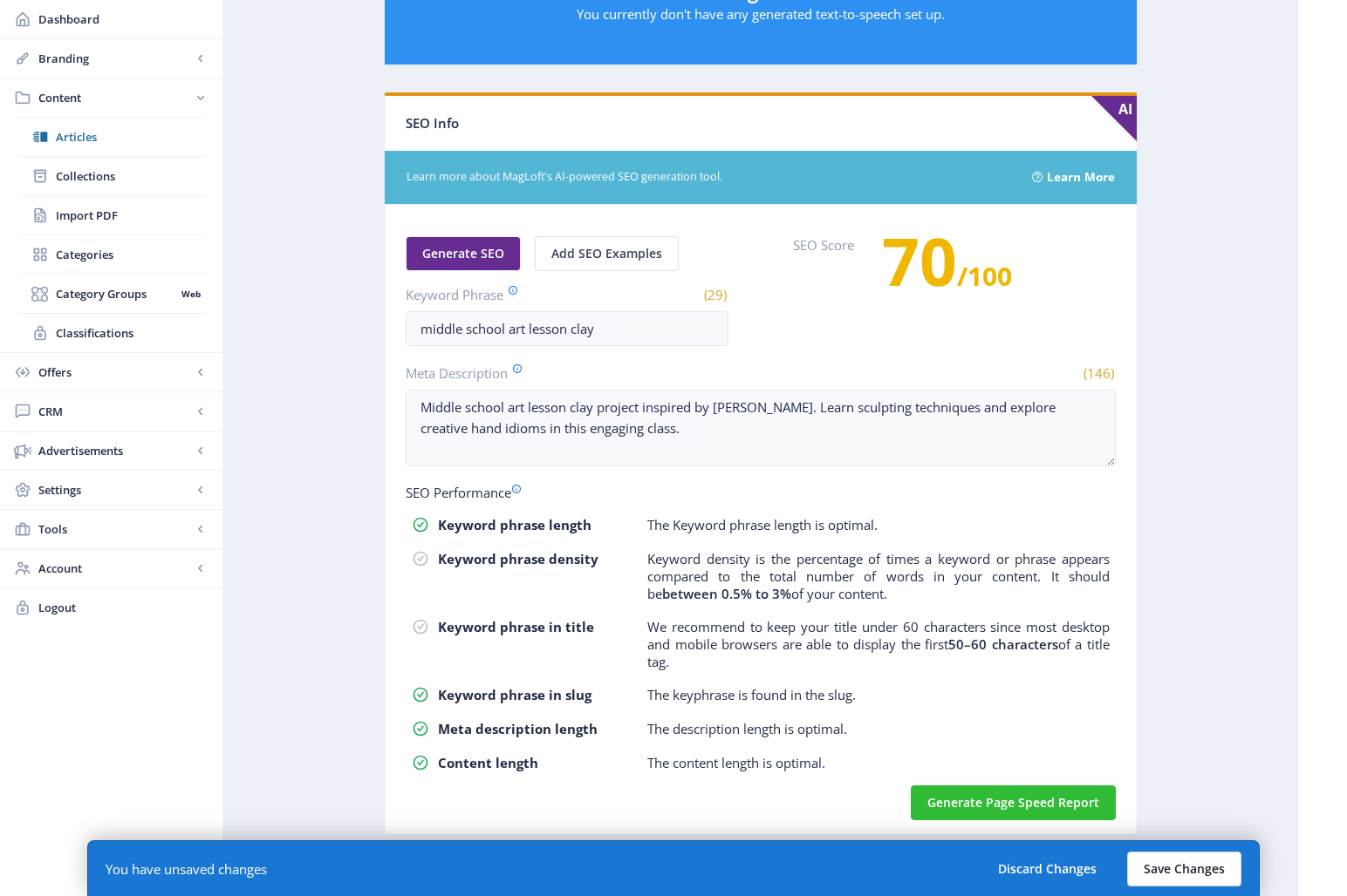
type textarea "Inspired by [PERSON_NAME], middle school students use clay to form sculptures b…"
click at [1176, 804] on button "Save Changes" at bounding box center [1184, 869] width 115 height 35
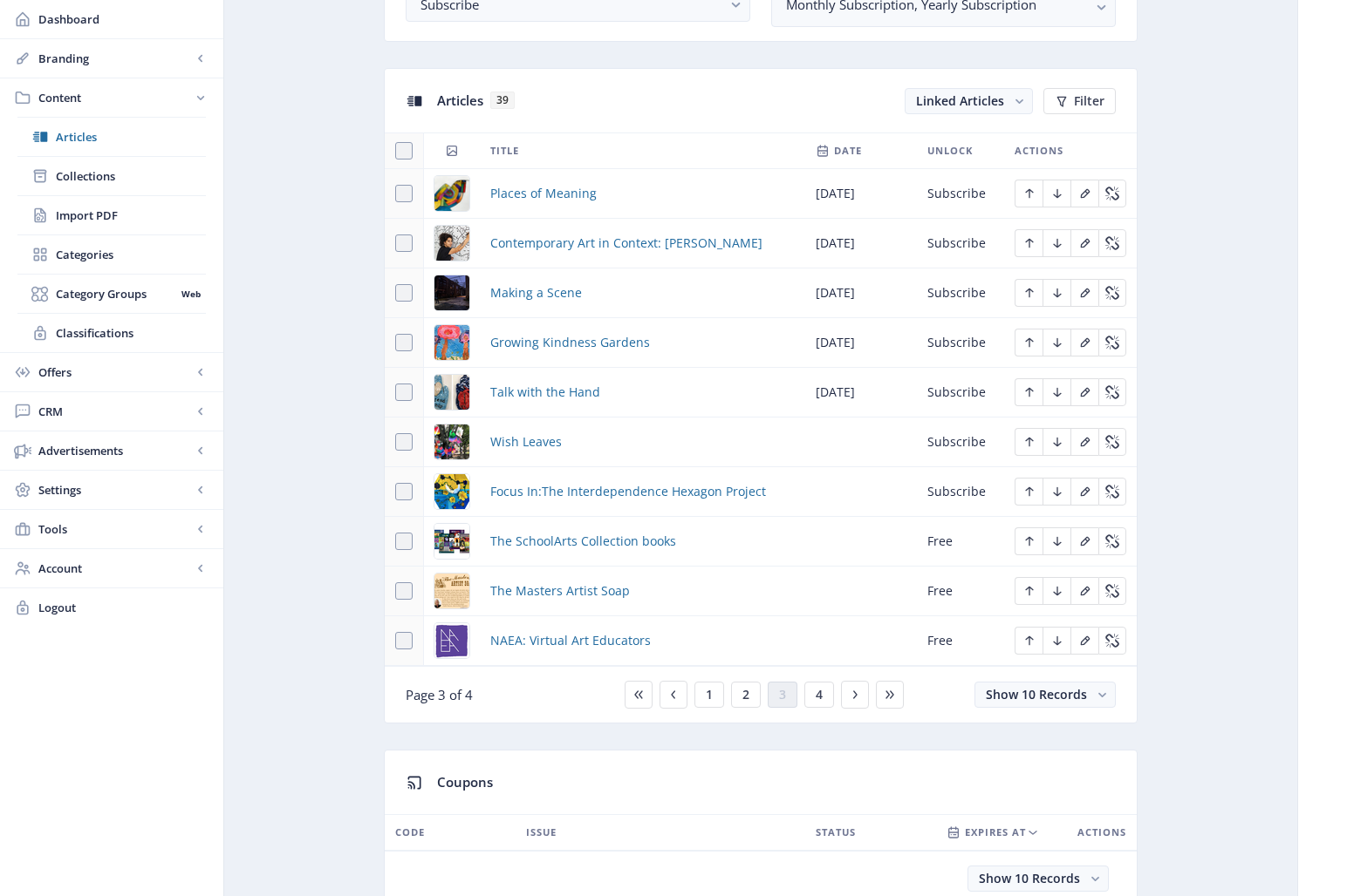
scroll to position [730, 0]
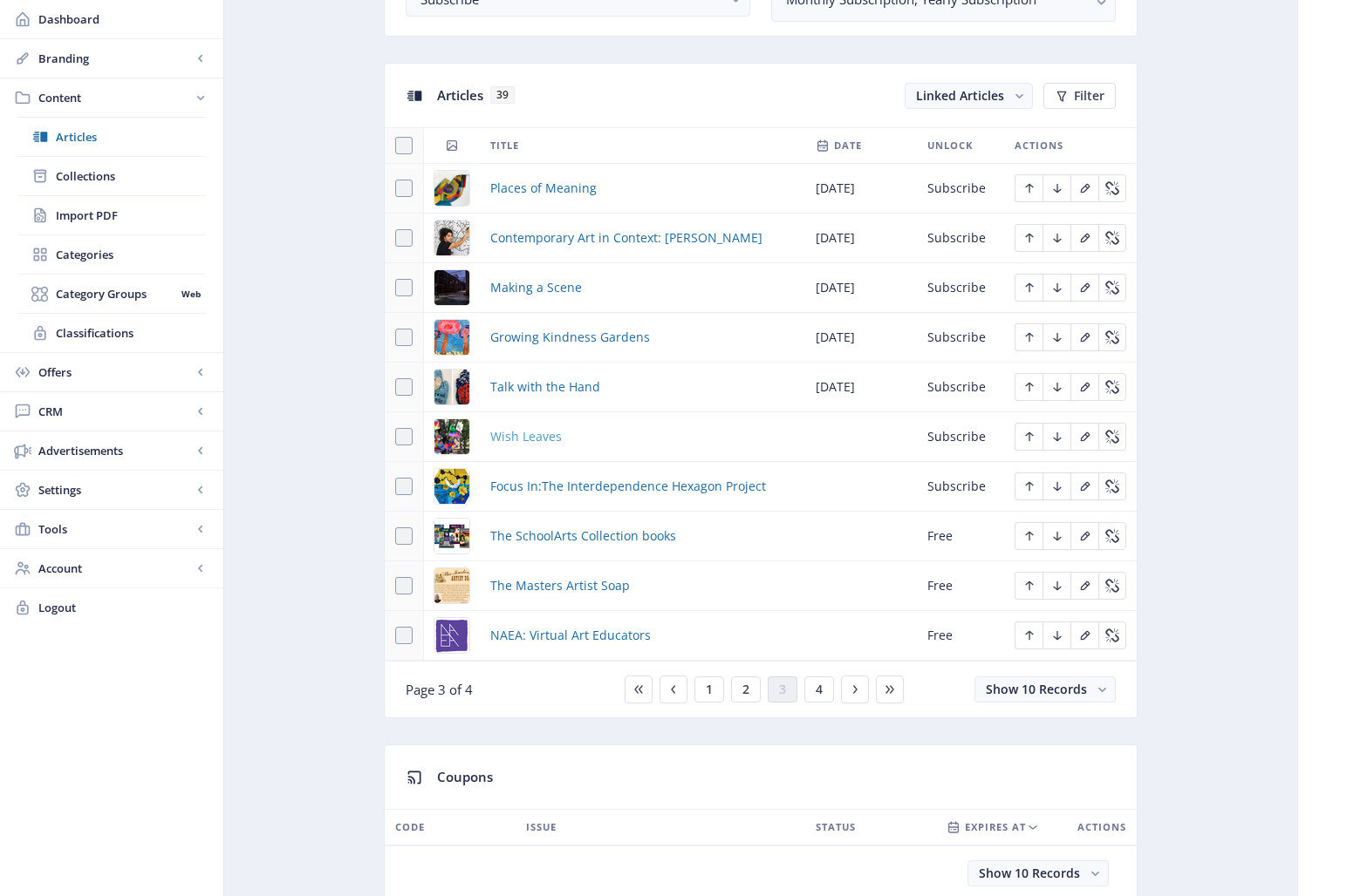
click at [516, 432] on span "Wish Leaves" at bounding box center [526, 437] width 71 height 21
